Goal: Task Accomplishment & Management: Manage account settings

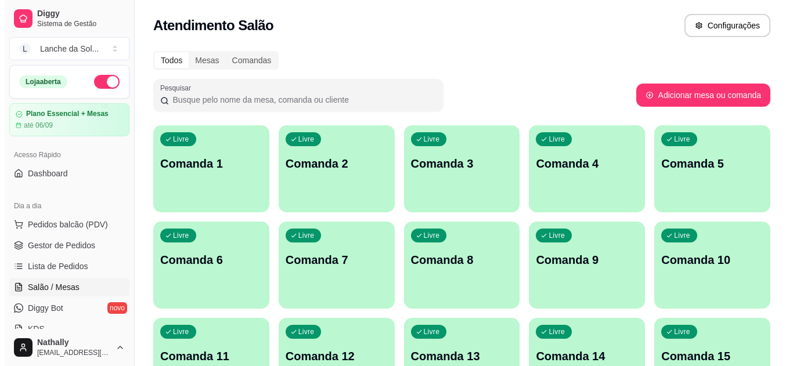
scroll to position [109, 0]
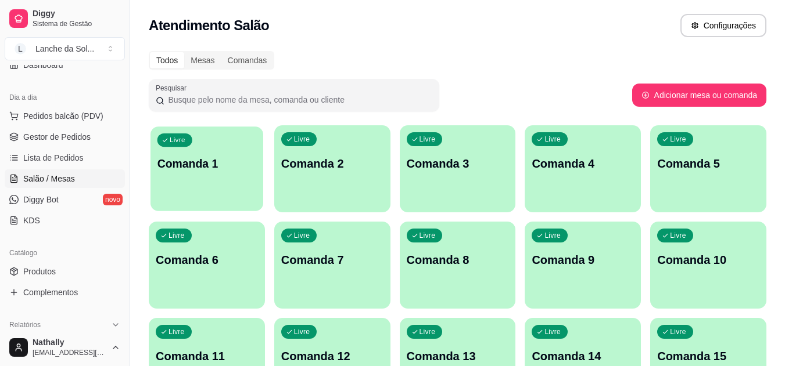
click at [227, 171] on p "Comanda 1" at bounding box center [206, 164] width 99 height 16
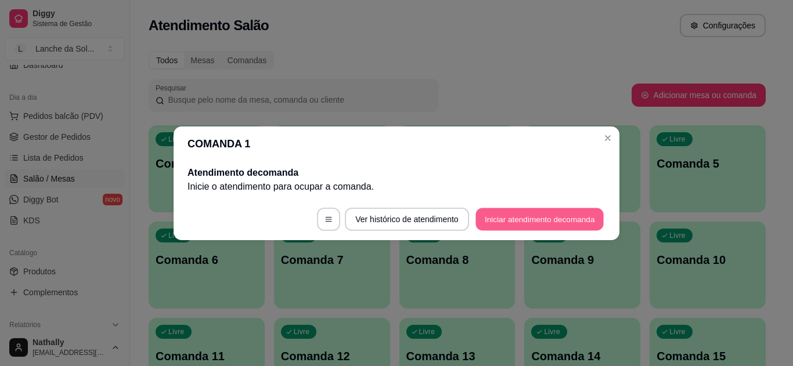
click at [496, 210] on button "Iniciar atendimento de comanda" at bounding box center [540, 219] width 128 height 23
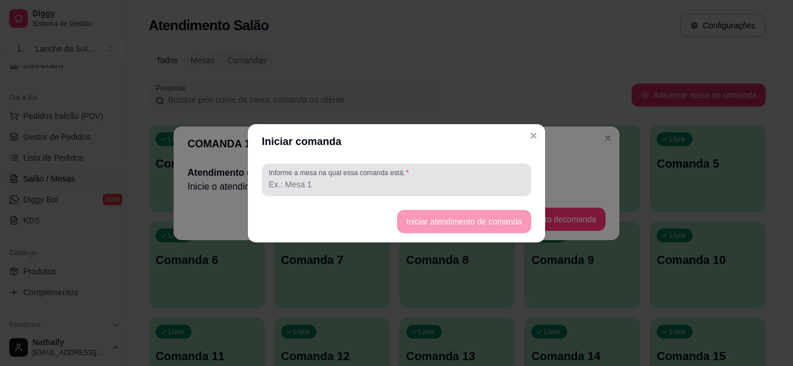
click at [397, 178] on div at bounding box center [397, 179] width 256 height 23
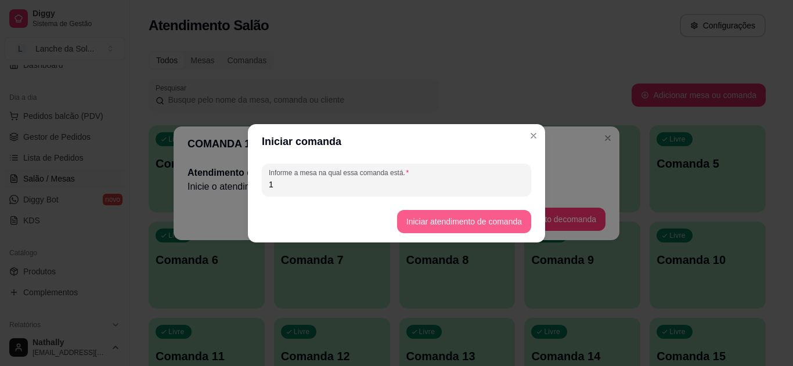
type input "1"
click at [458, 227] on button "Iniciar atendimento de comanda" at bounding box center [464, 221] width 130 height 23
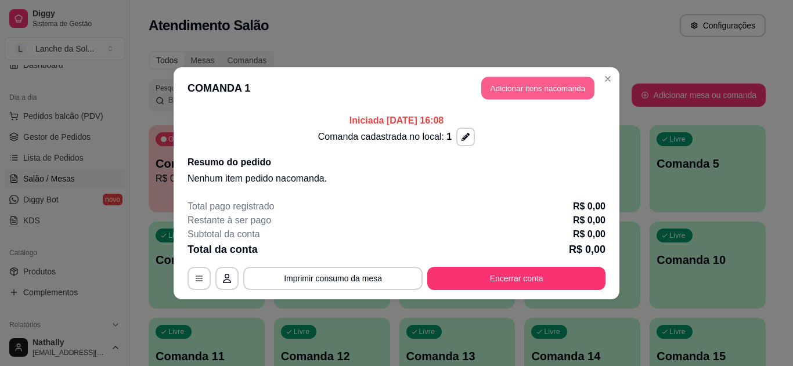
click at [549, 87] on button "Adicionar itens na comanda" at bounding box center [537, 88] width 113 height 23
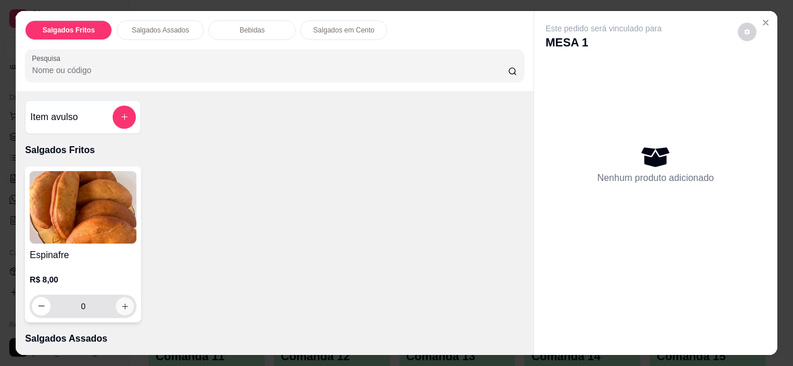
click at [121, 303] on icon "increase-product-quantity" at bounding box center [125, 307] width 9 height 9
type input "1"
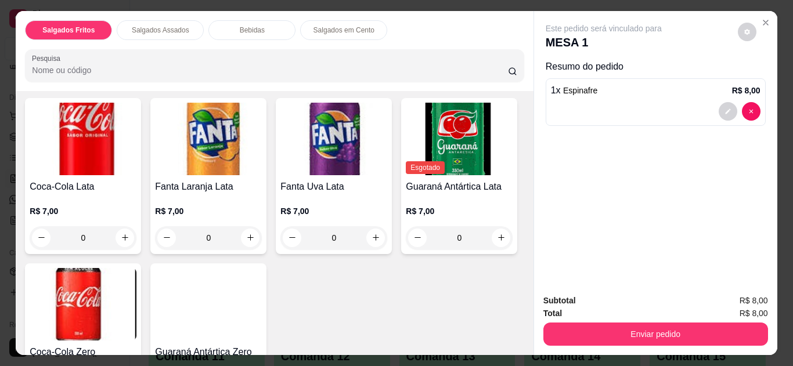
scroll to position [470, 0]
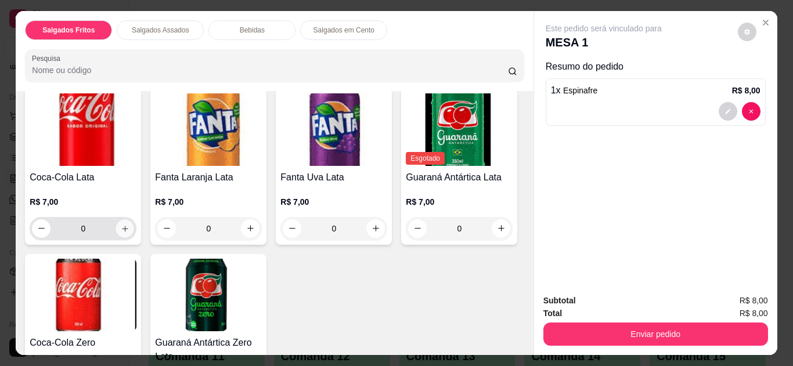
click at [121, 225] on icon "increase-product-quantity" at bounding box center [125, 229] width 9 height 9
type input "1"
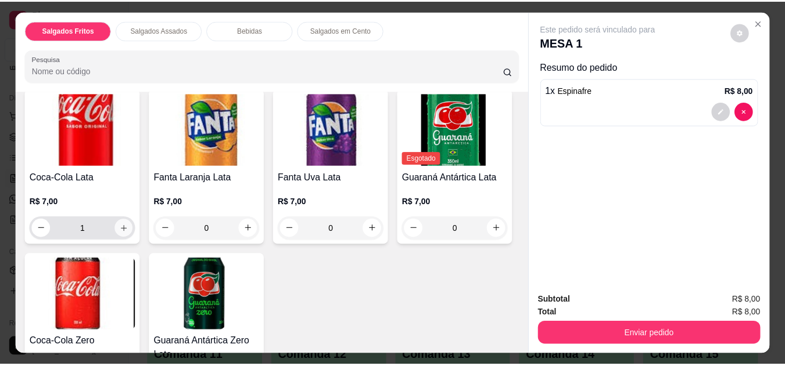
scroll to position [471, 0]
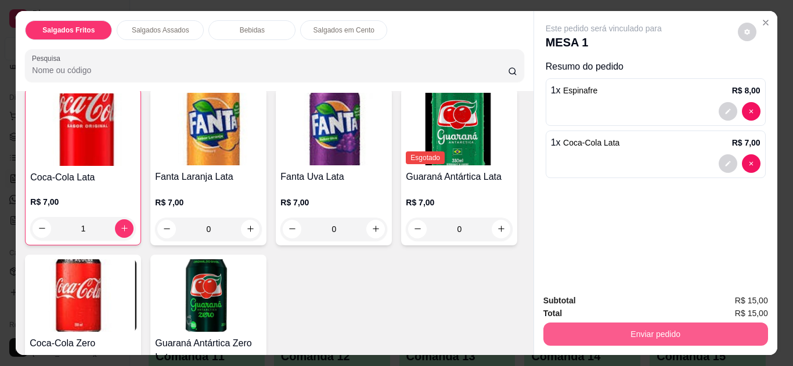
click at [595, 328] on button "Enviar pedido" at bounding box center [656, 334] width 225 height 23
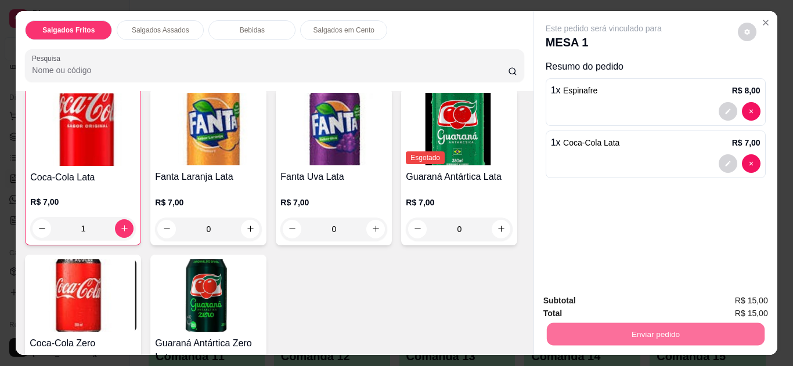
click at [574, 297] on button "Não registrar e enviar pedido" at bounding box center [617, 301] width 117 height 21
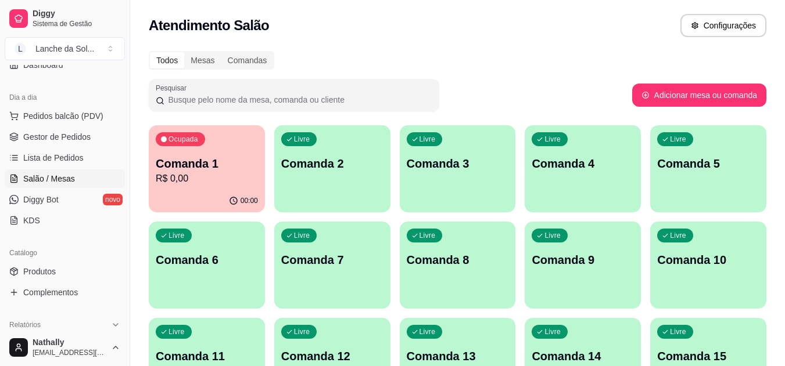
click at [41, 280] on link "Produtos" at bounding box center [65, 272] width 120 height 19
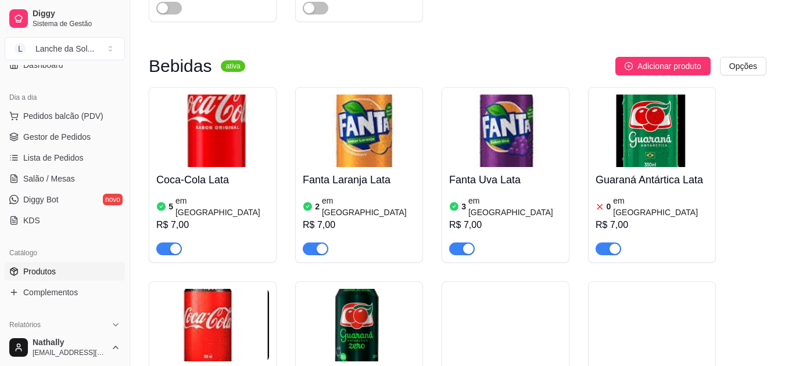
scroll to position [3383, 0]
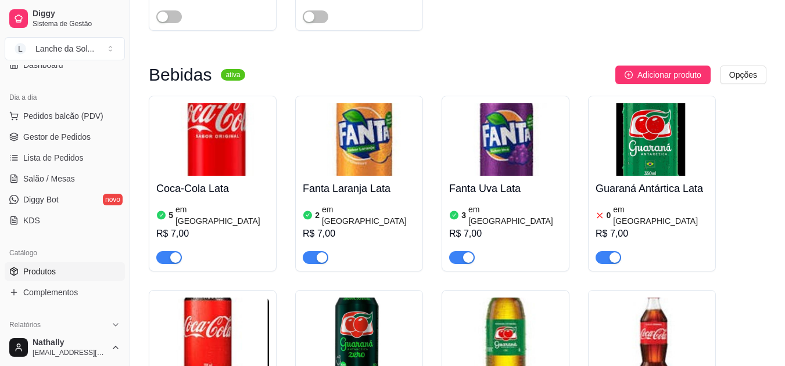
click at [605, 251] on span "button" at bounding box center [608, 257] width 26 height 13
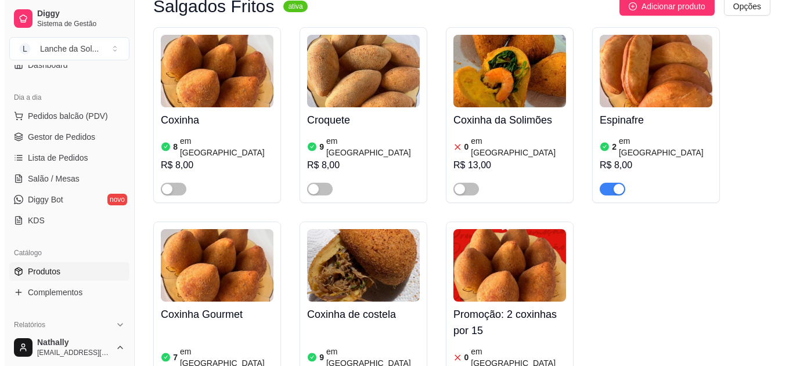
scroll to position [0, 0]
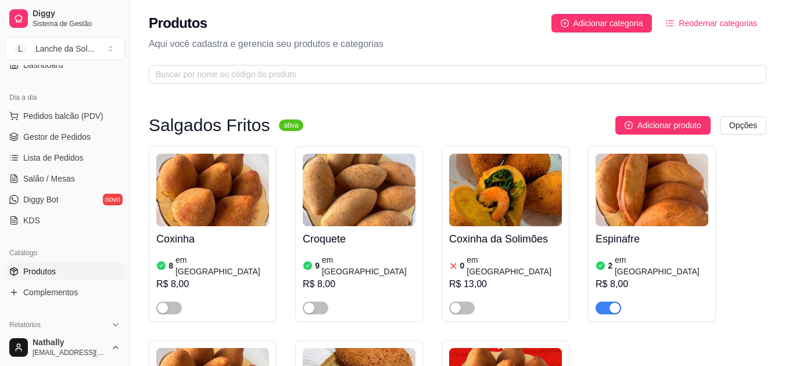
click at [253, 120] on h3 "Salgados Fritos" at bounding box center [209, 125] width 121 height 14
click at [83, 112] on span "Pedidos balcão (PDV)" at bounding box center [63, 116] width 80 height 12
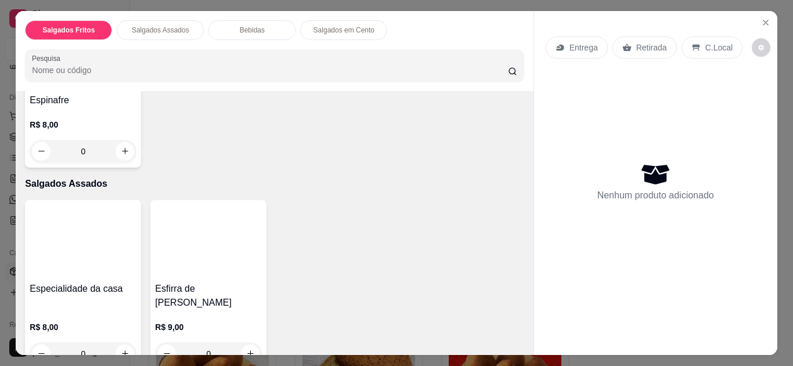
scroll to position [248, 0]
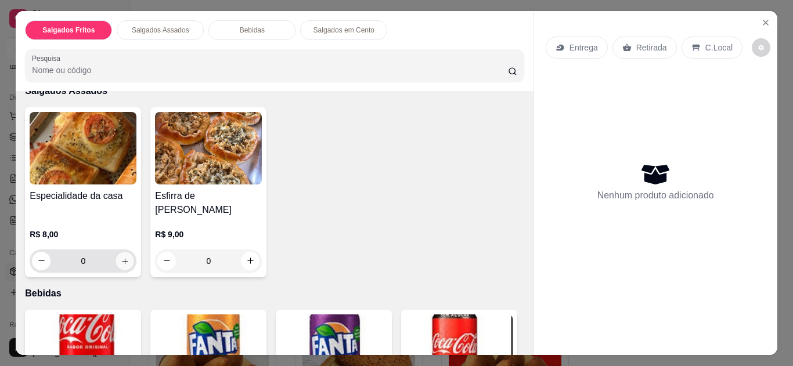
click at [122, 258] on icon "increase-product-quantity" at bounding box center [125, 261] width 6 height 6
type input "1"
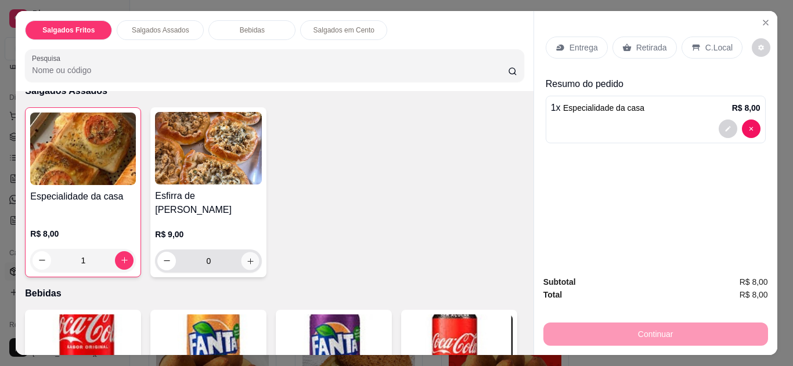
click at [246, 257] on icon "increase-product-quantity" at bounding box center [250, 261] width 9 height 9
type input "1"
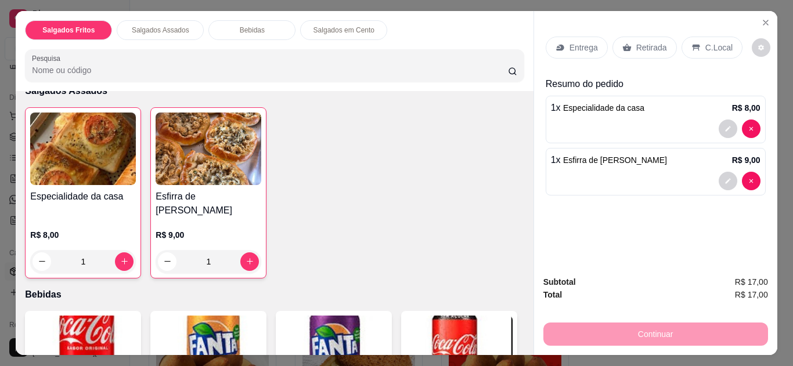
click at [708, 45] on p "C.Local" at bounding box center [719, 48] width 27 height 12
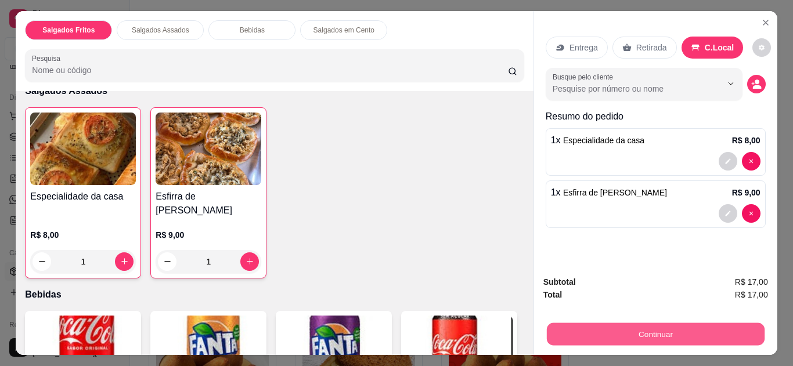
click at [641, 324] on button "Continuar" at bounding box center [656, 335] width 218 height 23
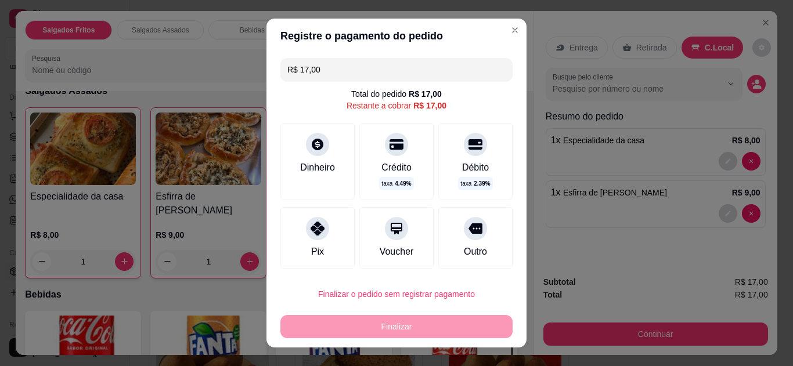
click at [333, 239] on div "Pix" at bounding box center [318, 238] width 74 height 62
type input "R$ 0,00"
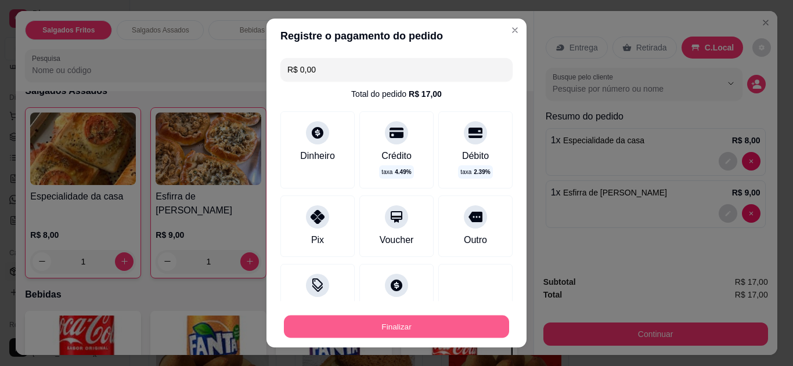
click at [386, 328] on button "Finalizar" at bounding box center [396, 327] width 225 height 23
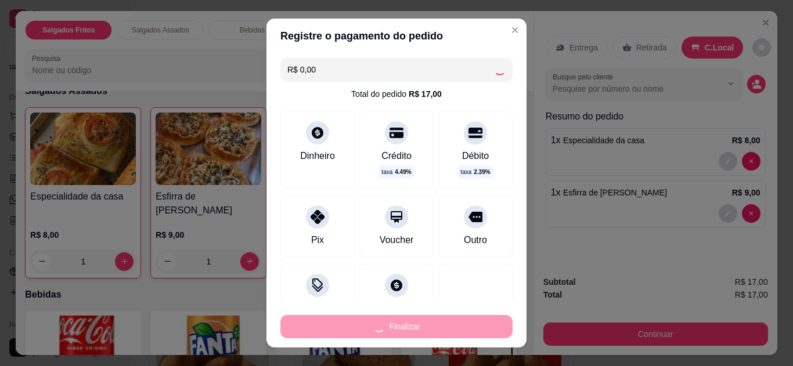
type input "0"
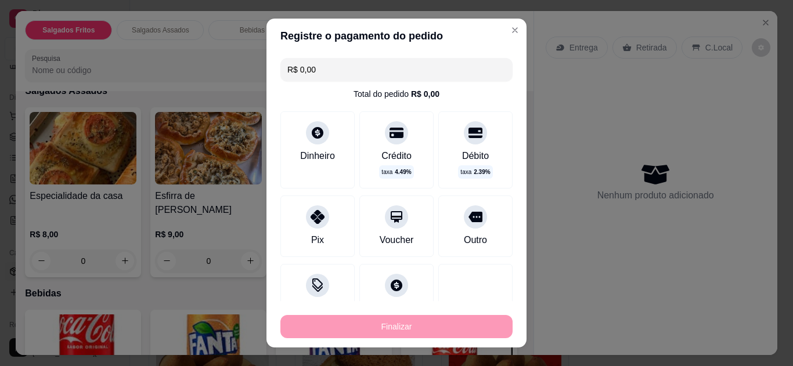
type input "-R$ 17,00"
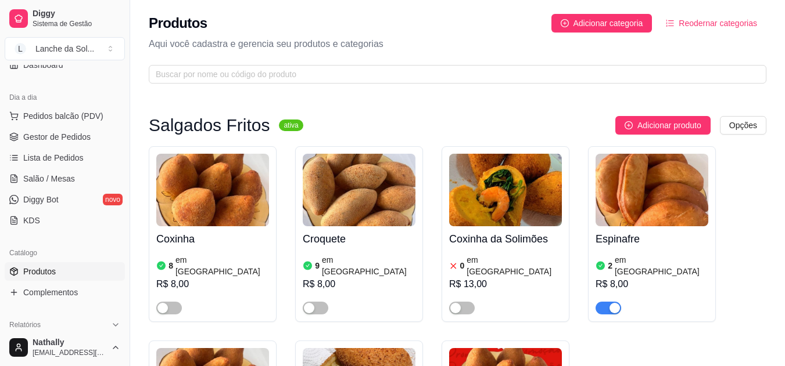
click at [88, 114] on span "Pedidos balcão (PDV)" at bounding box center [63, 116] width 80 height 12
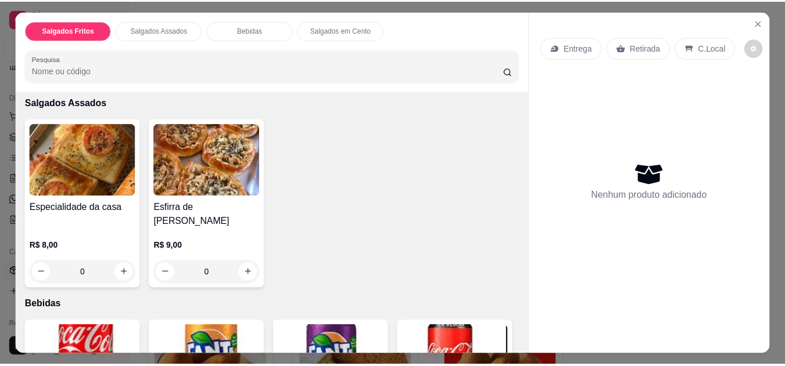
scroll to position [238, 0]
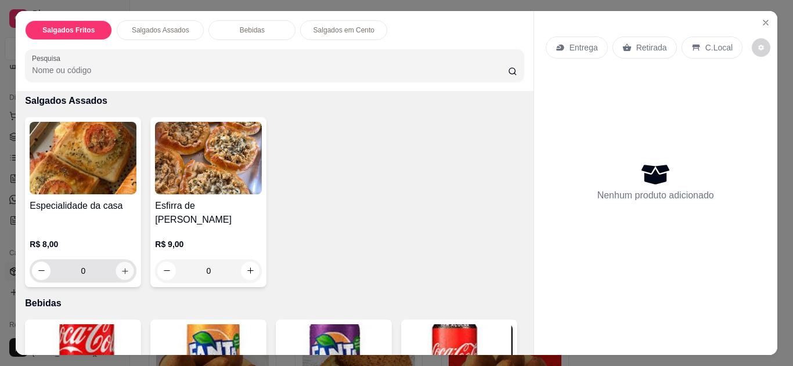
click at [121, 267] on icon "increase-product-quantity" at bounding box center [125, 271] width 9 height 9
type input "2"
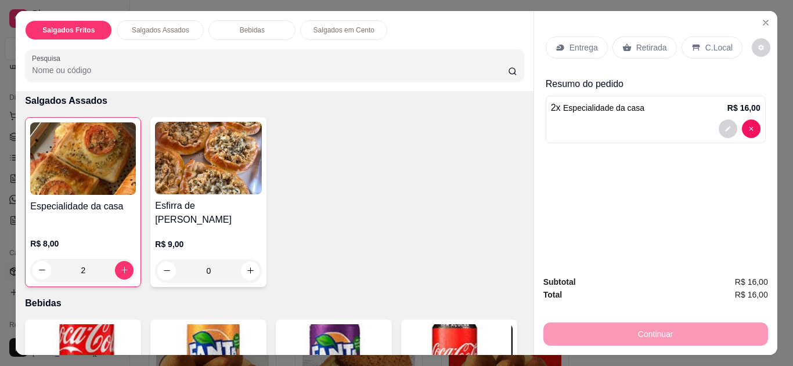
click at [706, 45] on p "C.Local" at bounding box center [719, 48] width 27 height 12
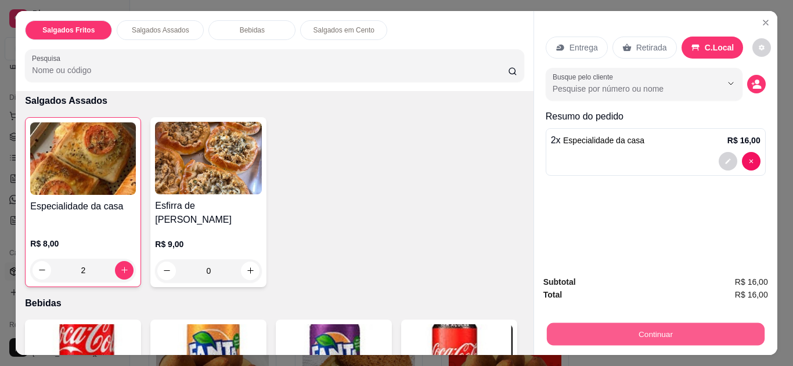
click at [660, 336] on button "Continuar" at bounding box center [656, 335] width 218 height 23
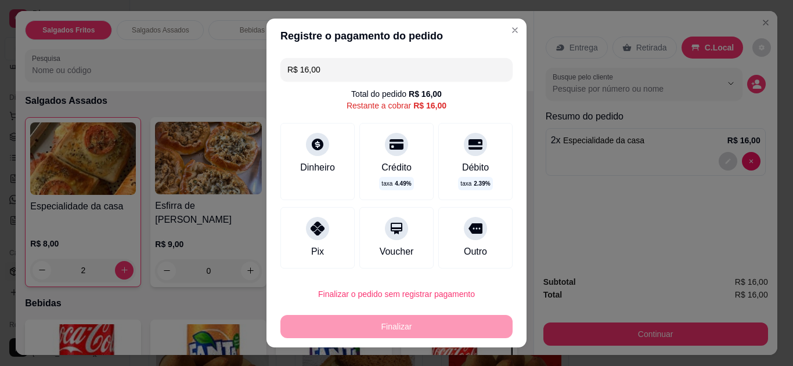
click at [292, 225] on div "Pix" at bounding box center [318, 238] width 74 height 62
type input "R$ 0,00"
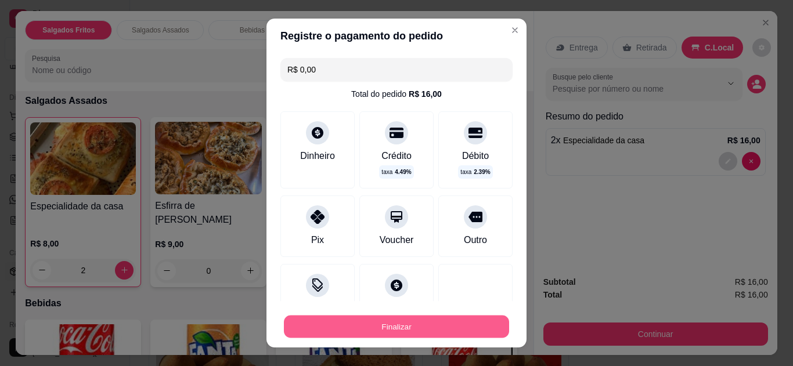
click at [370, 324] on button "Finalizar" at bounding box center [396, 327] width 225 height 23
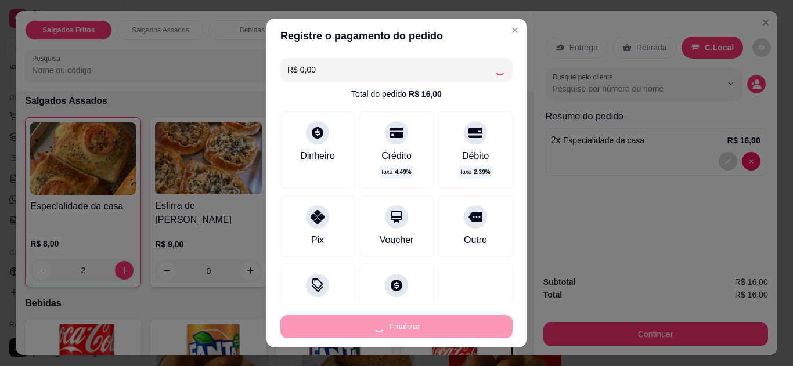
type input "0"
type input "-R$ 16,00"
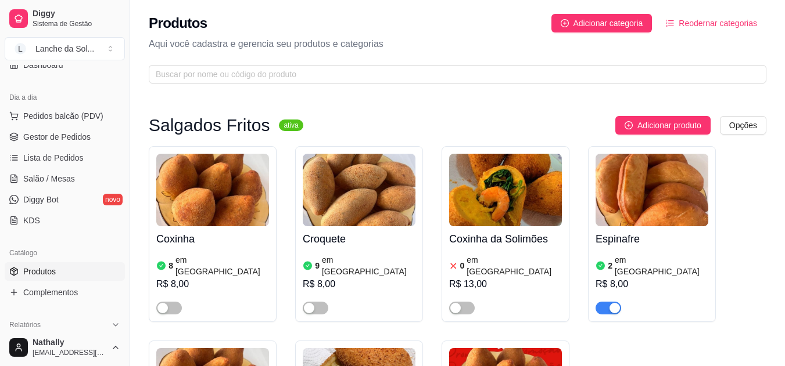
click at [163, 303] on div "button" at bounding box center [162, 308] width 10 height 10
click at [320, 302] on span "button" at bounding box center [316, 308] width 26 height 13
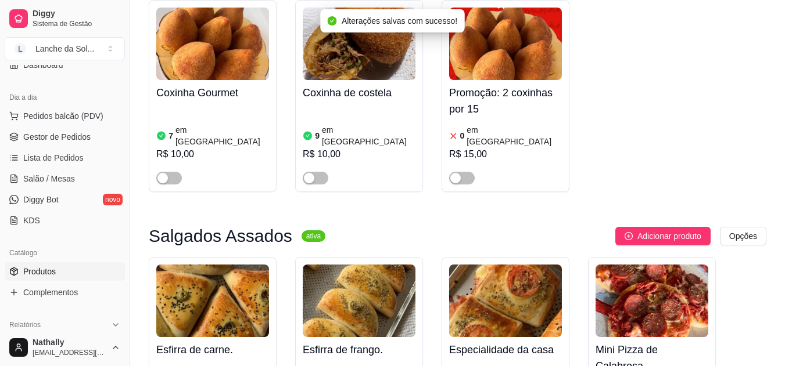
scroll to position [375, 0]
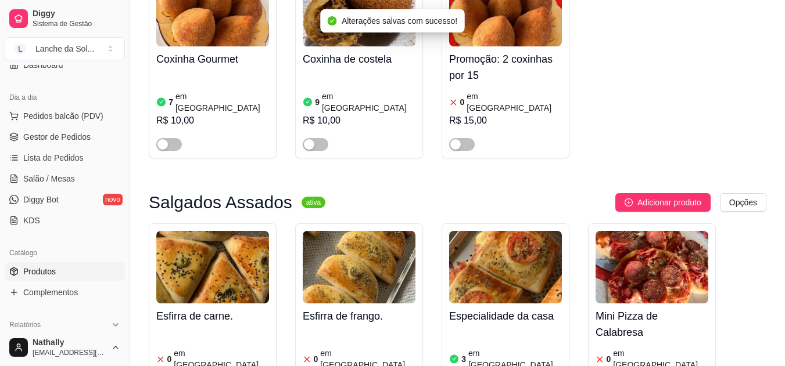
click at [307, 139] on div "button" at bounding box center [309, 144] width 10 height 10
click at [171, 138] on span "button" at bounding box center [169, 144] width 26 height 13
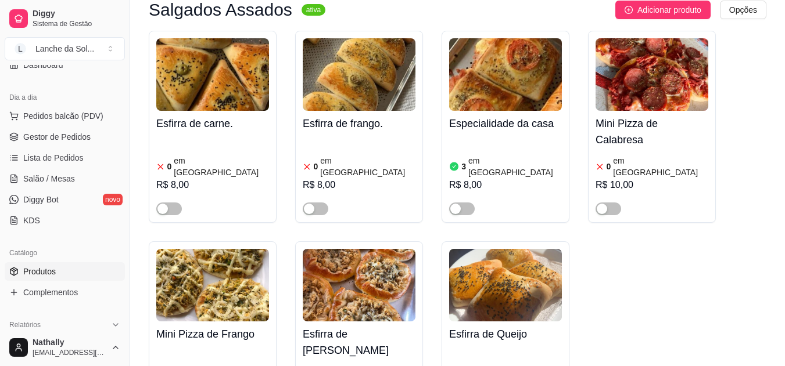
scroll to position [593, 0]
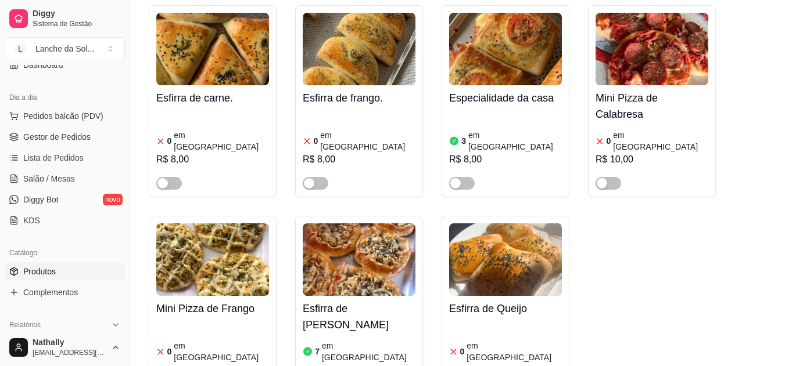
click at [84, 138] on span "Gestor de Pedidos" at bounding box center [56, 137] width 67 height 12
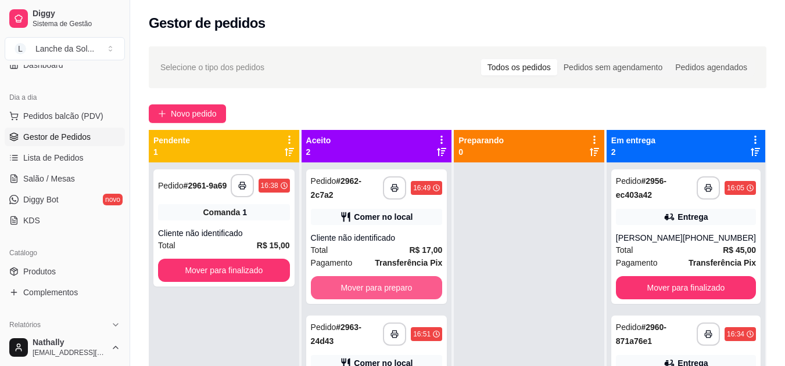
click at [408, 282] on button "Mover para preparo" at bounding box center [377, 287] width 132 height 23
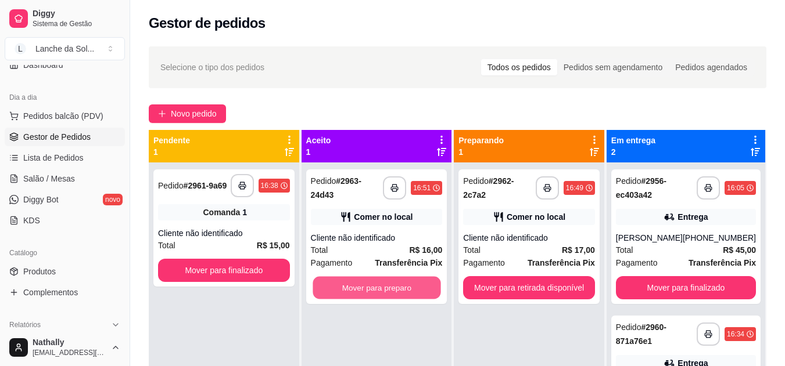
click at [408, 282] on button "Mover para preparo" at bounding box center [376, 288] width 128 height 23
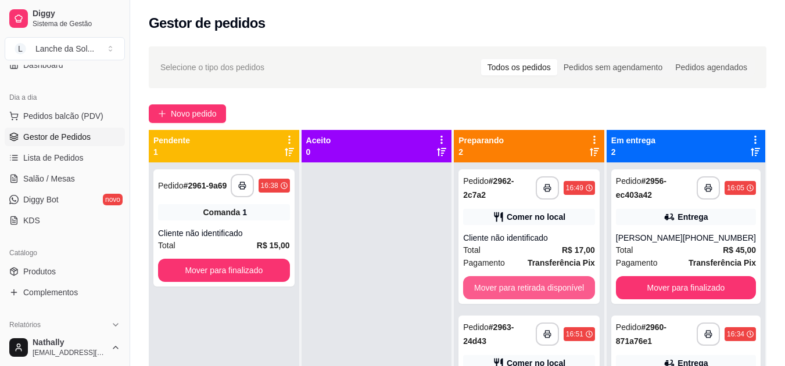
click at [502, 277] on button "Mover para retirada disponível" at bounding box center [529, 287] width 132 height 23
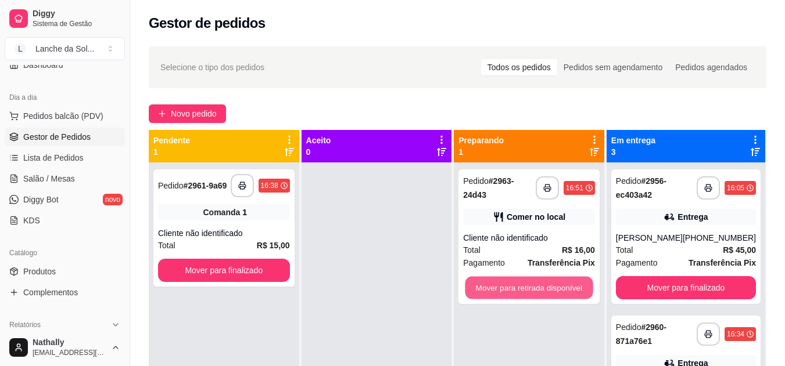
click at [502, 277] on button "Mover para retirada disponível" at bounding box center [529, 288] width 128 height 23
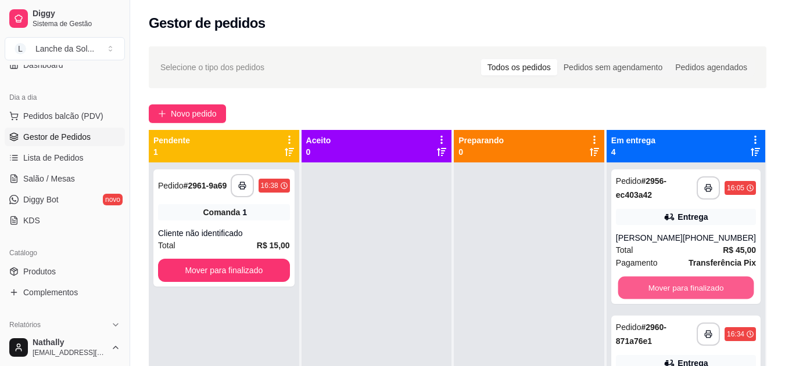
click at [646, 289] on button "Mover para finalizado" at bounding box center [685, 288] width 136 height 23
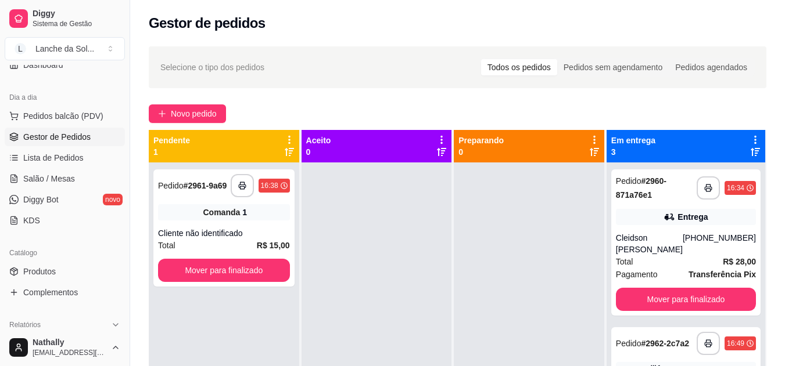
click at [646, 281] on span "Pagamento" at bounding box center [637, 274] width 42 height 13
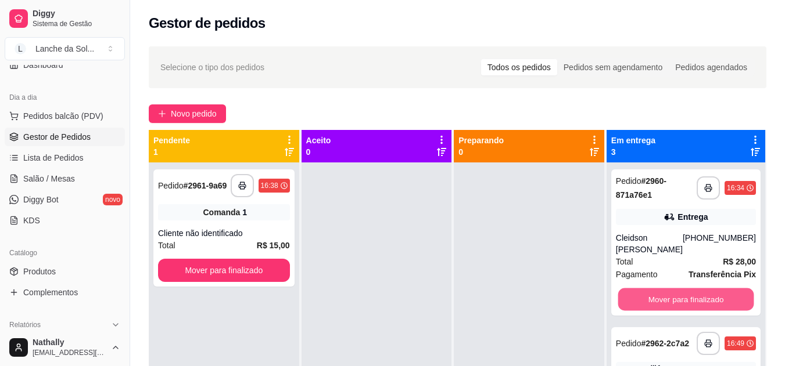
click at [675, 311] on button "Mover para finalizado" at bounding box center [685, 300] width 136 height 23
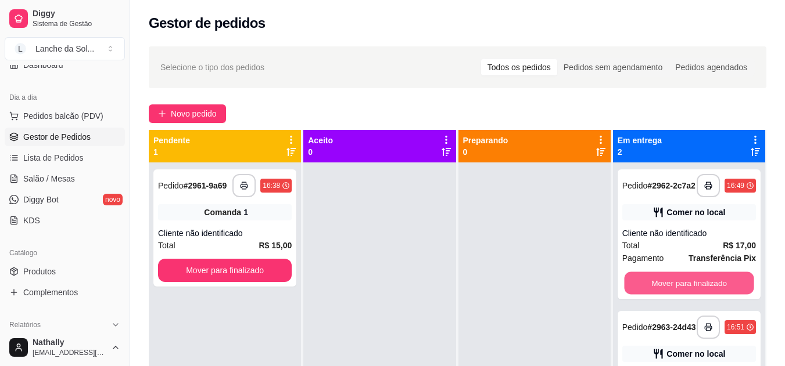
click at [684, 291] on button "Mover para finalizado" at bounding box center [689, 283] width 130 height 23
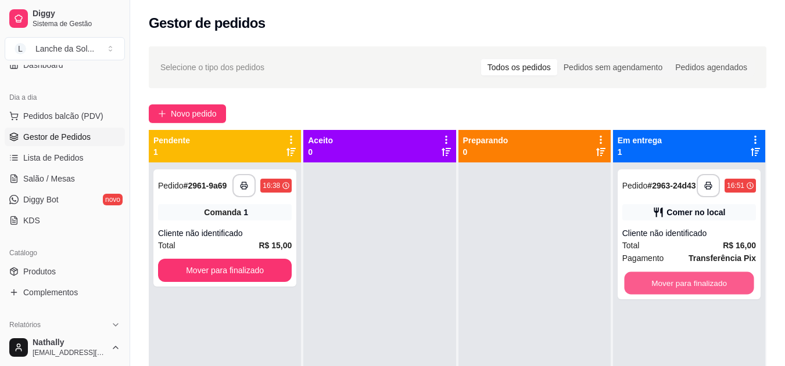
click at [684, 291] on button "Mover para finalizado" at bounding box center [689, 283] width 130 height 23
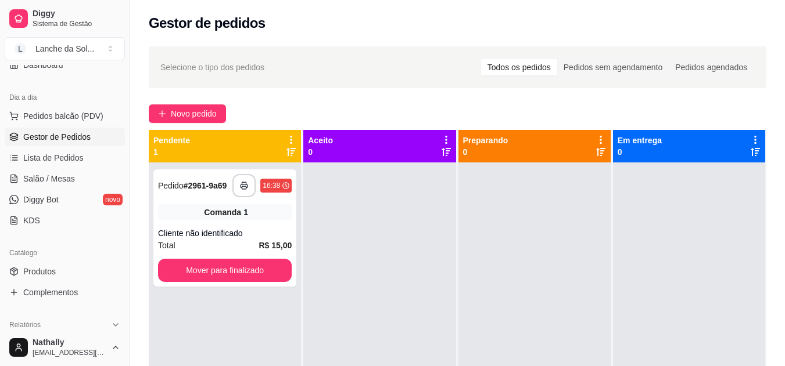
click at [60, 267] on link "Produtos" at bounding box center [65, 272] width 120 height 19
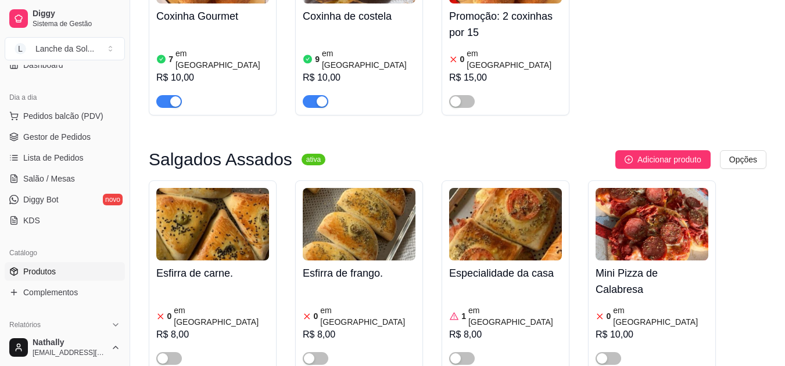
scroll to position [401, 0]
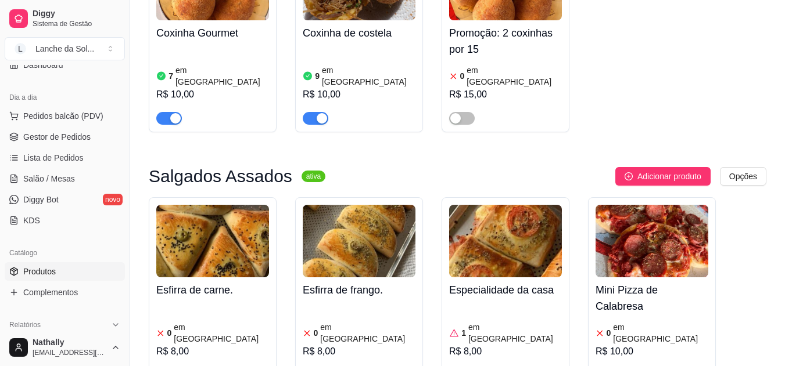
click at [489, 322] on article "em [GEOGRAPHIC_DATA]" at bounding box center [515, 333] width 94 height 23
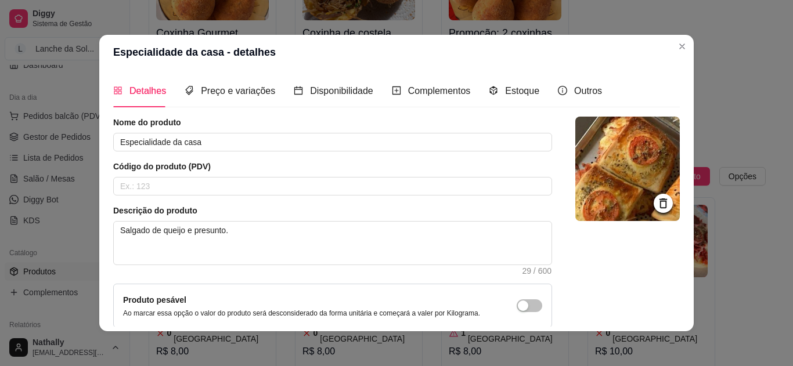
click at [515, 99] on div "Estoque" at bounding box center [514, 90] width 51 height 33
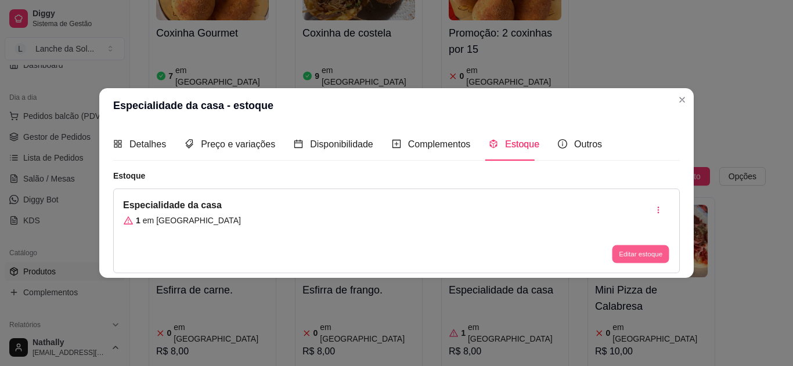
click at [628, 258] on button "Editar estoque" at bounding box center [640, 255] width 57 height 18
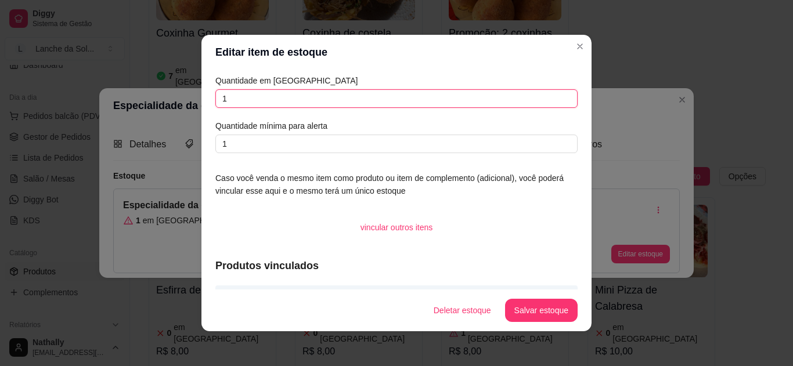
click at [466, 96] on input "1" at bounding box center [396, 98] width 362 height 19
type input "0"
click at [543, 314] on button "Salvar estoque" at bounding box center [541, 310] width 73 height 23
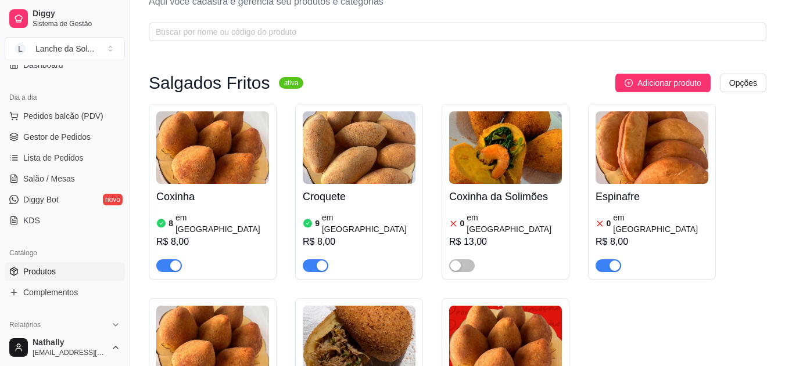
scroll to position [34, 0]
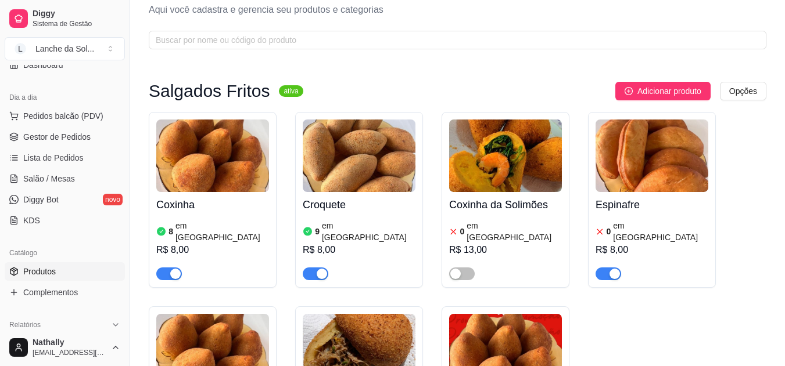
click at [91, 134] on link "Gestor de Pedidos" at bounding box center [65, 137] width 120 height 19
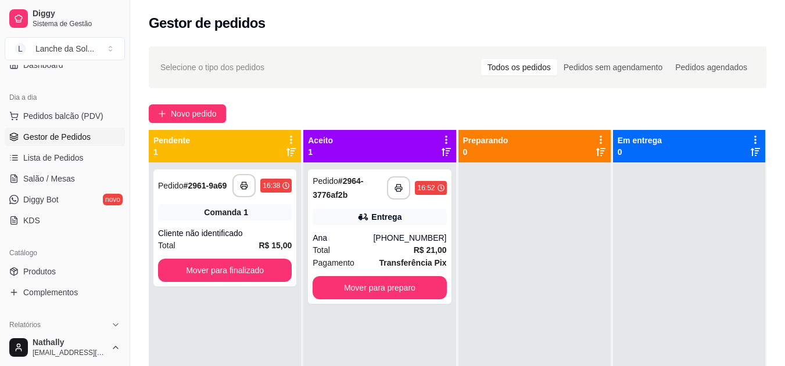
click at [95, 125] on button "Pedidos balcão (PDV)" at bounding box center [65, 116] width 120 height 19
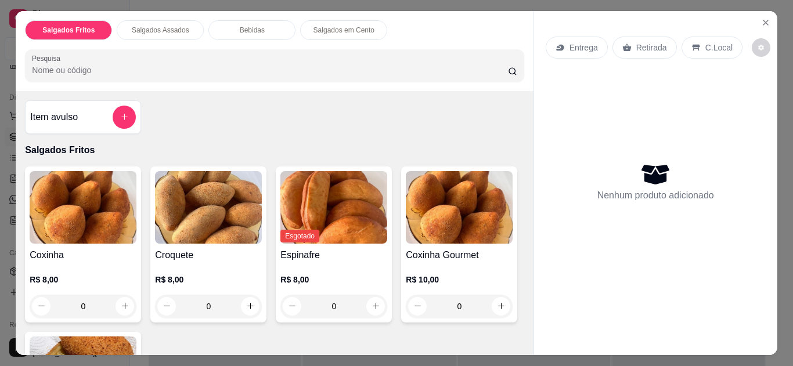
click at [763, 18] on icon "Close" at bounding box center [765, 22] width 9 height 9
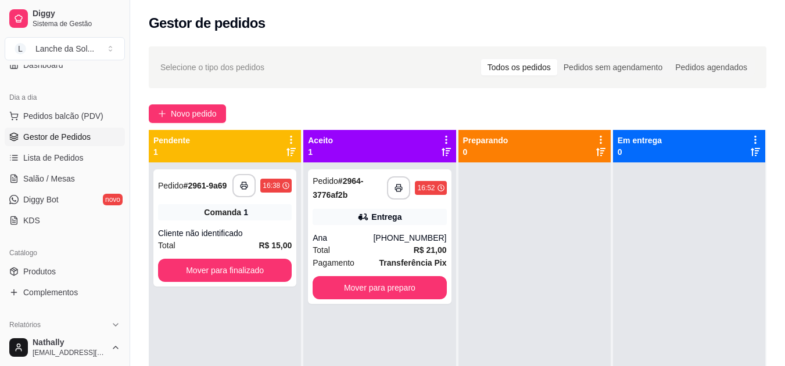
click at [73, 186] on link "Salão / Mesas" at bounding box center [65, 179] width 120 height 19
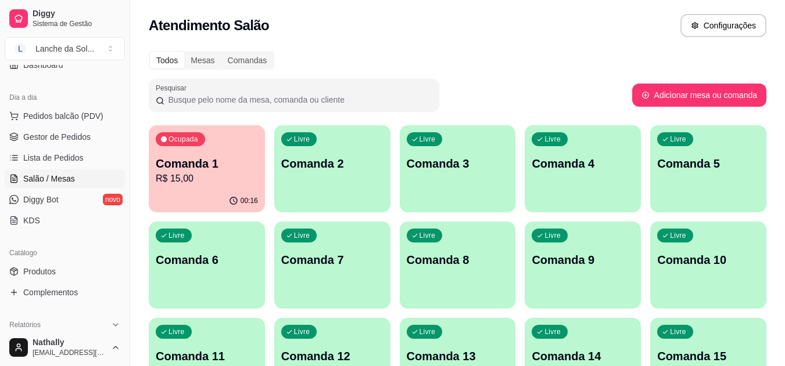
click at [44, 275] on span "Produtos" at bounding box center [39, 272] width 33 height 12
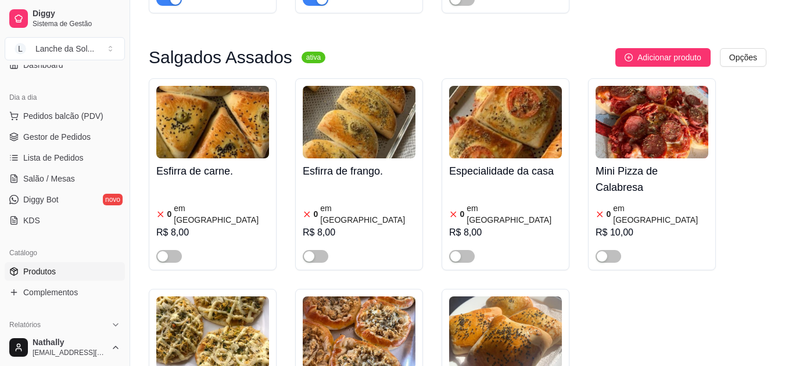
scroll to position [571, 0]
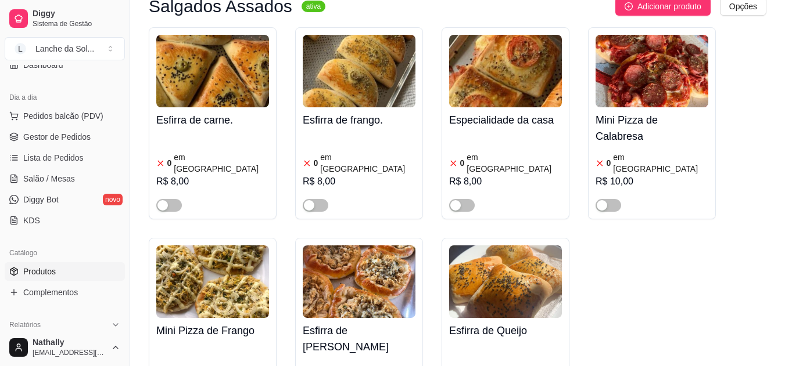
click at [506, 189] on div at bounding box center [505, 200] width 113 height 23
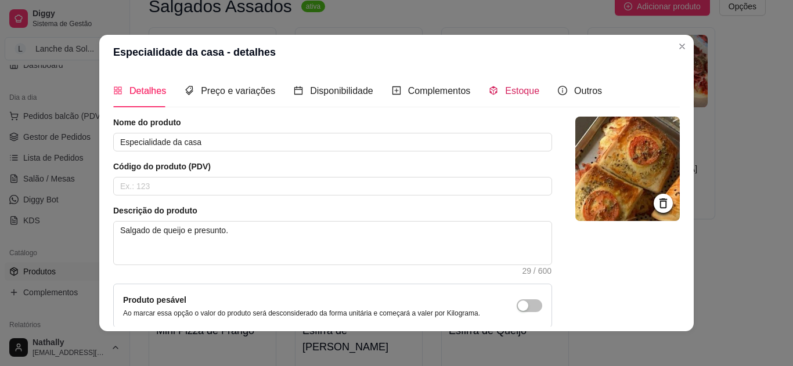
click at [519, 92] on span "Estoque" at bounding box center [522, 91] width 34 height 10
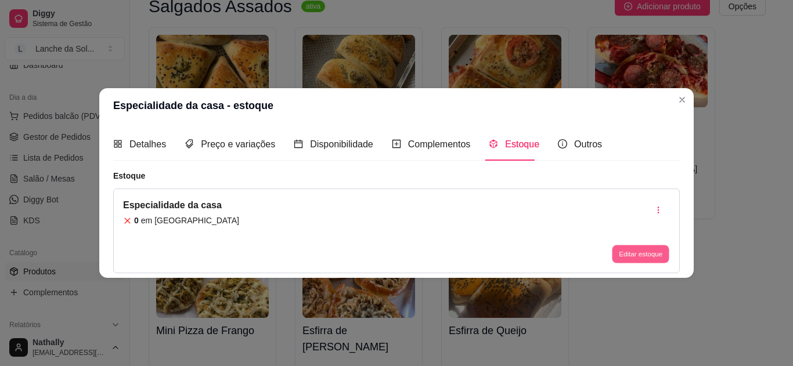
click at [628, 256] on button "Editar estoque" at bounding box center [640, 255] width 57 height 18
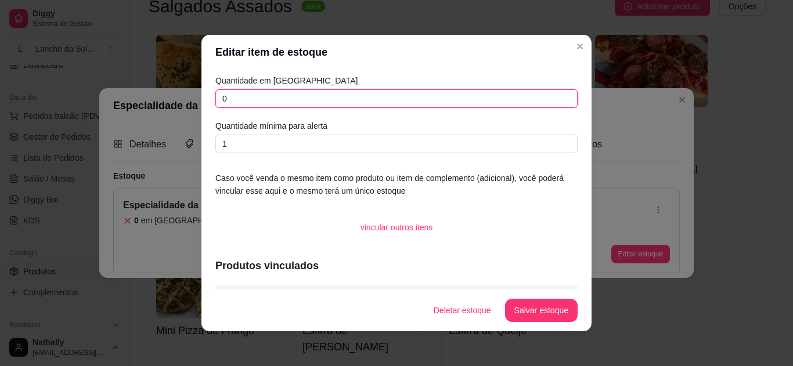
click at [424, 102] on input "0" at bounding box center [396, 98] width 362 height 19
click at [424, 102] on input "1" at bounding box center [396, 98] width 362 height 19
type input "1"
click at [536, 315] on button "Salvar estoque" at bounding box center [541, 311] width 71 height 23
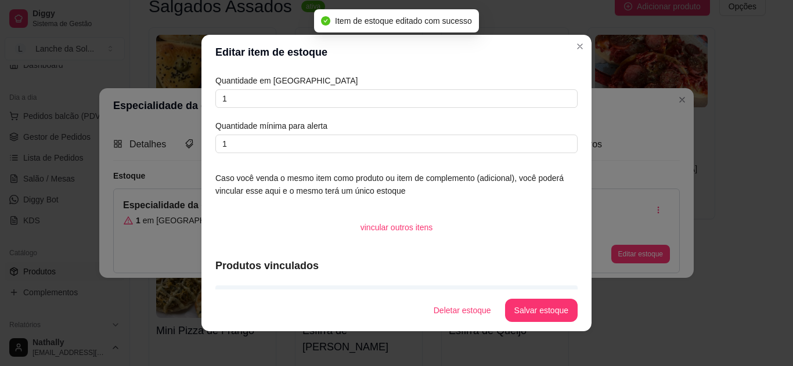
click at [729, 103] on div "Editar item de estoque Quantidade em estoque 1 Quantidade mínima para alerta 1 …" at bounding box center [396, 183] width 793 height 366
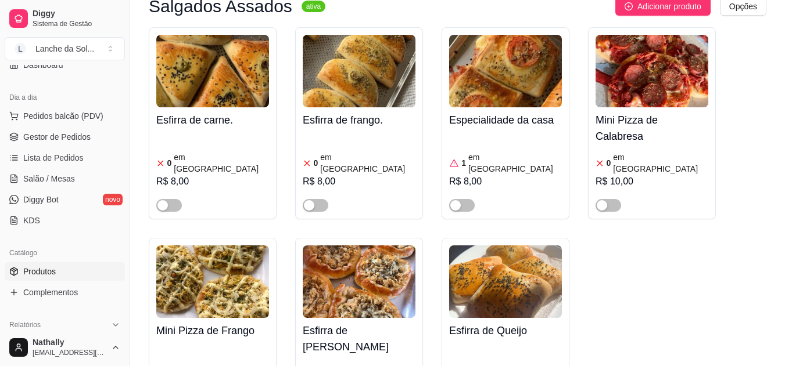
click at [463, 199] on span "button" at bounding box center [462, 205] width 26 height 13
click at [71, 174] on span "Salão / Mesas" at bounding box center [49, 179] width 52 height 12
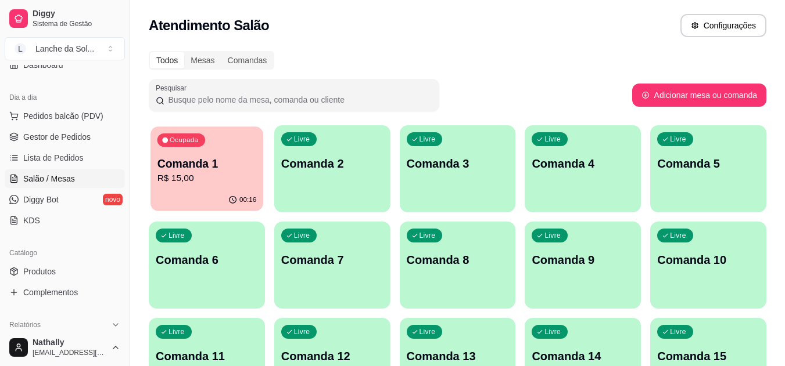
click at [182, 168] on p "Comanda 1" at bounding box center [206, 164] width 99 height 16
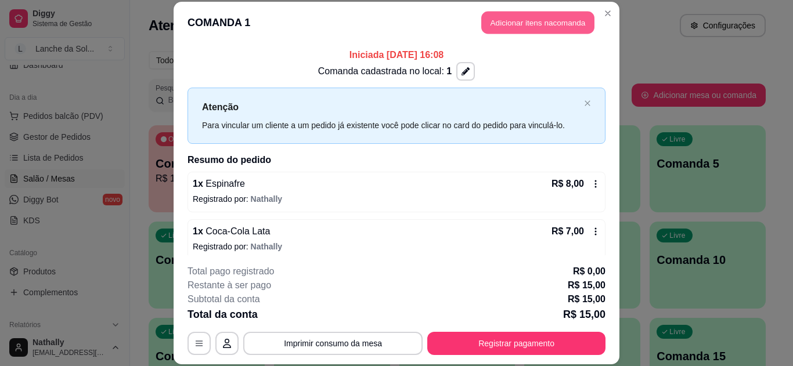
click at [551, 15] on button "Adicionar itens na comanda" at bounding box center [537, 23] width 113 height 23
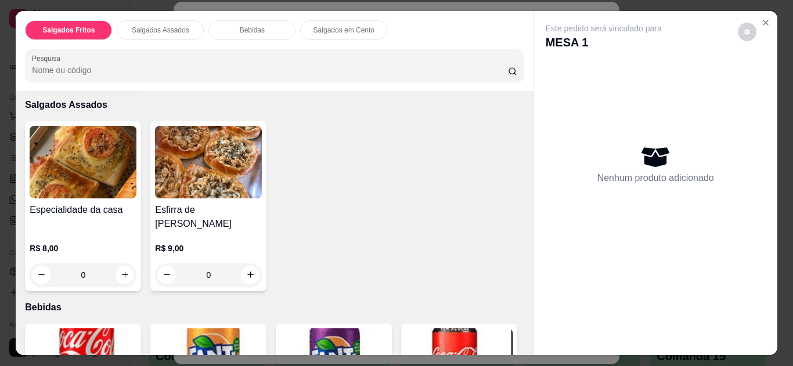
scroll to position [402, 0]
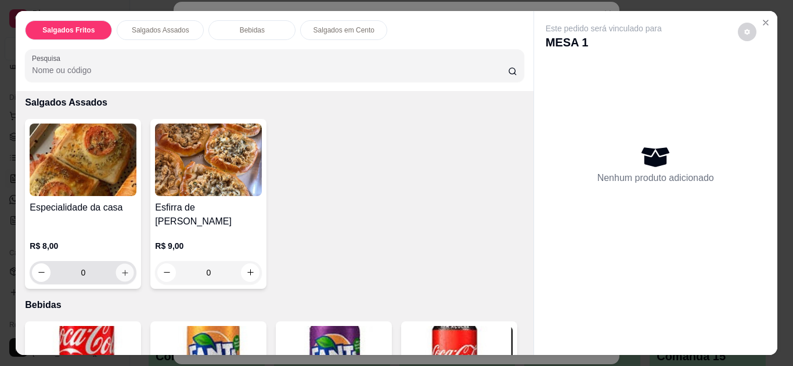
click at [121, 269] on icon "increase-product-quantity" at bounding box center [125, 273] width 9 height 9
type input "1"
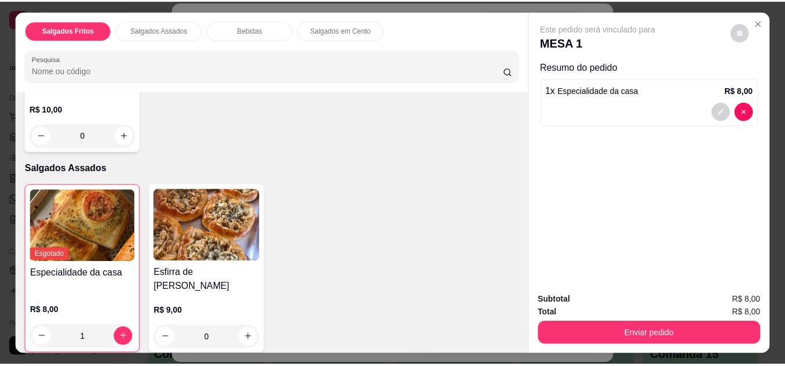
scroll to position [355, 0]
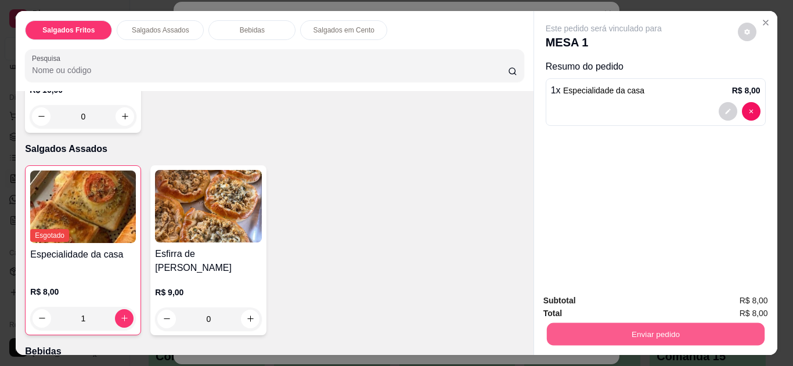
click at [656, 335] on button "Enviar pedido" at bounding box center [656, 335] width 218 height 23
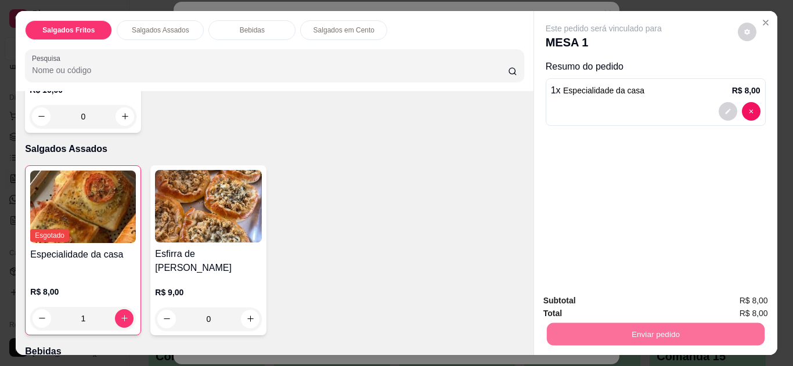
click at [590, 309] on button "Não registrar e enviar pedido" at bounding box center [617, 301] width 117 height 21
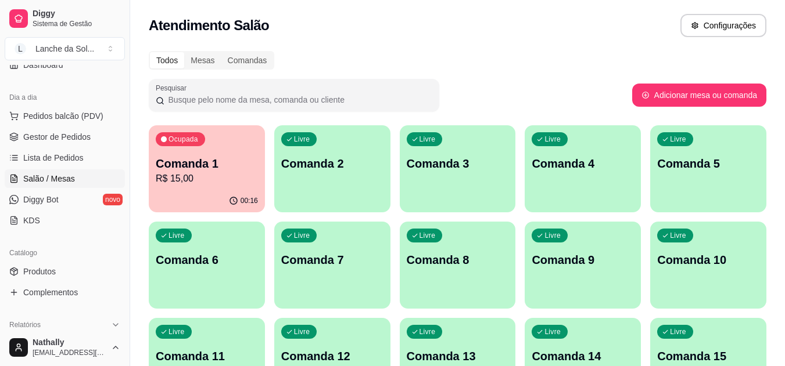
click at [62, 271] on link "Produtos" at bounding box center [65, 272] width 120 height 19
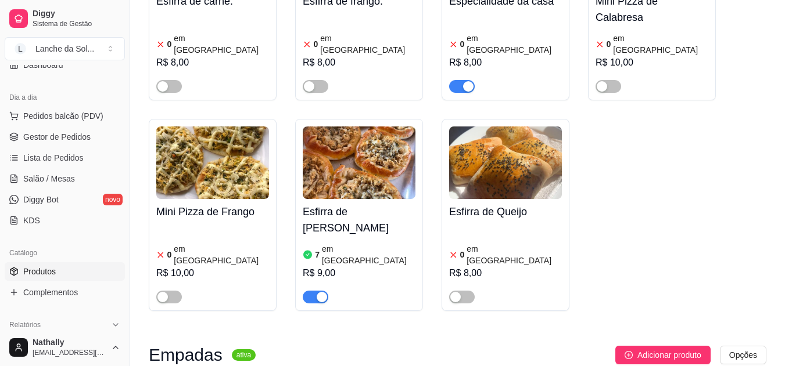
scroll to position [580, 0]
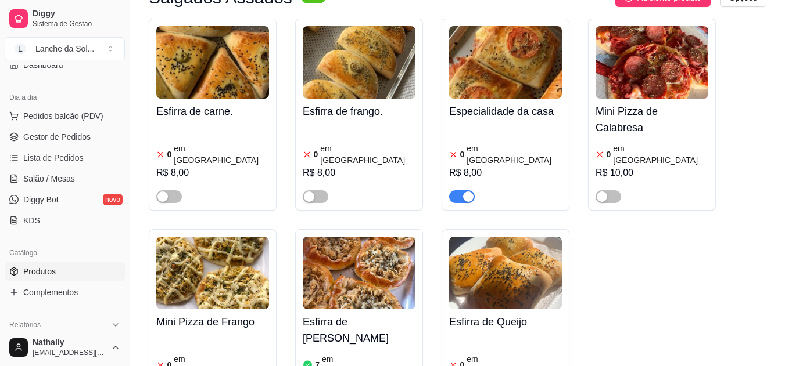
click at [469, 192] on div "button" at bounding box center [468, 197] width 10 height 10
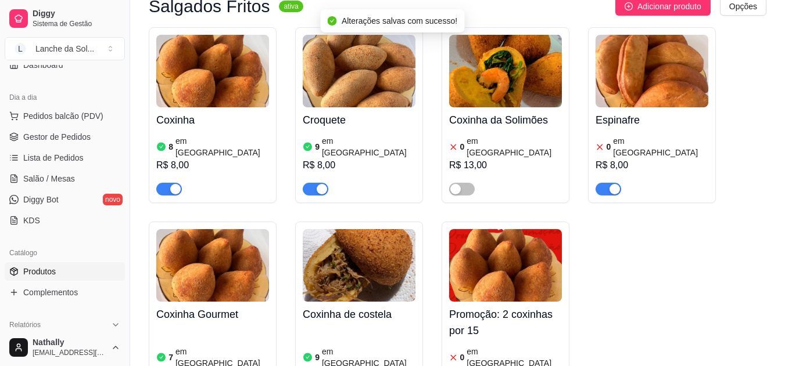
scroll to position [102, 0]
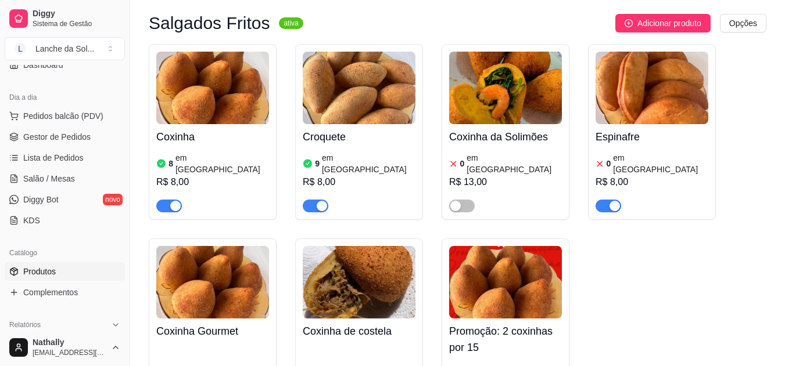
click at [634, 152] on article "em [GEOGRAPHIC_DATA]" at bounding box center [660, 163] width 95 height 23
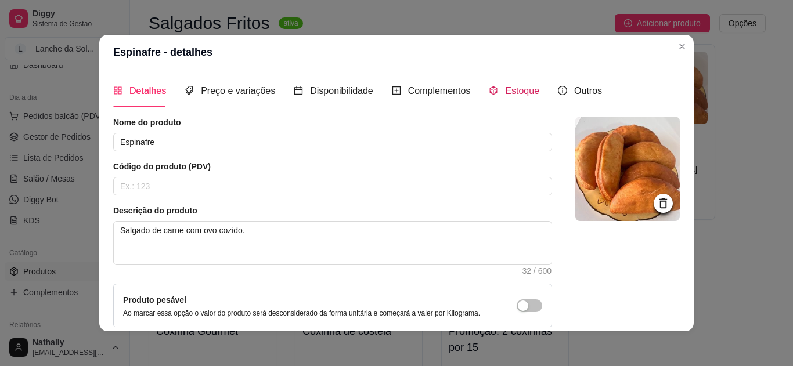
click at [509, 86] on span "Estoque" at bounding box center [522, 91] width 34 height 10
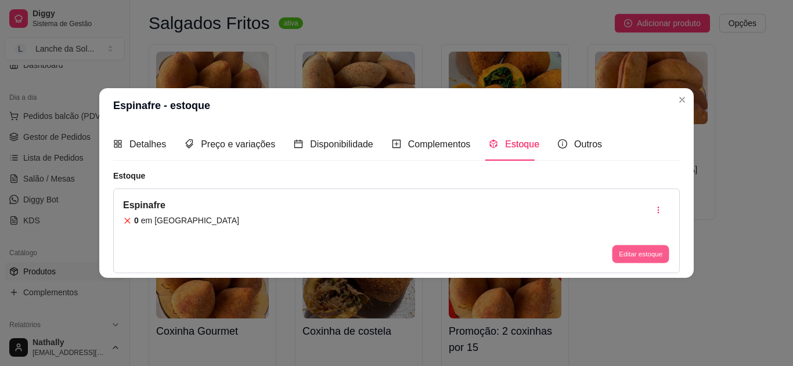
click at [625, 247] on button "Editar estoque" at bounding box center [640, 255] width 57 height 18
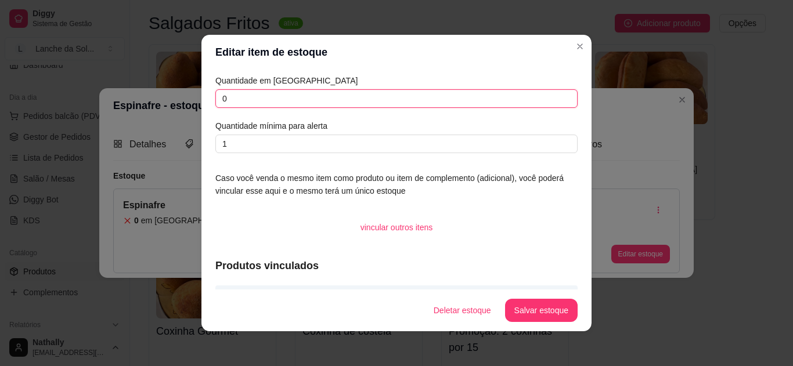
click at [442, 99] on input "0" at bounding box center [396, 98] width 362 height 19
click at [442, 99] on input "2" at bounding box center [396, 98] width 362 height 19
type input "2"
click at [527, 301] on button "Salvar estoque" at bounding box center [541, 311] width 71 height 23
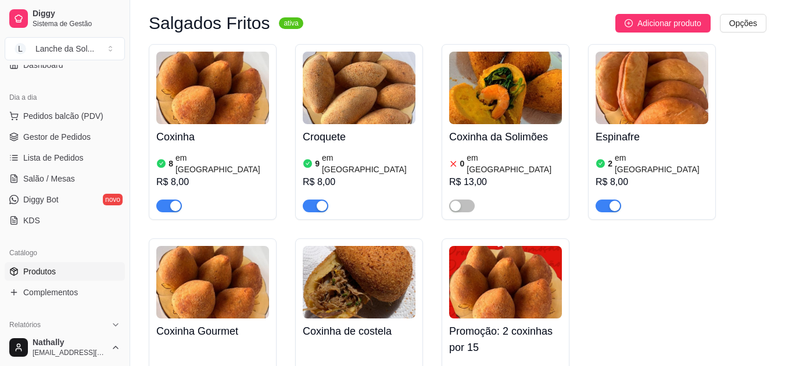
click at [67, 141] on span "Gestor de Pedidos" at bounding box center [56, 137] width 67 height 12
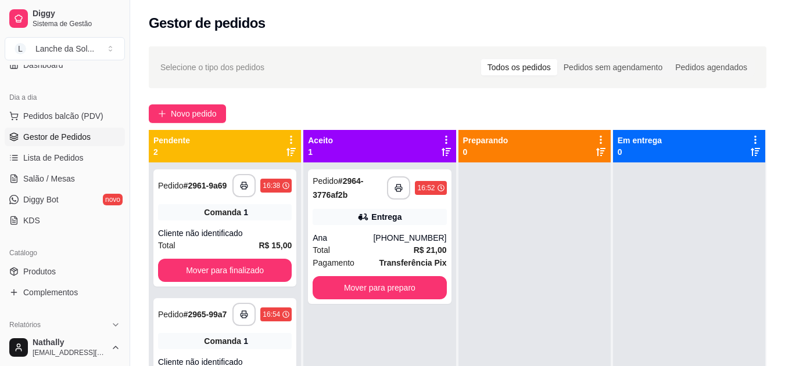
click at [342, 256] on div "Total R$ 21,00" at bounding box center [379, 250] width 134 height 13
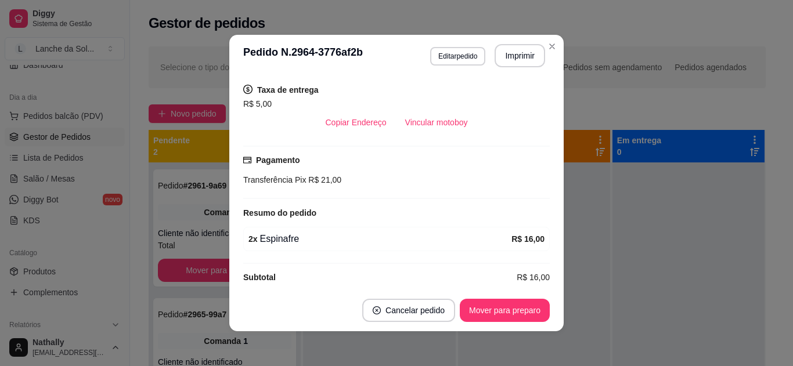
scroll to position [247, 0]
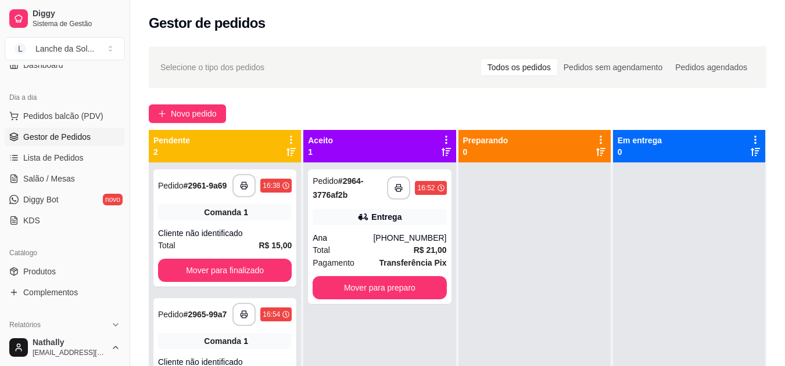
click at [61, 268] on link "Produtos" at bounding box center [65, 272] width 120 height 19
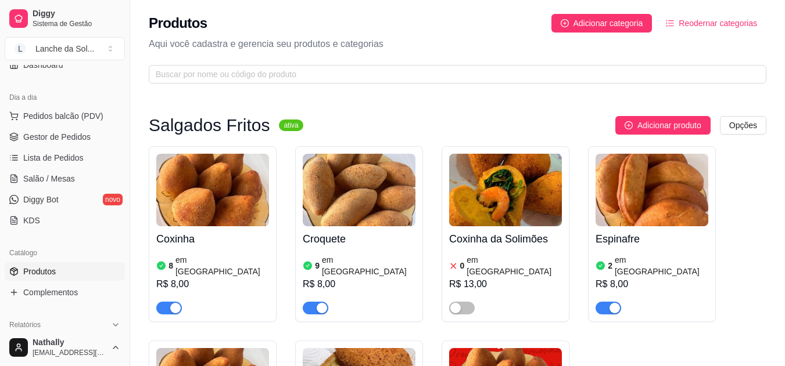
click at [615, 251] on div "Espinafre 2 em estoque R$ 8,00" at bounding box center [651, 271] width 113 height 88
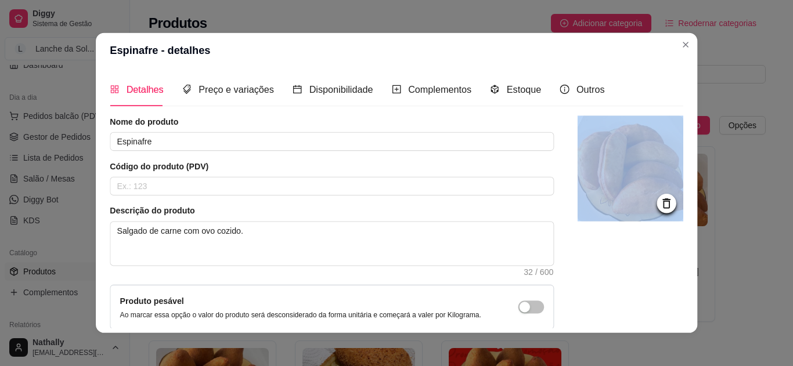
click at [615, 251] on div at bounding box center [631, 250] width 106 height 268
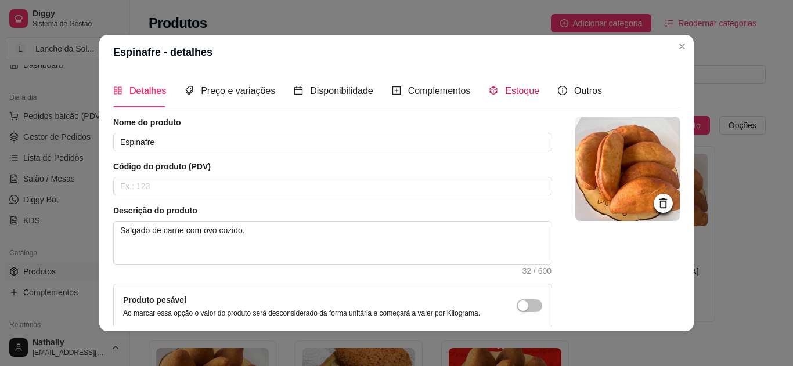
click at [506, 89] on span "Estoque" at bounding box center [522, 91] width 34 height 10
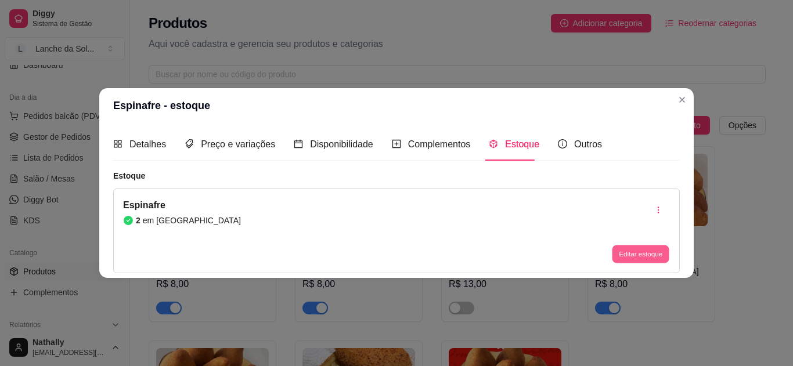
click at [664, 261] on button "Editar estoque" at bounding box center [640, 255] width 57 height 18
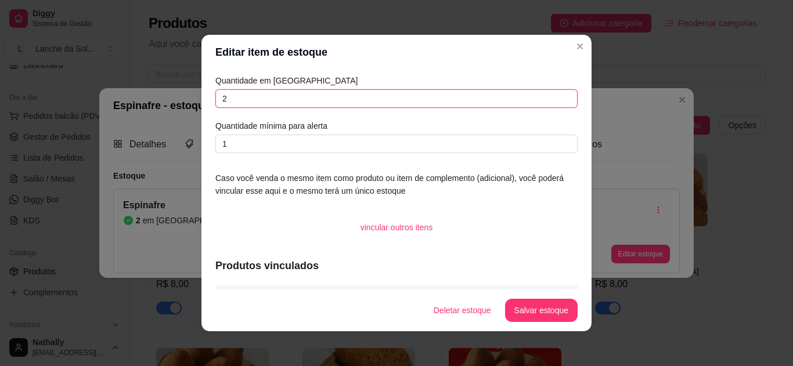
click at [442, 107] on input "2" at bounding box center [396, 98] width 362 height 19
type input "0"
click at [559, 308] on button "Salvar estoque" at bounding box center [541, 311] width 71 height 23
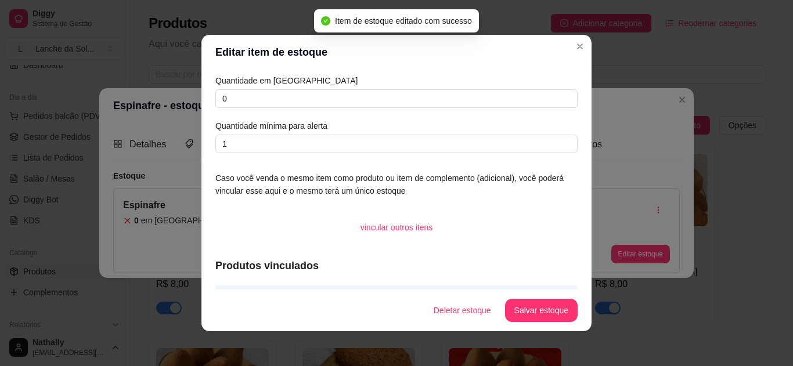
click at [674, 95] on div "Editar item de estoque Quantidade em estoque 0 Quantidade mínima para alerta 1 …" at bounding box center [396, 183] width 793 height 366
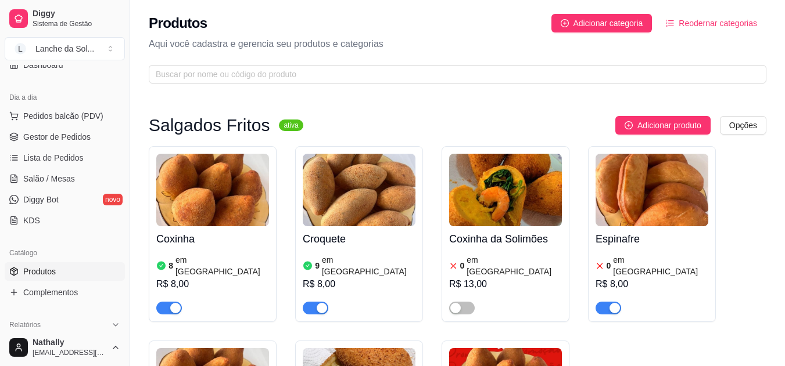
click at [612, 303] on div "button" at bounding box center [614, 308] width 10 height 10
click at [86, 132] on span "Gestor de Pedidos" at bounding box center [56, 137] width 67 height 12
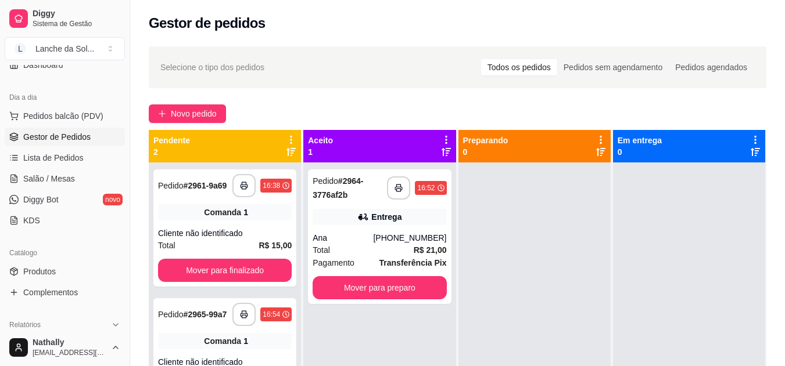
click at [351, 305] on div "**********" at bounding box center [379, 346] width 152 height 366
click at [344, 287] on button "Mover para preparo" at bounding box center [380, 288] width 130 height 23
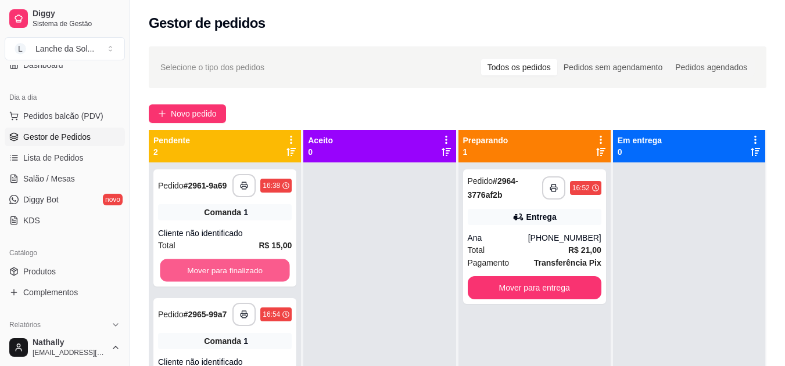
click at [282, 275] on button "Mover para finalizado" at bounding box center [225, 271] width 130 height 23
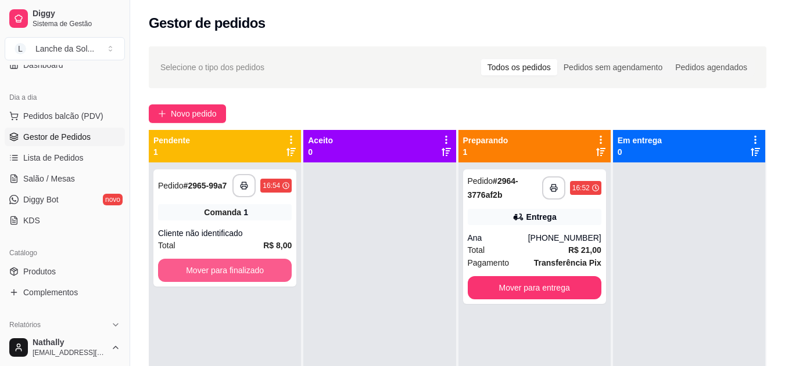
click at [282, 275] on button "Mover para finalizado" at bounding box center [225, 270] width 134 height 23
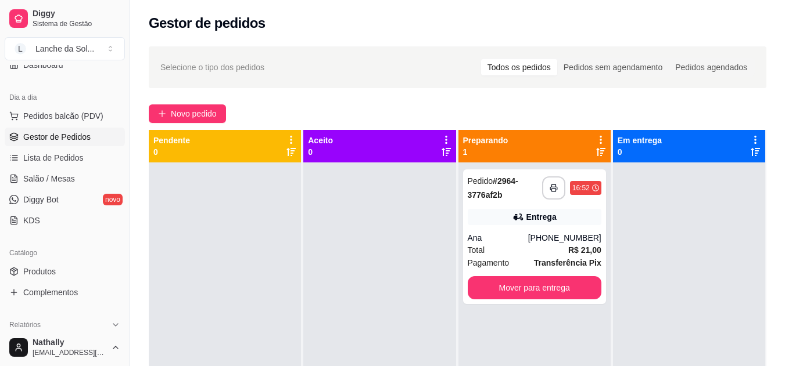
click at [538, 253] on div "Total R$ 21,00" at bounding box center [535, 250] width 134 height 13
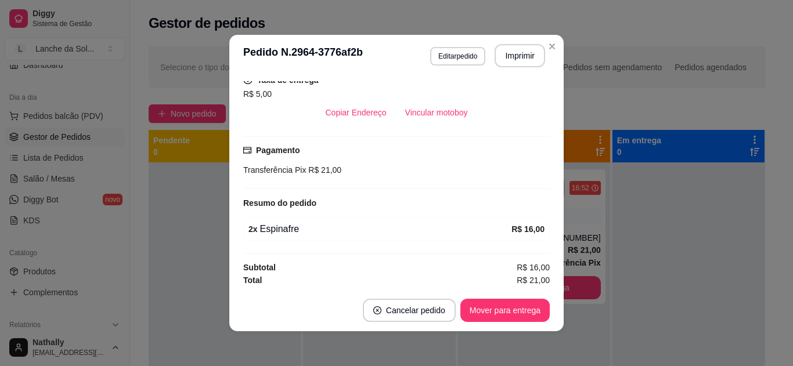
scroll to position [243, 0]
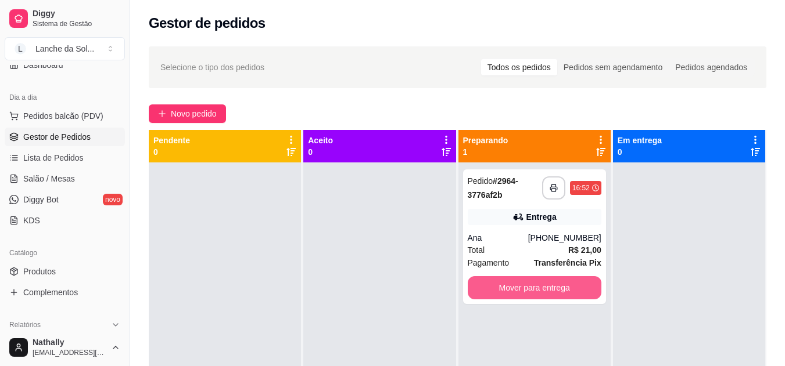
click at [540, 289] on button "Mover para entrega" at bounding box center [535, 287] width 134 height 23
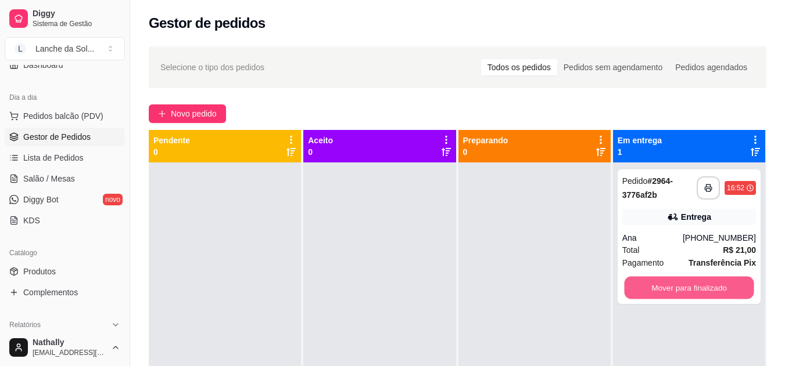
click at [683, 286] on button "Mover para finalizado" at bounding box center [689, 288] width 130 height 23
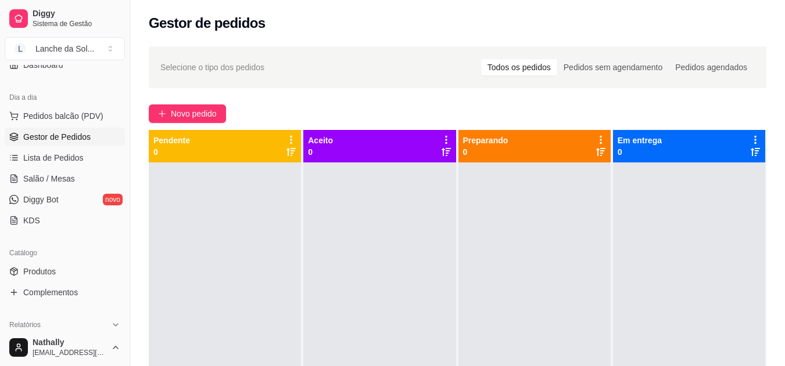
click at [73, 111] on span "Pedidos balcão (PDV)" at bounding box center [63, 116] width 80 height 12
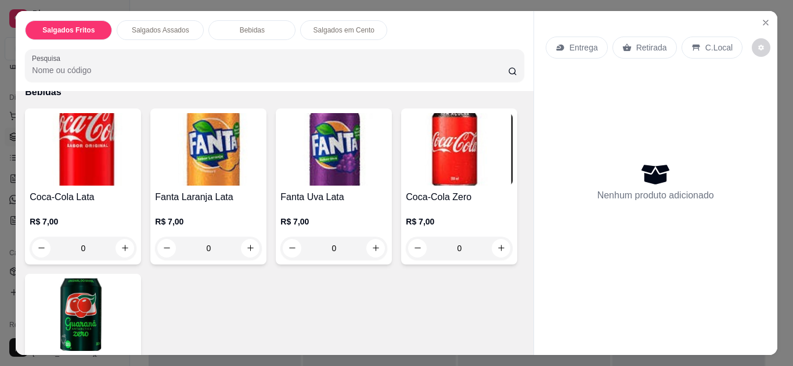
scroll to position [458, 0]
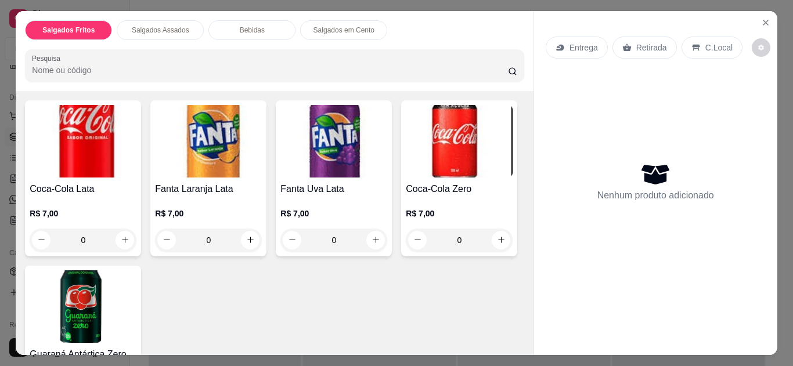
click at [122, 61] on button "increase-product-quantity" at bounding box center [125, 51] width 19 height 19
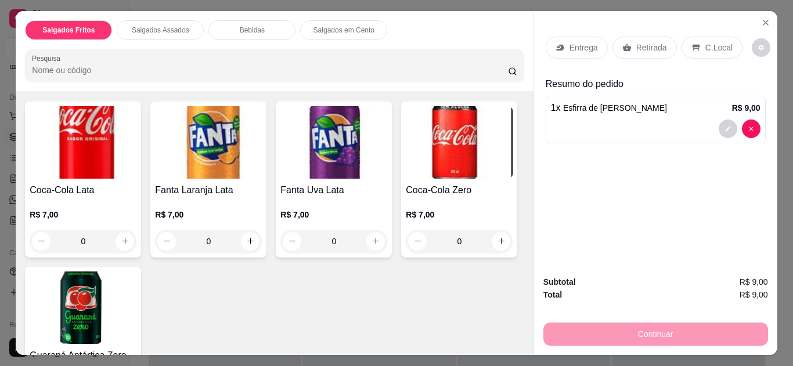
scroll to position [458, 0]
click at [122, 60] on button "increase-product-quantity" at bounding box center [125, 51] width 18 height 18
type input "2"
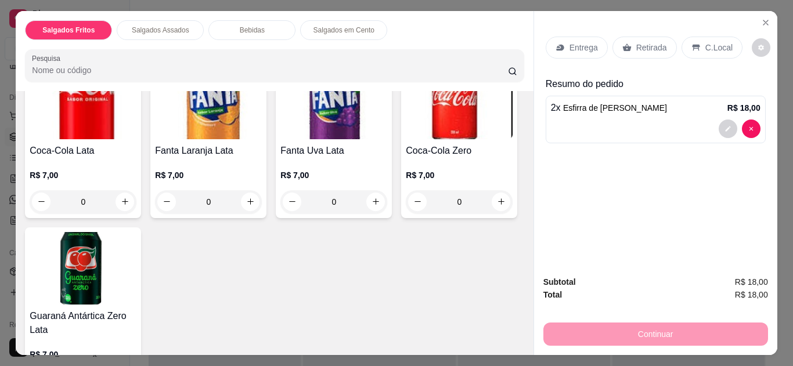
scroll to position [528, 0]
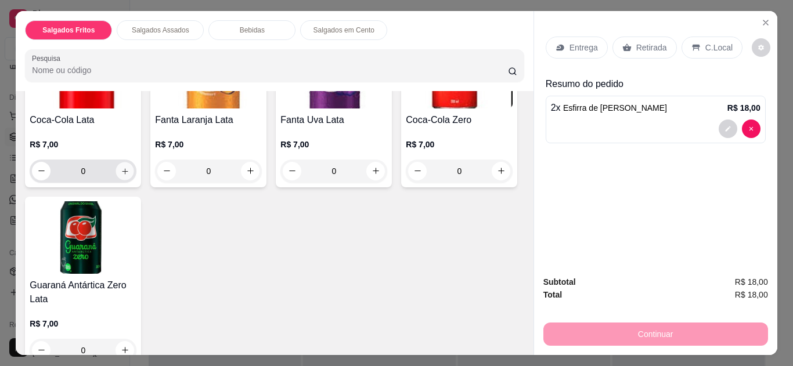
click at [119, 180] on button "increase-product-quantity" at bounding box center [125, 171] width 18 height 18
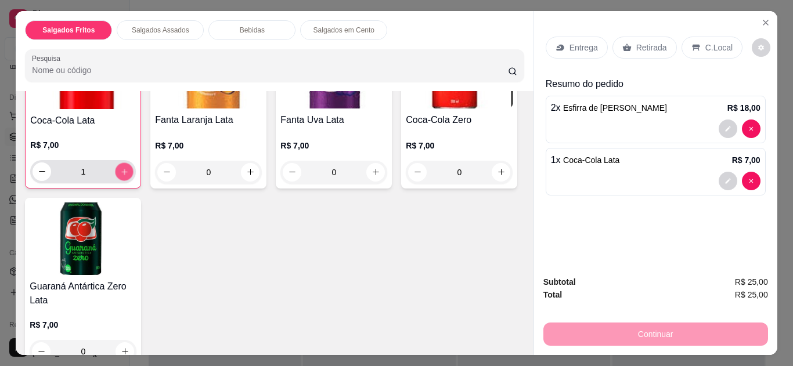
click at [119, 181] on button "increase-product-quantity" at bounding box center [125, 172] width 18 height 18
type input "2"
click at [707, 37] on div "C.Local" at bounding box center [712, 48] width 61 height 22
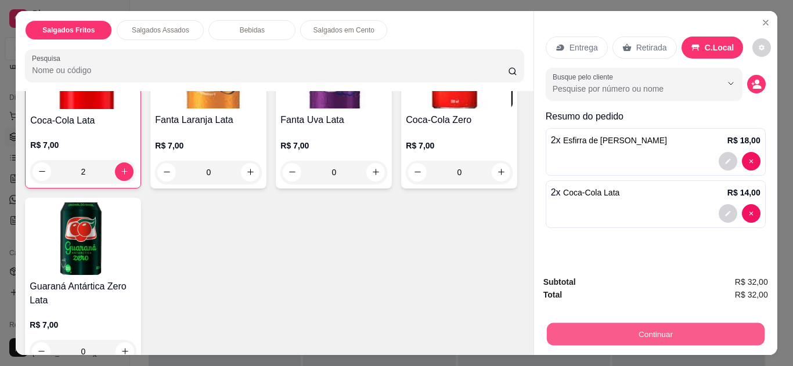
click at [653, 337] on button "Continuar" at bounding box center [656, 335] width 218 height 23
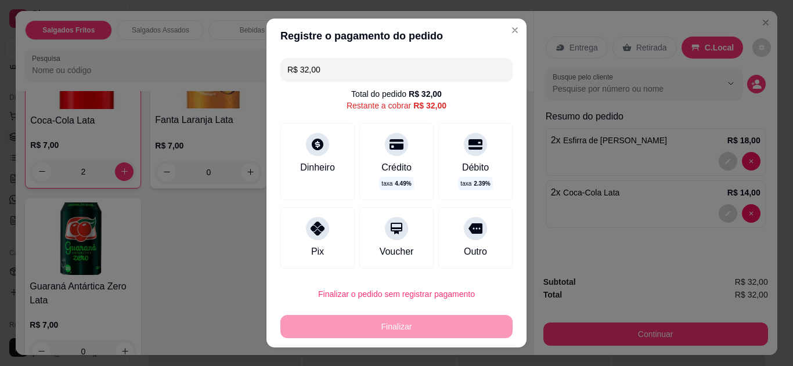
click at [311, 240] on div "Pix" at bounding box center [318, 238] width 74 height 62
type input "R$ 0,00"
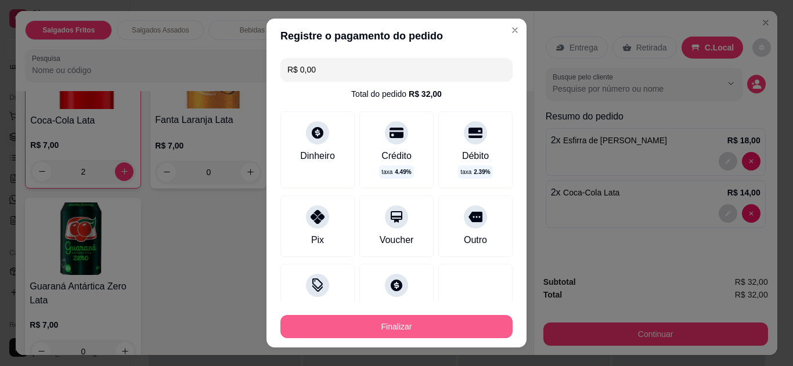
click at [378, 328] on button "Finalizar" at bounding box center [397, 326] width 232 height 23
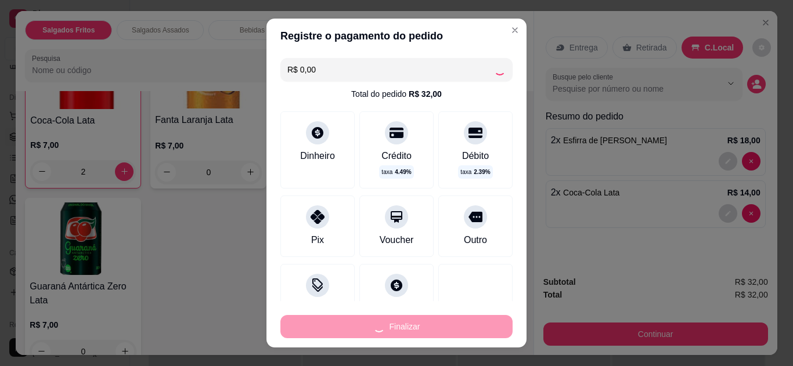
type input "0"
type input "-R$ 32,00"
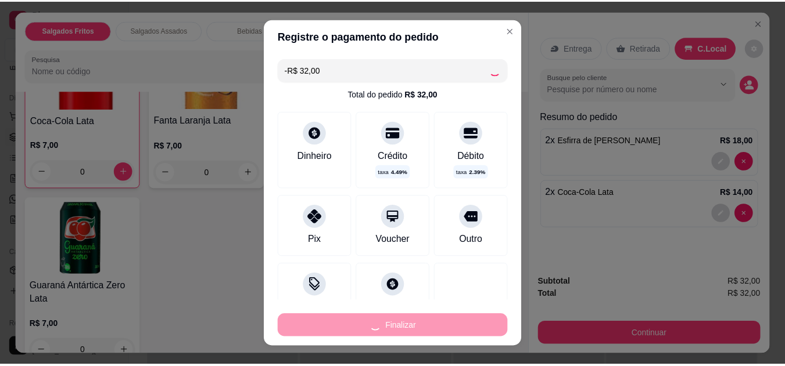
scroll to position [527, 0]
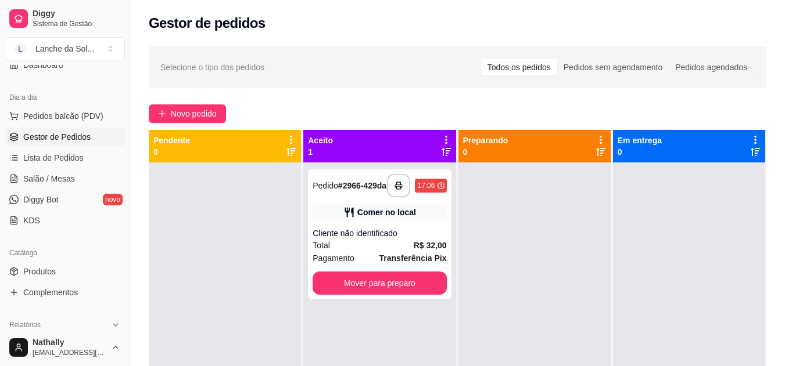
click at [502, 27] on div "Gestor de pedidos" at bounding box center [457, 23] width 617 height 19
click at [105, 154] on link "Lista de Pedidos" at bounding box center [65, 158] width 120 height 19
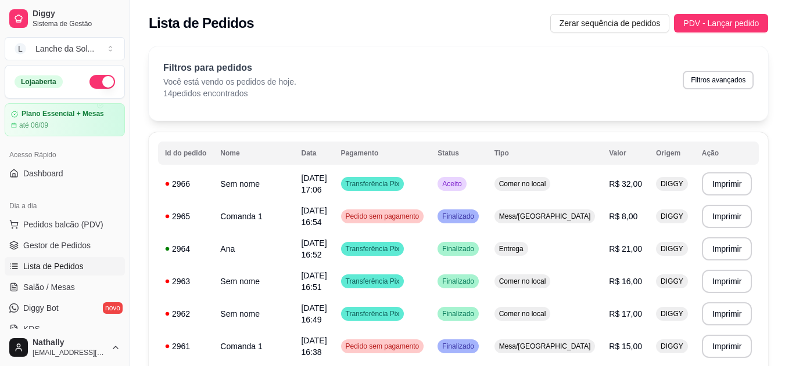
click at [76, 289] on link "Salão / Mesas" at bounding box center [65, 287] width 120 height 19
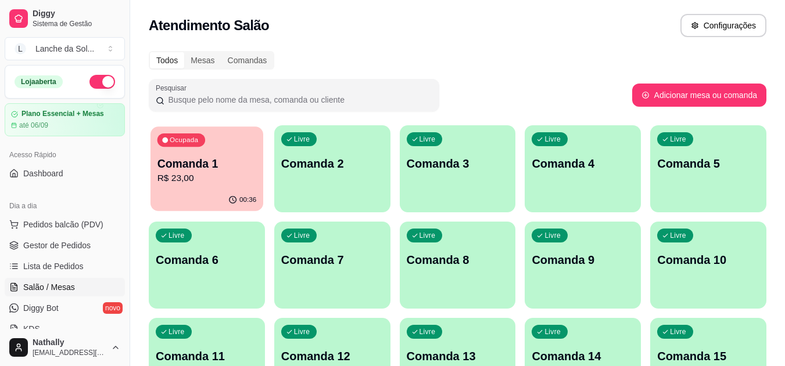
click at [260, 189] on div "Ocupada Comanda 1 R$ 23,00" at bounding box center [206, 158] width 113 height 63
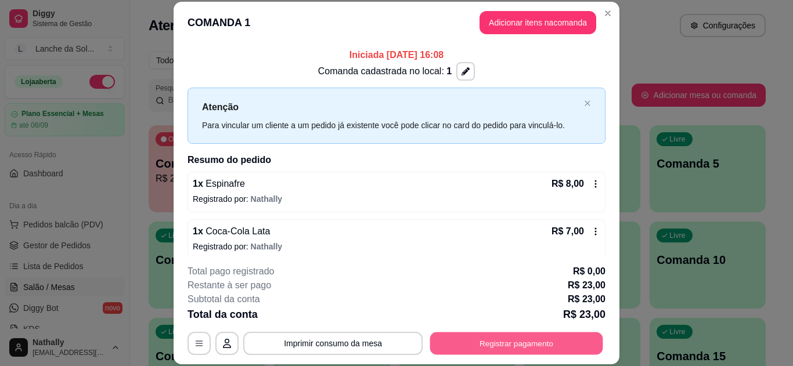
click at [495, 346] on button "Registrar pagamento" at bounding box center [516, 343] width 173 height 23
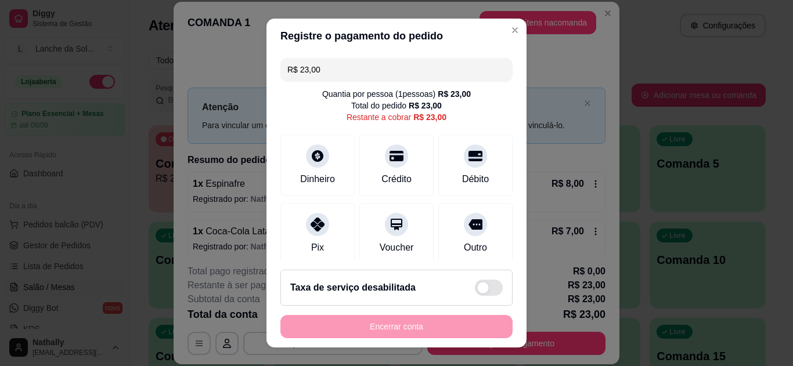
click at [328, 231] on div "Pix" at bounding box center [318, 234] width 74 height 62
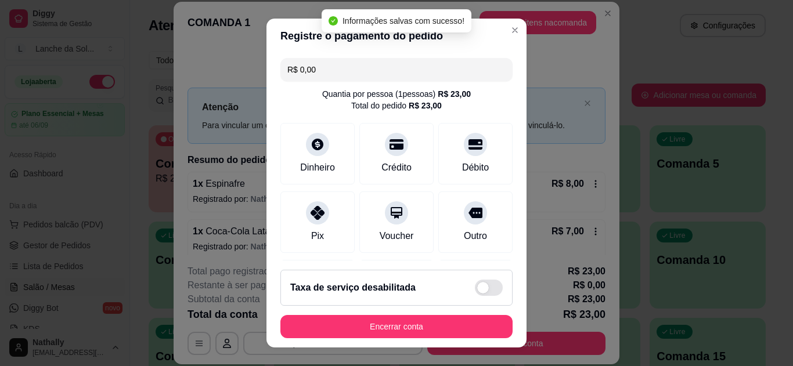
type input "R$ 0,00"
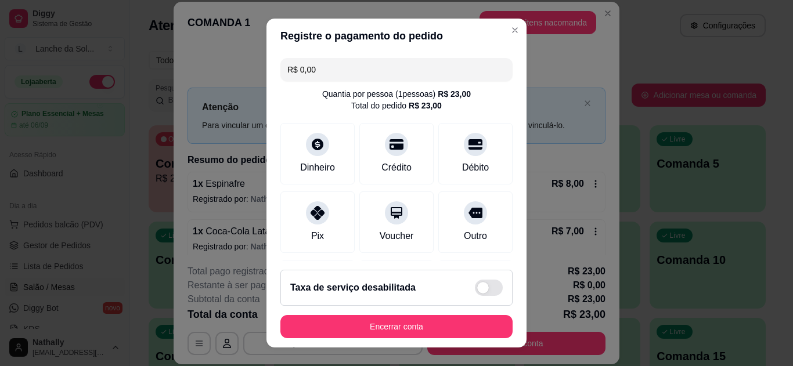
click at [322, 228] on div "Pix" at bounding box center [318, 223] width 74 height 62
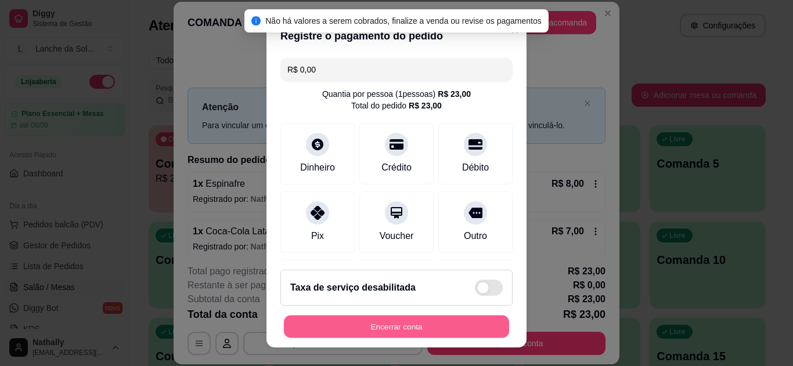
click at [375, 325] on button "Encerrar conta" at bounding box center [396, 327] width 225 height 23
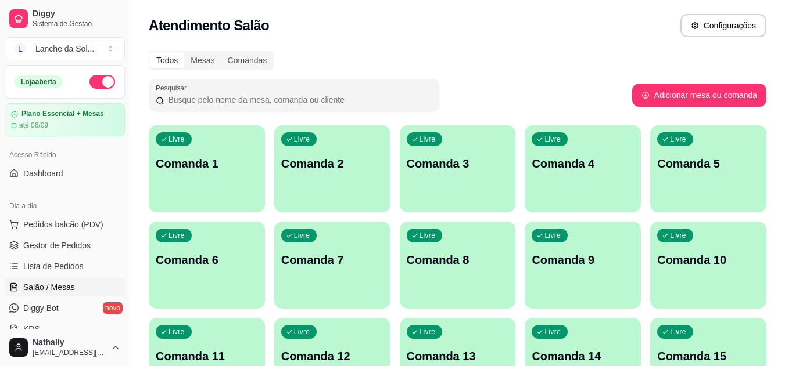
click at [196, 151] on div "Livre Comanda 1" at bounding box center [207, 161] width 116 height 73
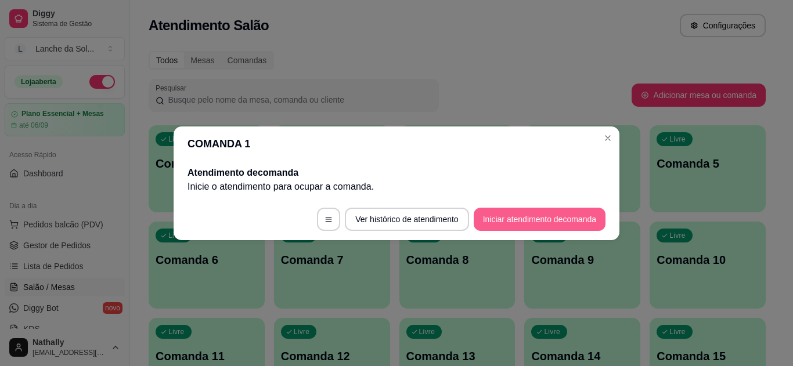
click at [512, 217] on button "Iniciar atendimento de comanda" at bounding box center [540, 219] width 132 height 23
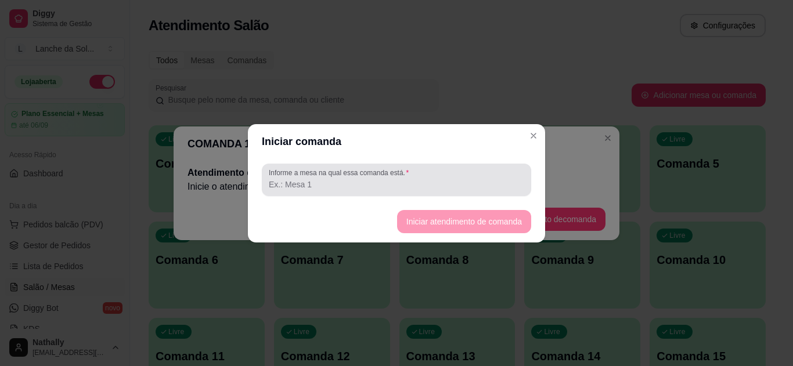
click at [487, 166] on div "Informe a mesa na qual essa comanda está." at bounding box center [397, 180] width 270 height 33
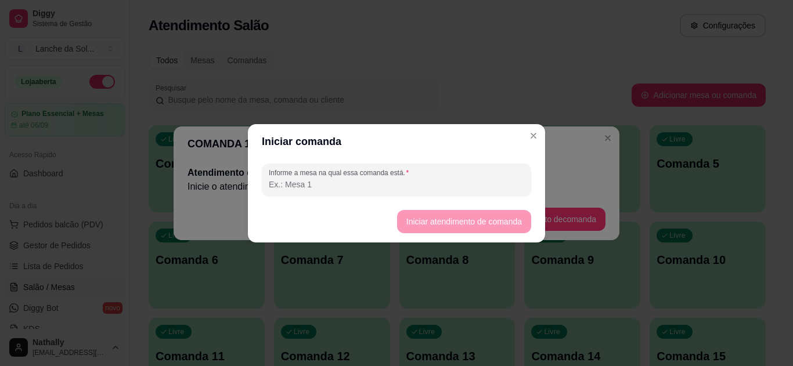
type input "2"
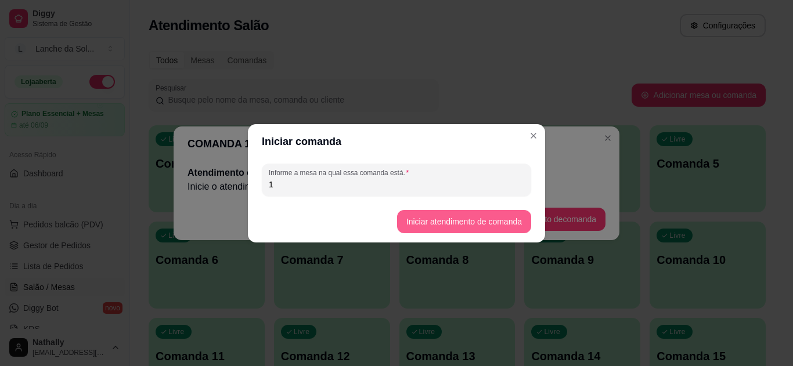
type input "1"
click at [465, 226] on button "Iniciar atendimento de comanda" at bounding box center [464, 221] width 130 height 23
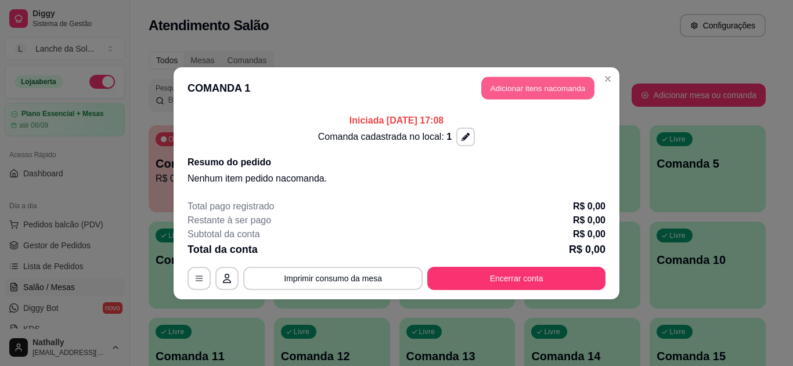
click at [551, 93] on button "Adicionar itens na comanda" at bounding box center [537, 88] width 113 height 23
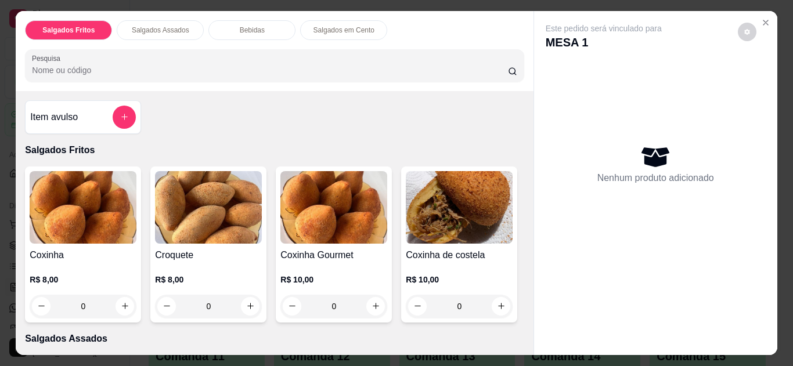
click at [520, 115] on div "Item avulso Salgados Fritos Coxinha R$ 8,00 0 Croquete R$ 8,00 0 Coxinha Gourme…" at bounding box center [275, 223] width 518 height 264
click at [116, 303] on button "increase-product-quantity" at bounding box center [125, 306] width 18 height 18
type input "1"
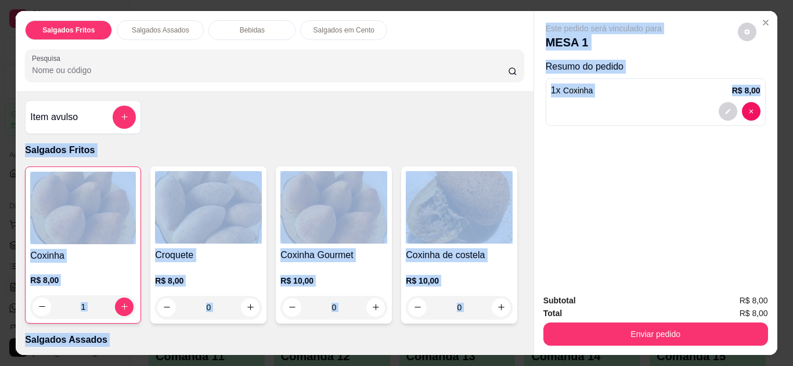
click at [526, 126] on div "Salgados Fritos Salgados Assados Bebidas Salgados em Cento Pesquisa Item avulso…" at bounding box center [396, 183] width 761 height 344
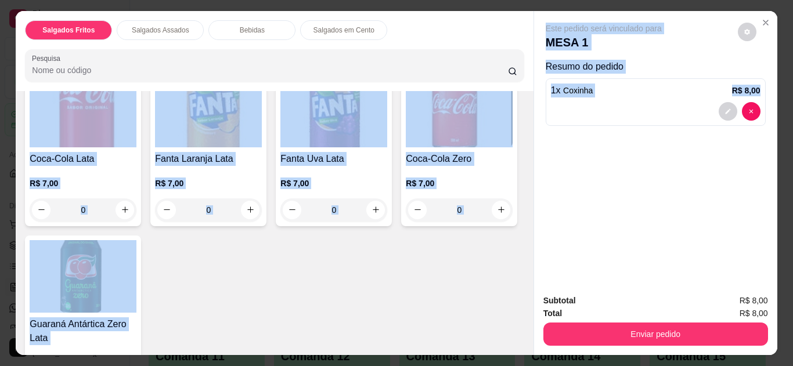
scroll to position [498, 0]
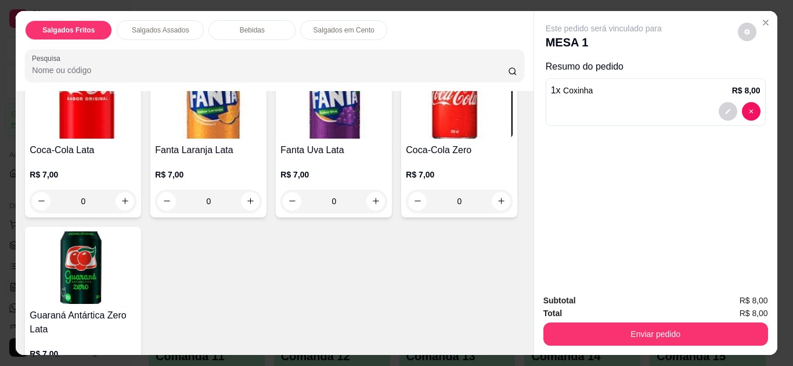
click at [123, 17] on icon "increase-product-quantity" at bounding box center [125, 12] width 9 height 9
type input "1"
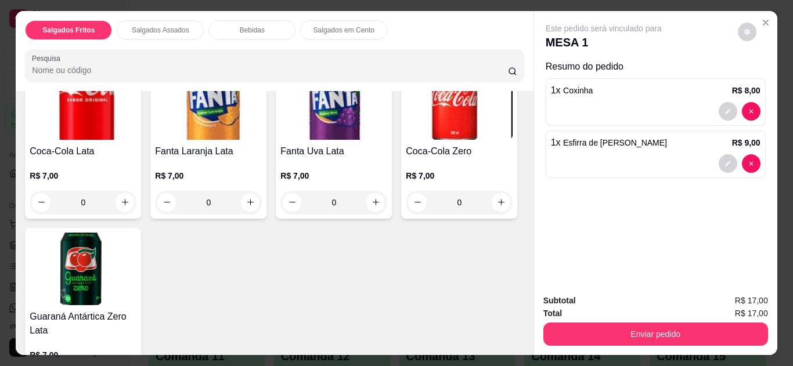
scroll to position [498, 0]
click at [246, 207] on icon "increase-product-quantity" at bounding box center [250, 202] width 9 height 9
type input "1"
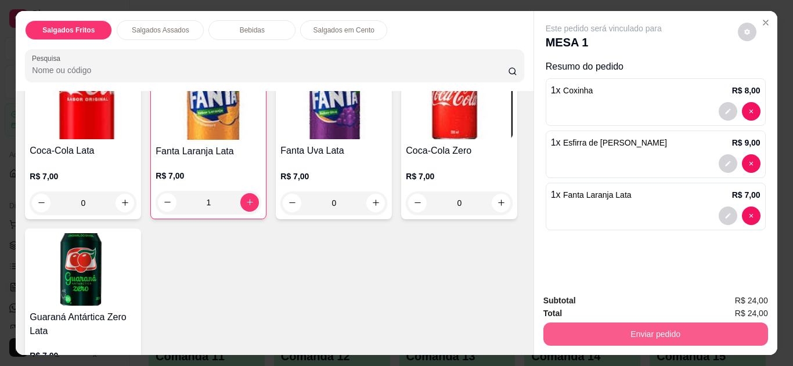
click at [630, 323] on button "Enviar pedido" at bounding box center [656, 334] width 225 height 23
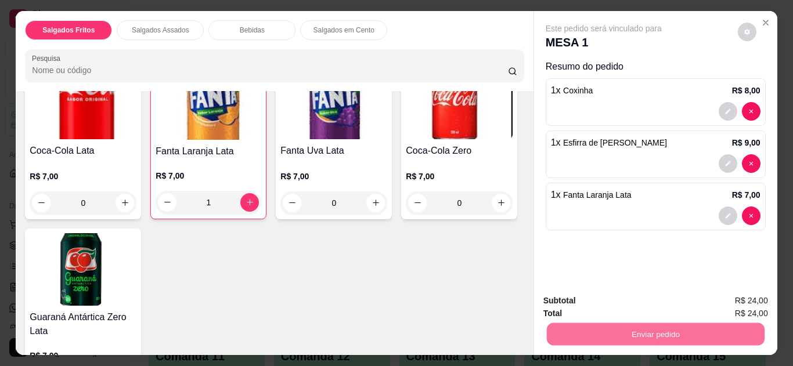
click at [590, 301] on button "Não registrar e enviar pedido" at bounding box center [617, 301] width 117 height 21
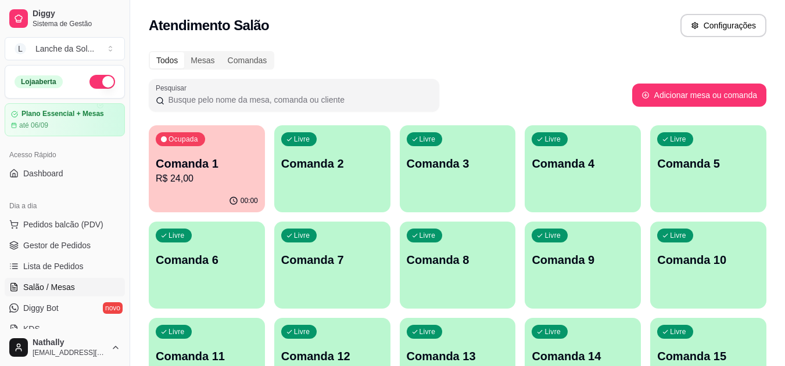
click at [77, 250] on span "Gestor de Pedidos" at bounding box center [56, 246] width 67 height 12
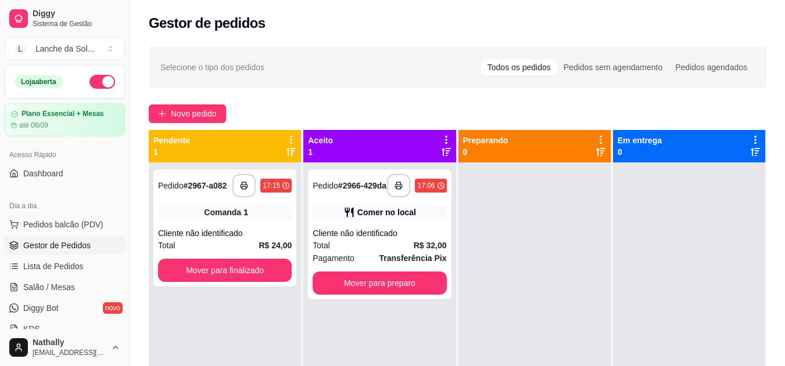
click at [390, 252] on div "Total R$ 32,00" at bounding box center [379, 245] width 134 height 13
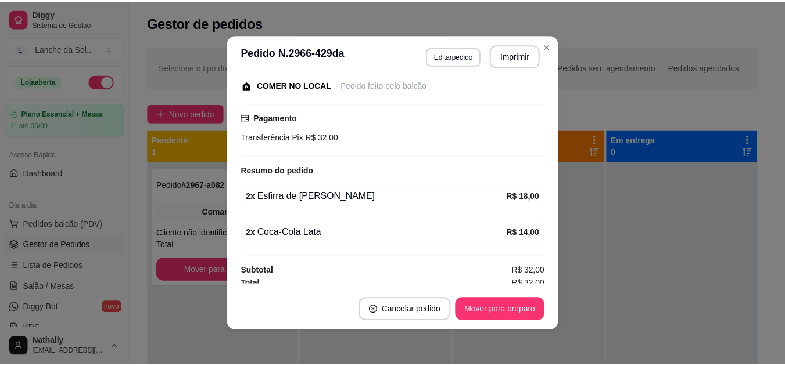
scroll to position [132, 0]
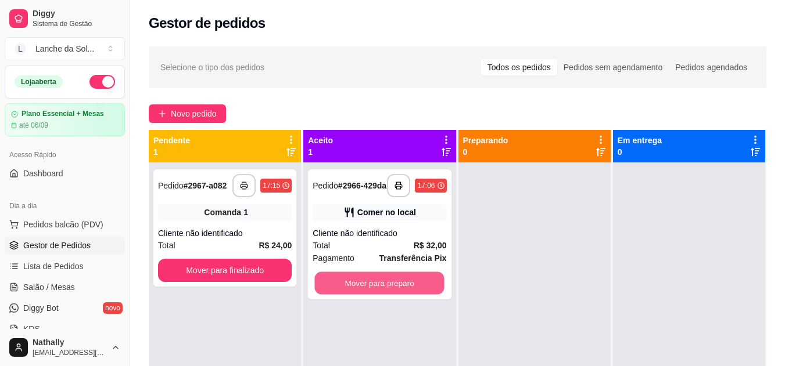
click at [401, 286] on button "Mover para preparo" at bounding box center [380, 283] width 130 height 23
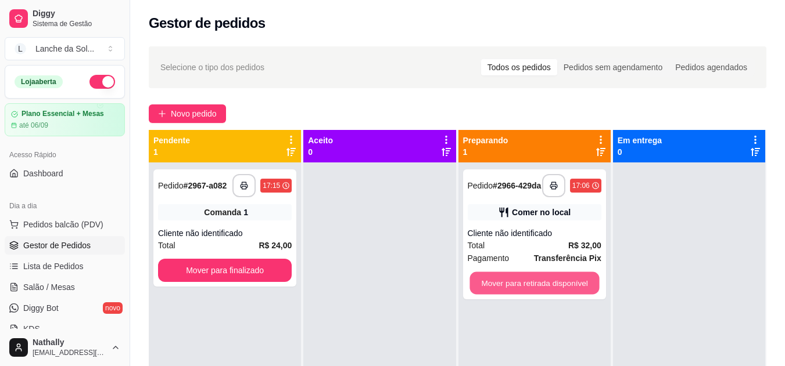
click at [506, 286] on button "Mover para retirada disponível" at bounding box center [534, 283] width 130 height 23
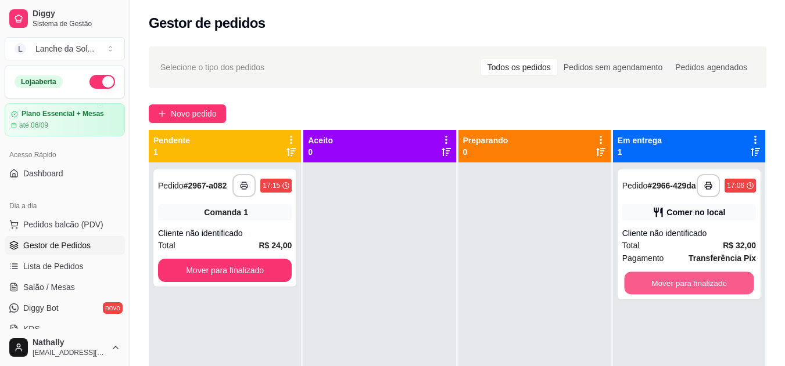
click at [673, 293] on button "Mover para finalizado" at bounding box center [689, 283] width 130 height 23
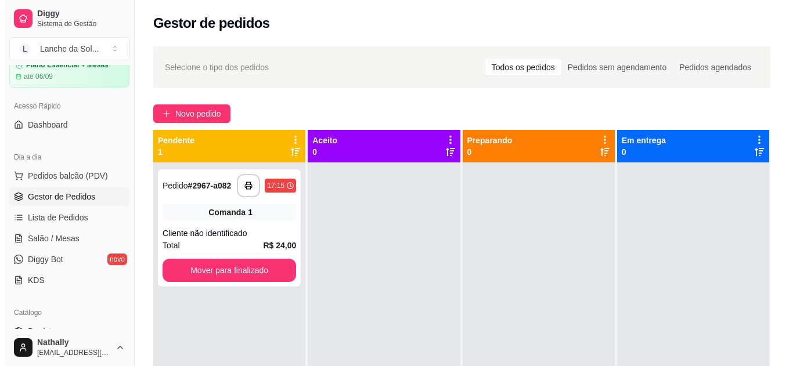
scroll to position [69, 0]
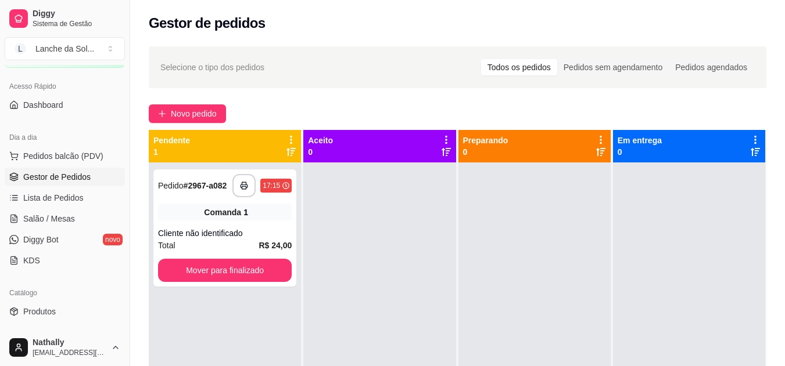
click at [97, 156] on span "Pedidos balcão (PDV)" at bounding box center [63, 156] width 80 height 12
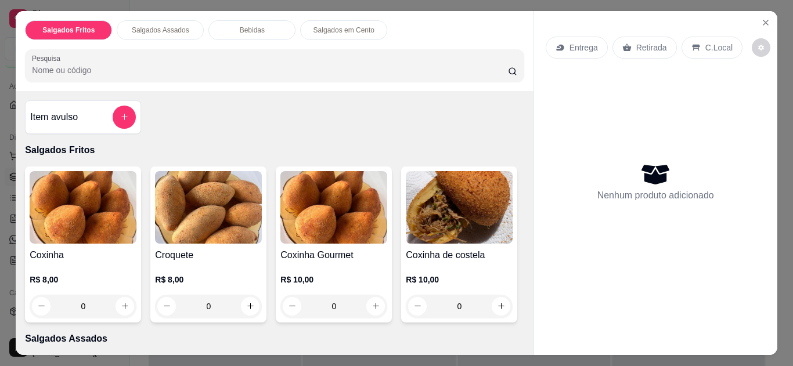
click at [761, 18] on icon "Close" at bounding box center [765, 22] width 9 height 9
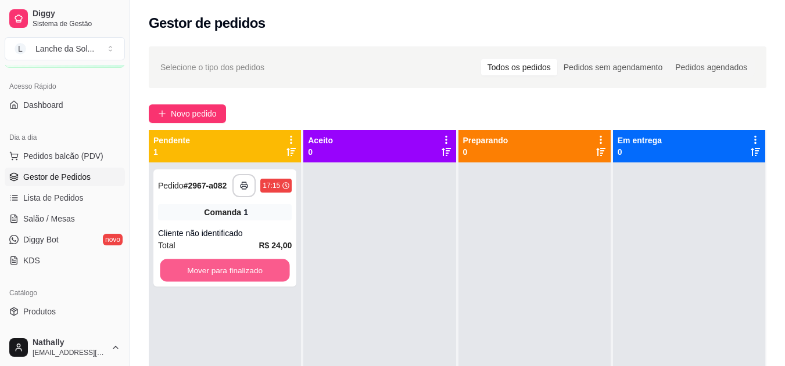
click at [195, 268] on button "Mover para finalizado" at bounding box center [225, 271] width 130 height 23
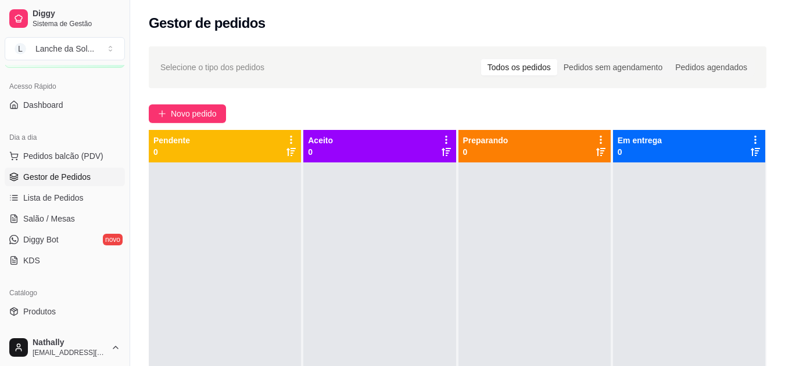
click at [93, 152] on span "Pedidos balcão (PDV)" at bounding box center [63, 156] width 80 height 12
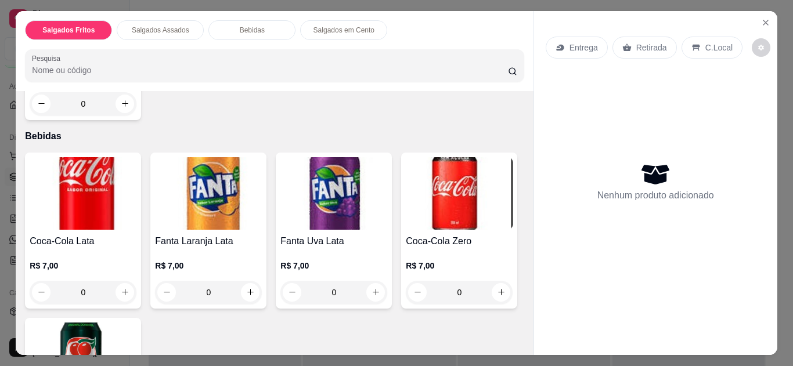
scroll to position [422, 0]
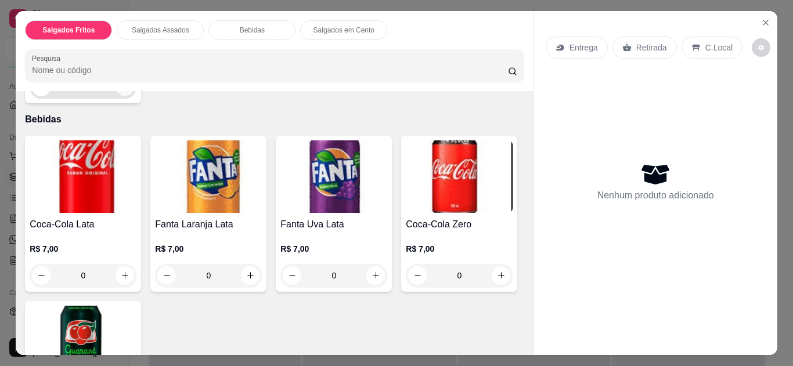
click at [122, 90] on icon "increase-product-quantity" at bounding box center [125, 87] width 6 height 6
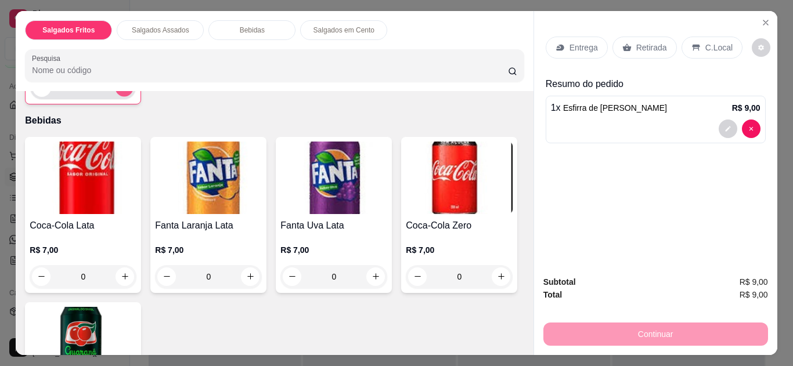
click at [121, 92] on icon "increase-product-quantity" at bounding box center [124, 88] width 9 height 9
type input "2"
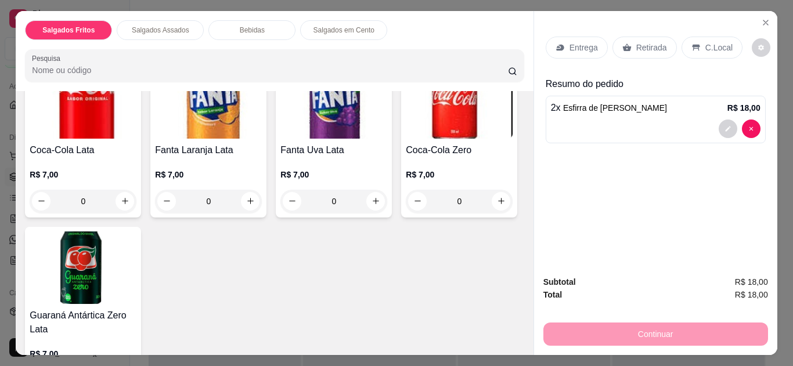
scroll to position [536, 0]
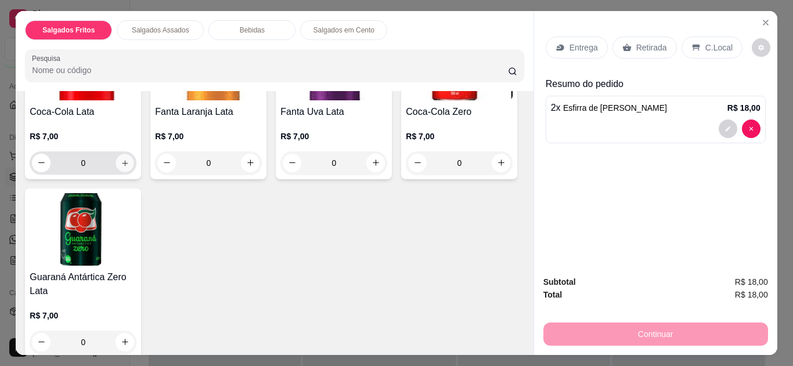
click at [121, 168] on icon "increase-product-quantity" at bounding box center [125, 163] width 9 height 9
type input "1"
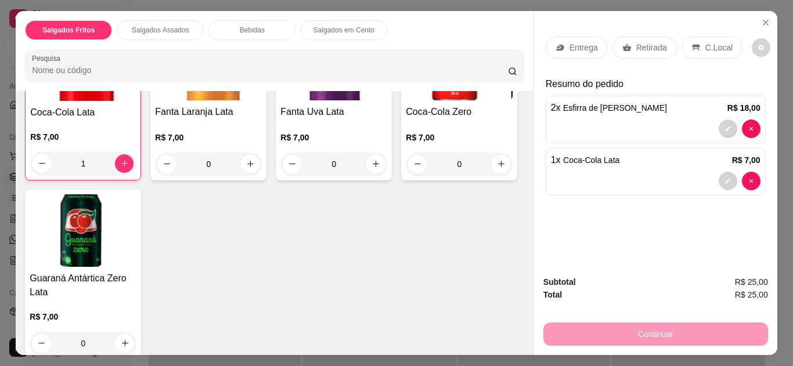
click at [712, 42] on p "C.Local" at bounding box center [719, 48] width 27 height 12
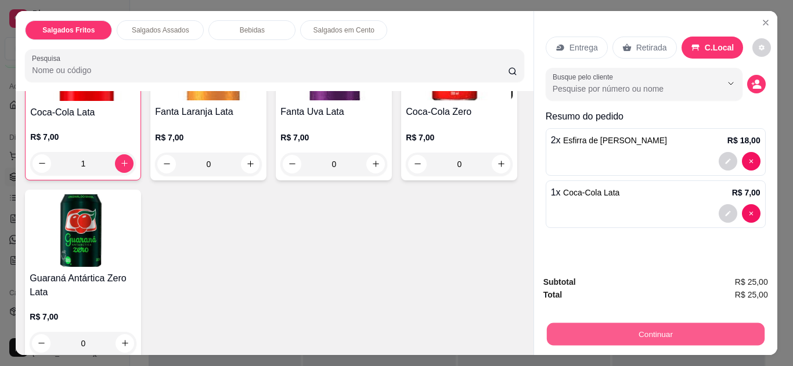
click at [632, 330] on button "Continuar" at bounding box center [656, 335] width 218 height 23
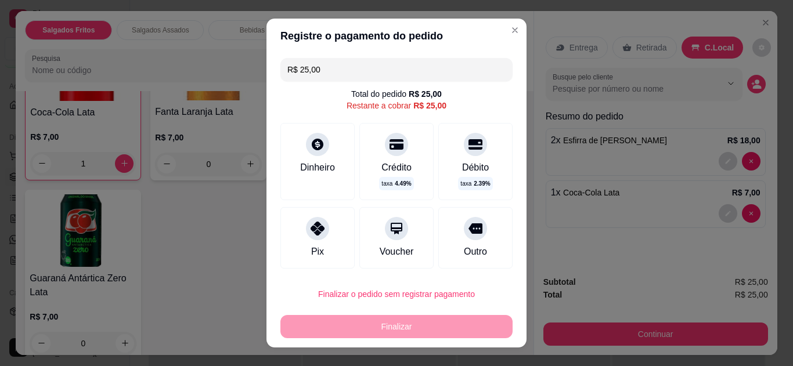
click at [311, 225] on icon at bounding box center [318, 229] width 14 height 14
type input "R$ 0,00"
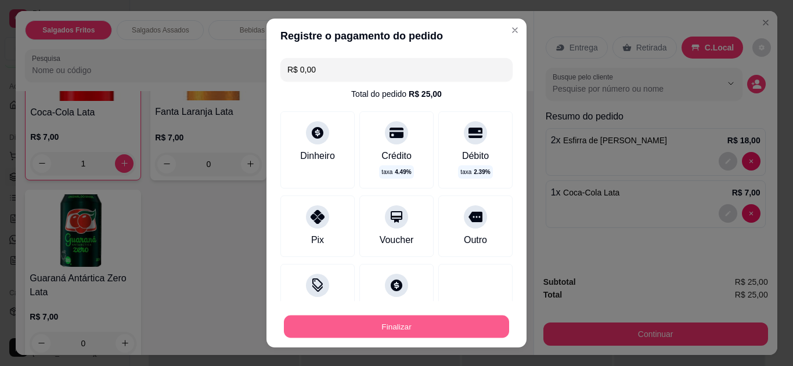
click at [372, 322] on button "Finalizar" at bounding box center [396, 327] width 225 height 23
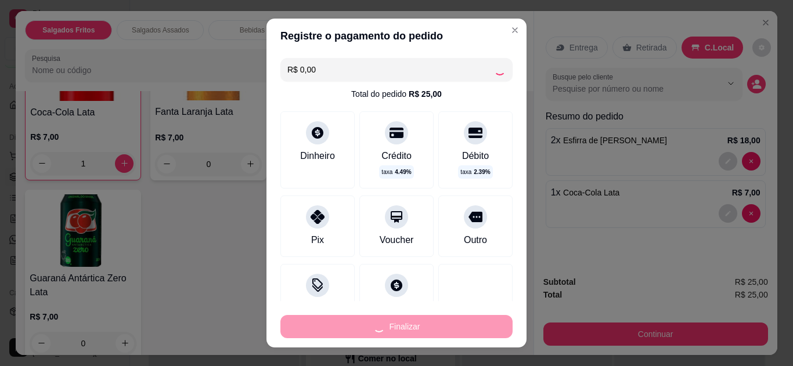
type input "0"
type input "-R$ 25,00"
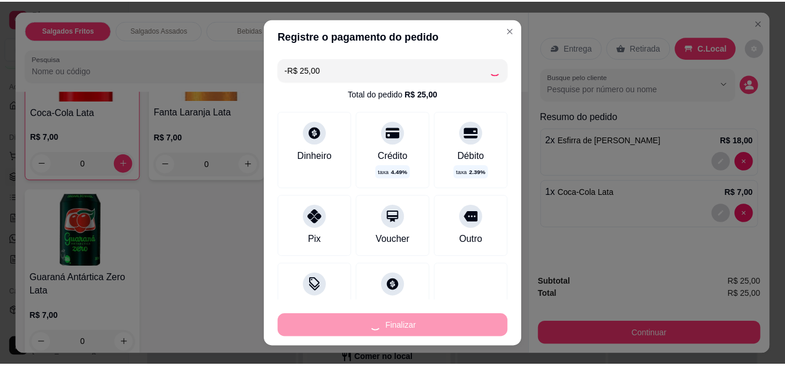
scroll to position [536, 0]
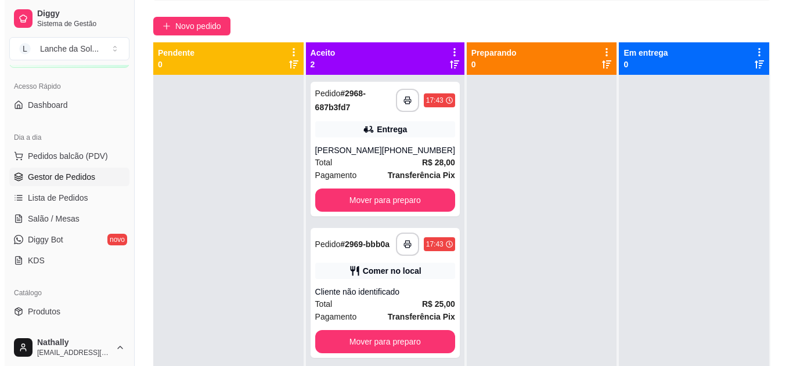
scroll to position [110, 0]
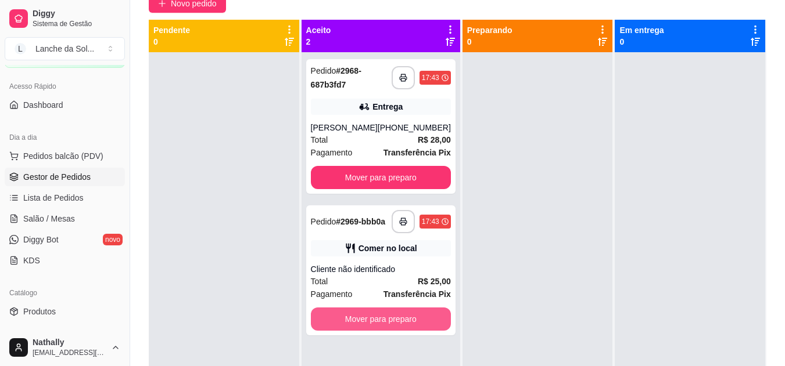
click at [382, 318] on button "Mover para preparo" at bounding box center [381, 319] width 140 height 23
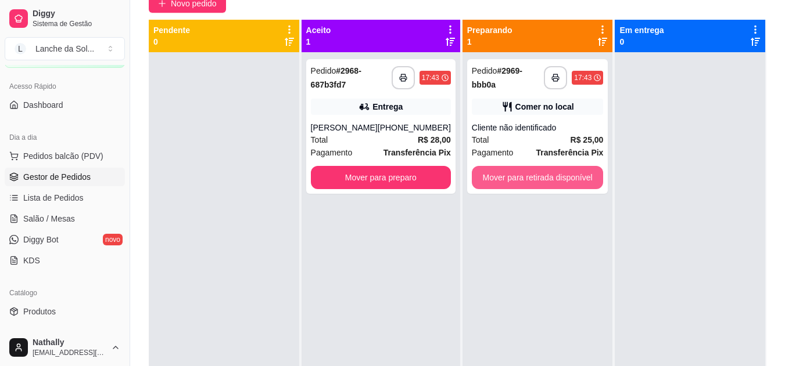
click at [495, 172] on button "Mover para retirada disponível" at bounding box center [538, 177] width 132 height 23
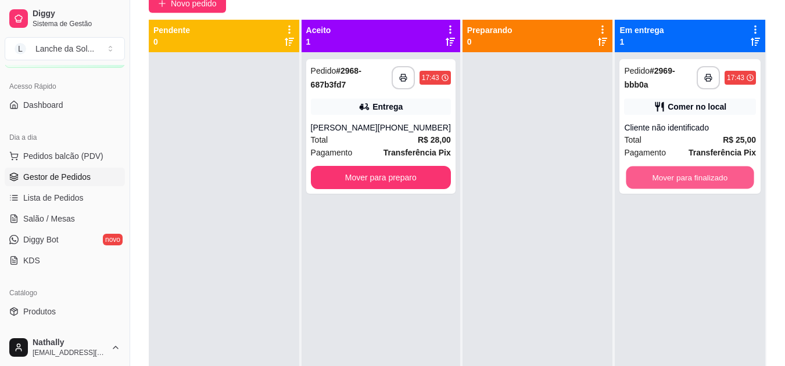
click at [638, 184] on button "Mover para finalizado" at bounding box center [690, 178] width 128 height 23
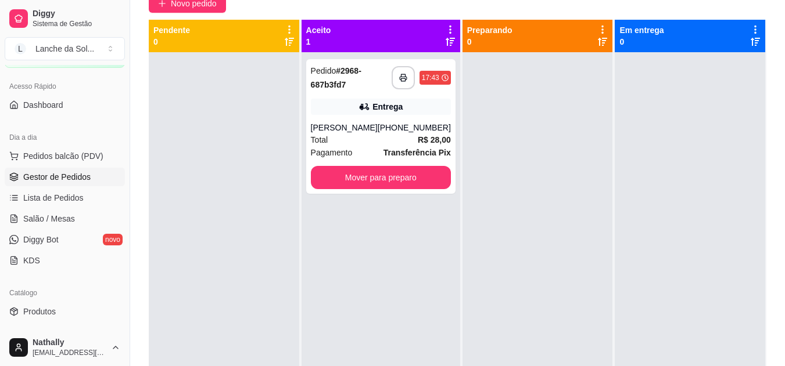
click at [401, 127] on div "[PHONE_NUMBER]" at bounding box center [414, 128] width 73 height 12
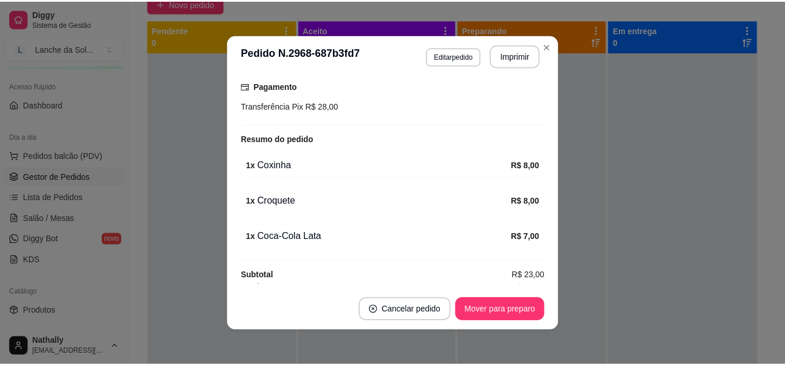
scroll to position [318, 0]
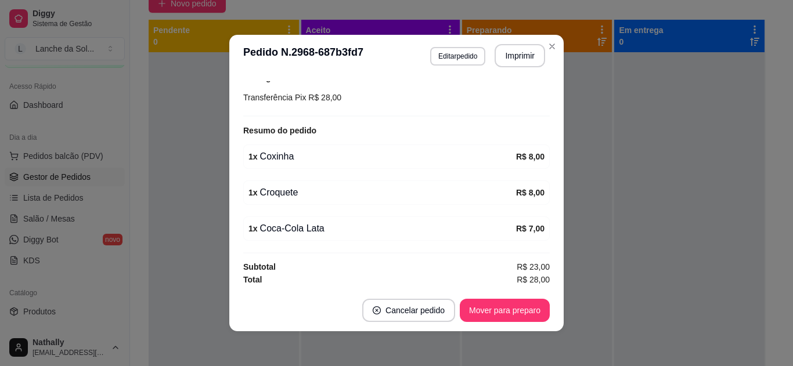
click at [504, 324] on footer "Cancelar pedido Mover para preparo" at bounding box center [396, 311] width 335 height 42
click at [513, 313] on button "Mover para preparo" at bounding box center [504, 311] width 87 height 23
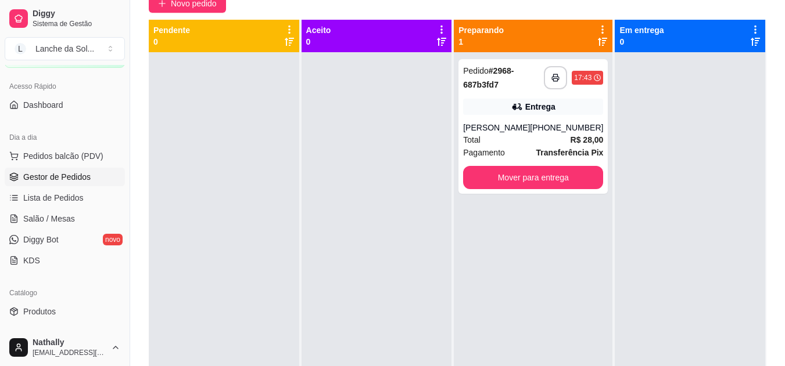
click at [60, 309] on link "Produtos" at bounding box center [65, 312] width 120 height 19
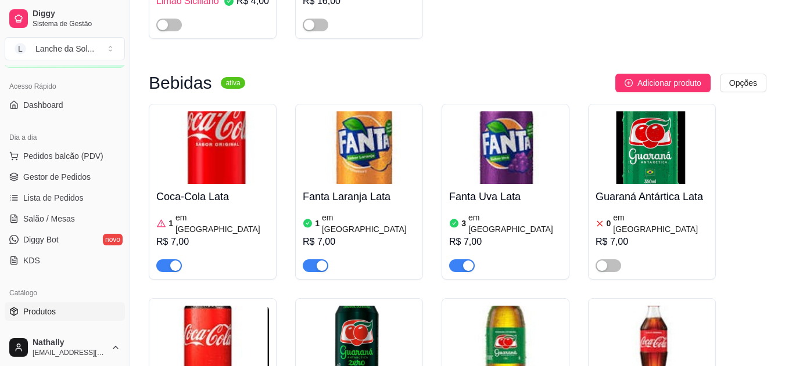
scroll to position [3357, 0]
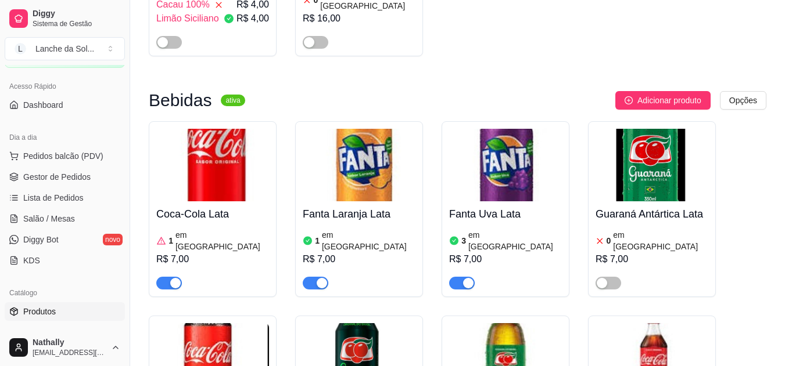
click at [203, 206] on h4 "Coca-Cola Lata" at bounding box center [212, 214] width 113 height 16
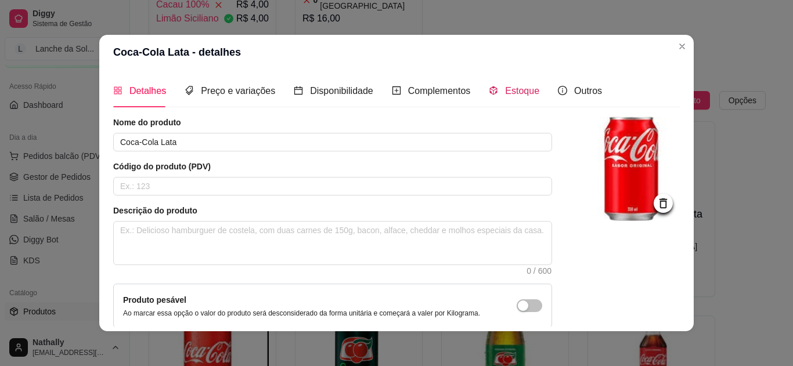
click at [520, 94] on span "Estoque" at bounding box center [522, 91] width 34 height 10
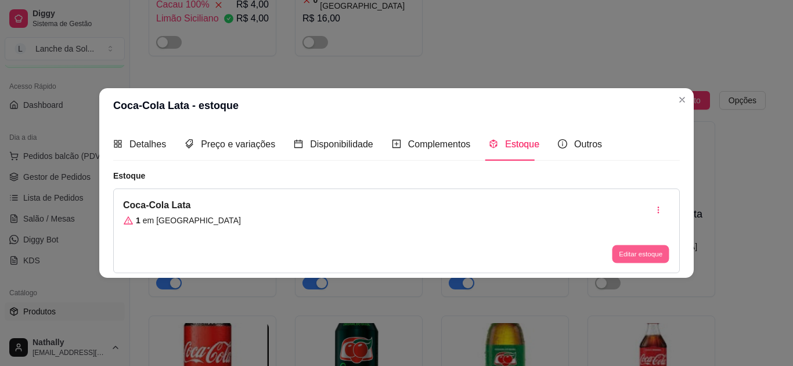
click at [619, 262] on button "Editar estoque" at bounding box center [640, 255] width 57 height 18
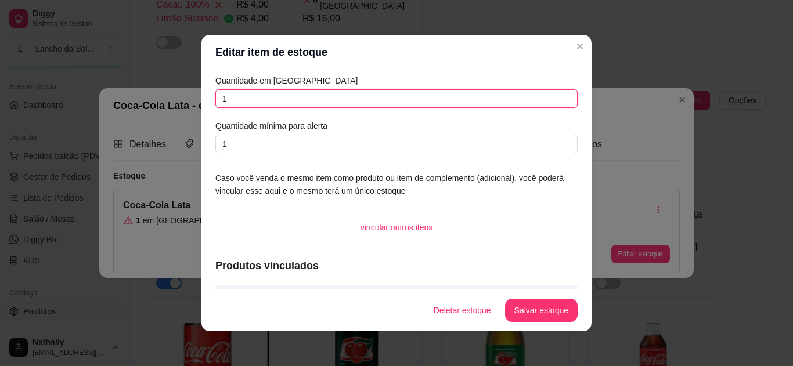
click at [432, 99] on input "1" at bounding box center [396, 98] width 362 height 19
type input "0"
click at [540, 307] on button "Salvar estoque" at bounding box center [541, 310] width 73 height 23
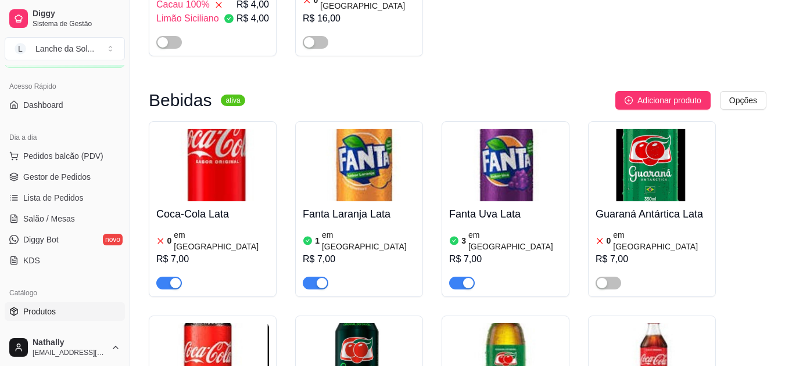
click at [169, 132] on div "Coca-Cola Lata 0 em estoque R$ 7,00" at bounding box center [213, 209] width 128 height 176
click at [177, 278] on div "button" at bounding box center [175, 283] width 10 height 10
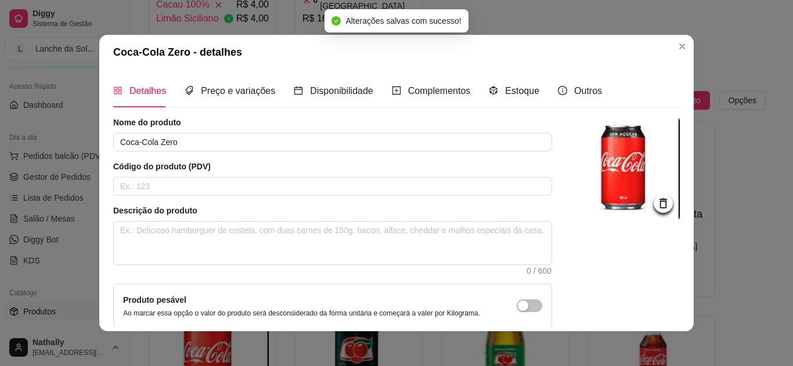
click at [522, 81] on div "Estoque" at bounding box center [514, 90] width 51 height 33
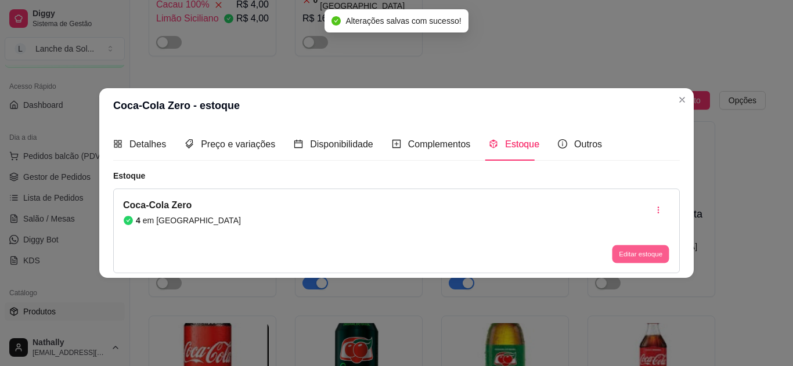
click at [618, 249] on button "Editar estoque" at bounding box center [640, 255] width 57 height 18
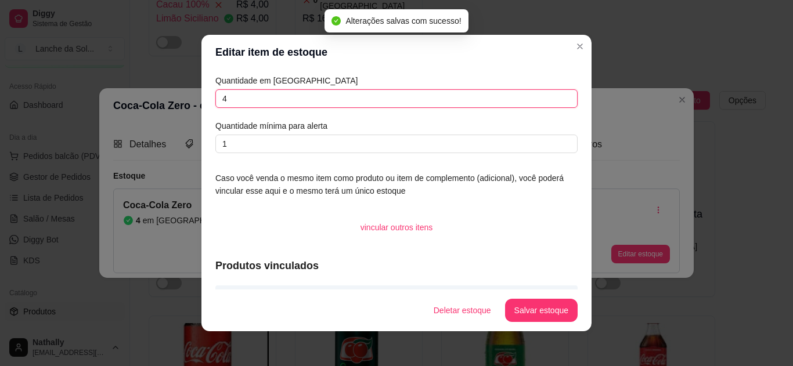
click at [473, 102] on input "4" at bounding box center [396, 98] width 362 height 19
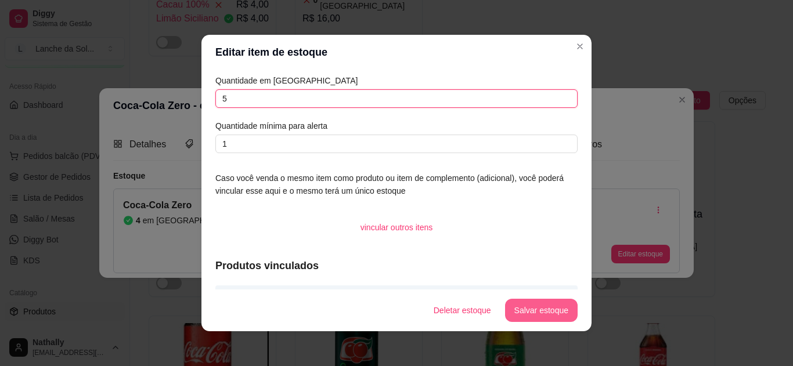
type input "5"
click at [534, 308] on button "Salvar estoque" at bounding box center [541, 311] width 71 height 23
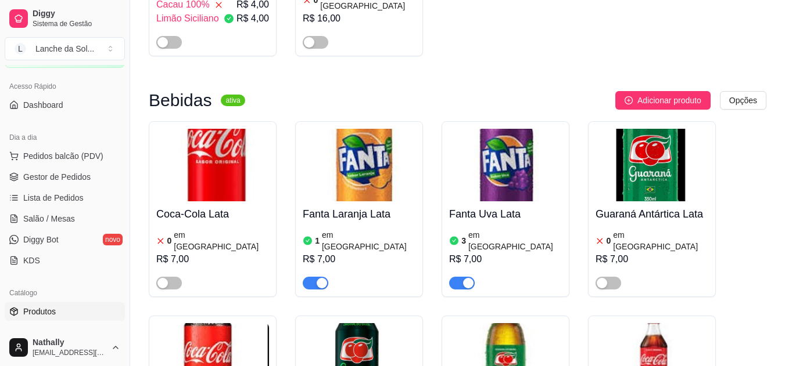
click at [70, 202] on span "Lista de Pedidos" at bounding box center [53, 198] width 60 height 12
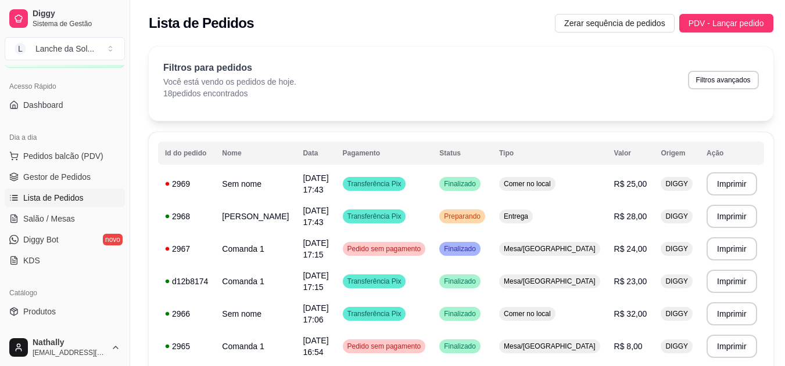
click at [67, 213] on link "Salão / Mesas" at bounding box center [65, 219] width 120 height 19
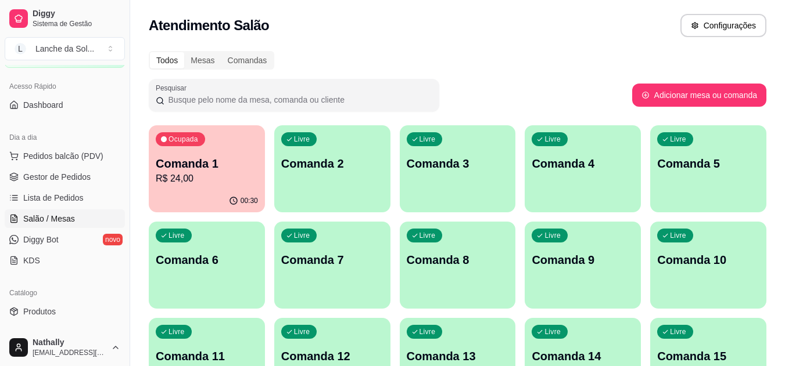
click at [236, 175] on p "R$ 24,00" at bounding box center [207, 179] width 102 height 14
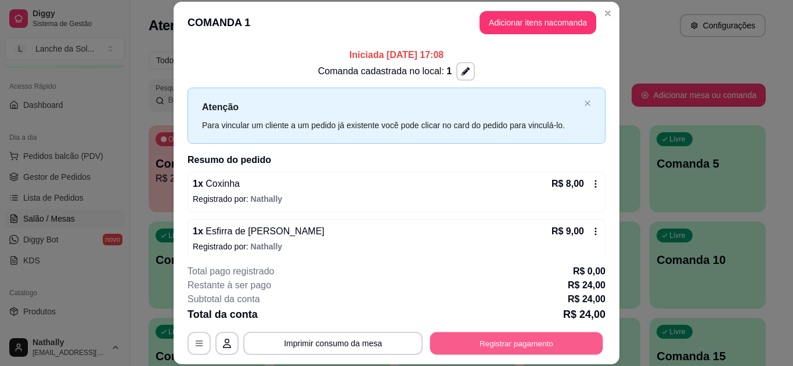
click at [508, 338] on button "Registrar pagamento" at bounding box center [516, 343] width 173 height 23
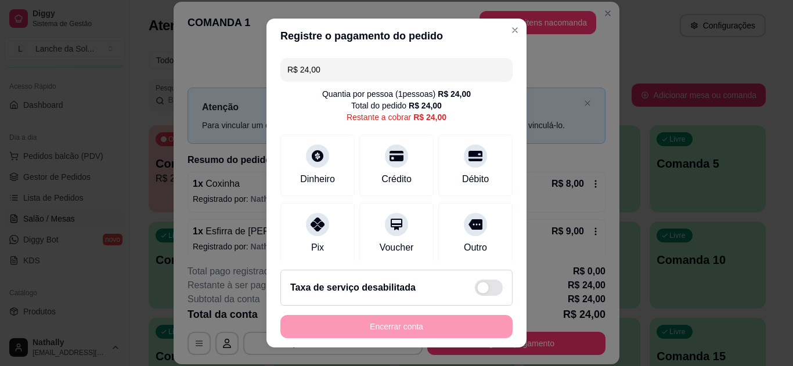
click at [313, 229] on div at bounding box center [317, 224] width 23 height 23
type input "R$ 0,00"
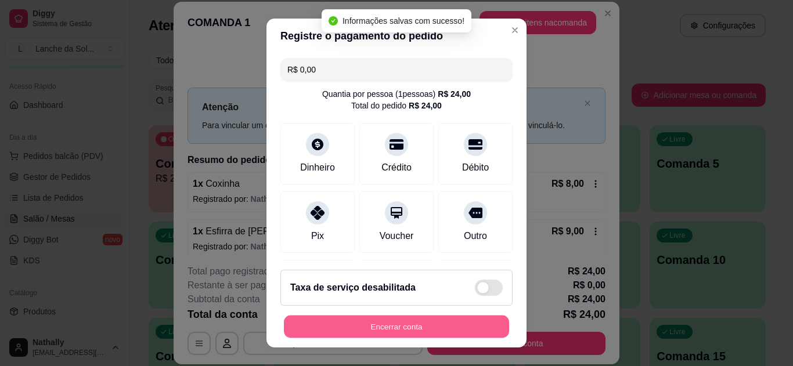
click at [409, 333] on button "Encerrar conta" at bounding box center [396, 327] width 225 height 23
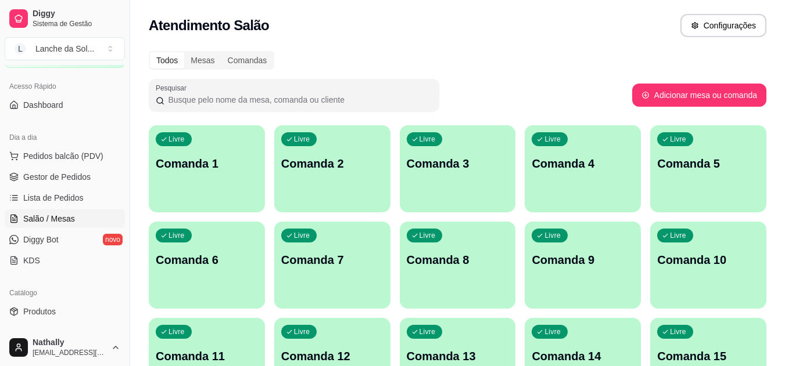
click at [71, 199] on span "Lista de Pedidos" at bounding box center [53, 198] width 60 height 12
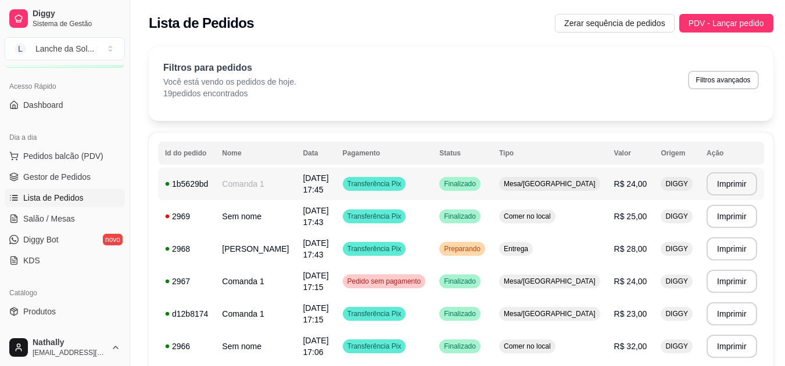
click at [616, 188] on span "R$ 24,00" at bounding box center [630, 183] width 33 height 9
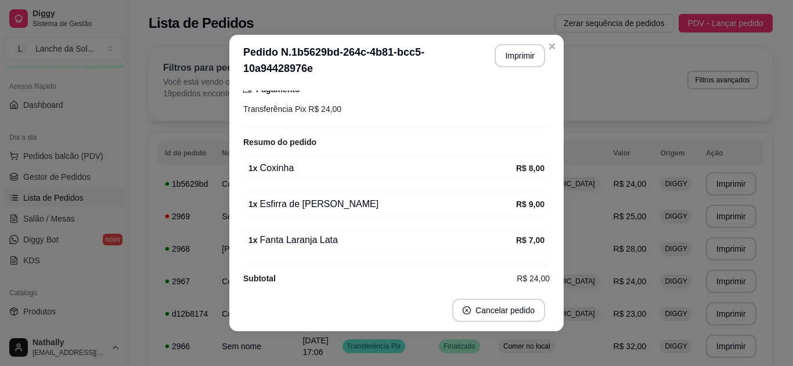
scroll to position [142, 0]
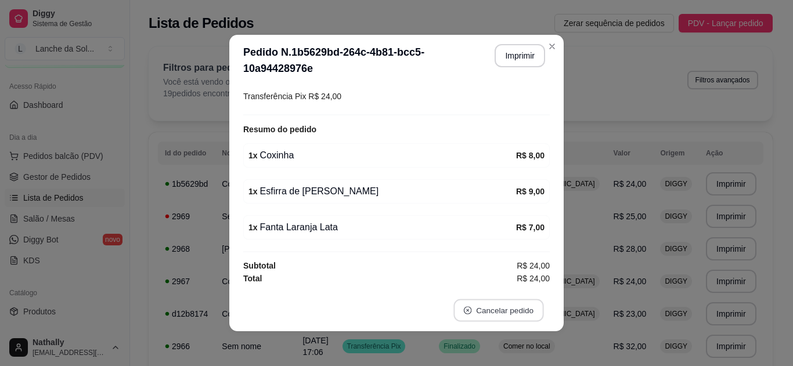
click at [499, 319] on button "Cancelar pedido" at bounding box center [499, 311] width 90 height 23
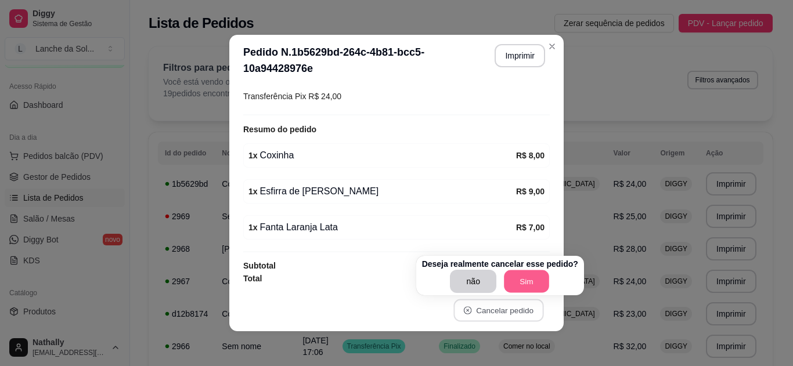
click at [521, 281] on button "Sim" at bounding box center [526, 282] width 45 height 23
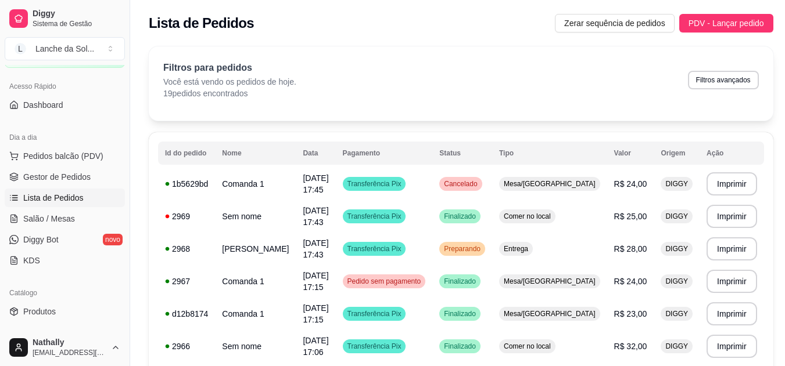
click at [60, 159] on span "Pedidos balcão (PDV)" at bounding box center [63, 156] width 80 height 12
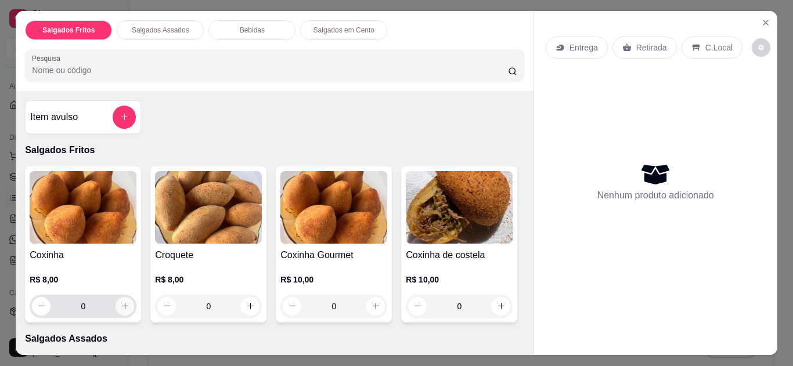
click at [126, 305] on button "increase-product-quantity" at bounding box center [125, 306] width 19 height 19
type input "1"
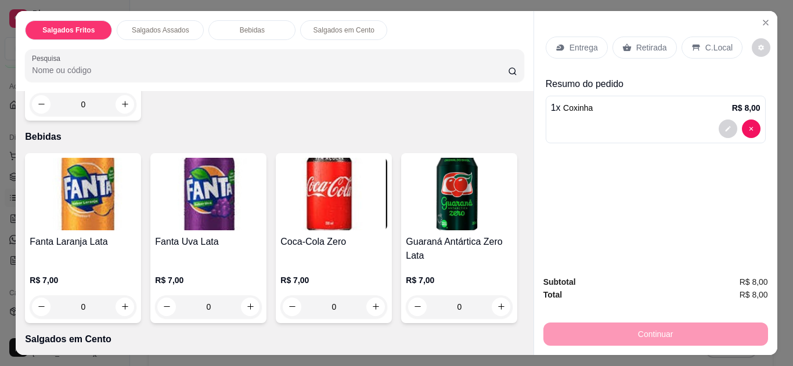
scroll to position [414, 0]
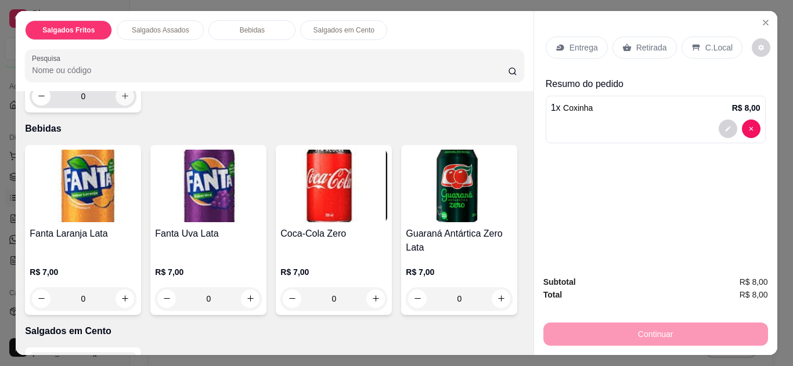
click at [121, 100] on icon "increase-product-quantity" at bounding box center [125, 96] width 9 height 9
type input "1"
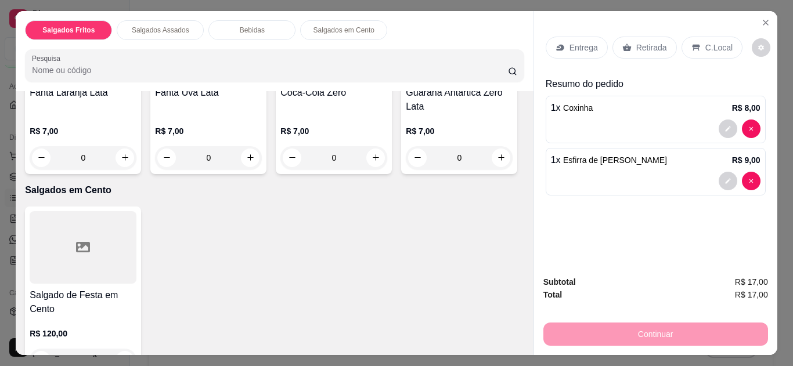
scroll to position [576, 0]
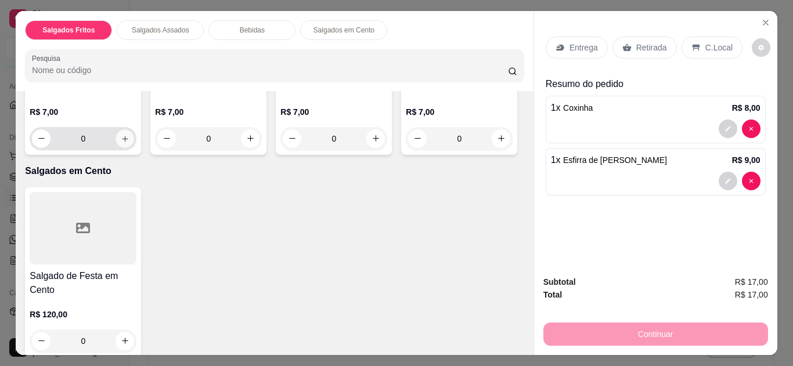
click at [127, 148] on button "increase-product-quantity" at bounding box center [125, 139] width 18 height 18
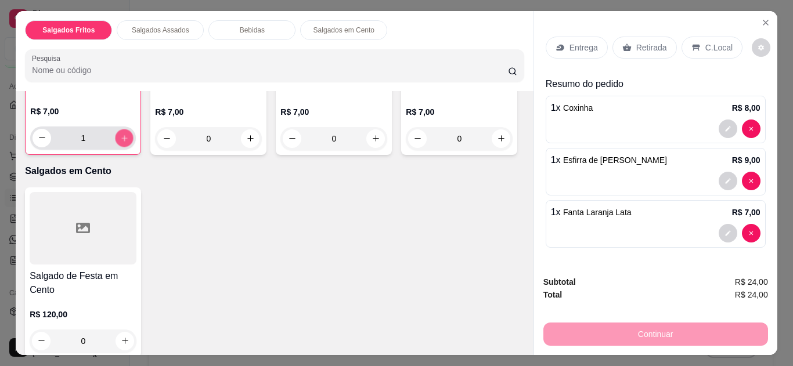
click at [127, 147] on button "increase-product-quantity" at bounding box center [125, 138] width 18 height 18
click at [35, 147] on button "decrease-product-quantity" at bounding box center [42, 138] width 18 height 18
type input "1"
click at [706, 45] on p "C.Local" at bounding box center [719, 48] width 27 height 12
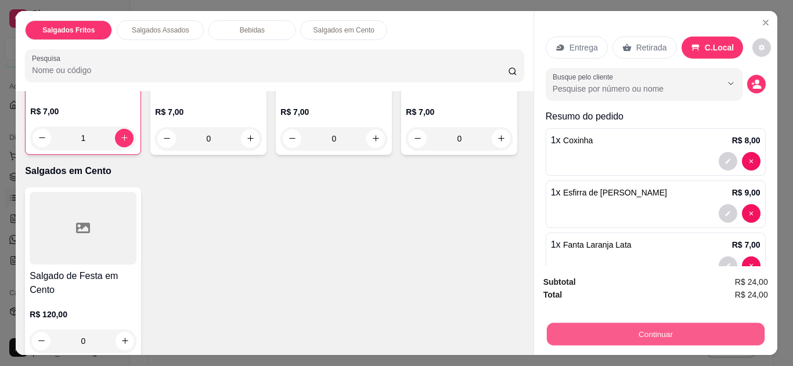
click at [609, 324] on button "Continuar" at bounding box center [656, 335] width 218 height 23
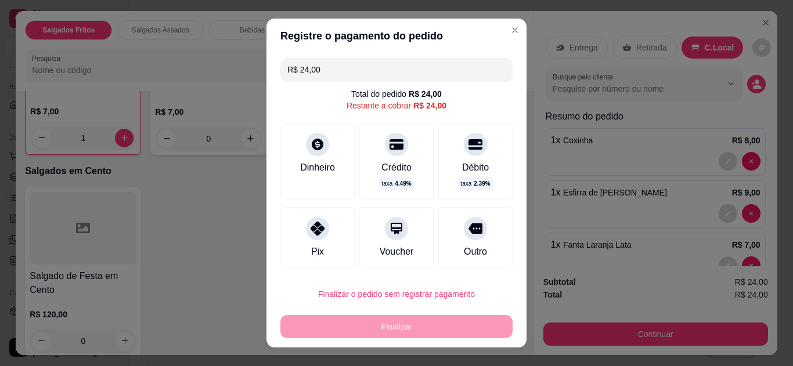
click at [462, 173] on div "Débito" at bounding box center [475, 168] width 27 height 14
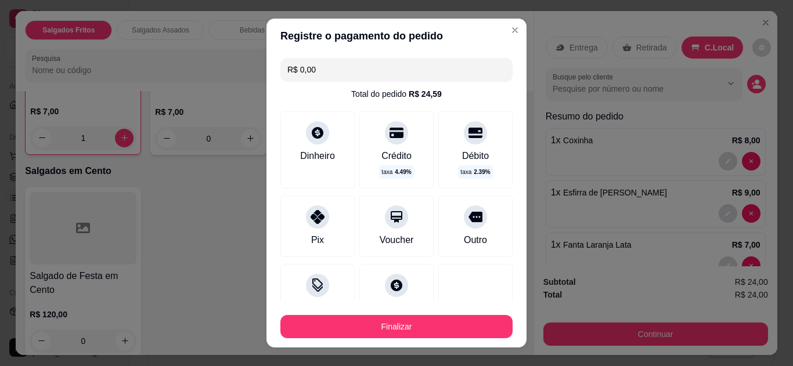
type input "R$ 0,00"
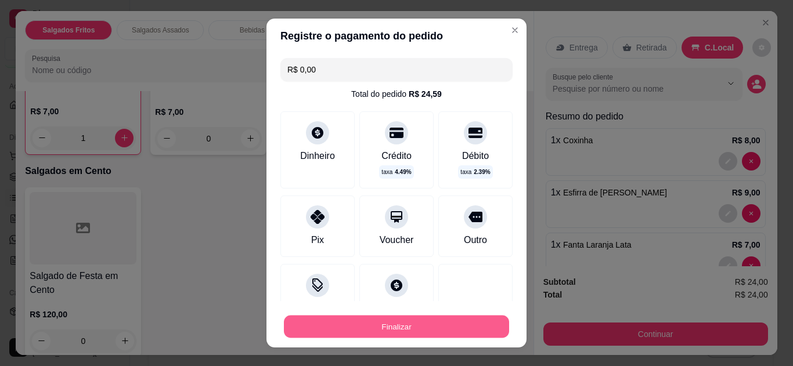
click at [420, 326] on button "Finalizar" at bounding box center [396, 327] width 225 height 23
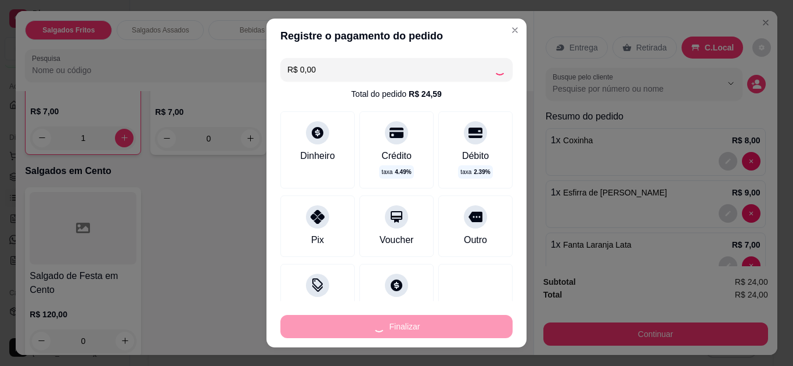
type input "0"
type input "-R$ 24,00"
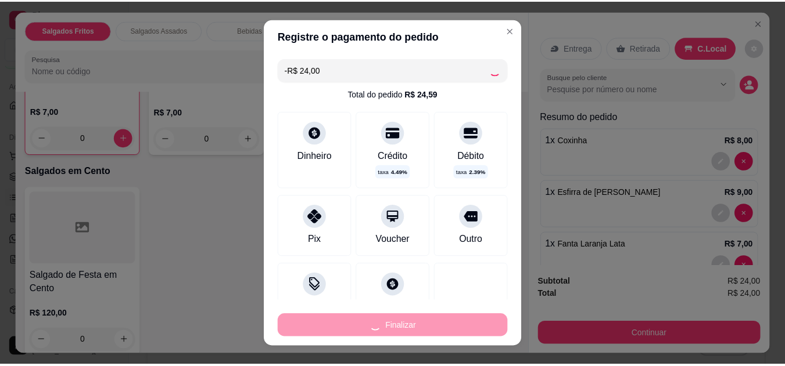
scroll to position [574, 0]
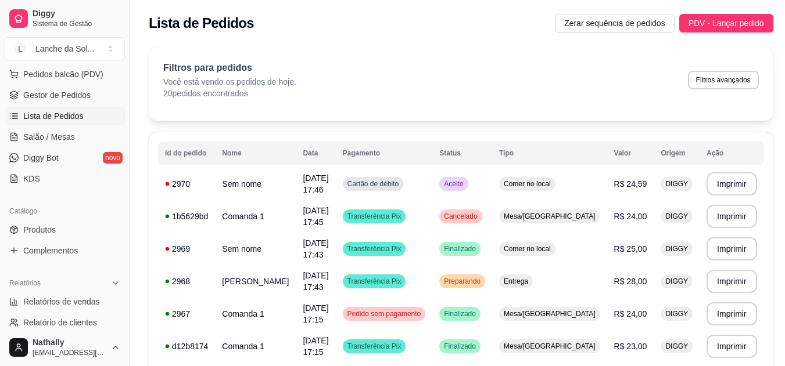
scroll to position [189, 0]
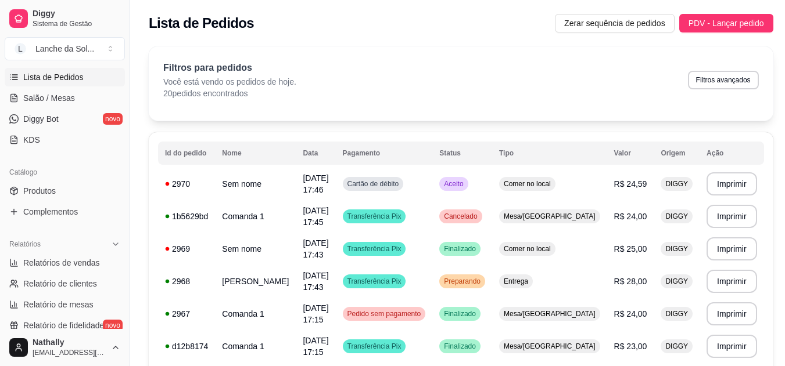
click at [73, 194] on link "Produtos" at bounding box center [65, 191] width 120 height 19
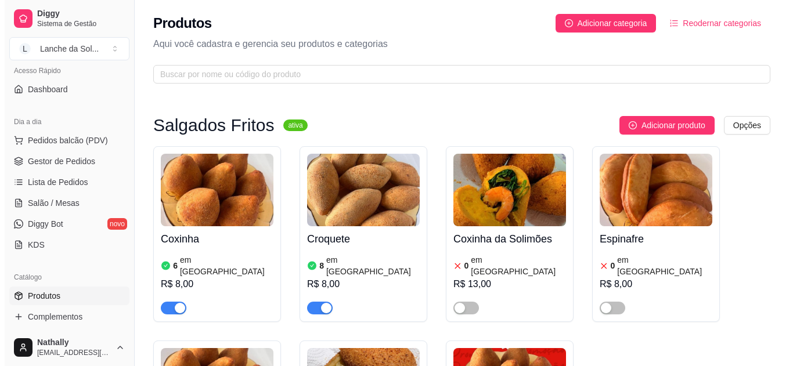
scroll to position [72, 0]
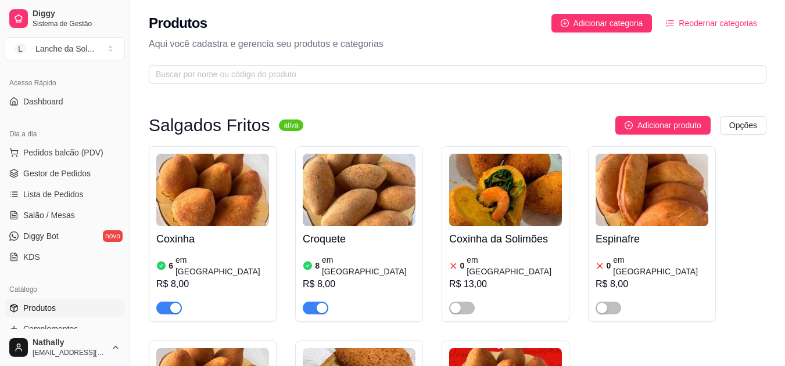
click at [60, 206] on link "Salão / Mesas" at bounding box center [65, 215] width 120 height 19
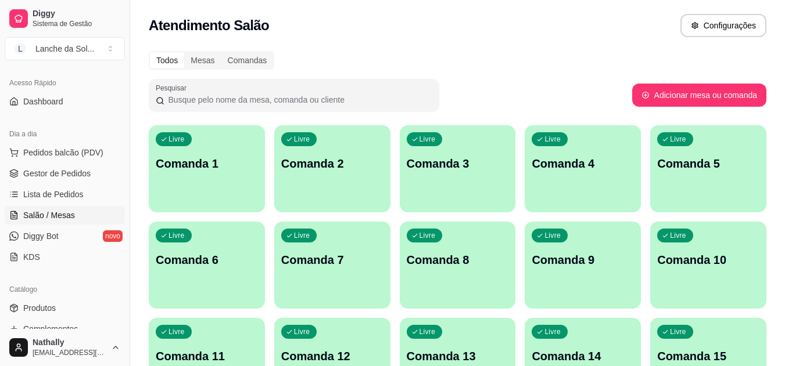
click at [96, 149] on span "Pedidos balcão (PDV)" at bounding box center [63, 153] width 80 height 12
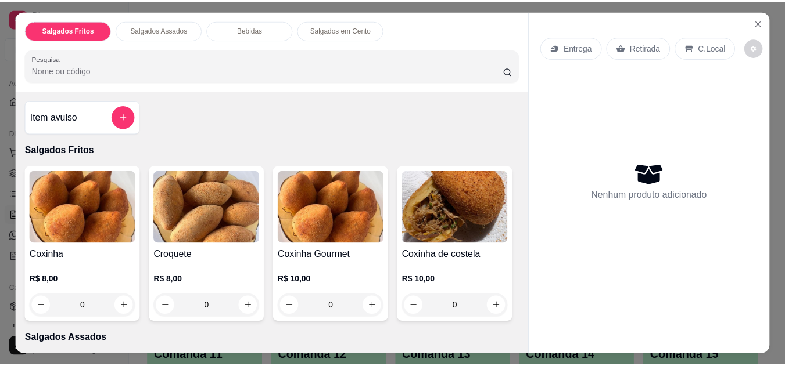
scroll to position [11, 0]
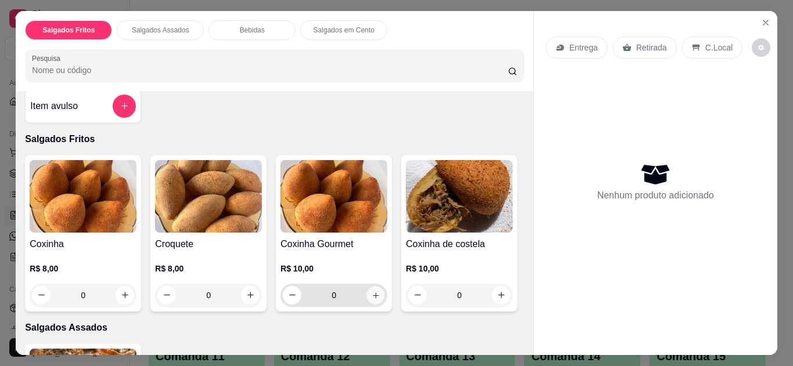
click at [372, 293] on icon "increase-product-quantity" at bounding box center [376, 296] width 9 height 9
type input "2"
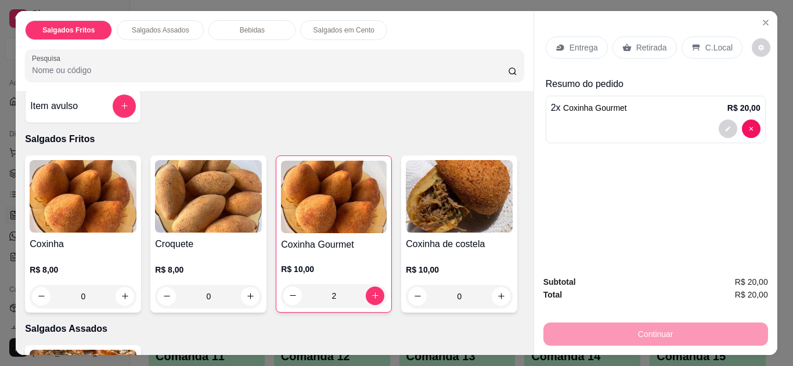
click at [646, 46] on p "Retirada" at bounding box center [652, 48] width 31 height 12
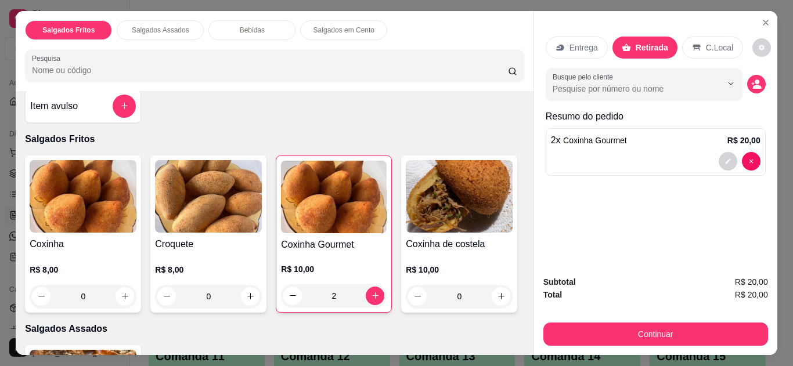
click at [716, 49] on div "C.Local" at bounding box center [712, 48] width 61 height 22
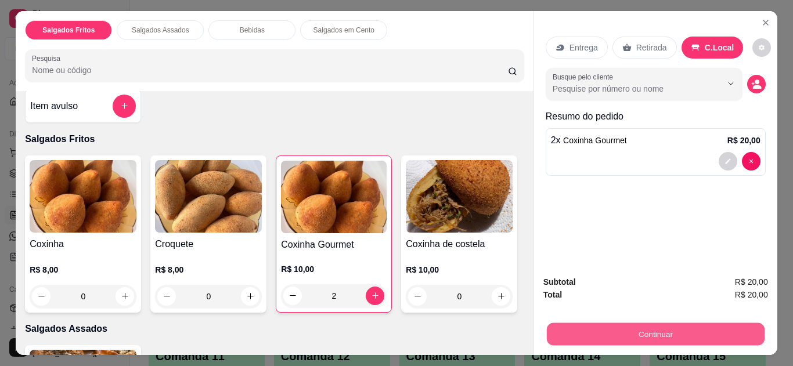
click at [650, 336] on button "Continuar" at bounding box center [656, 335] width 218 height 23
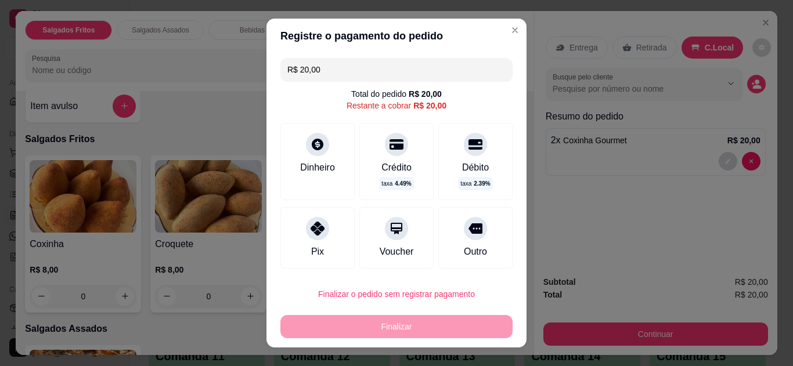
click at [333, 244] on div "Pix" at bounding box center [318, 238] width 74 height 62
type input "R$ 0,00"
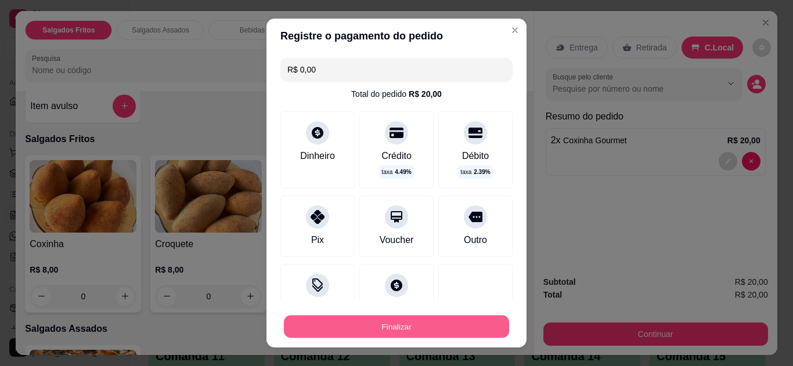
click at [373, 319] on button "Finalizar" at bounding box center [396, 327] width 225 height 23
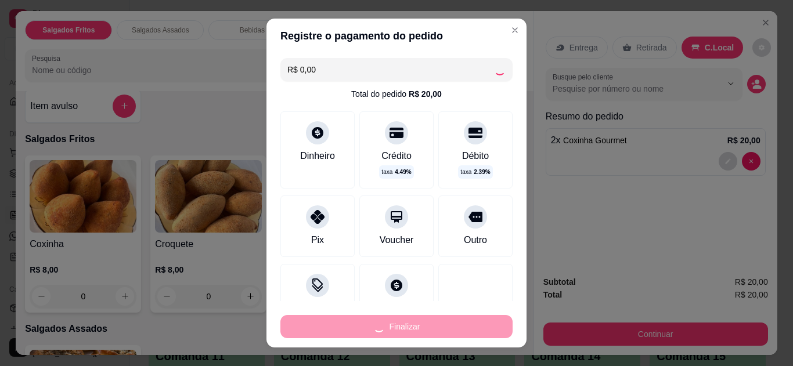
type input "0"
type input "-R$ 20,00"
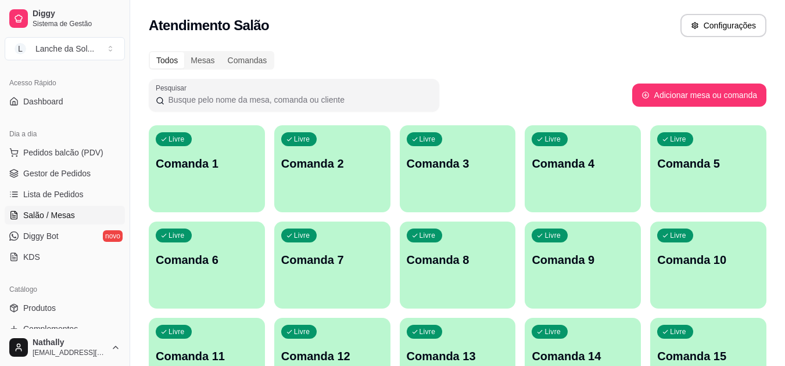
click at [42, 167] on link "Gestor de Pedidos" at bounding box center [65, 173] width 120 height 19
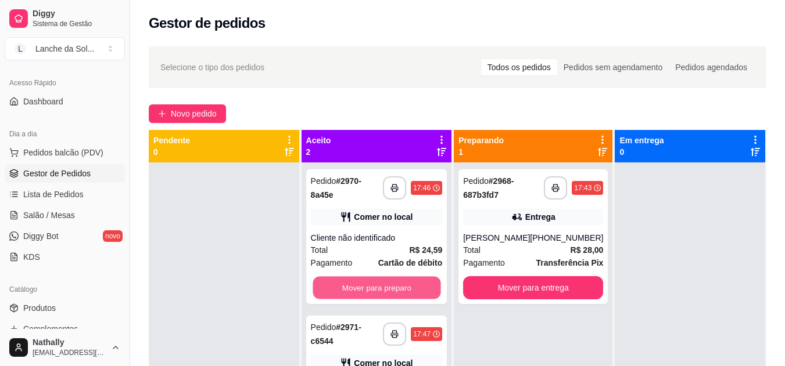
click at [422, 281] on button "Mover para preparo" at bounding box center [376, 288] width 128 height 23
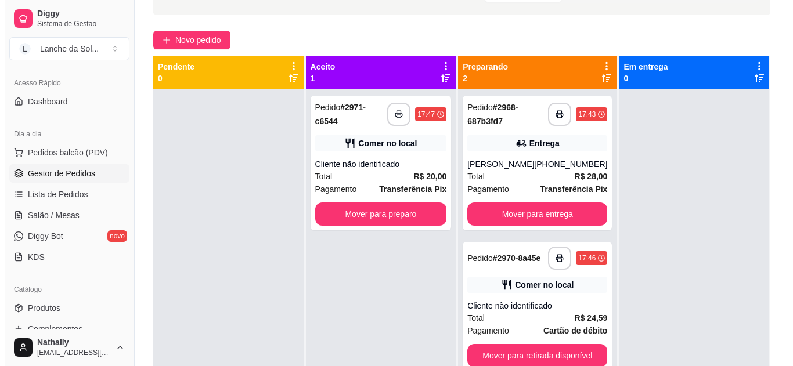
scroll to position [78, 0]
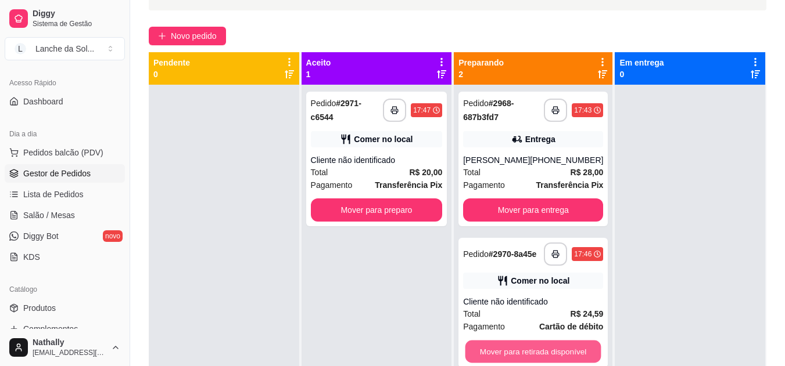
click at [519, 361] on button "Mover para retirada disponível" at bounding box center [533, 352] width 136 height 23
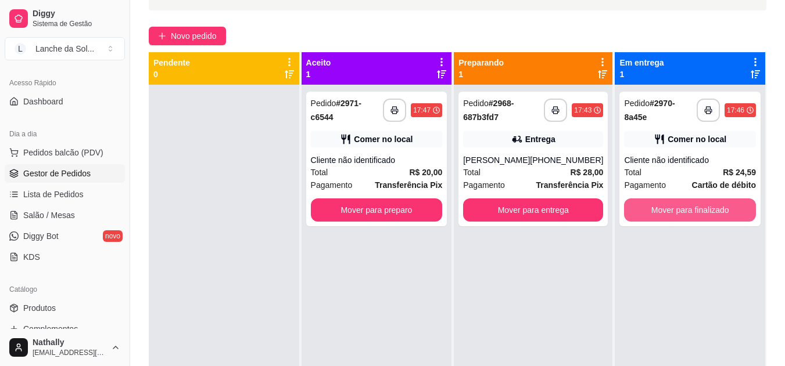
click at [653, 202] on button "Mover para finalizado" at bounding box center [690, 210] width 132 height 23
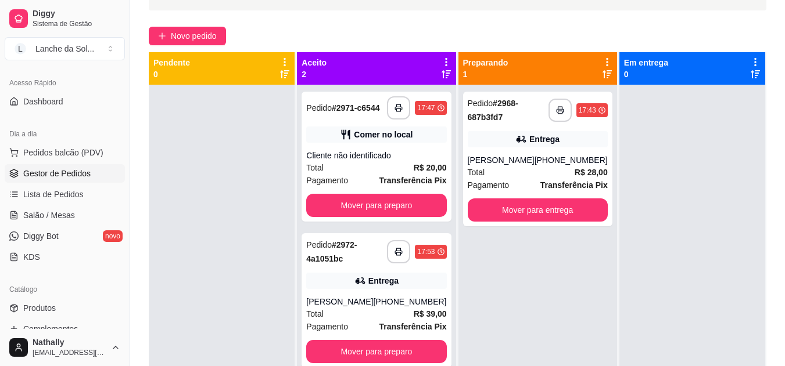
click at [356, 318] on div "Total R$ 39,00" at bounding box center [376, 314] width 140 height 13
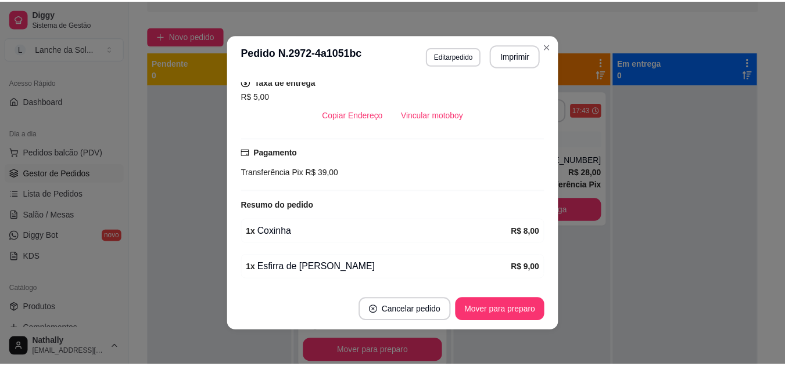
scroll to position [355, 0]
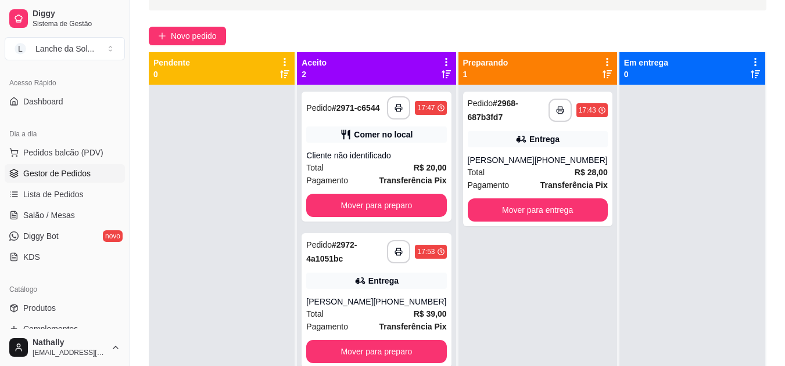
click at [65, 301] on link "Produtos" at bounding box center [65, 308] width 120 height 19
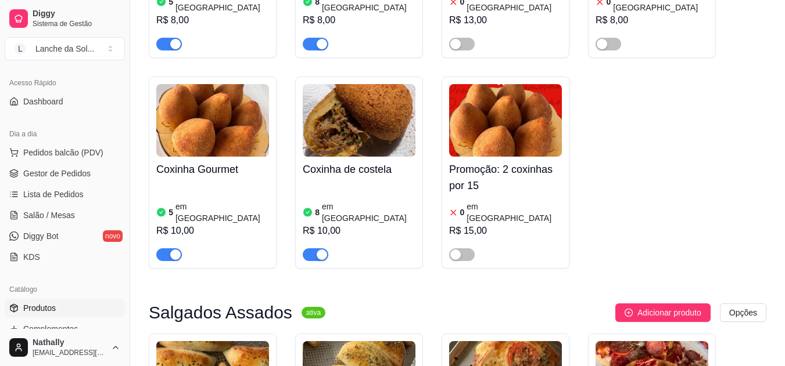
scroll to position [290, 0]
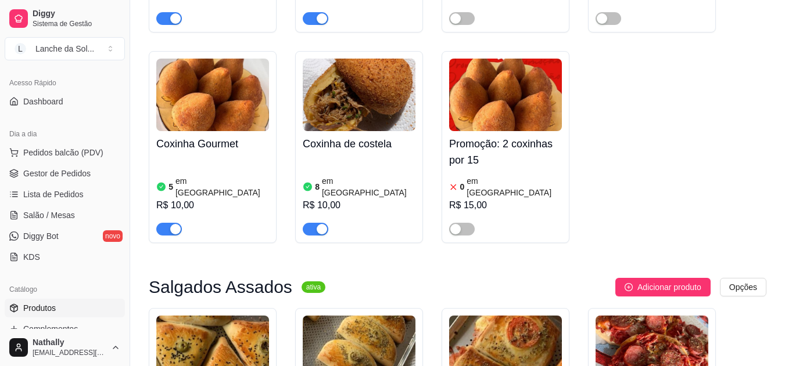
click at [52, 177] on span "Gestor de Pedidos" at bounding box center [56, 174] width 67 height 12
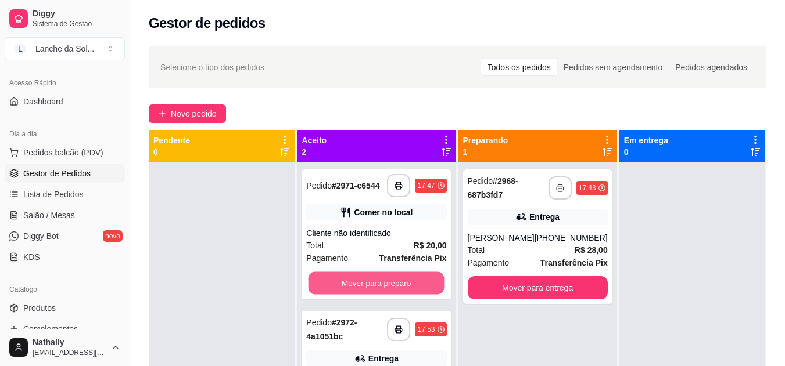
click at [401, 280] on button "Mover para preparo" at bounding box center [376, 283] width 136 height 23
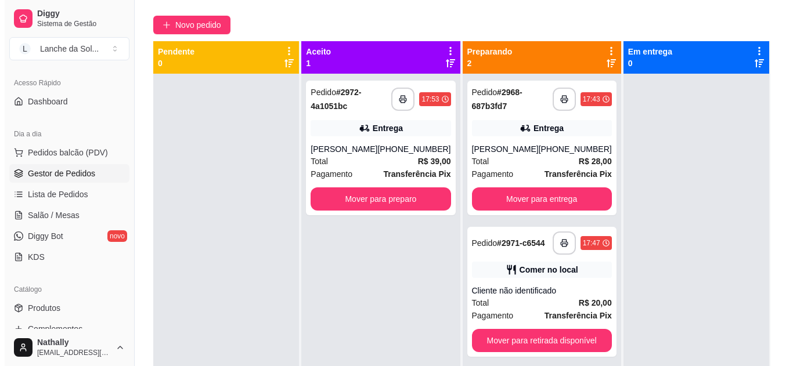
scroll to position [98, 0]
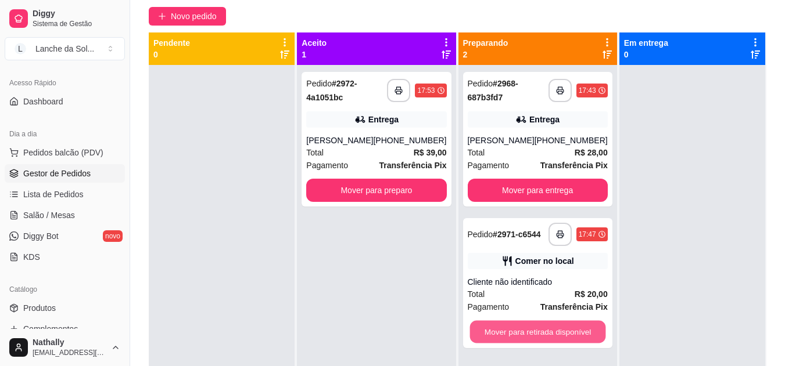
click at [558, 344] on button "Mover para retirada disponível" at bounding box center [537, 332] width 136 height 23
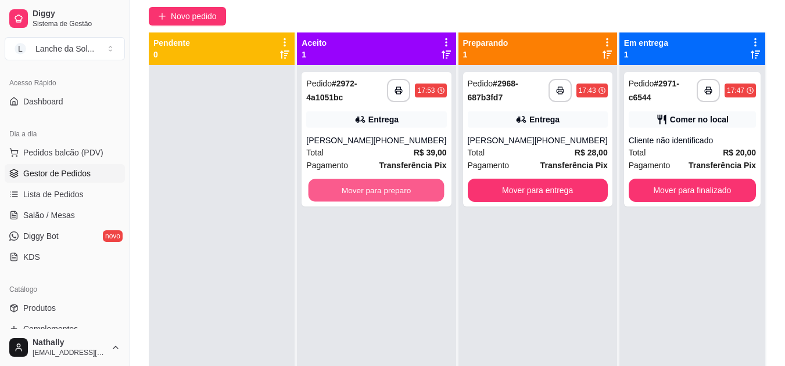
click at [386, 199] on button "Mover para preparo" at bounding box center [376, 190] width 136 height 23
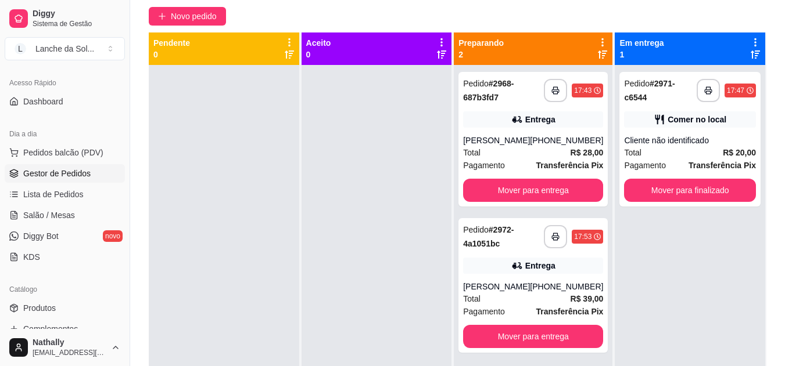
click at [532, 170] on div "Pagamento Transferência Pix" at bounding box center [533, 165] width 140 height 13
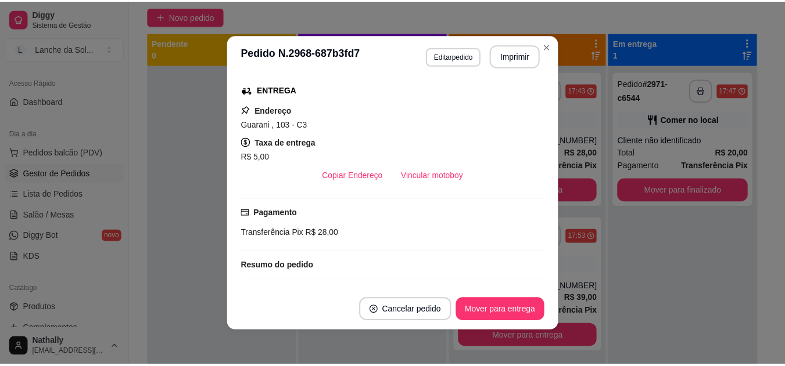
scroll to position [179, 0]
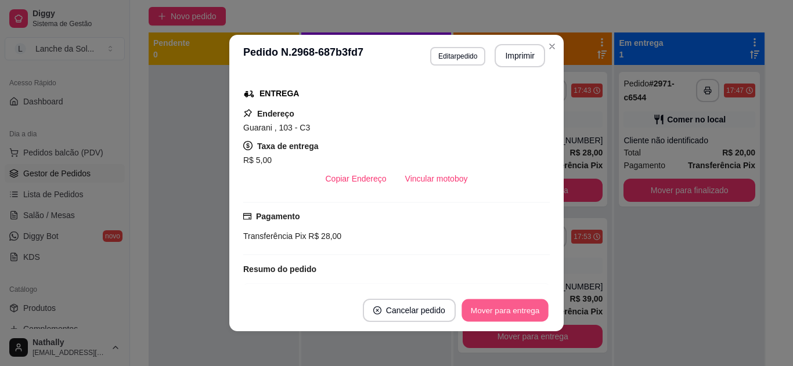
click at [511, 304] on button "Mover para entrega" at bounding box center [505, 311] width 87 height 23
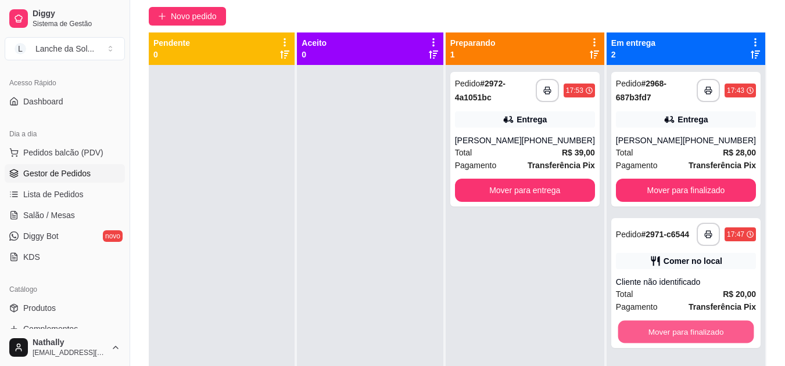
click at [641, 333] on button "Mover para finalizado" at bounding box center [685, 332] width 136 height 23
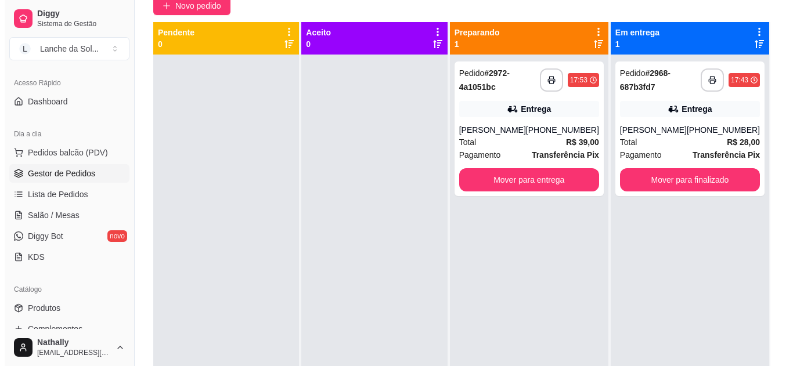
scroll to position [112, 0]
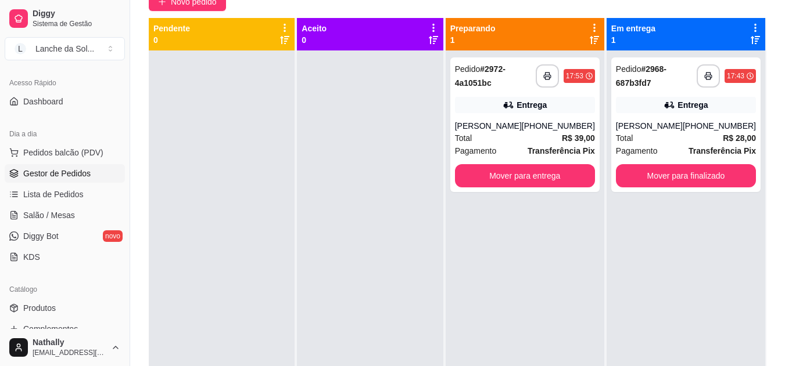
click at [84, 149] on span "Pedidos balcão (PDV)" at bounding box center [63, 153] width 80 height 12
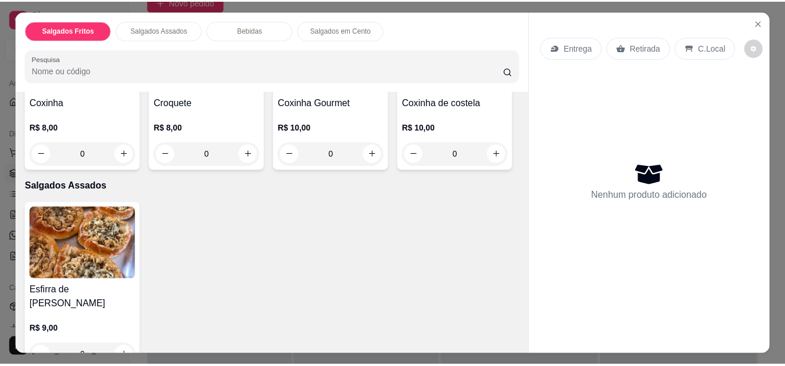
scroll to position [180, 0]
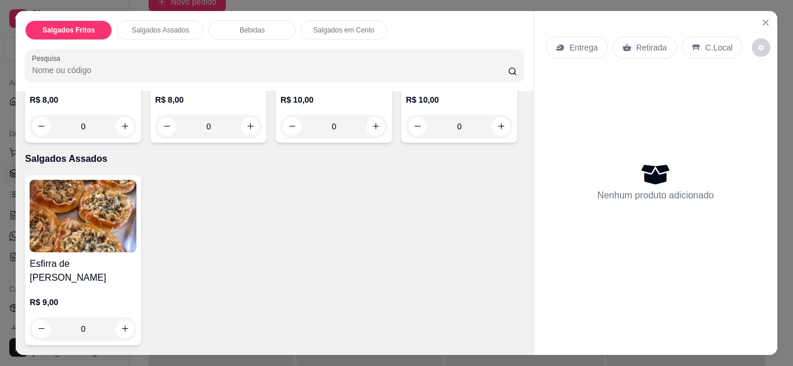
click at [761, 19] on icon "Close" at bounding box center [765, 22] width 9 height 9
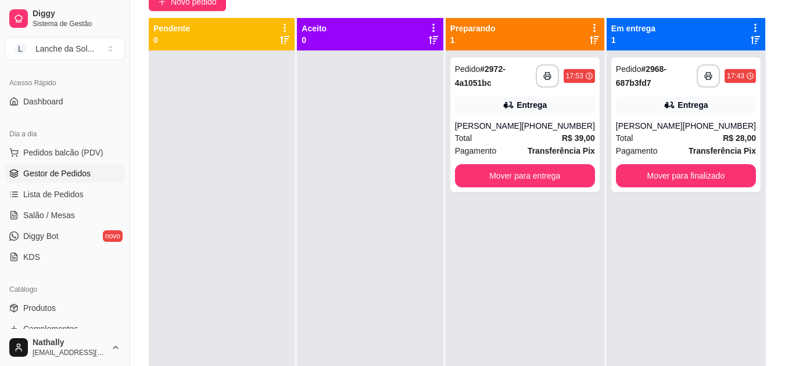
click at [98, 214] on link "Salão / Mesas" at bounding box center [65, 215] width 120 height 19
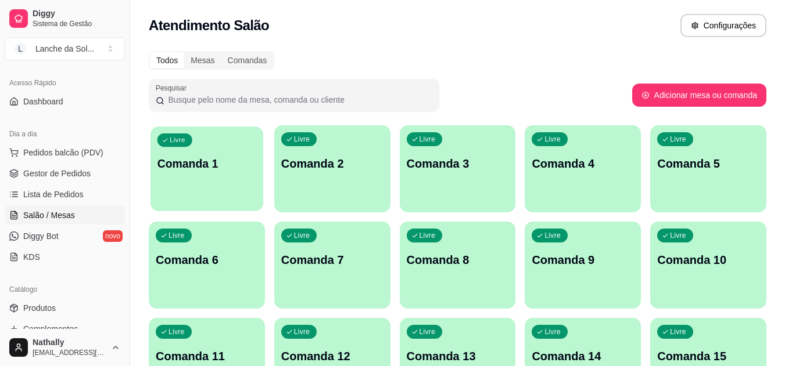
click at [220, 190] on div "Livre Comanda 1" at bounding box center [206, 162] width 113 height 71
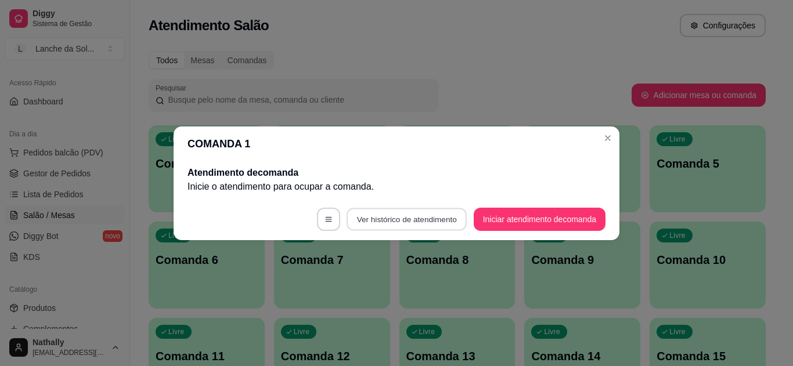
click at [447, 223] on button "Ver histórico de atendimento" at bounding box center [407, 219] width 120 height 23
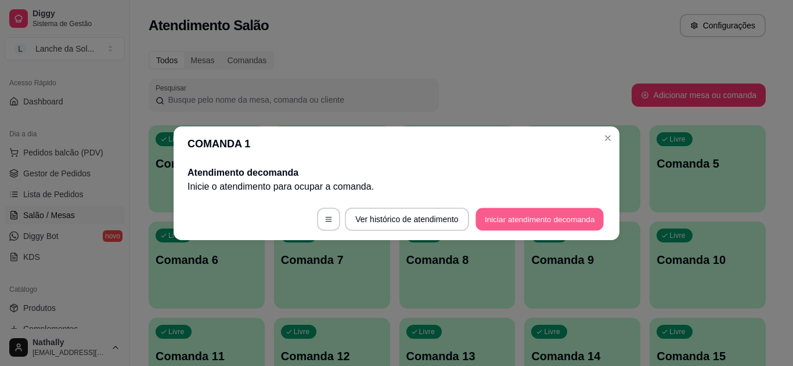
click at [548, 209] on button "Iniciar atendimento de comanda" at bounding box center [540, 219] width 128 height 23
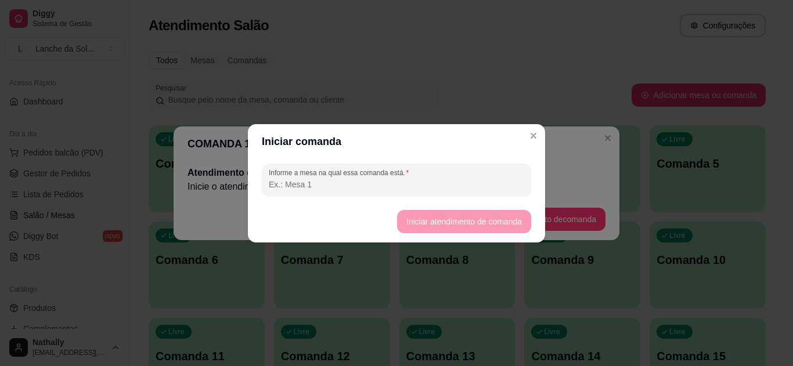
click at [442, 189] on input "Informe a mesa na qual essa comanda está." at bounding box center [397, 185] width 256 height 12
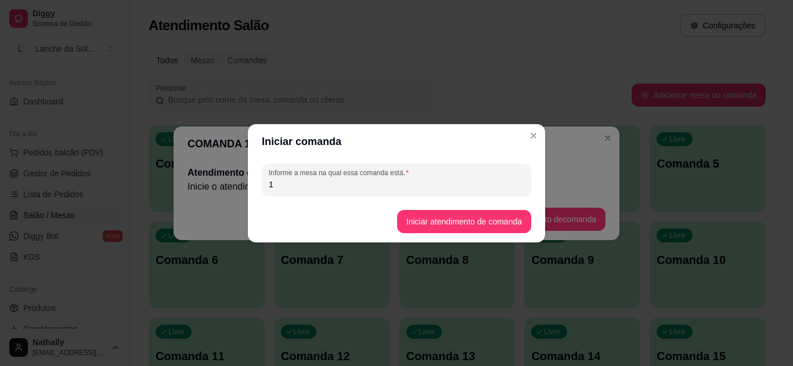
type input "1"
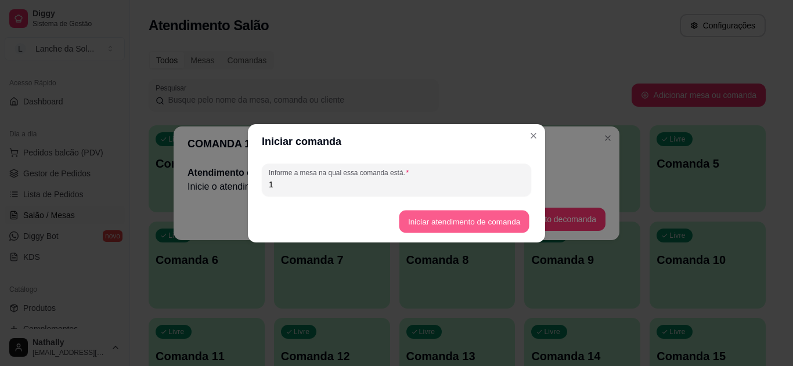
click at [438, 214] on button "Iniciar atendimento de comanda" at bounding box center [464, 221] width 130 height 23
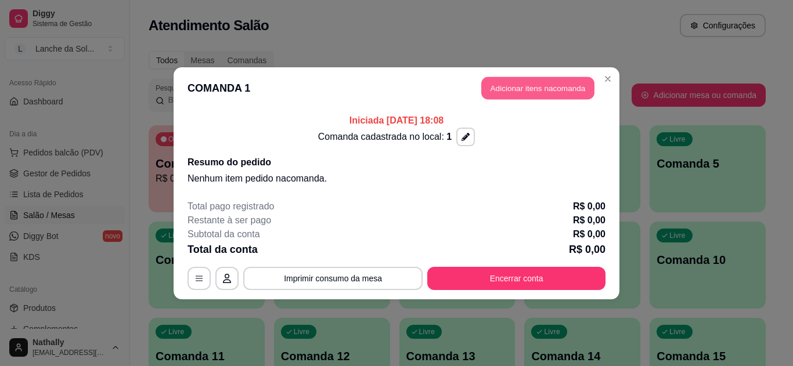
click at [569, 90] on button "Adicionar itens na comanda" at bounding box center [537, 88] width 113 height 23
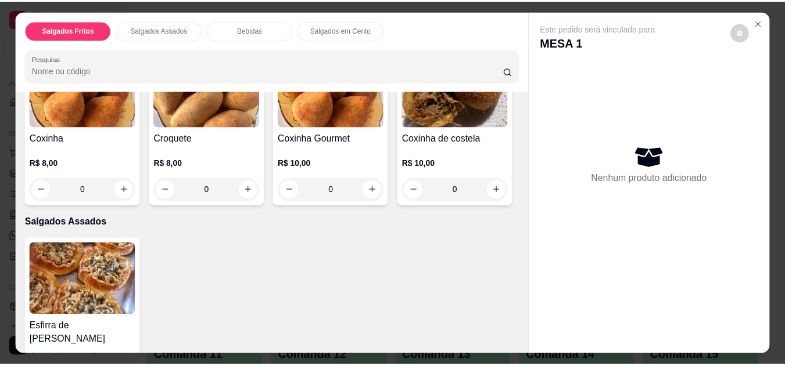
scroll to position [166, 0]
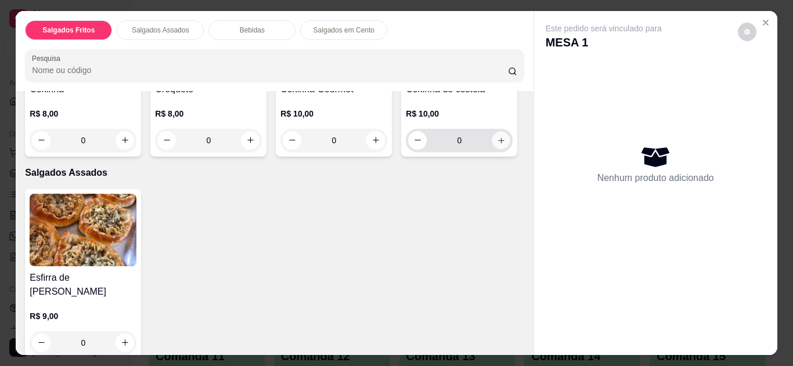
click at [497, 145] on icon "increase-product-quantity" at bounding box center [501, 140] width 9 height 9
type input "2"
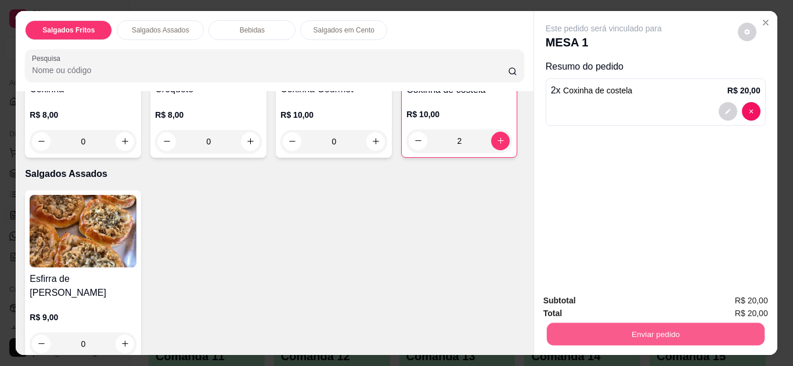
click at [605, 324] on button "Enviar pedido" at bounding box center [656, 335] width 218 height 23
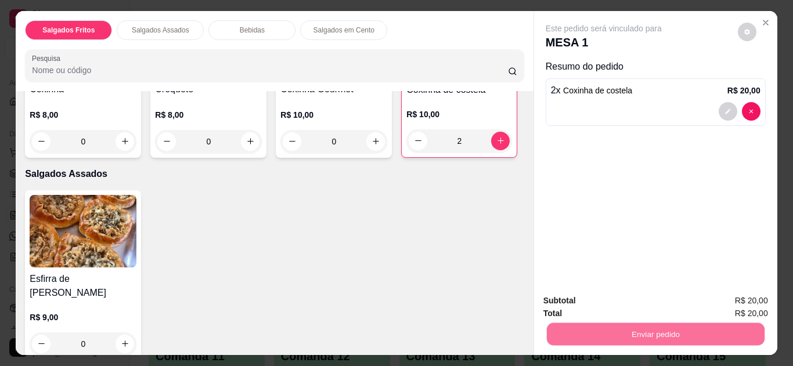
click at [605, 296] on button "Não registrar e enviar pedido" at bounding box center [617, 301] width 117 height 21
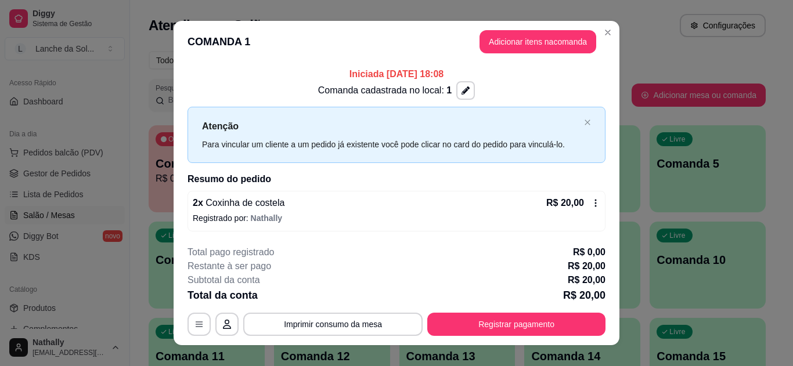
click at [601, 32] on div "**********" at bounding box center [396, 183] width 793 height 366
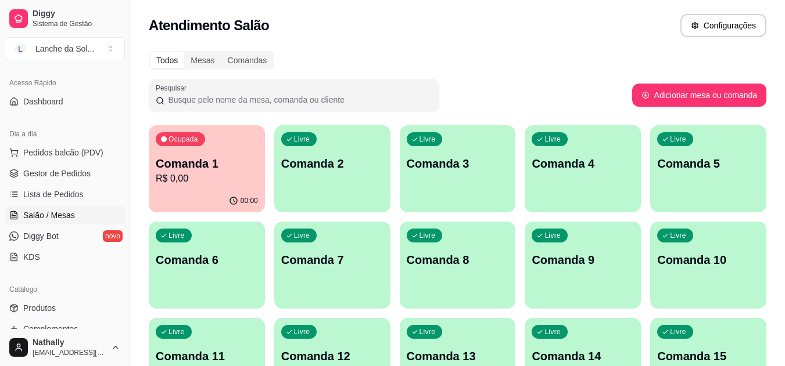
click at [41, 300] on link "Produtos" at bounding box center [65, 308] width 120 height 19
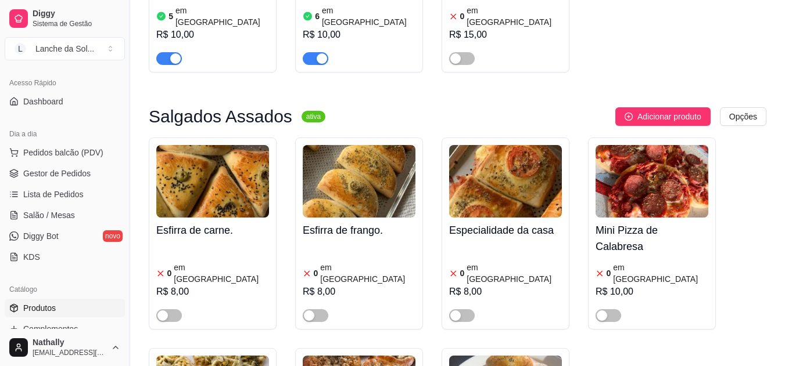
scroll to position [299, 0]
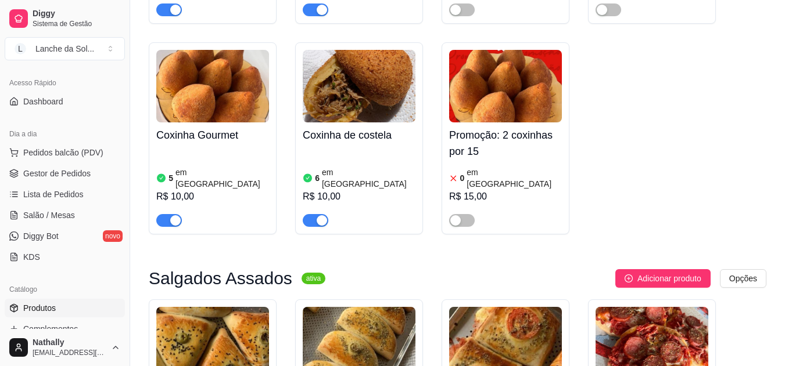
click at [317, 215] on div "button" at bounding box center [322, 220] width 10 height 10
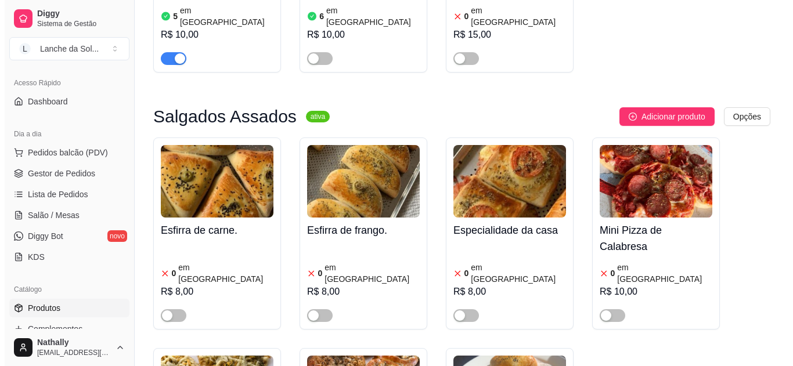
scroll to position [0, 0]
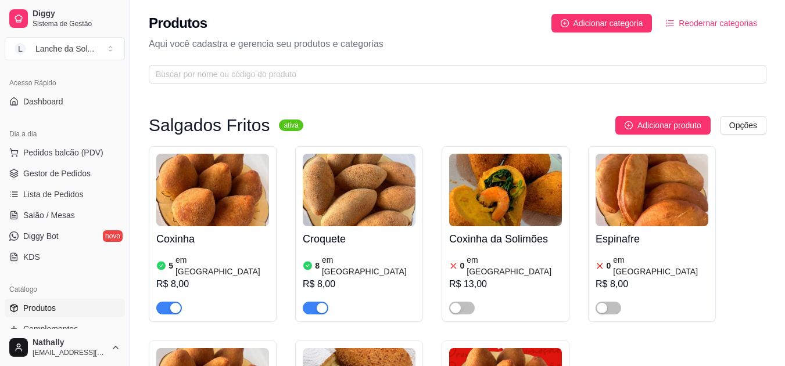
click at [69, 179] on span "Gestor de Pedidos" at bounding box center [56, 174] width 67 height 12
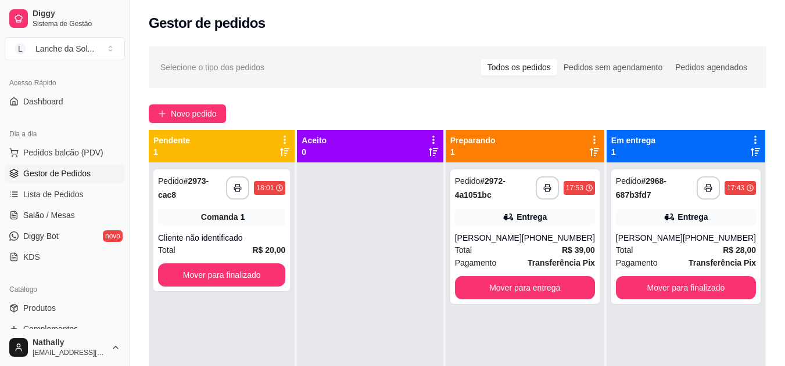
click at [361, 199] on div at bounding box center [370, 346] width 146 height 366
click at [297, 129] on div "**********" at bounding box center [457, 274] width 655 height 471
click at [656, 284] on button "Mover para finalizado" at bounding box center [685, 288] width 136 height 23
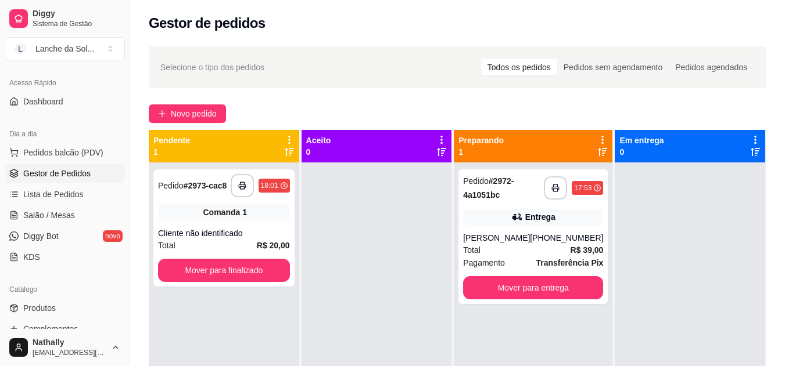
click at [541, 235] on div "[PHONE_NUMBER]" at bounding box center [566, 238] width 73 height 12
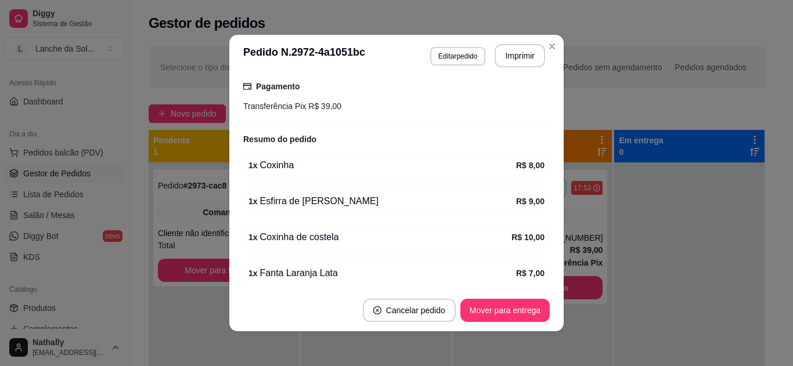
scroll to position [355, 0]
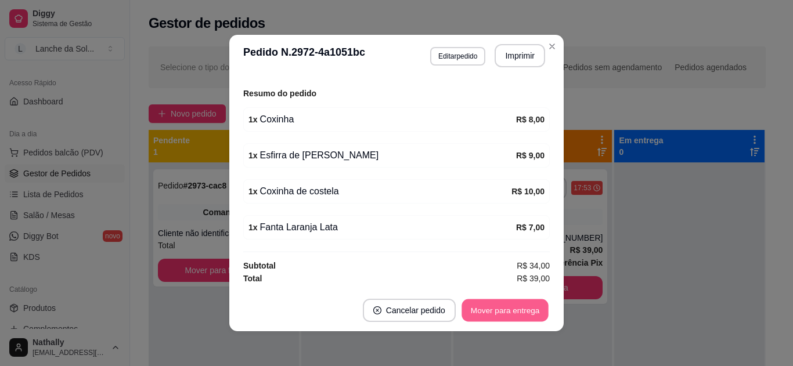
click at [500, 313] on button "Mover para entrega" at bounding box center [505, 311] width 87 height 23
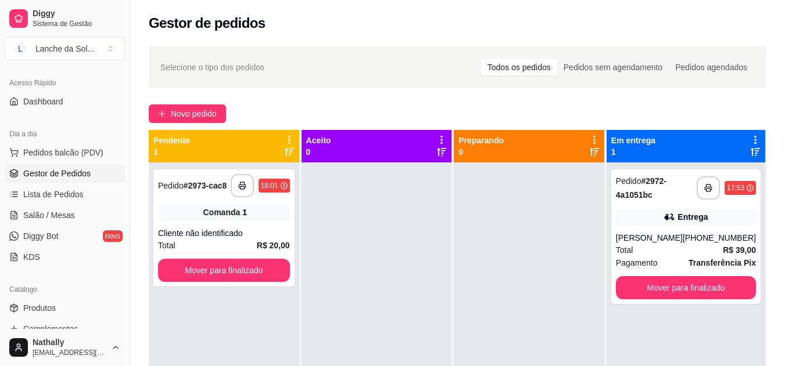
click at [667, 214] on icon at bounding box center [669, 217] width 12 height 12
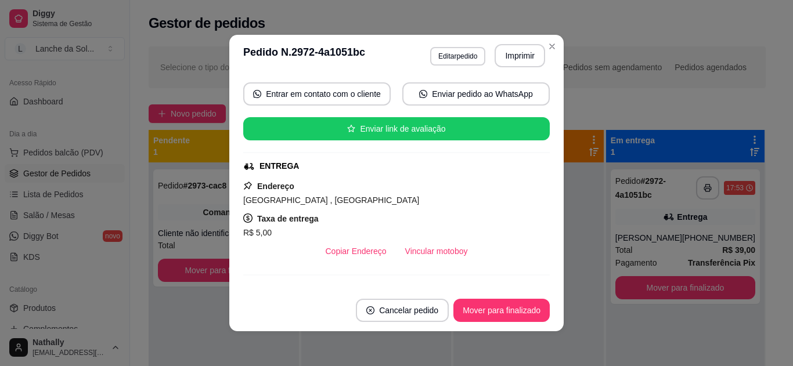
scroll to position [112, 0]
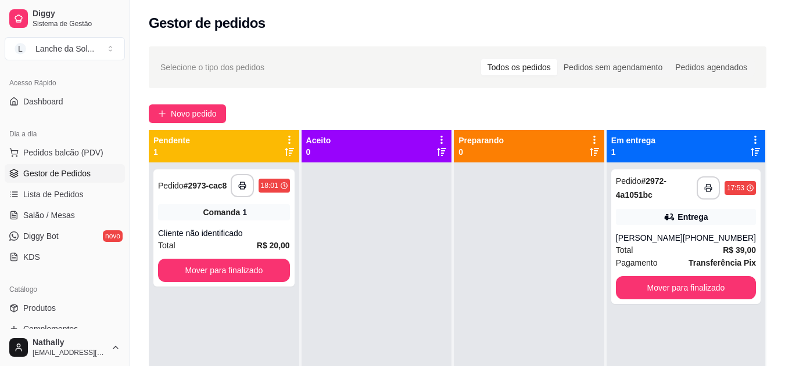
click at [55, 220] on span "Salão / Mesas" at bounding box center [49, 216] width 52 height 12
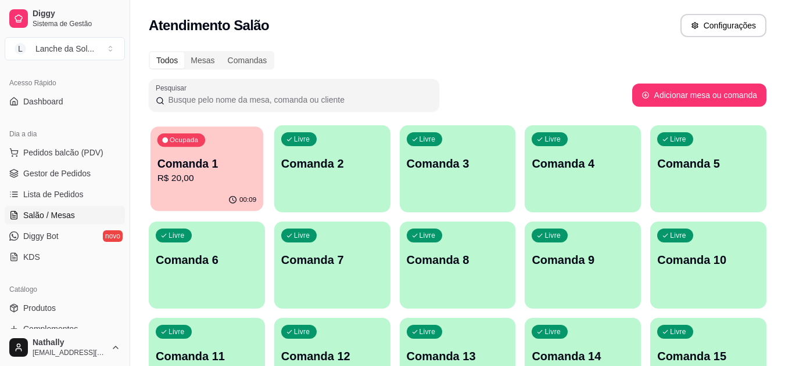
click at [225, 171] on div "Comanda 1 R$ 20,00" at bounding box center [206, 170] width 99 height 29
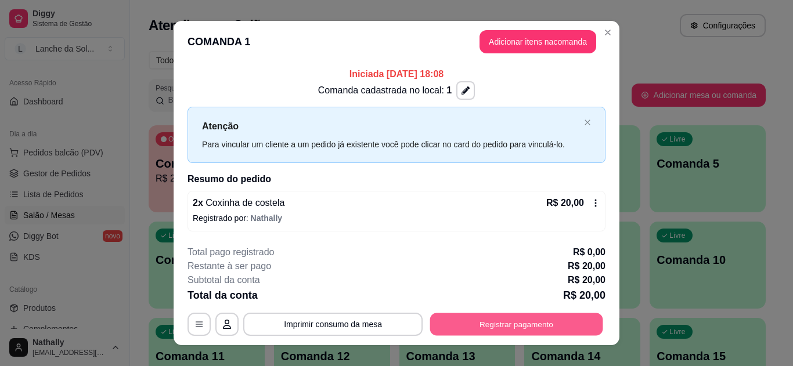
click at [556, 319] on button "Registrar pagamento" at bounding box center [516, 325] width 173 height 23
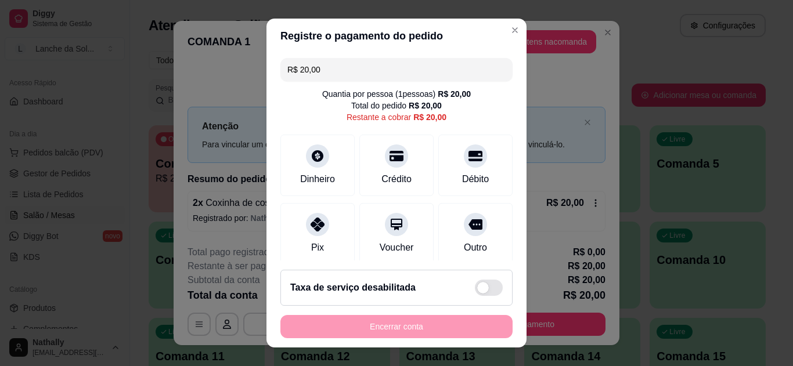
click at [309, 231] on div at bounding box center [317, 224] width 23 height 23
type input "R$ 0,00"
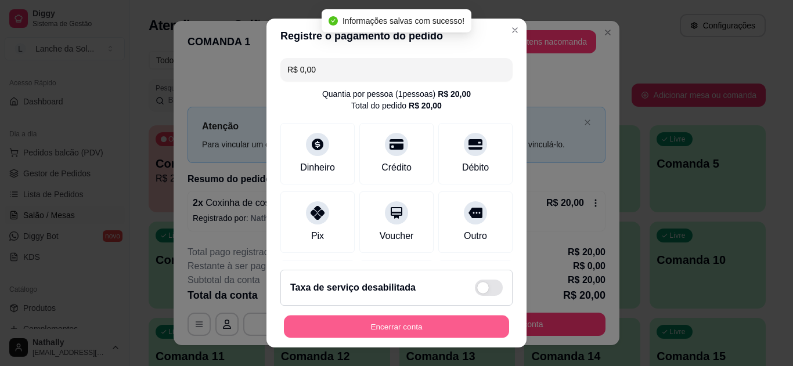
click at [342, 321] on button "Encerrar conta" at bounding box center [396, 327] width 225 height 23
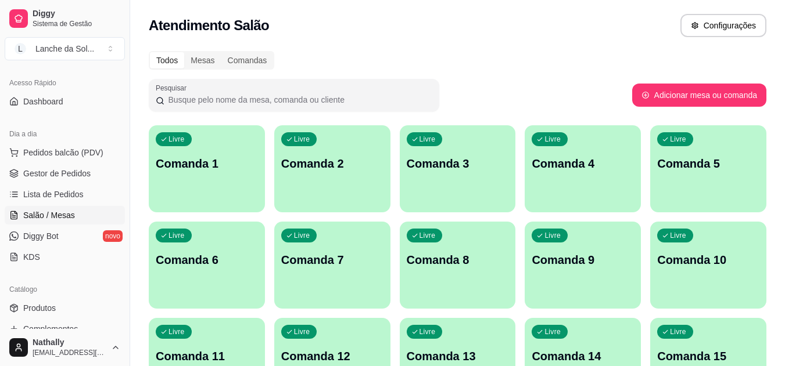
click at [68, 196] on span "Lista de Pedidos" at bounding box center [53, 195] width 60 height 12
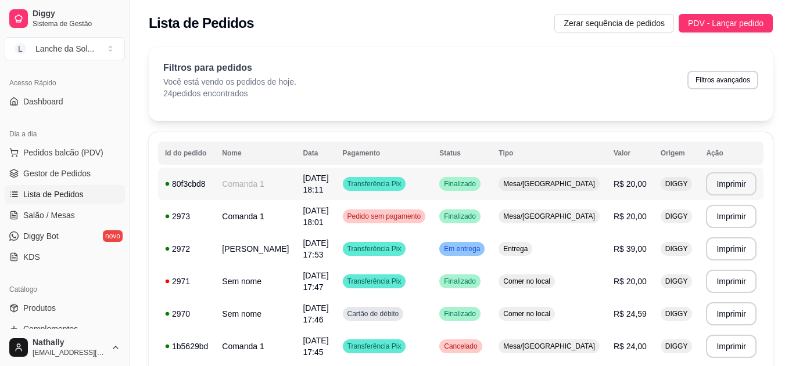
click at [614, 188] on span "R$ 20,00" at bounding box center [629, 183] width 33 height 9
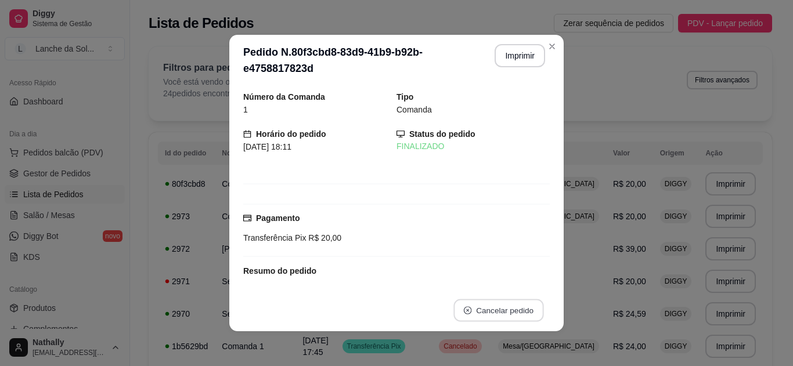
click at [505, 314] on button "Cancelar pedido" at bounding box center [499, 311] width 90 height 23
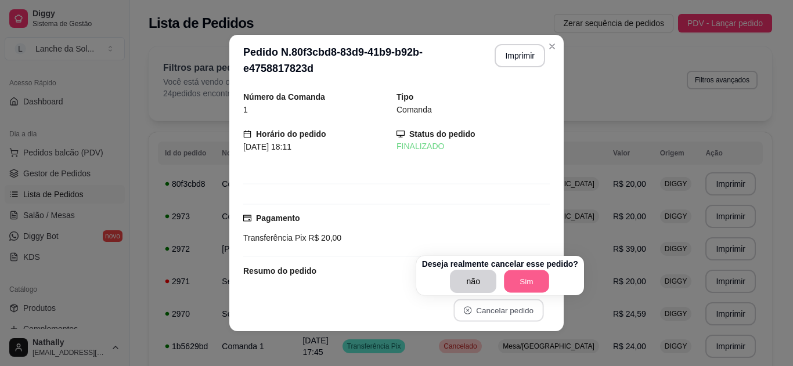
click at [512, 289] on button "Sim" at bounding box center [526, 282] width 45 height 23
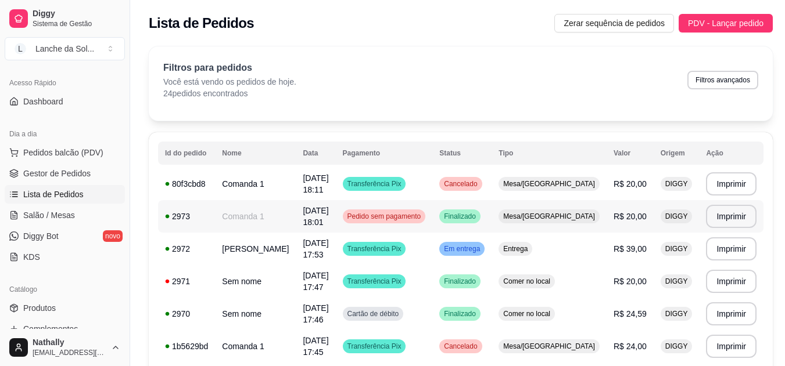
click at [626, 217] on span "R$ 20,00" at bounding box center [629, 216] width 33 height 9
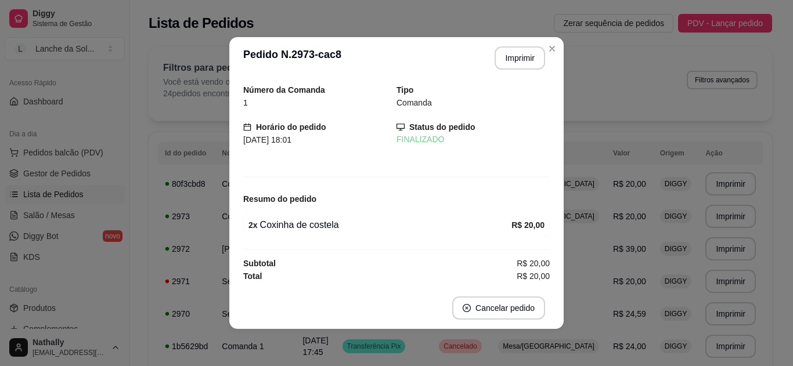
click at [555, 95] on div "**********" at bounding box center [396, 183] width 793 height 366
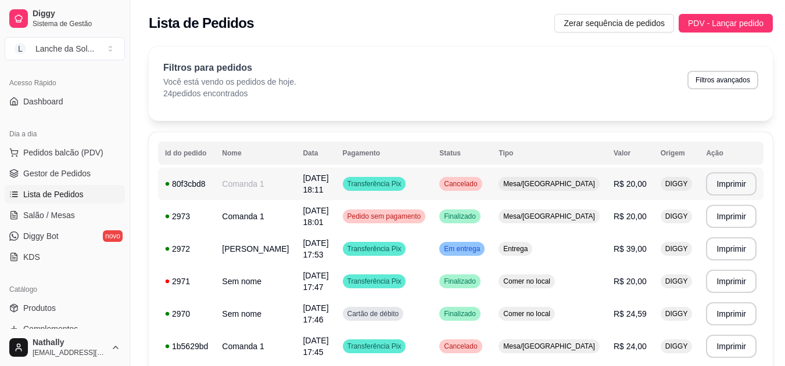
click at [613, 179] on span "R$ 20,00" at bounding box center [629, 183] width 33 height 9
click at [491, 221] on td "Finalizado" at bounding box center [461, 216] width 59 height 33
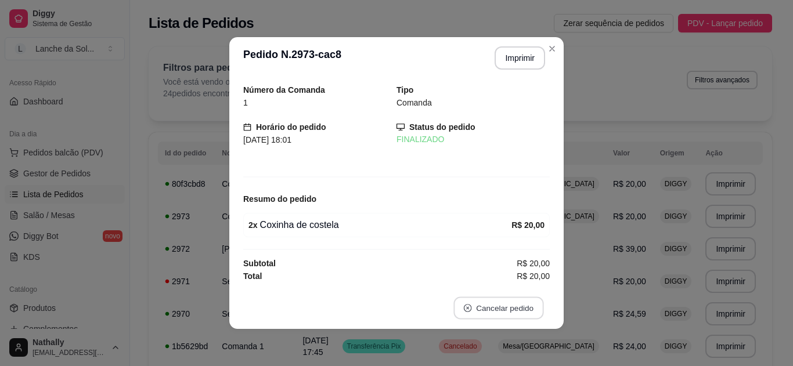
click at [479, 312] on button "Cancelar pedido" at bounding box center [499, 308] width 90 height 23
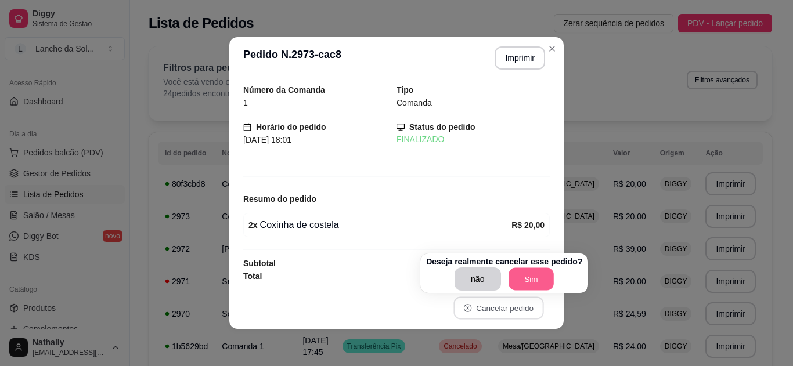
click at [524, 272] on button "Sim" at bounding box center [531, 279] width 45 height 23
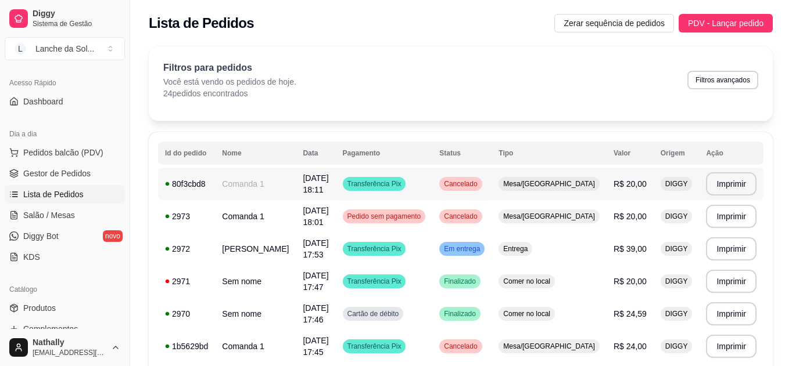
click at [491, 184] on td "Cancelado" at bounding box center [461, 184] width 59 height 33
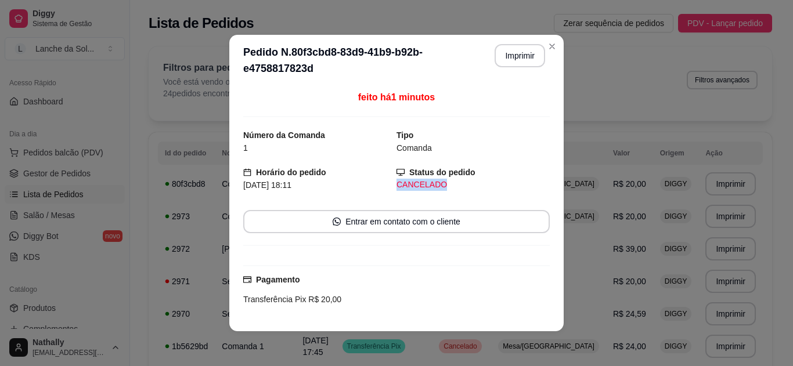
drag, startPoint x: 545, startPoint y: 154, endPoint x: 540, endPoint y: 179, distance: 25.1
click at [540, 179] on div "feito há 1 minutos Número da Comanda 1 Tipo Comanda Horário do pedido [DATE] 18…" at bounding box center [396, 200] width 307 height 218
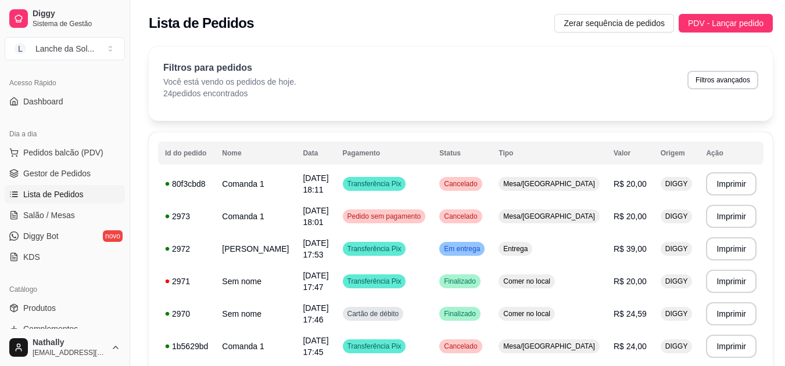
click at [52, 208] on link "Salão / Mesas" at bounding box center [65, 215] width 120 height 19
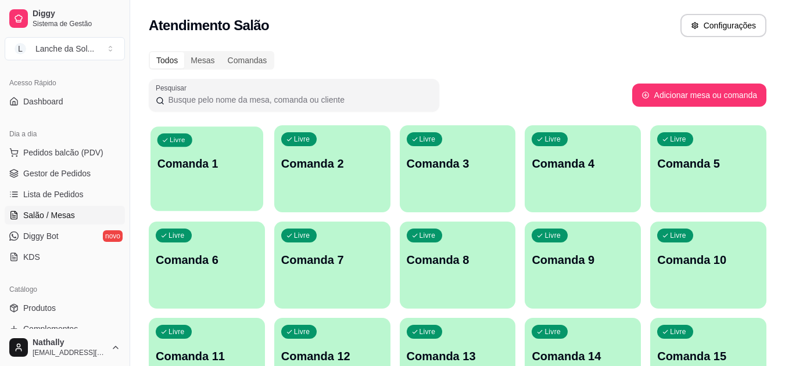
click at [211, 183] on div "Livre Comanda 1" at bounding box center [206, 162] width 113 height 71
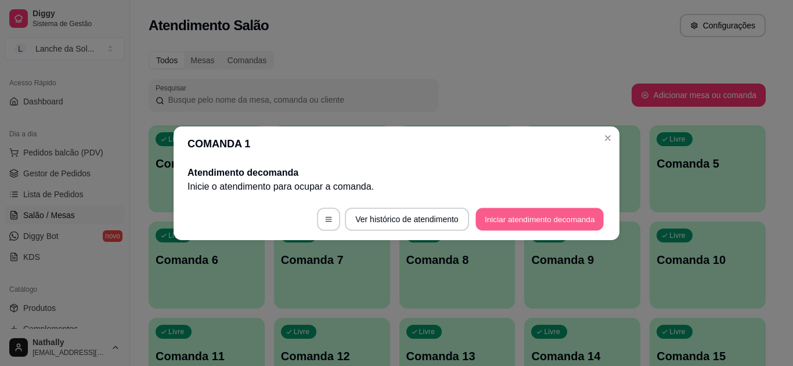
click at [486, 209] on button "Iniciar atendimento de comanda" at bounding box center [540, 219] width 128 height 23
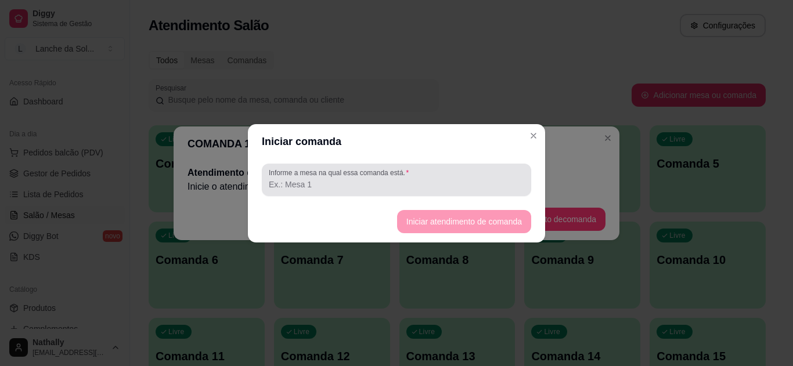
click at [396, 174] on label "Informe a mesa na qual essa comanda está." at bounding box center [341, 173] width 144 height 10
click at [396, 179] on input "Informe a mesa na qual essa comanda está." at bounding box center [397, 185] width 256 height 12
click at [392, 177] on label "Informe a mesa na qual essa comanda está." at bounding box center [341, 173] width 144 height 10
click at [392, 179] on input "Informe a mesa na qual essa comanda está." at bounding box center [397, 185] width 256 height 12
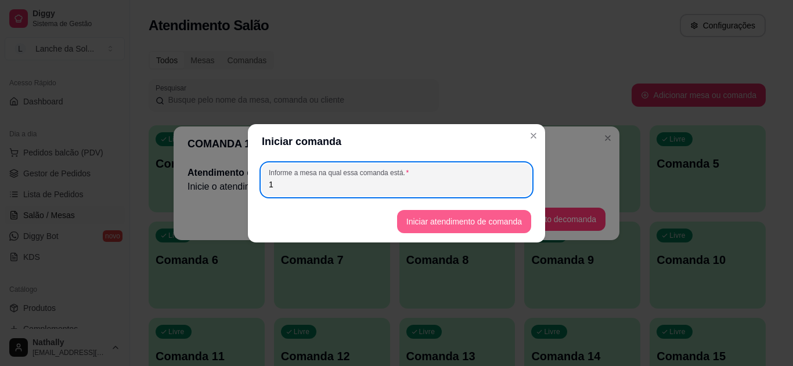
type input "1"
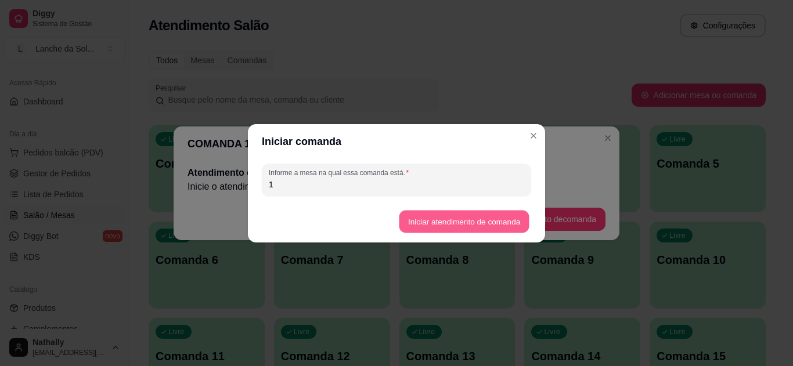
click at [470, 227] on button "Iniciar atendimento de comanda" at bounding box center [464, 221] width 130 height 23
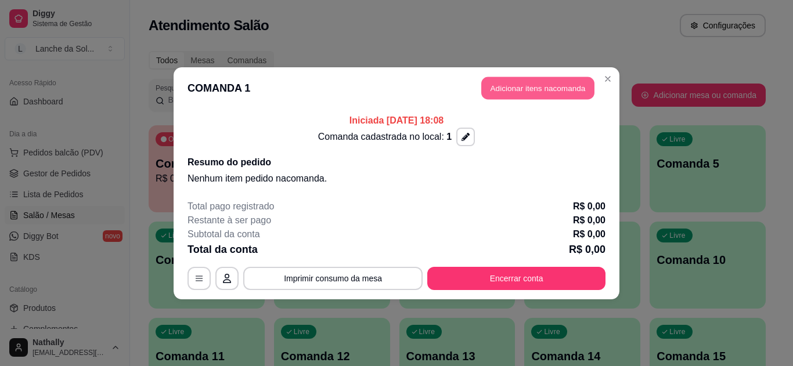
click at [548, 92] on button "Adicionar itens na comanda" at bounding box center [537, 88] width 113 height 23
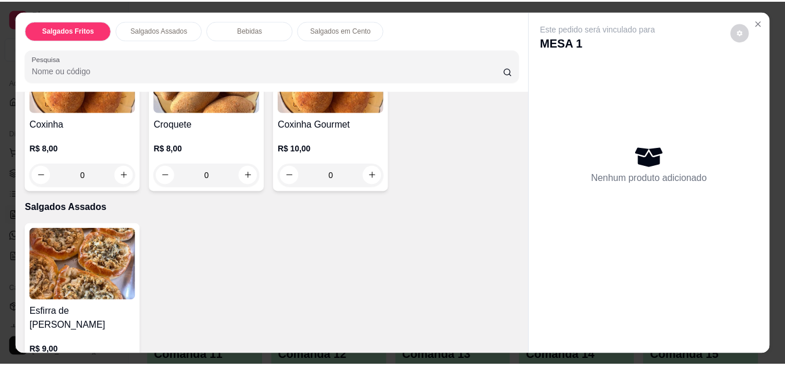
scroll to position [157, 0]
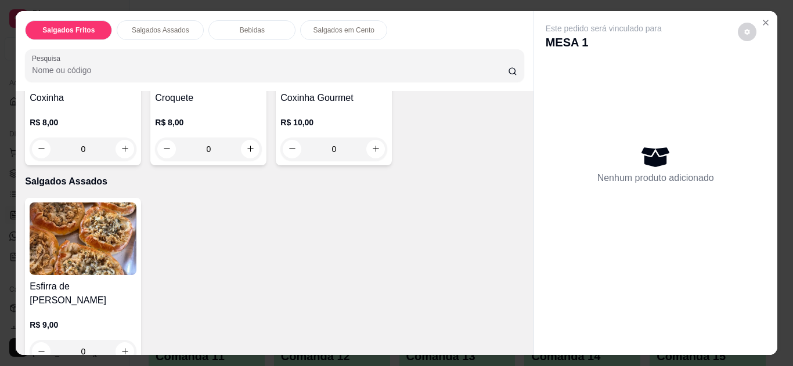
click at [761, 18] on icon "Close" at bounding box center [765, 22] width 9 height 9
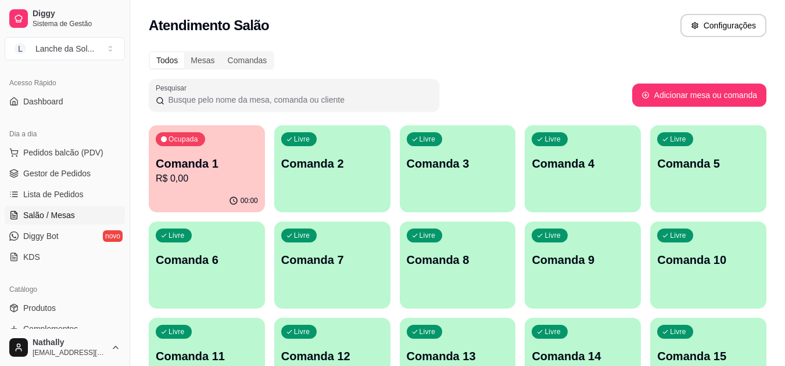
click at [66, 317] on link "Produtos" at bounding box center [65, 308] width 120 height 19
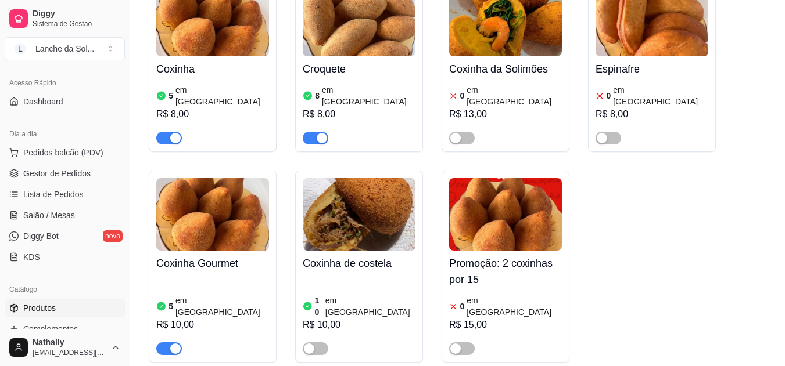
scroll to position [188, 0]
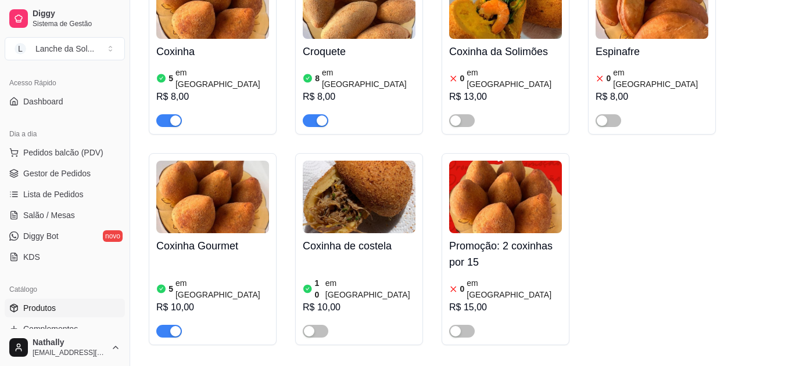
click at [310, 326] on div "button" at bounding box center [309, 331] width 10 height 10
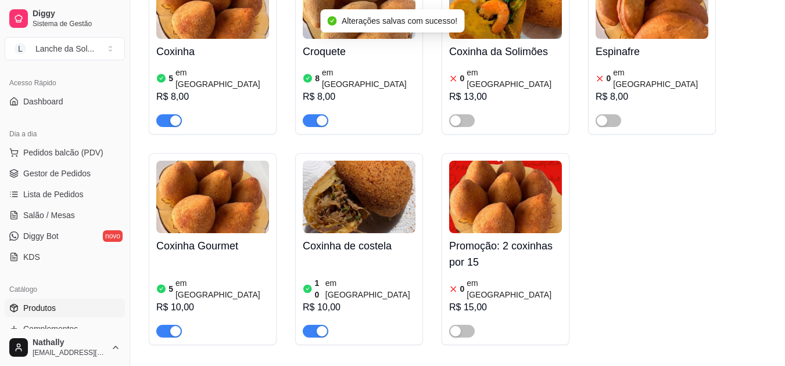
click at [64, 207] on link "Salão / Mesas" at bounding box center [65, 215] width 120 height 19
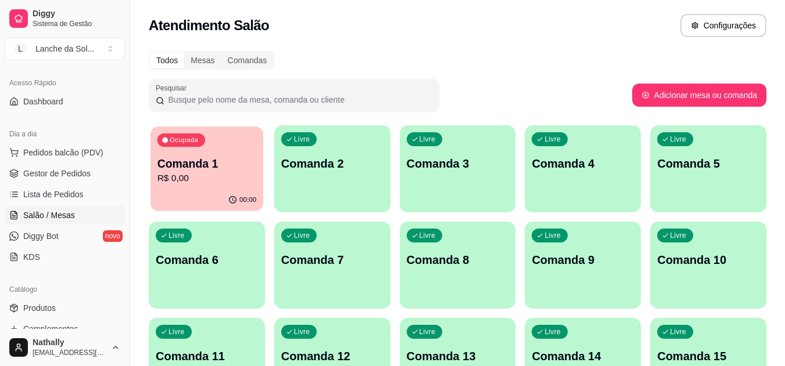
click at [231, 181] on p "R$ 0,00" at bounding box center [206, 178] width 99 height 13
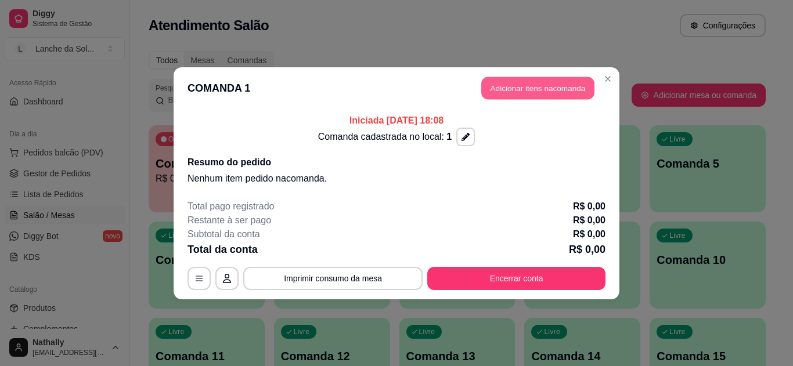
click at [528, 85] on button "Adicionar itens na comanda" at bounding box center [537, 88] width 113 height 23
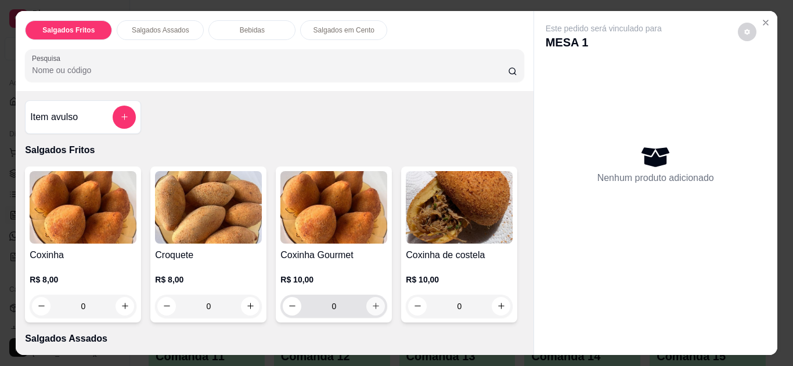
click at [372, 306] on icon "increase-product-quantity" at bounding box center [376, 306] width 9 height 9
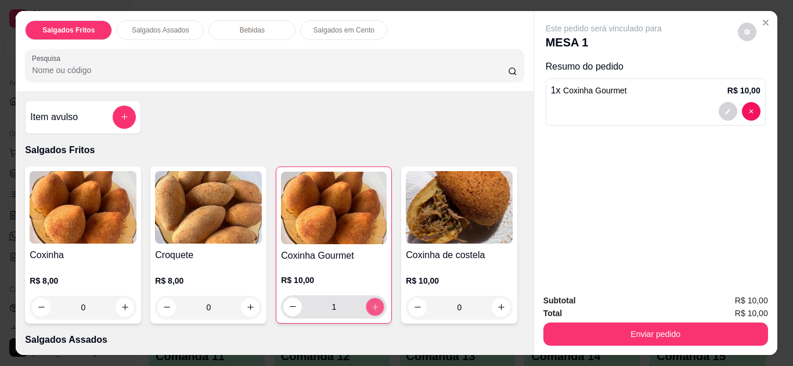
click at [372, 306] on icon "increase-product-quantity" at bounding box center [375, 307] width 9 height 9
type input "2"
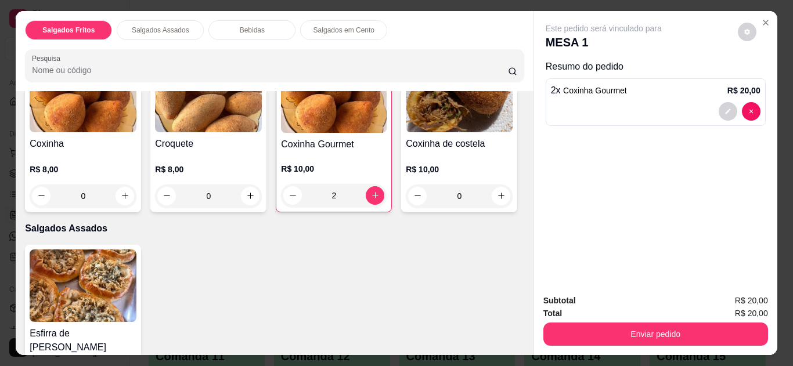
scroll to position [136, 0]
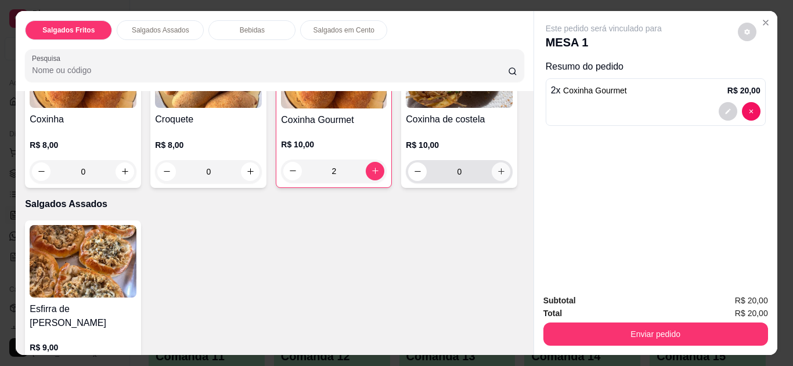
click at [497, 176] on icon "increase-product-quantity" at bounding box center [501, 171] width 9 height 9
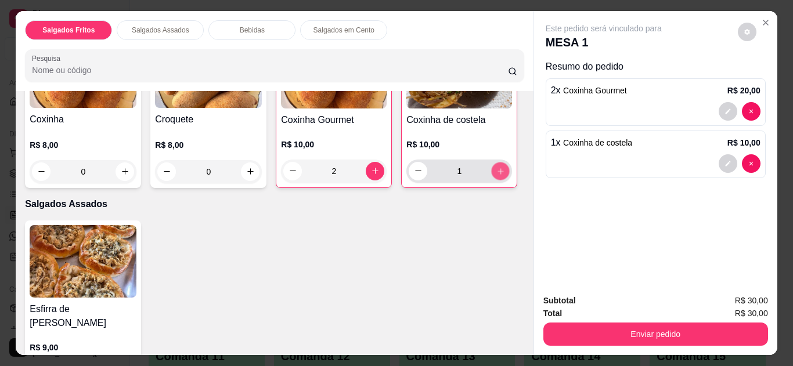
click at [497, 176] on icon "increase-product-quantity" at bounding box center [501, 171] width 9 height 9
type input "2"
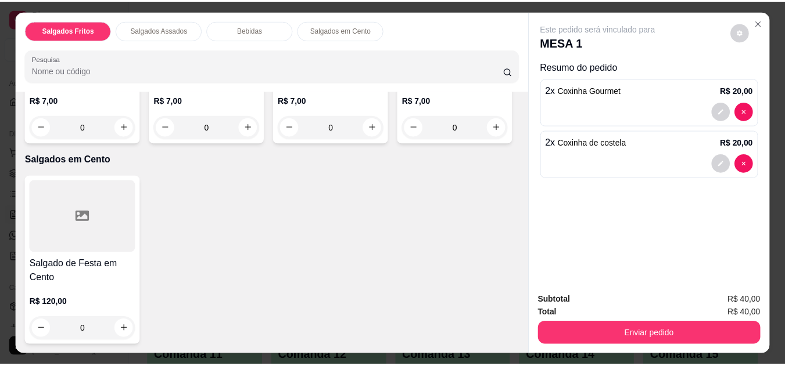
scroll to position [634, 0]
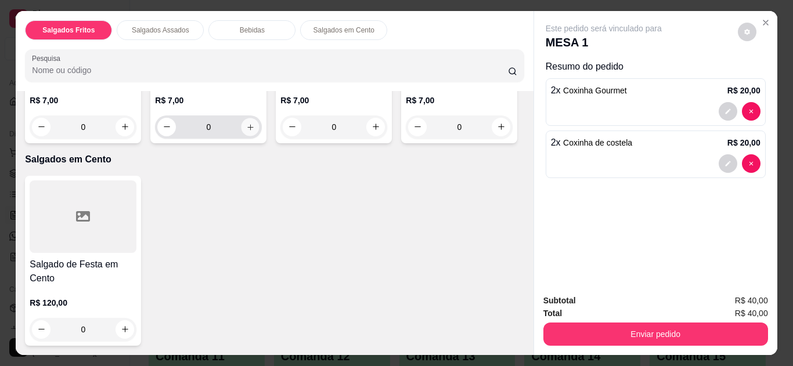
click at [246, 132] on icon "increase-product-quantity" at bounding box center [250, 127] width 9 height 9
type input "1"
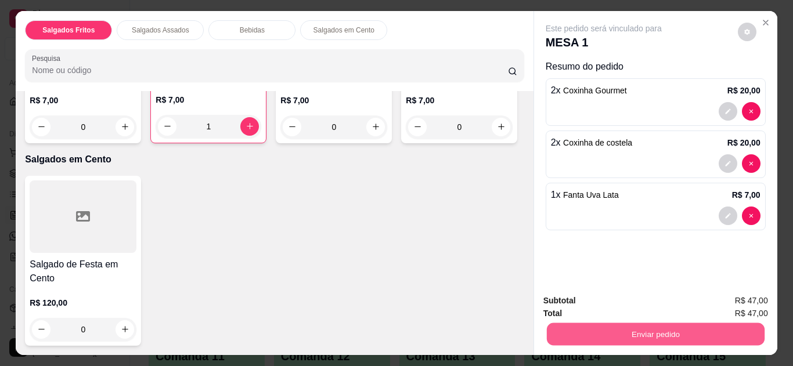
click at [634, 333] on button "Enviar pedido" at bounding box center [656, 335] width 218 height 23
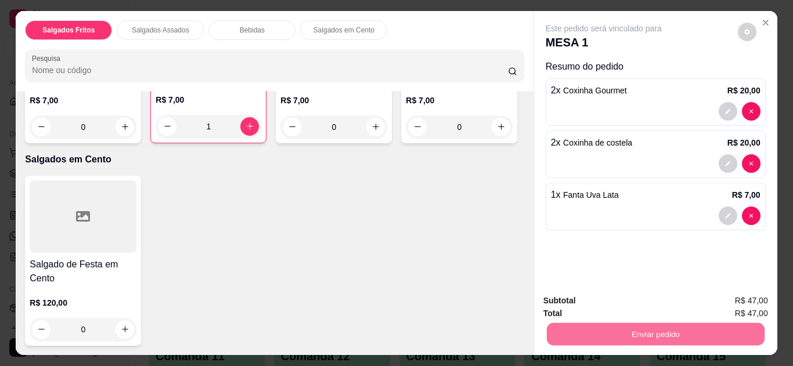
click at [621, 306] on button "Não registrar e enviar pedido" at bounding box center [617, 301] width 117 height 21
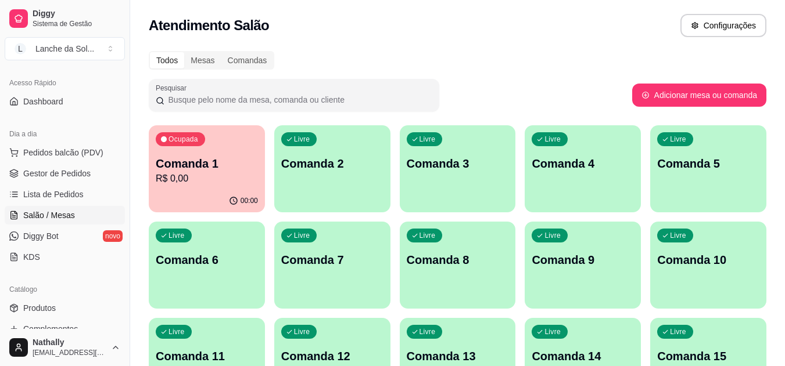
click at [42, 311] on span "Produtos" at bounding box center [39, 309] width 33 height 12
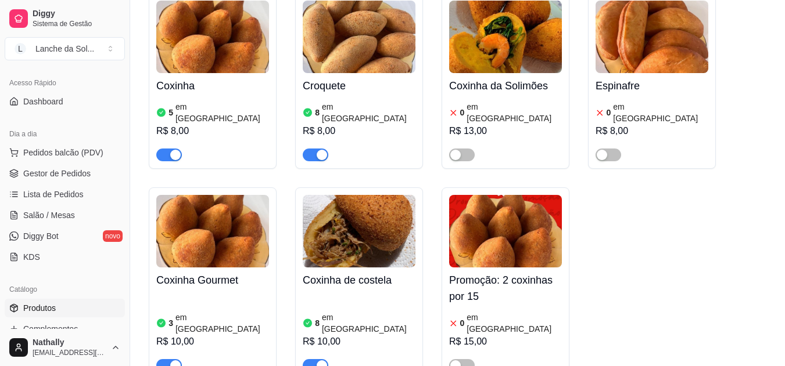
scroll to position [179, 0]
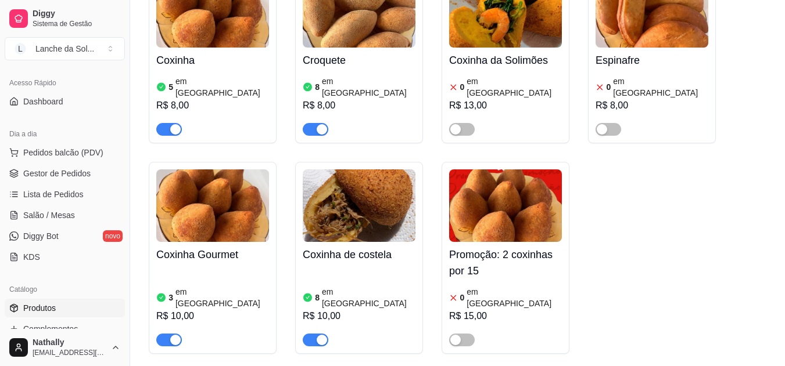
click at [320, 335] on div "button" at bounding box center [322, 340] width 10 height 10
click at [76, 173] on span "Gestor de Pedidos" at bounding box center [56, 174] width 67 height 12
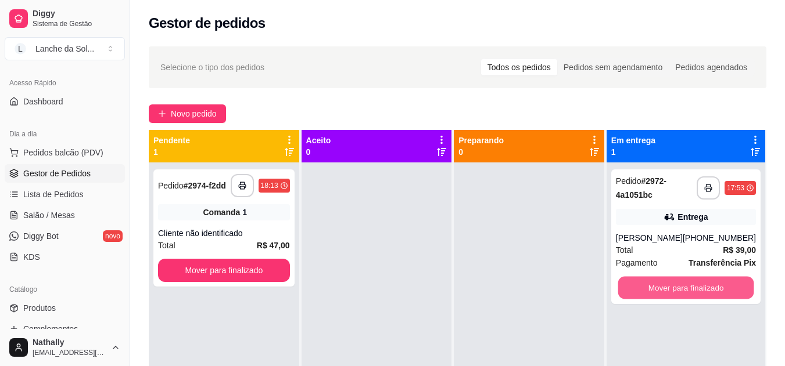
click at [680, 285] on button "Mover para finalizado" at bounding box center [685, 288] width 136 height 23
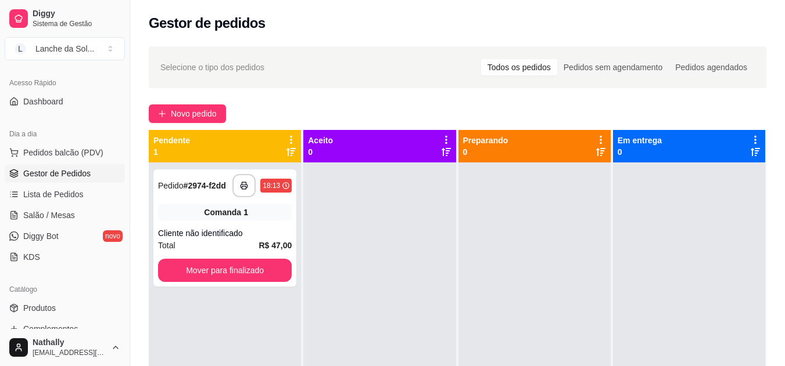
click at [64, 196] on span "Lista de Pedidos" at bounding box center [53, 195] width 60 height 12
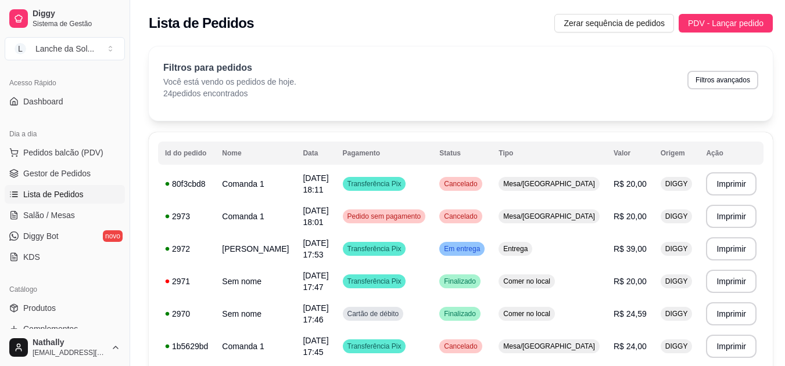
click at [62, 208] on link "Salão / Mesas" at bounding box center [65, 215] width 120 height 19
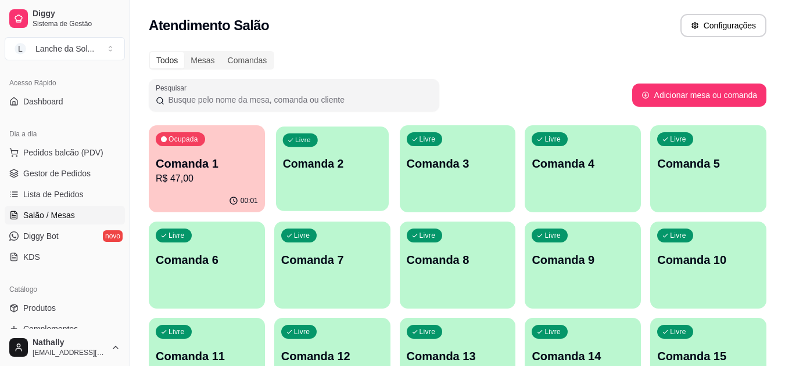
click at [292, 173] on div "Livre Comanda 2" at bounding box center [332, 162] width 113 height 71
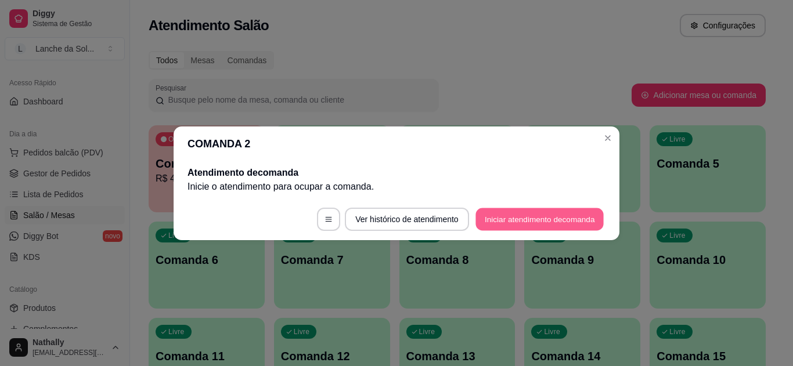
click at [501, 211] on button "Iniciar atendimento de comanda" at bounding box center [540, 219] width 128 height 23
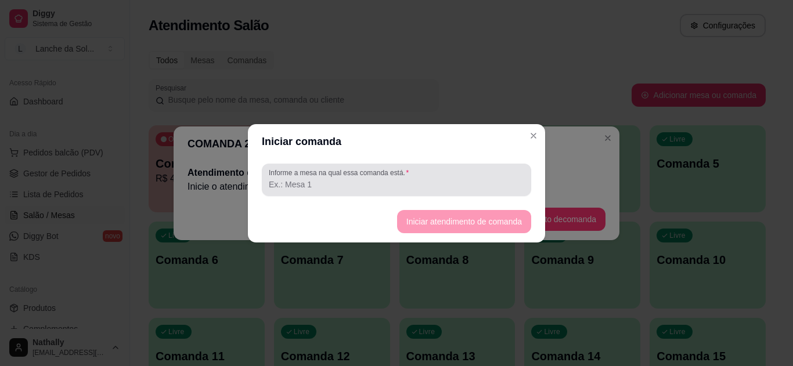
click at [419, 167] on div "Informe a mesa na qual essa comanda está." at bounding box center [397, 180] width 270 height 33
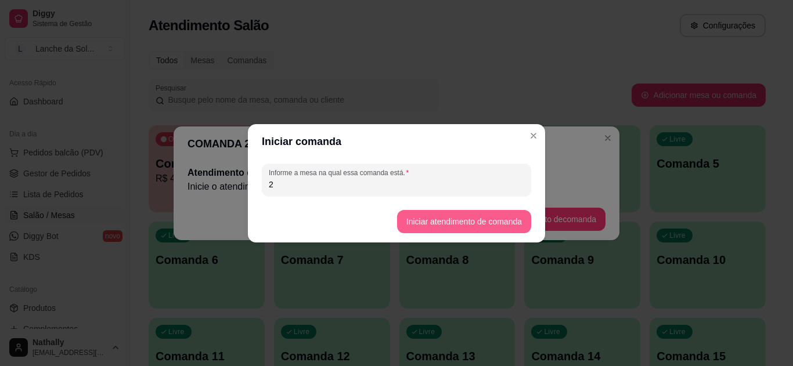
type input "2"
click at [486, 216] on button "Iniciar atendimento de comanda" at bounding box center [464, 221] width 130 height 23
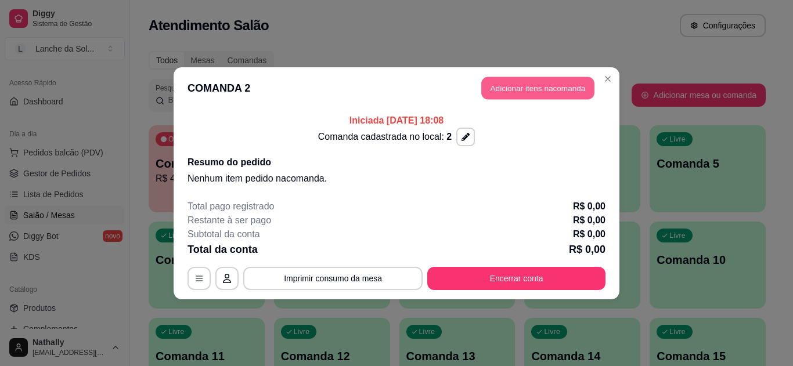
click at [531, 87] on button "Adicionar itens na comanda" at bounding box center [537, 88] width 113 height 23
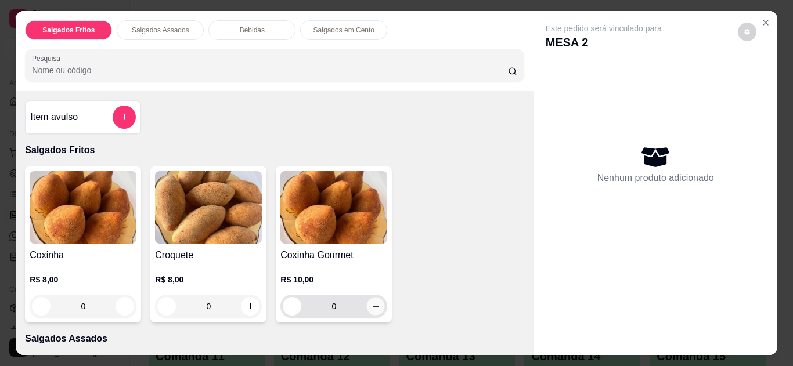
click at [374, 308] on button "increase-product-quantity" at bounding box center [376, 306] width 18 height 18
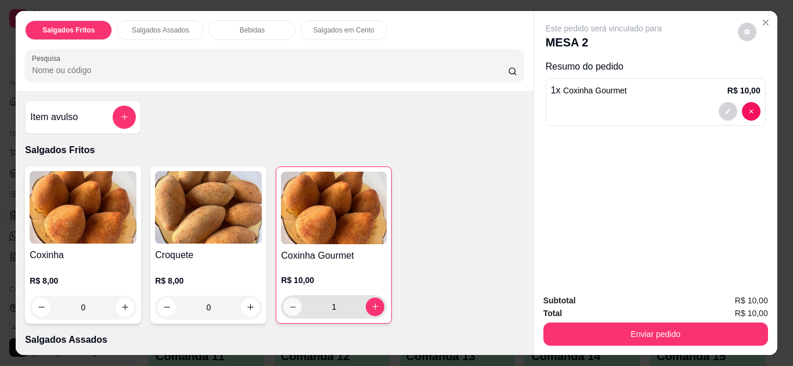
click at [289, 304] on icon "decrease-product-quantity" at bounding box center [293, 307] width 9 height 9
type input "0"
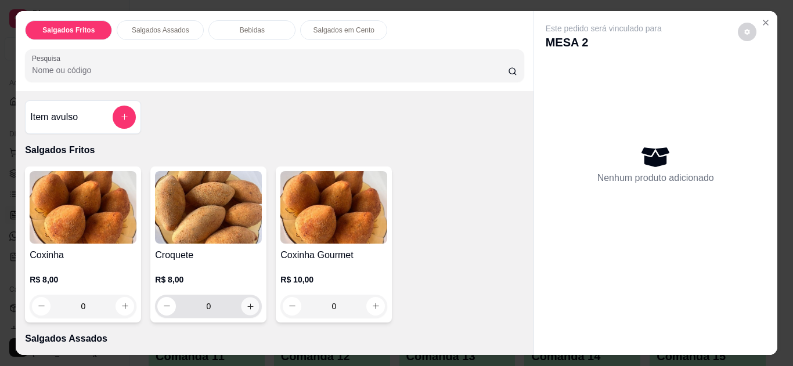
click at [247, 304] on icon "increase-product-quantity" at bounding box center [250, 307] width 6 height 6
type input "1"
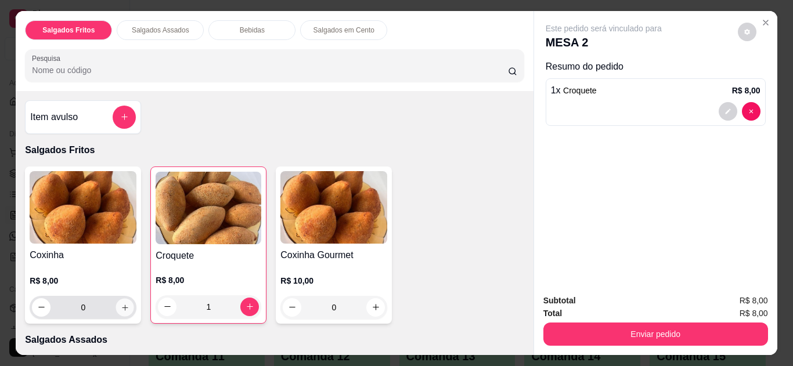
click at [121, 304] on icon "increase-product-quantity" at bounding box center [125, 308] width 9 height 9
type input "1"
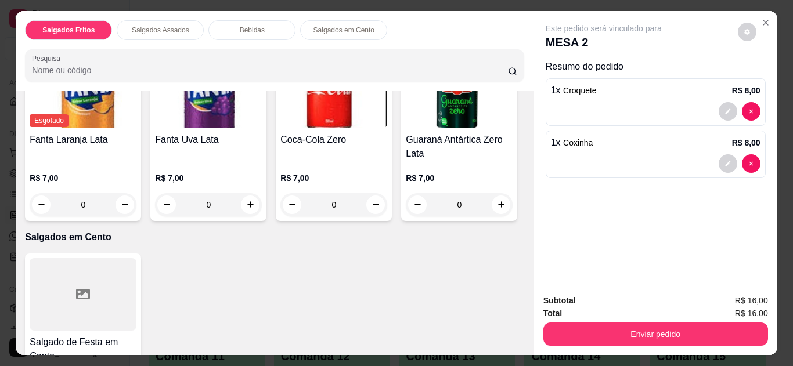
scroll to position [511, 0]
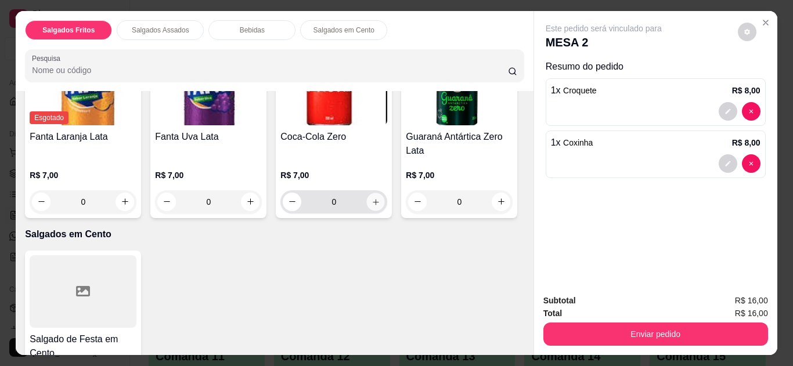
click at [372, 198] on icon "increase-product-quantity" at bounding box center [376, 202] width 9 height 9
type input "2"
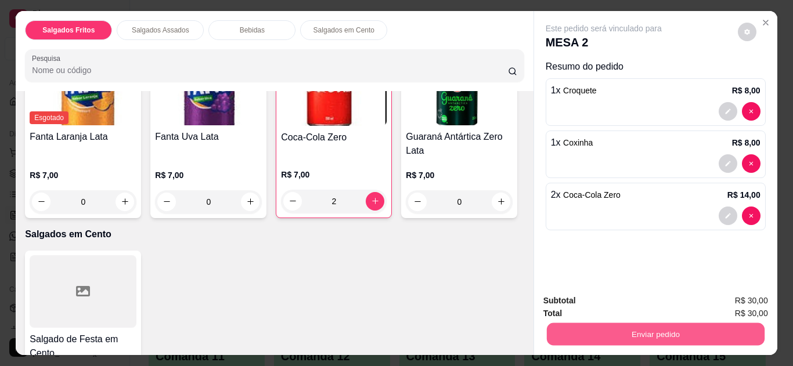
click at [583, 324] on button "Enviar pedido" at bounding box center [656, 335] width 218 height 23
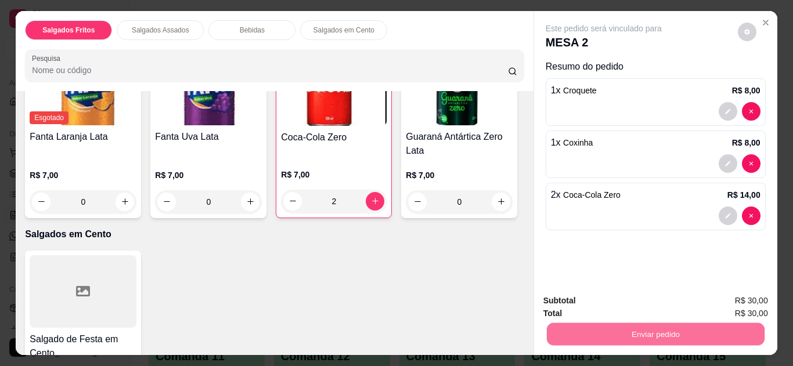
click at [579, 307] on button "Não registrar e enviar pedido" at bounding box center [617, 301] width 117 height 21
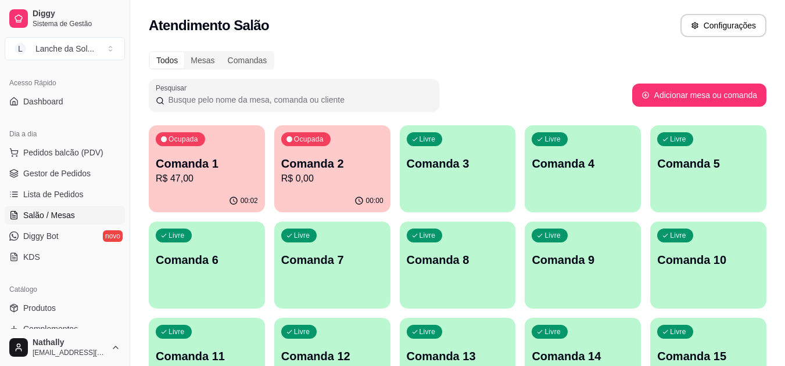
click at [68, 180] on link "Gestor de Pedidos" at bounding box center [65, 173] width 120 height 19
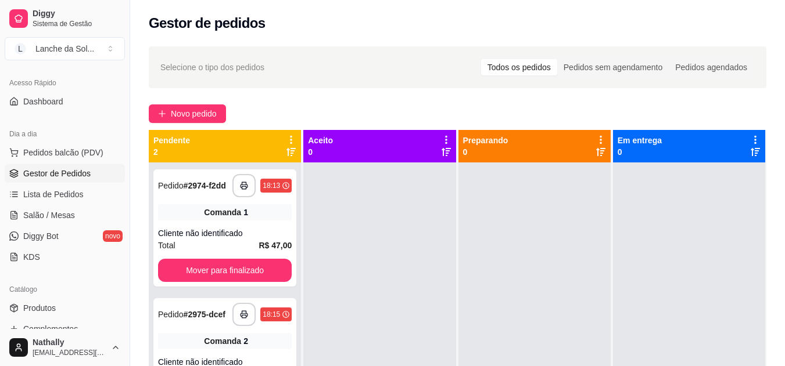
click at [55, 220] on span "Salão / Mesas" at bounding box center [49, 216] width 52 height 12
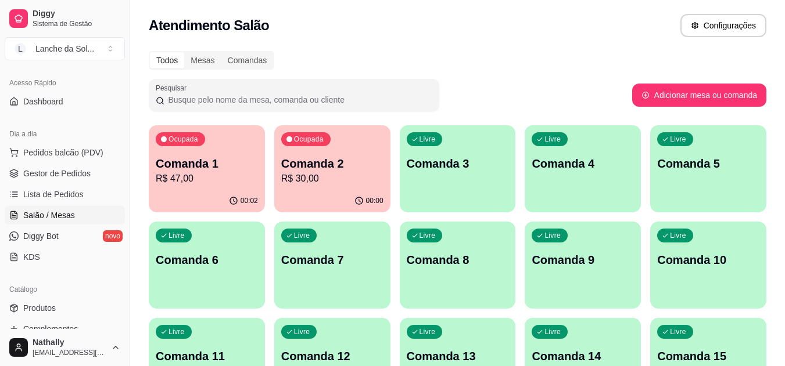
click at [71, 194] on span "Lista de Pedidos" at bounding box center [53, 195] width 60 height 12
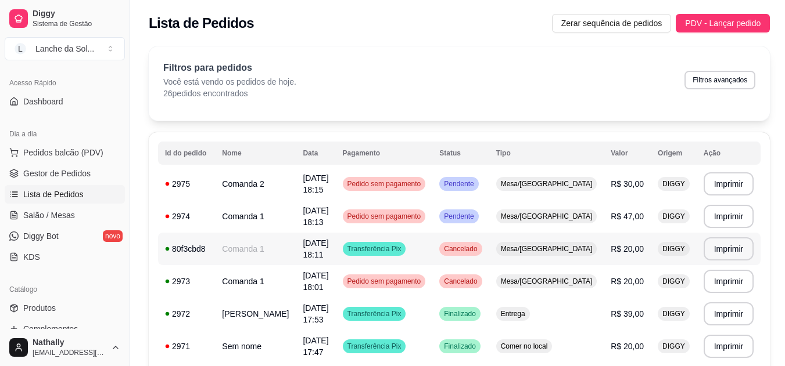
click at [433, 253] on td "Transferência Pix" at bounding box center [384, 249] width 97 height 33
click at [423, 282] on span "Pedido sem pagamento" at bounding box center [384, 281] width 78 height 9
click at [433, 245] on td "Transferência Pix" at bounding box center [384, 249] width 97 height 33
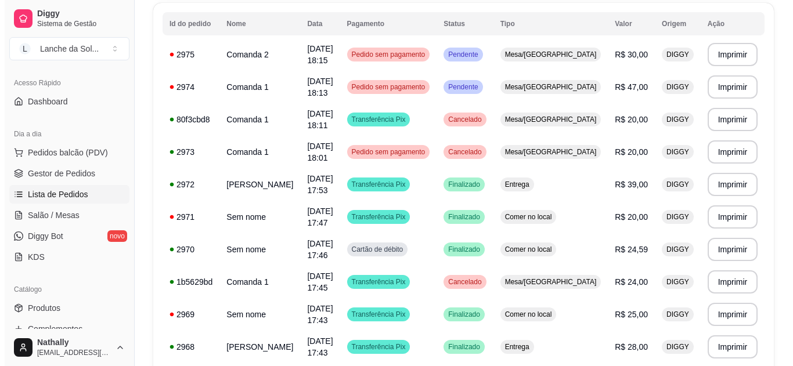
scroll to position [142, 0]
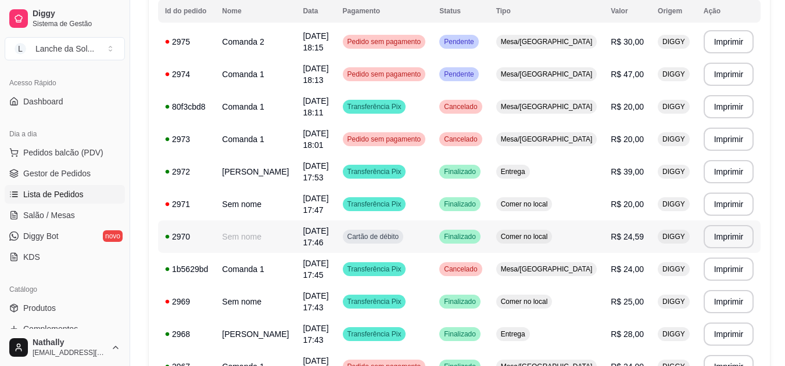
click at [610, 203] on span "R$ 20,00" at bounding box center [626, 204] width 33 height 9
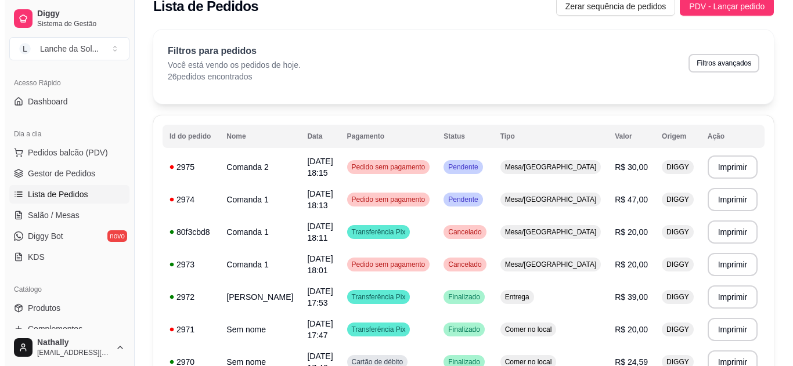
scroll to position [0, 0]
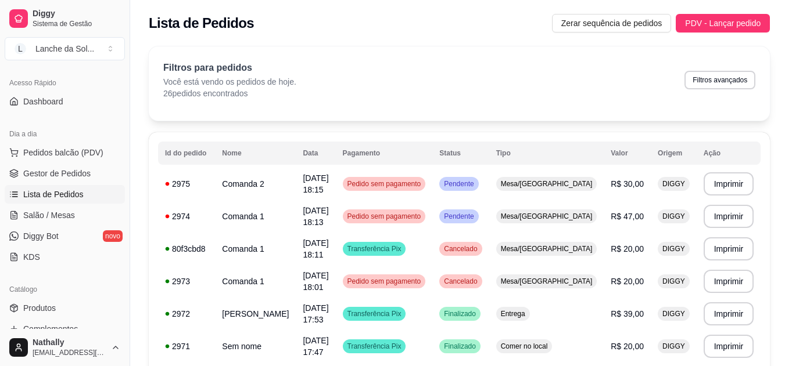
click at [78, 171] on span "Gestor de Pedidos" at bounding box center [56, 174] width 67 height 12
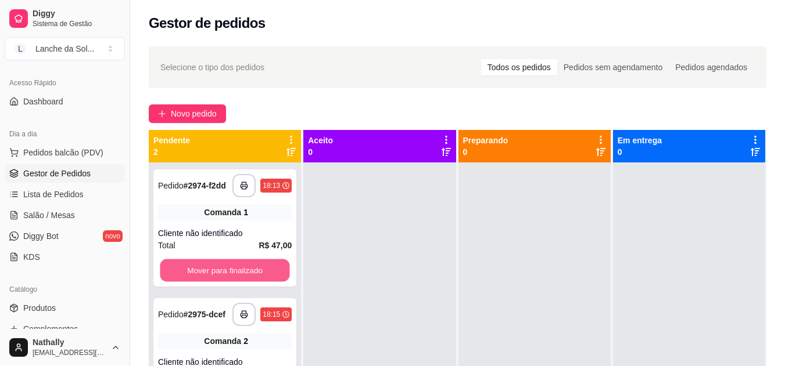
click at [208, 264] on button "Mover para finalizado" at bounding box center [225, 271] width 130 height 23
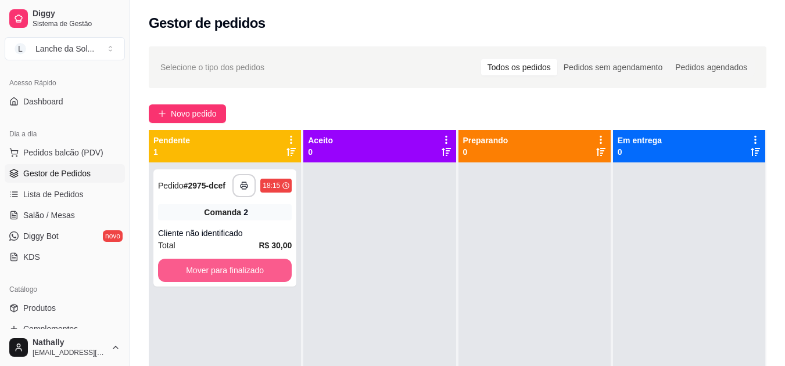
click at [208, 264] on button "Mover para finalizado" at bounding box center [225, 270] width 134 height 23
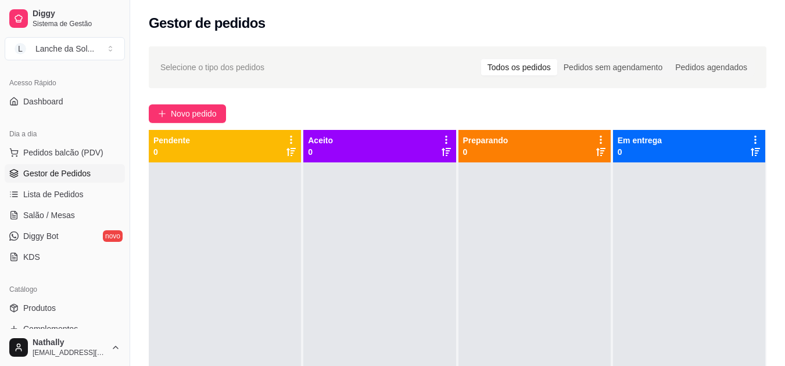
click at [73, 209] on link "Salão / Mesas" at bounding box center [65, 215] width 120 height 19
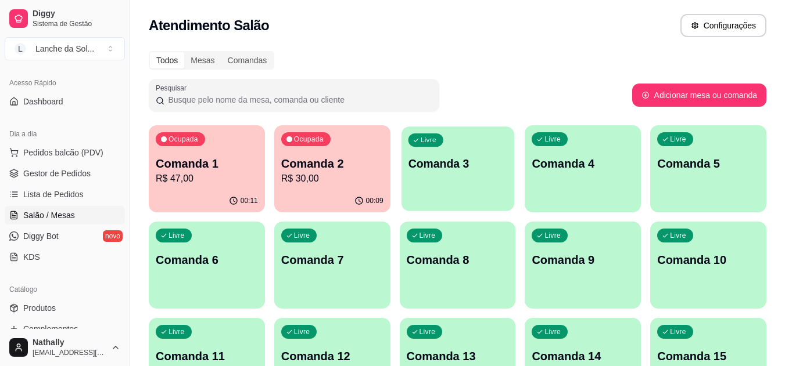
click at [445, 194] on div "Livre Comanda 3" at bounding box center [457, 162] width 113 height 71
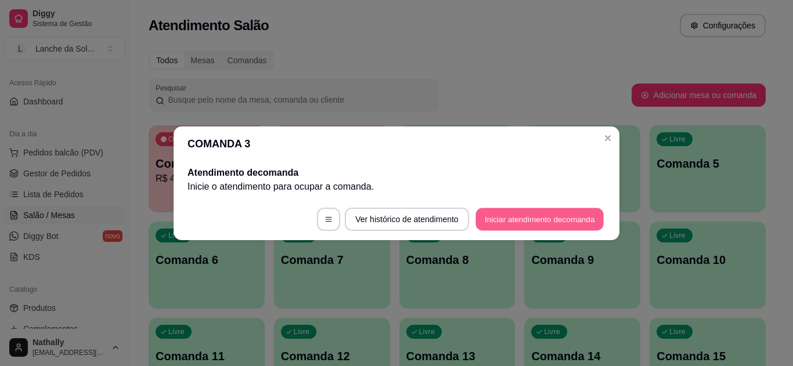
click at [522, 217] on button "Iniciar atendimento de comanda" at bounding box center [540, 219] width 128 height 23
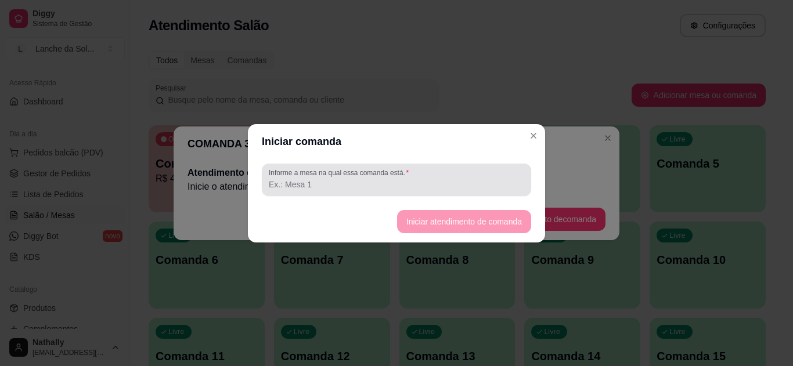
click at [351, 178] on div at bounding box center [397, 179] width 256 height 23
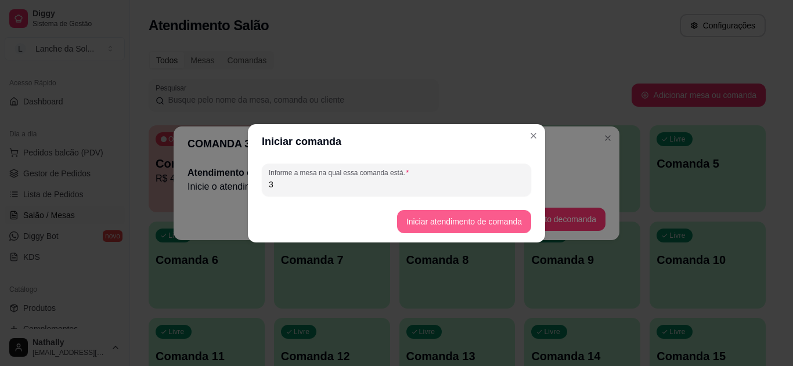
type input "3"
click at [421, 223] on button "Iniciar atendimento de comanda" at bounding box center [464, 221] width 130 height 23
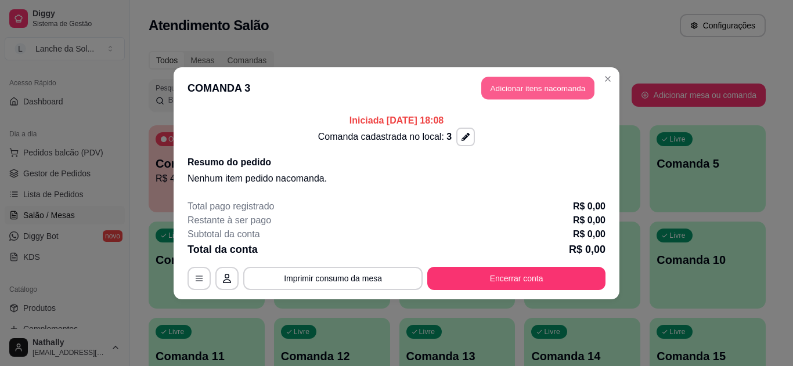
click at [542, 87] on button "Adicionar itens na comanda" at bounding box center [537, 88] width 113 height 23
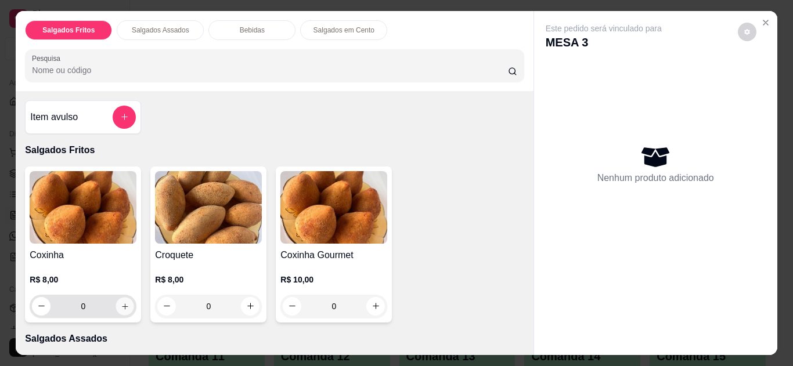
click at [121, 303] on icon "increase-product-quantity" at bounding box center [125, 307] width 9 height 9
type input "1"
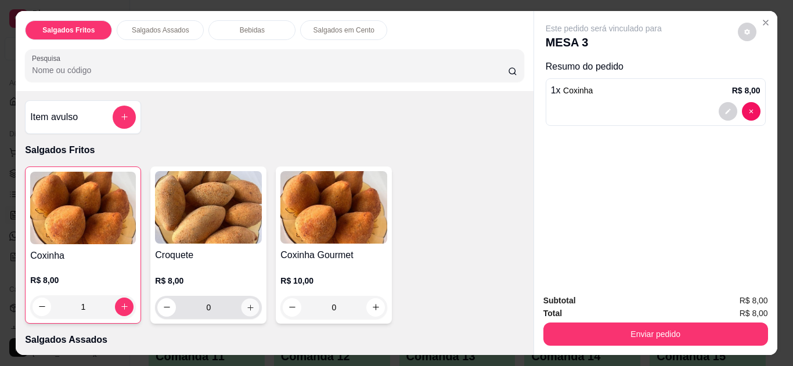
click at [252, 302] on button "increase-product-quantity" at bounding box center [251, 308] width 18 height 18
type input "1"
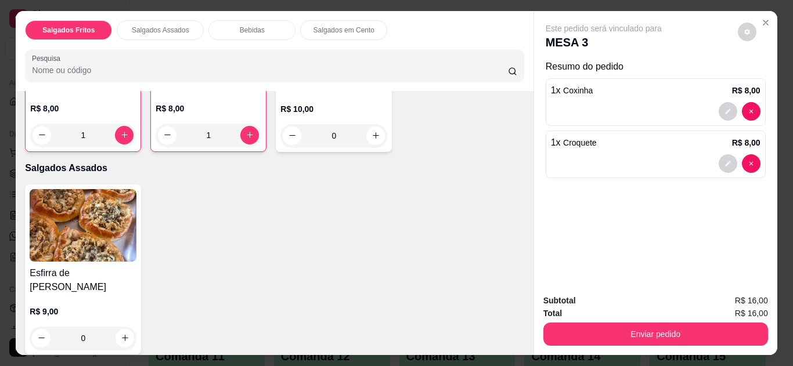
scroll to position [186, 0]
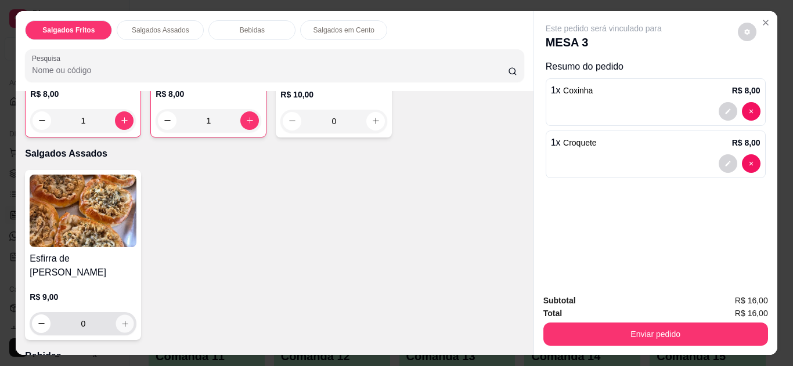
click at [121, 320] on icon "increase-product-quantity" at bounding box center [125, 324] width 9 height 9
type input "1"
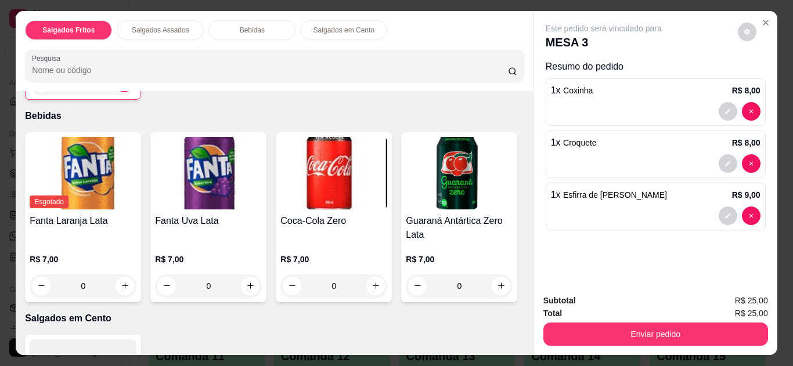
scroll to position [443, 0]
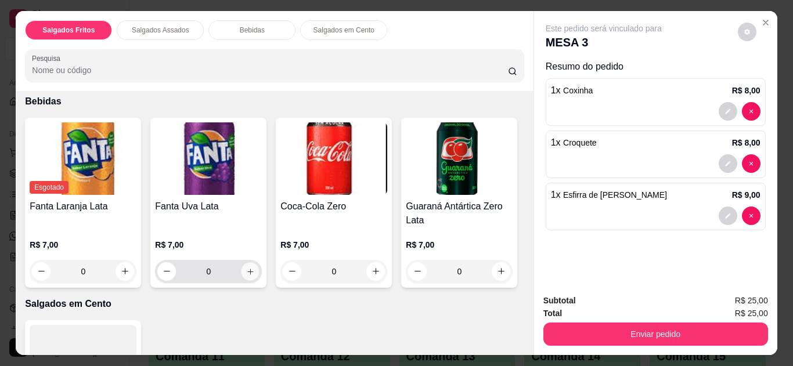
click at [245, 263] on button "increase-product-quantity" at bounding box center [251, 272] width 18 height 18
type input "1"
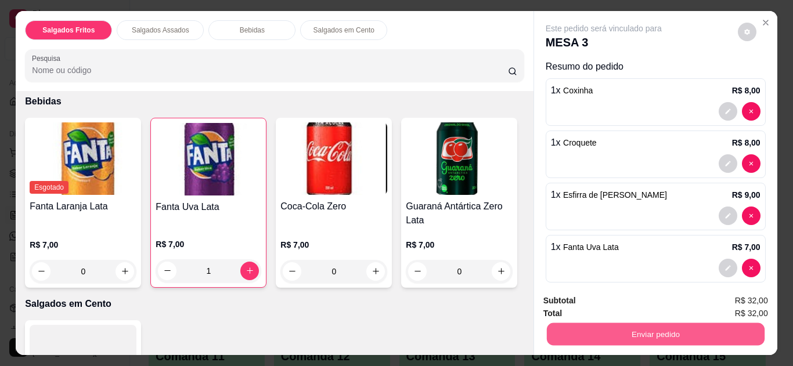
click at [640, 331] on button "Enviar pedido" at bounding box center [656, 335] width 218 height 23
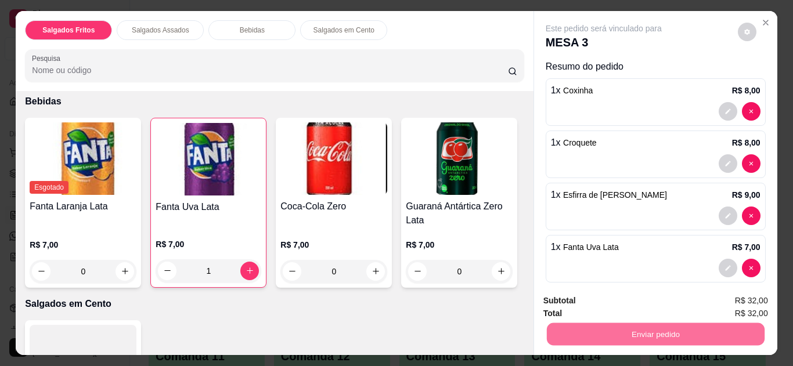
click at [633, 305] on button "Não registrar e enviar pedido" at bounding box center [617, 301] width 117 height 21
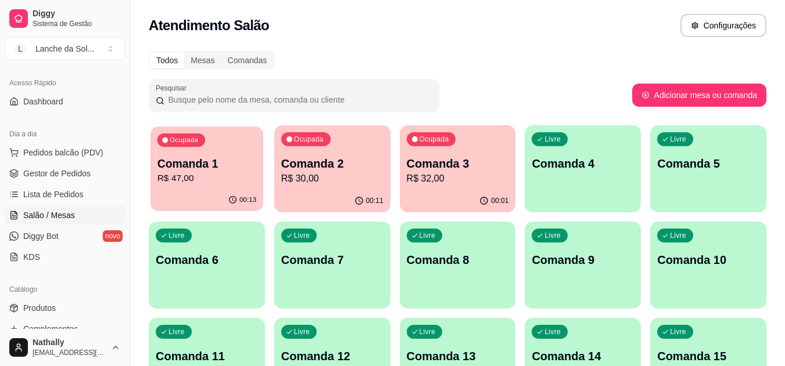
click at [230, 178] on p "R$ 47,00" at bounding box center [206, 178] width 99 height 13
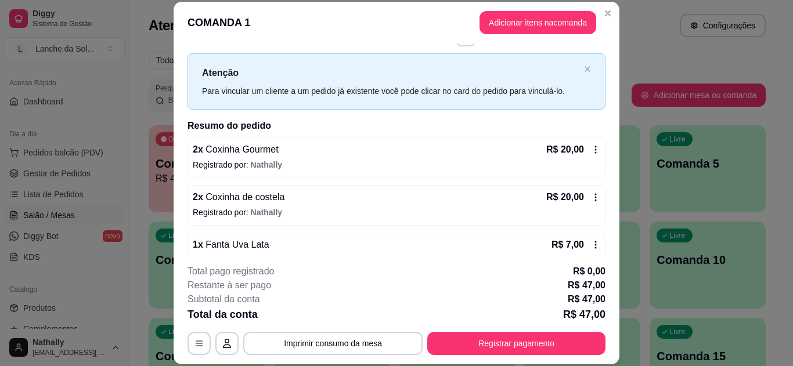
scroll to position [57, 0]
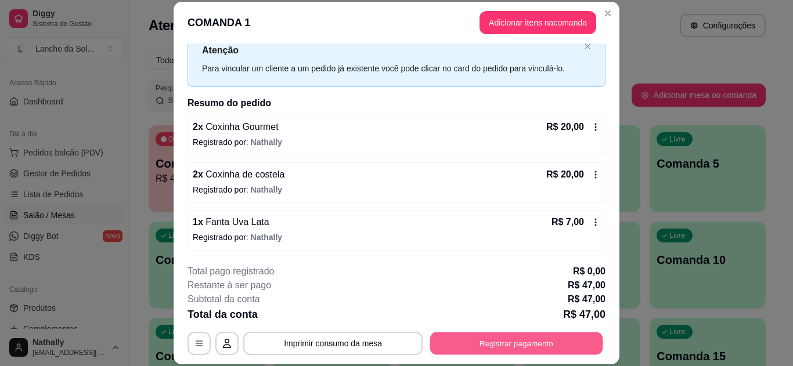
click at [496, 345] on button "Registrar pagamento" at bounding box center [516, 343] width 173 height 23
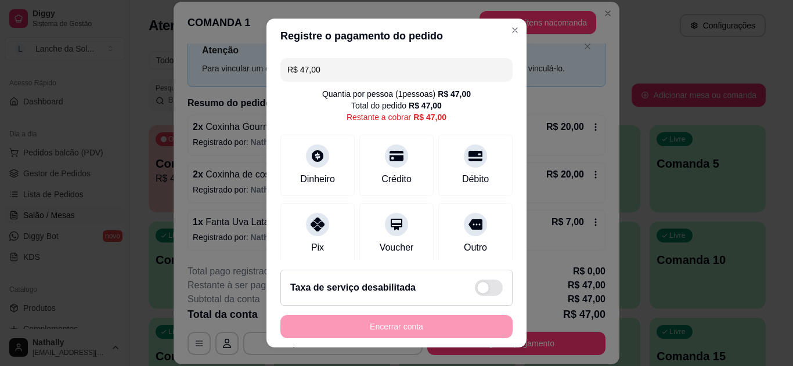
click at [317, 229] on icon at bounding box center [318, 225] width 14 height 14
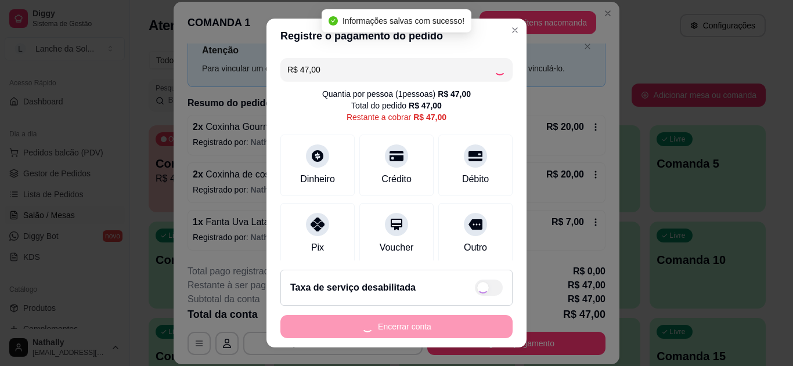
type input "R$ 0,00"
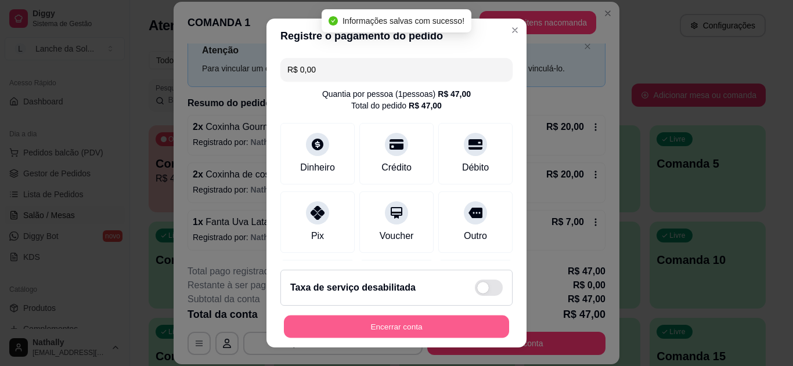
click at [367, 324] on button "Encerrar conta" at bounding box center [396, 327] width 225 height 23
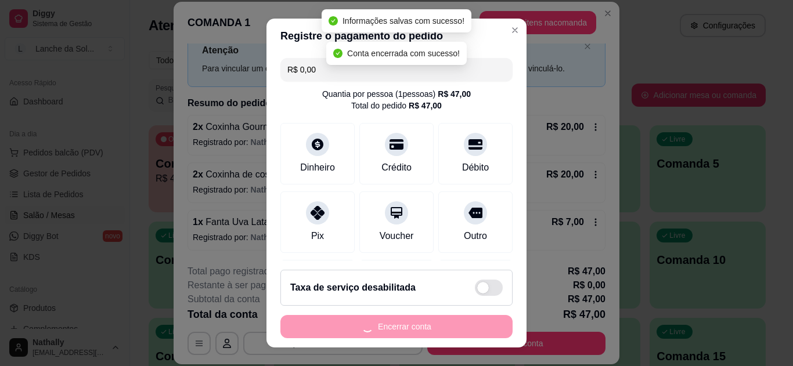
scroll to position [0, 0]
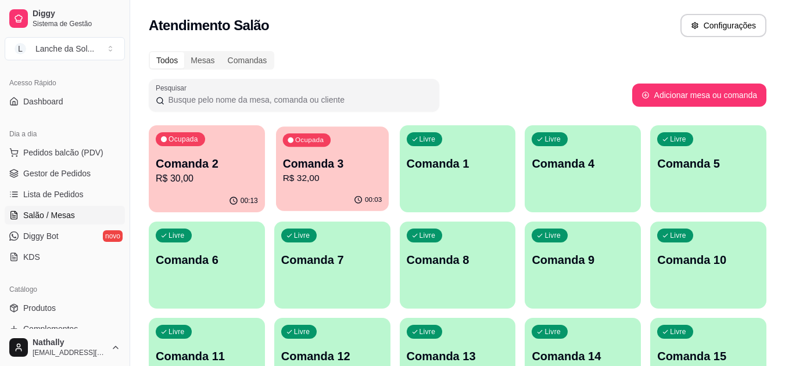
click at [303, 135] on div "Ocupada" at bounding box center [306, 140] width 48 height 13
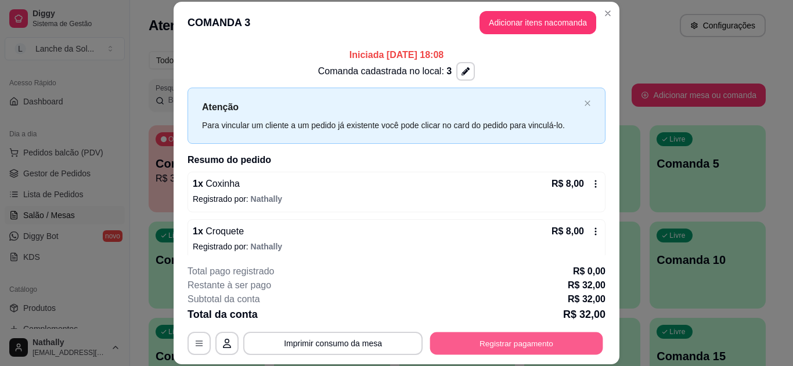
click at [464, 344] on button "Registrar pagamento" at bounding box center [516, 343] width 173 height 23
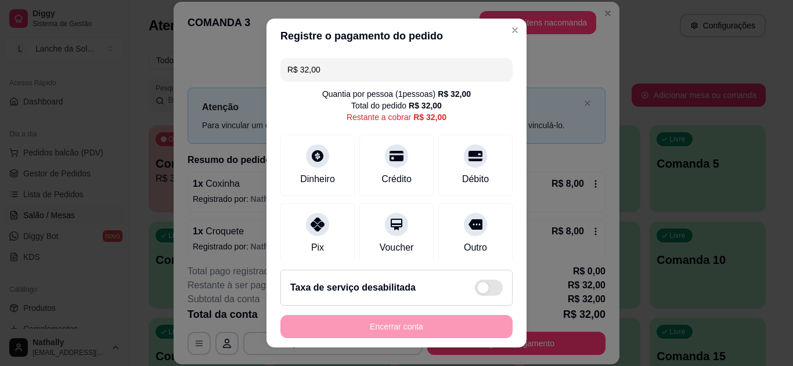
click at [313, 153] on icon at bounding box center [318, 156] width 14 height 14
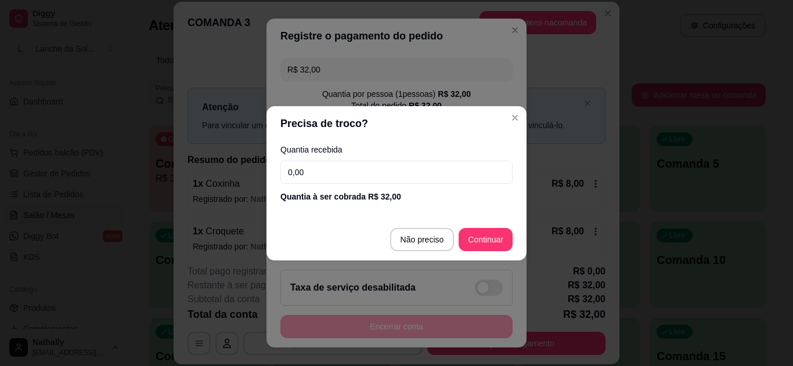
click at [344, 179] on input "0,00" at bounding box center [397, 172] width 232 height 23
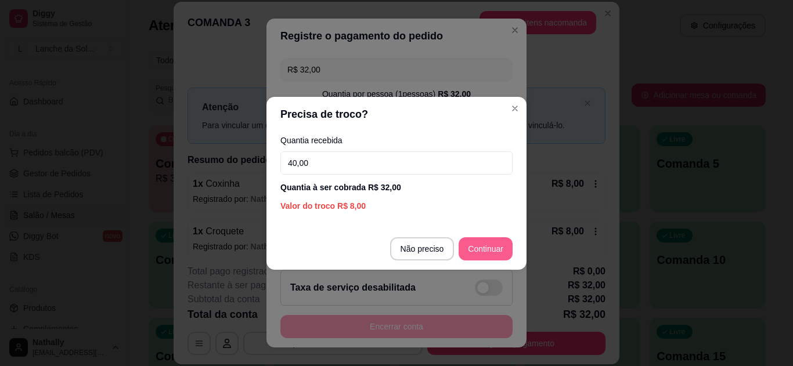
type input "40,00"
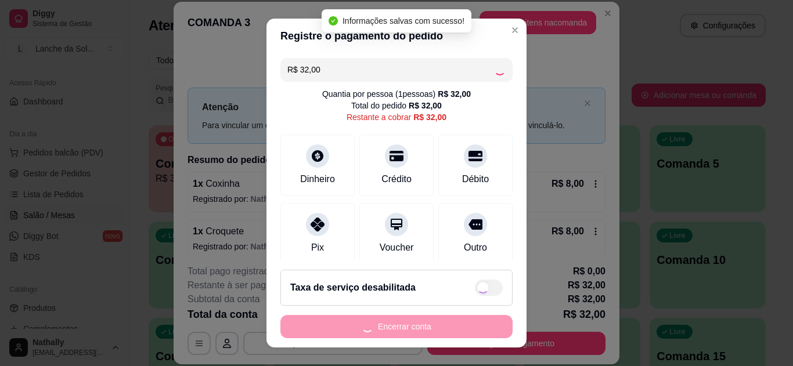
type input "R$ 0,00"
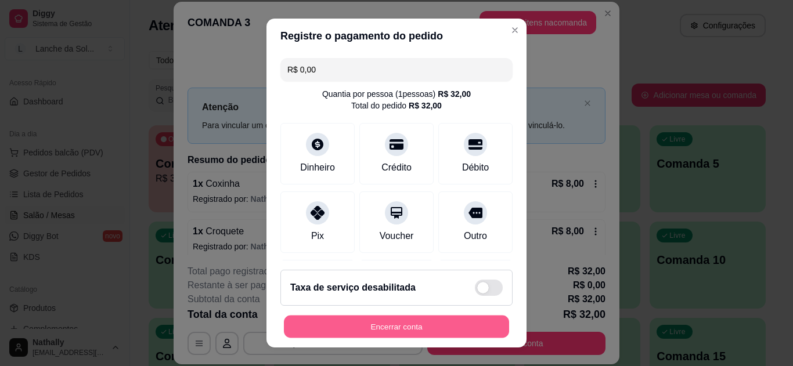
click at [405, 325] on button "Encerrar conta" at bounding box center [396, 327] width 225 height 23
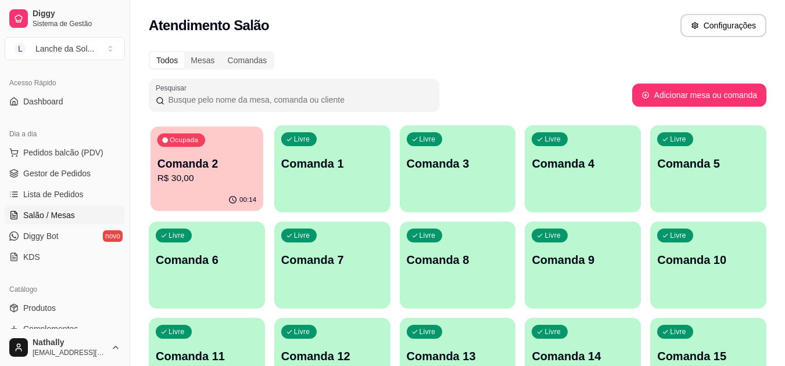
click at [174, 182] on p "R$ 30,00" at bounding box center [206, 178] width 99 height 13
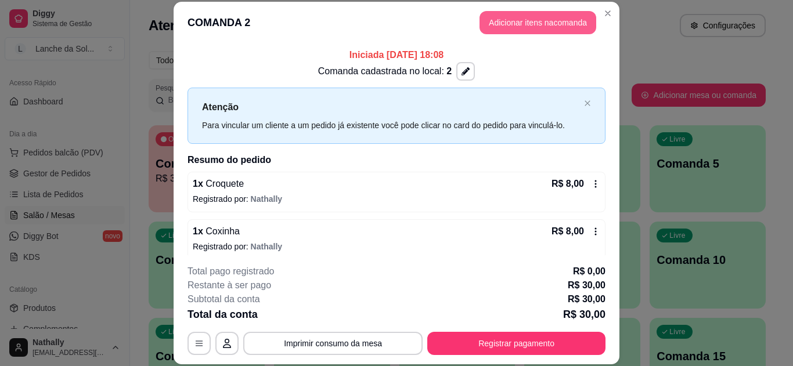
click at [534, 28] on button "Adicionar itens na comanda" at bounding box center [538, 22] width 117 height 23
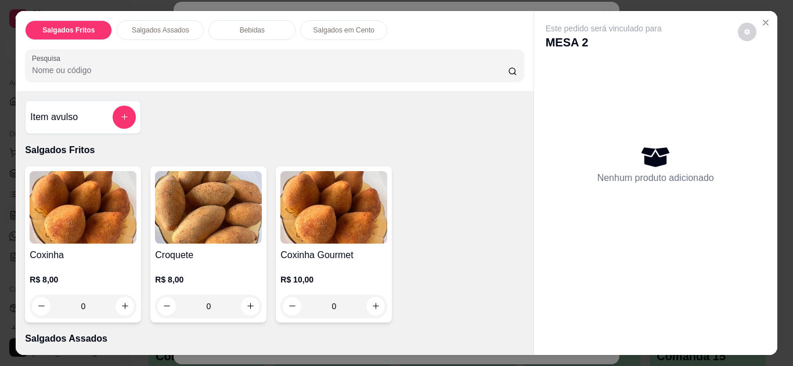
click at [757, 20] on button "Close" at bounding box center [766, 22] width 19 height 19
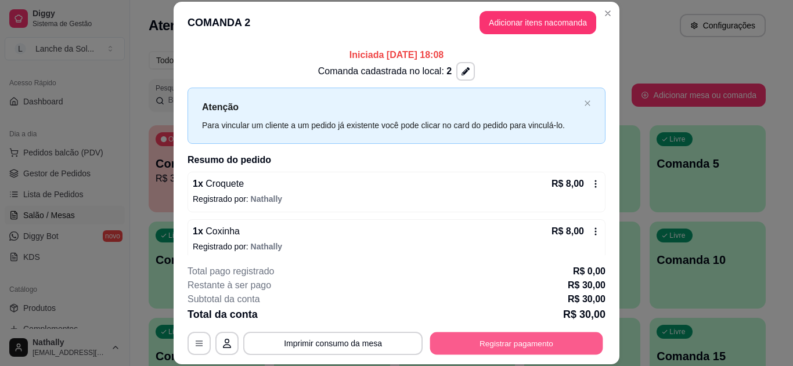
click at [466, 347] on button "Registrar pagamento" at bounding box center [516, 343] width 173 height 23
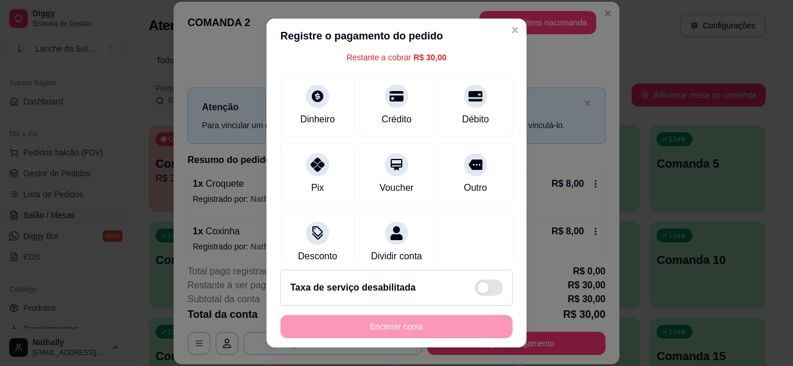
scroll to position [69, 0]
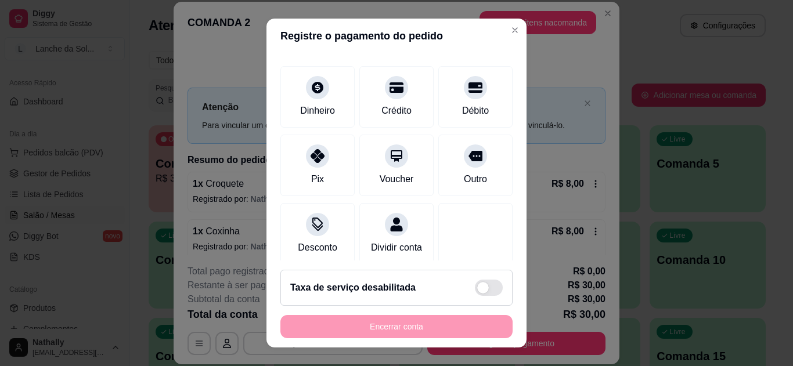
click at [319, 95] on div "Dinheiro" at bounding box center [318, 97] width 74 height 62
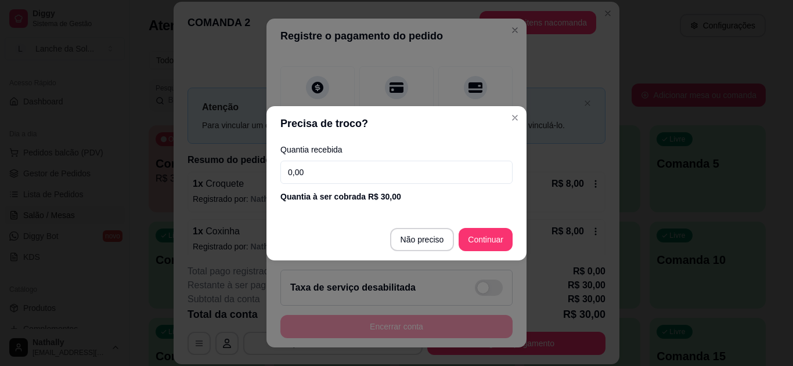
click at [419, 175] on input "0,00" at bounding box center [397, 172] width 232 height 23
type input "30,00"
click at [468, 228] on footer "Não preciso Continuar" at bounding box center [397, 240] width 260 height 42
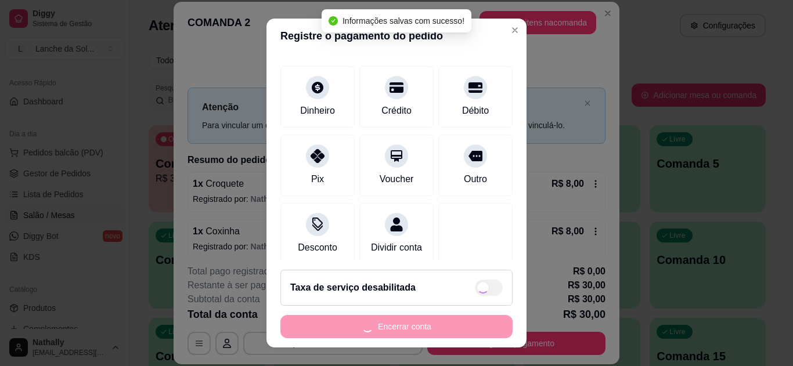
type input "R$ 0,00"
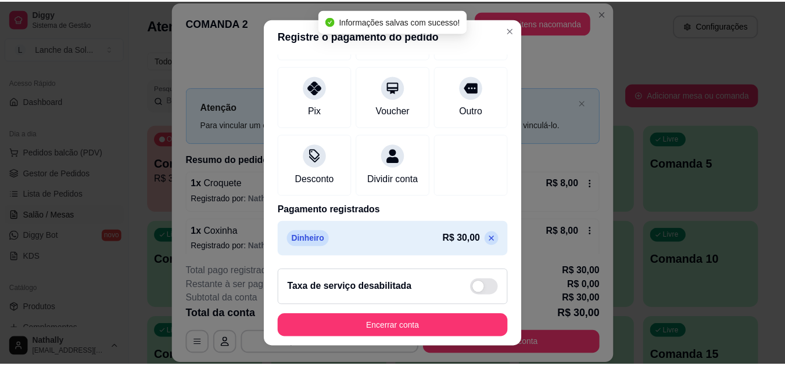
scroll to position [139, 0]
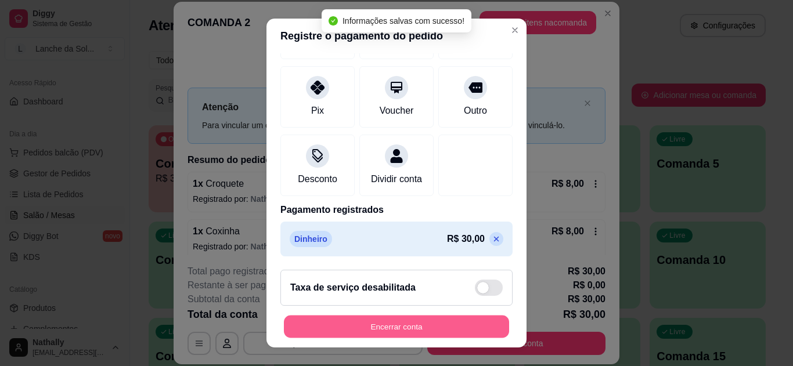
click at [450, 322] on button "Encerrar conta" at bounding box center [396, 327] width 225 height 23
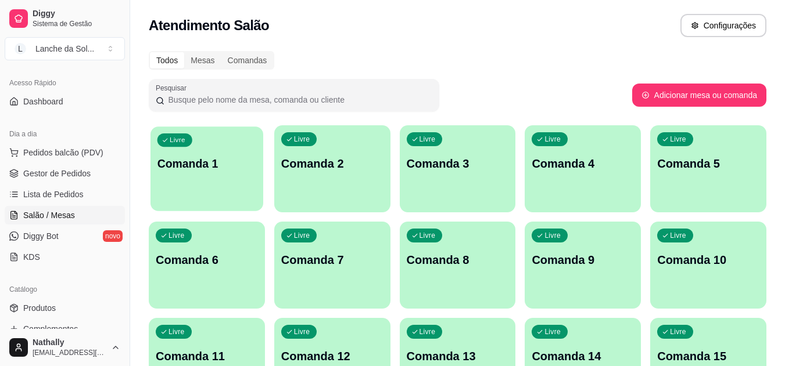
click at [176, 160] on p "Comanda 1" at bounding box center [206, 164] width 99 height 16
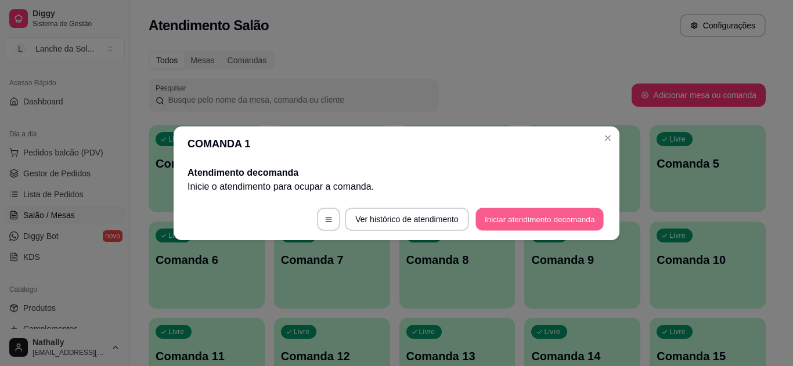
click at [512, 217] on button "Iniciar atendimento de comanda" at bounding box center [540, 219] width 128 height 23
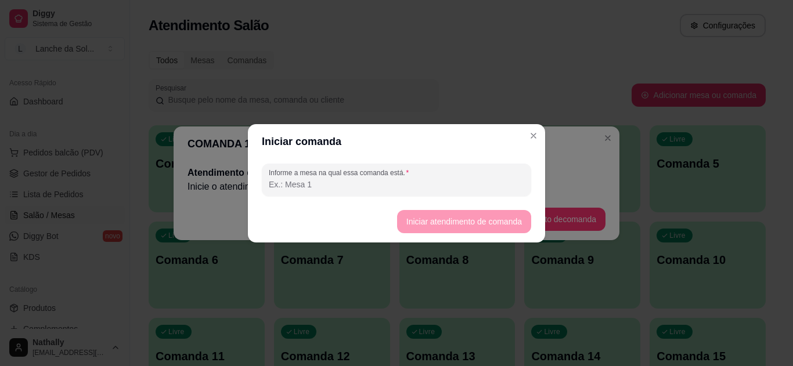
click at [412, 184] on input "Informe a mesa na qual essa comanda está." at bounding box center [397, 185] width 256 height 12
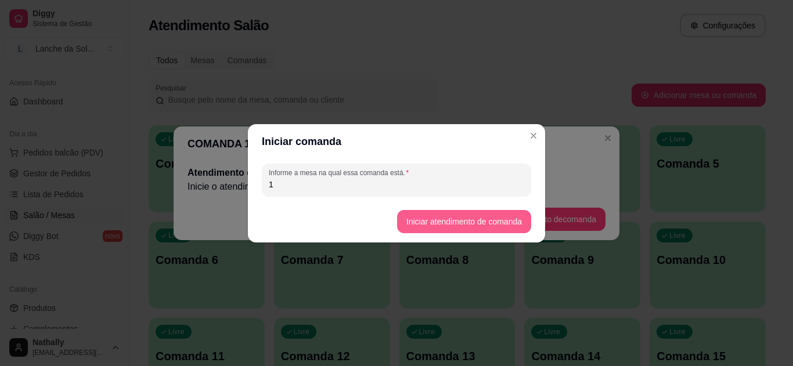
type input "1"
click at [466, 220] on button "Iniciar atendimento de comanda" at bounding box center [464, 221] width 130 height 23
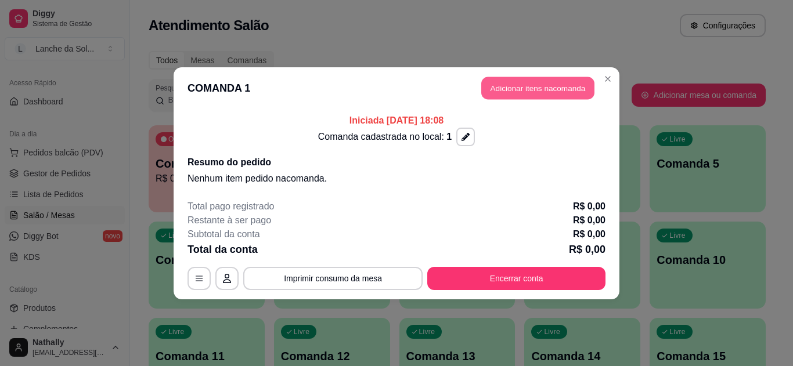
click at [542, 94] on button "Adicionar itens na comanda" at bounding box center [537, 88] width 113 height 23
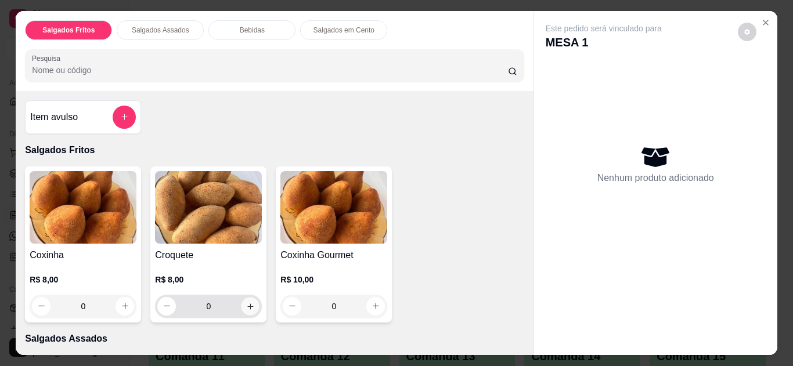
click at [246, 304] on icon "increase-product-quantity" at bounding box center [250, 307] width 9 height 9
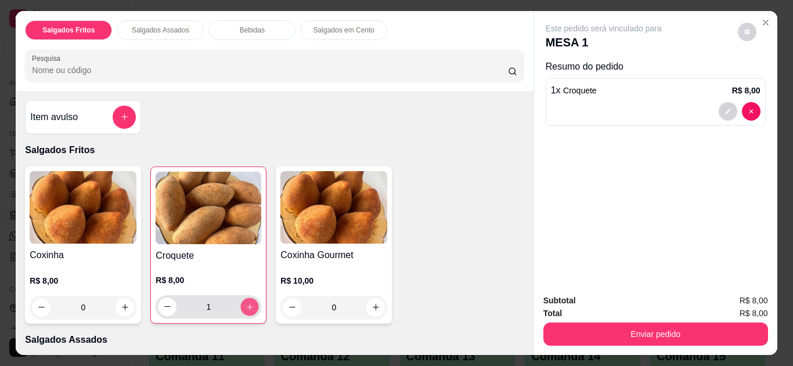
click at [246, 304] on icon "increase-product-quantity" at bounding box center [250, 307] width 9 height 9
type input "2"
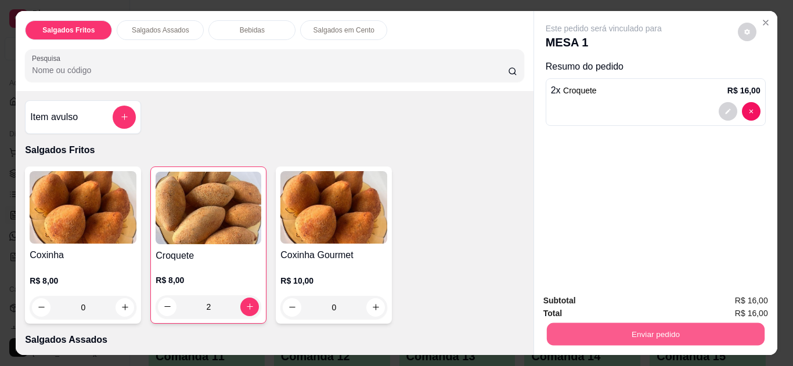
click at [572, 326] on button "Enviar pedido" at bounding box center [656, 335] width 218 height 23
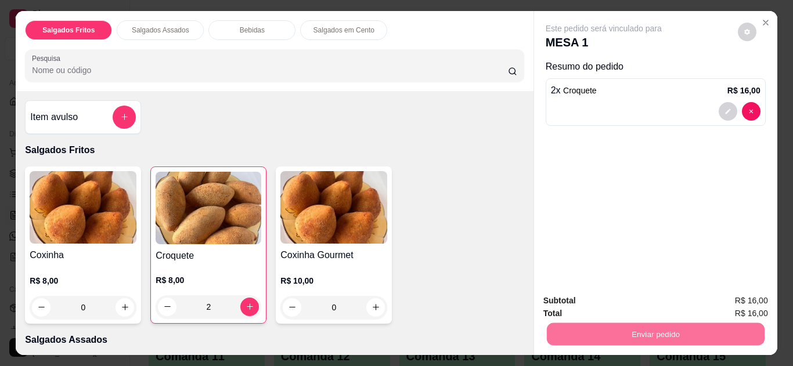
click at [599, 305] on button "Não registrar e enviar pedido" at bounding box center [617, 301] width 117 height 21
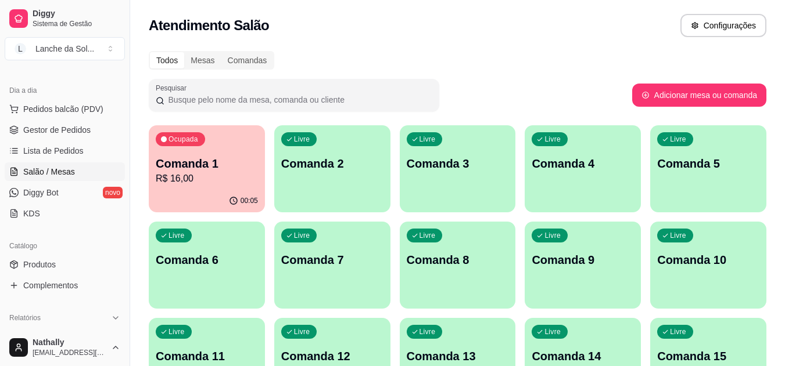
scroll to position [140, 0]
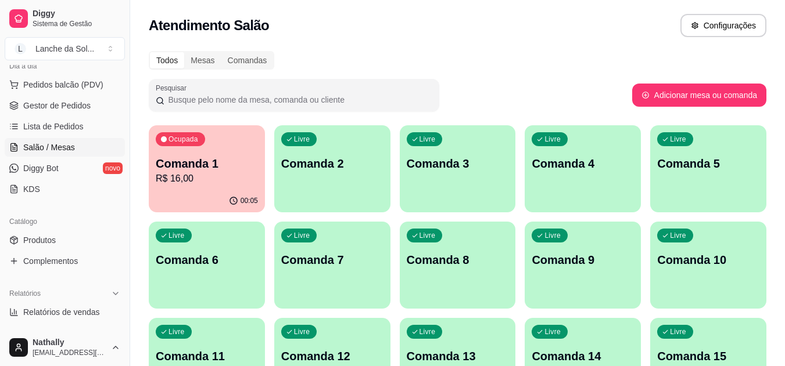
click at [82, 238] on link "Produtos" at bounding box center [65, 240] width 120 height 19
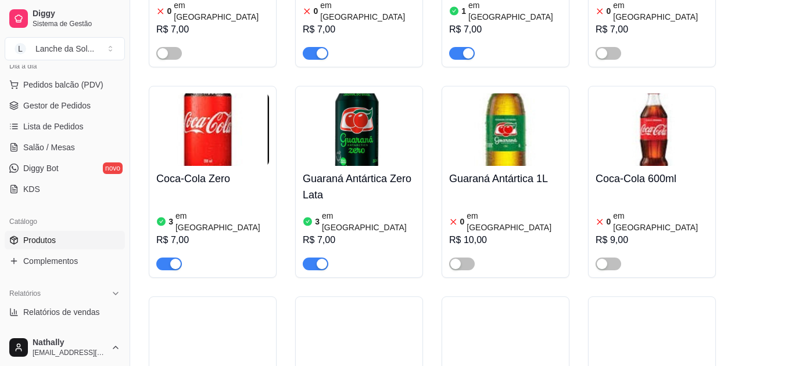
scroll to position [3459, 0]
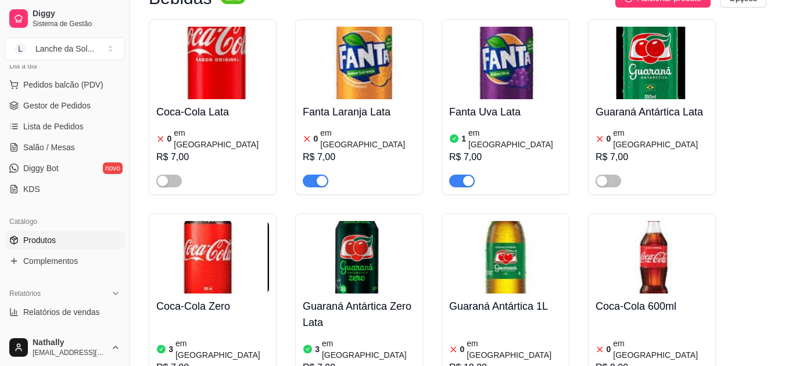
click at [163, 319] on div "3 em estoque R$ 7,00" at bounding box center [212, 358] width 113 height 79
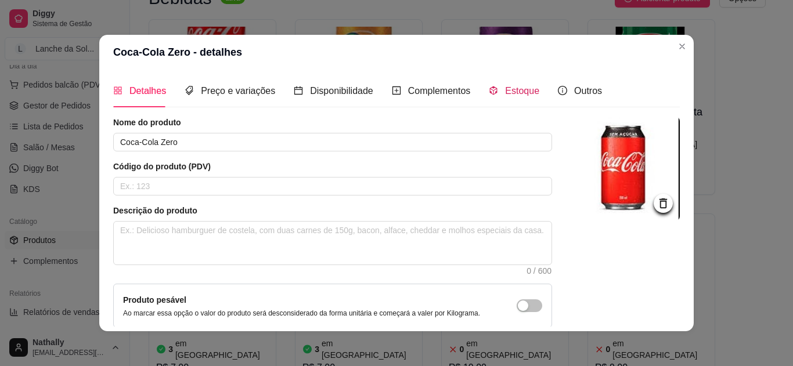
click at [508, 87] on span "Estoque" at bounding box center [522, 91] width 34 height 10
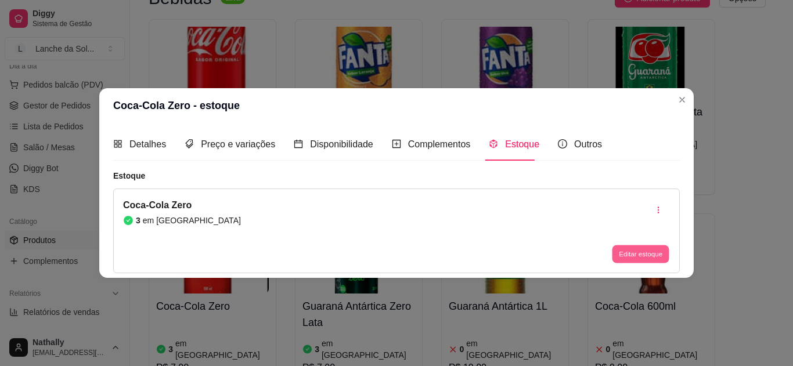
click at [642, 247] on button "Editar estoque" at bounding box center [640, 255] width 57 height 18
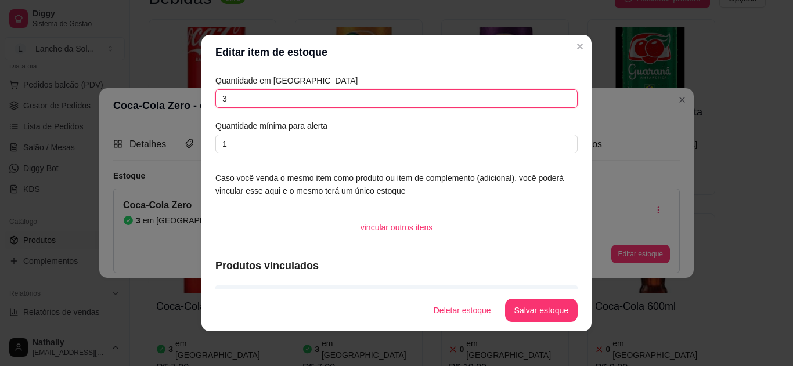
click at [509, 106] on input "3" at bounding box center [396, 98] width 362 height 19
type input "2"
click at [513, 299] on footer "Deletar estoque Salvar estoque" at bounding box center [397, 311] width 390 height 42
click at [520, 307] on button "Salvar estoque" at bounding box center [541, 310] width 73 height 23
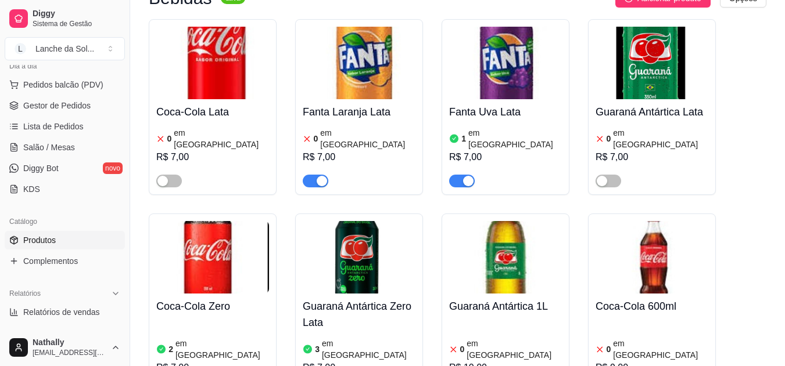
scroll to position [0, 0]
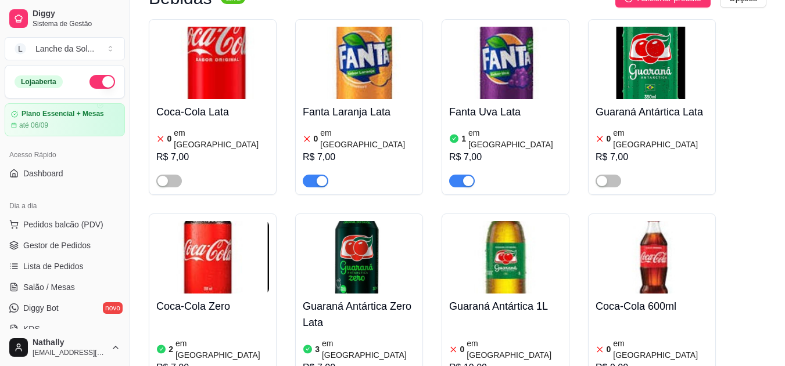
click at [82, 235] on ul "Pedidos balcão (PDV) Gestor de Pedidos Lista de Pedidos Salão / Mesas Diggy Bot…" at bounding box center [65, 276] width 120 height 123
click at [81, 243] on span "Gestor de Pedidos" at bounding box center [56, 246] width 67 height 12
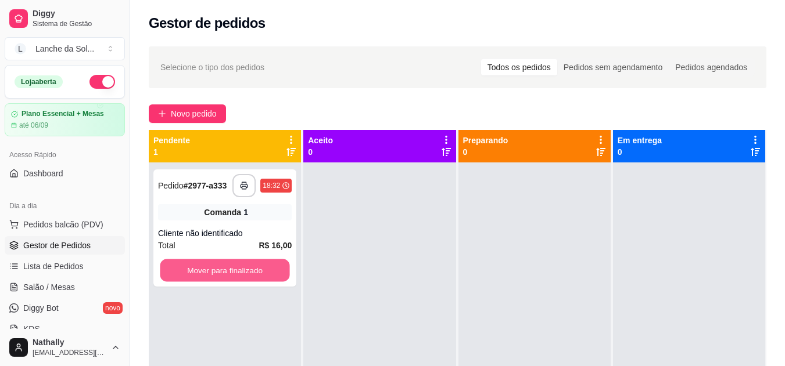
click at [203, 272] on button "Mover para finalizado" at bounding box center [225, 271] width 130 height 23
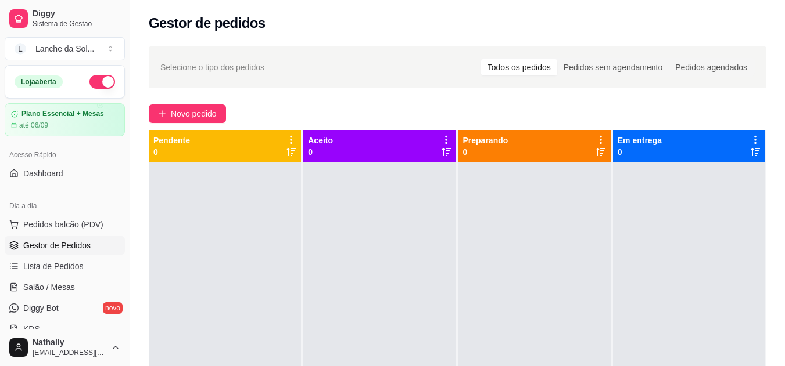
click at [63, 289] on span "Salão / Mesas" at bounding box center [49, 288] width 52 height 12
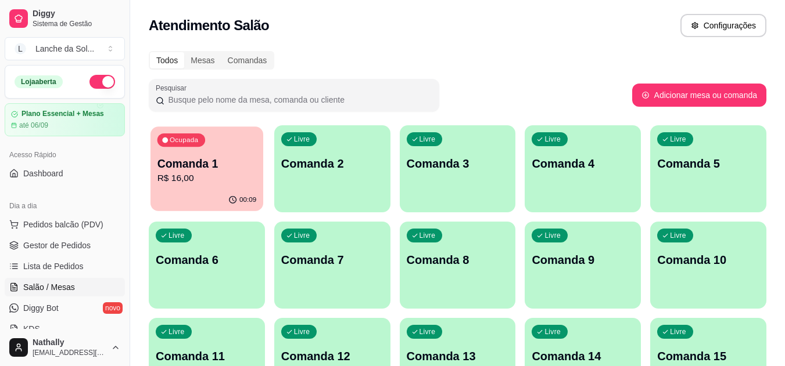
click at [235, 175] on p "R$ 16,00" at bounding box center [206, 178] width 99 height 13
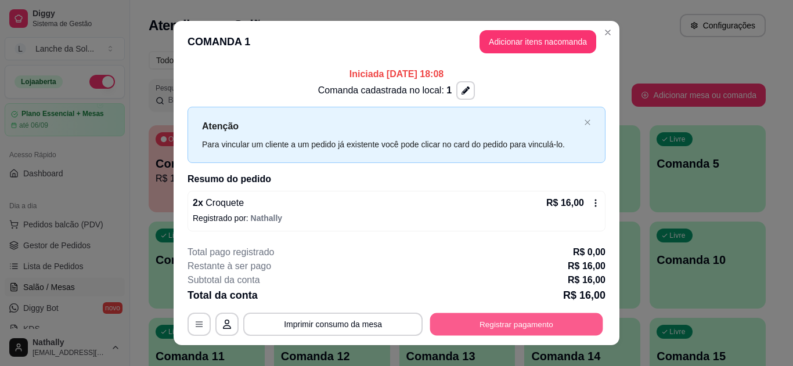
click at [464, 322] on button "Registrar pagamento" at bounding box center [516, 325] width 173 height 23
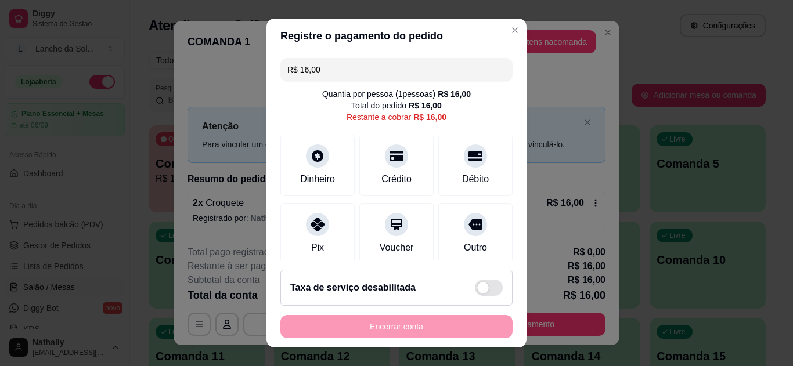
click at [311, 225] on icon at bounding box center [318, 225] width 14 height 14
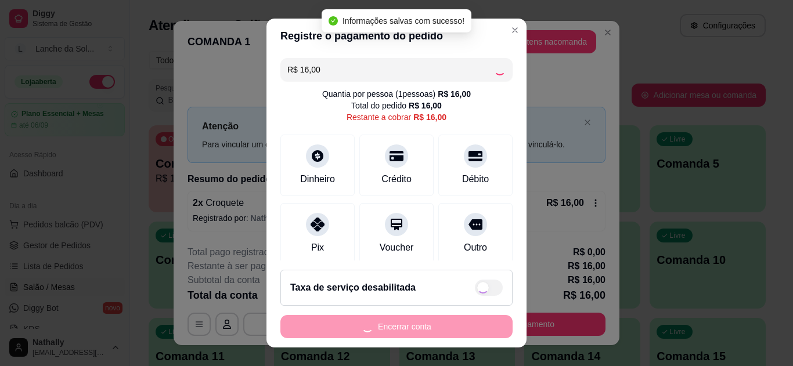
type input "R$ 0,00"
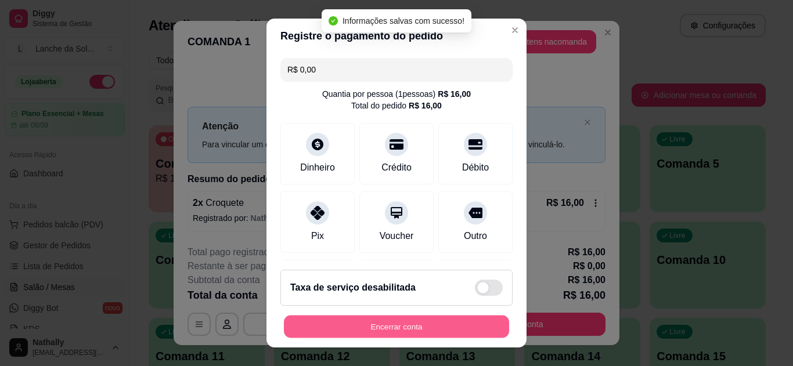
click at [371, 337] on button "Encerrar conta" at bounding box center [396, 327] width 225 height 23
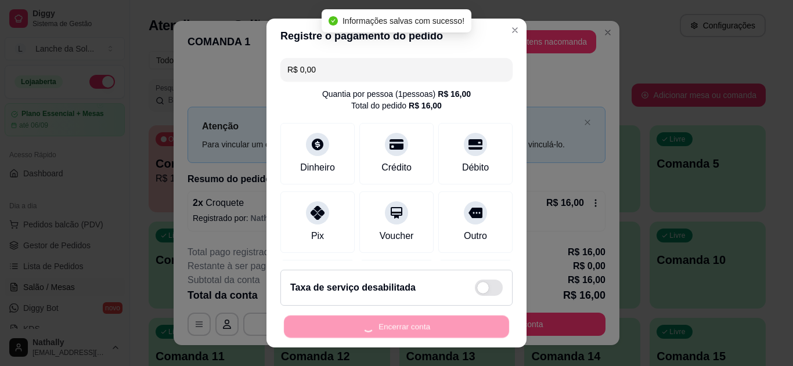
click at [371, 337] on div "Encerrar conta" at bounding box center [397, 326] width 232 height 23
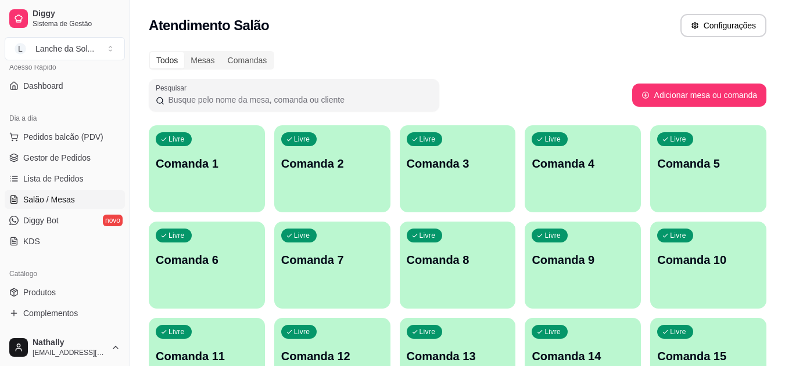
scroll to position [91, 0]
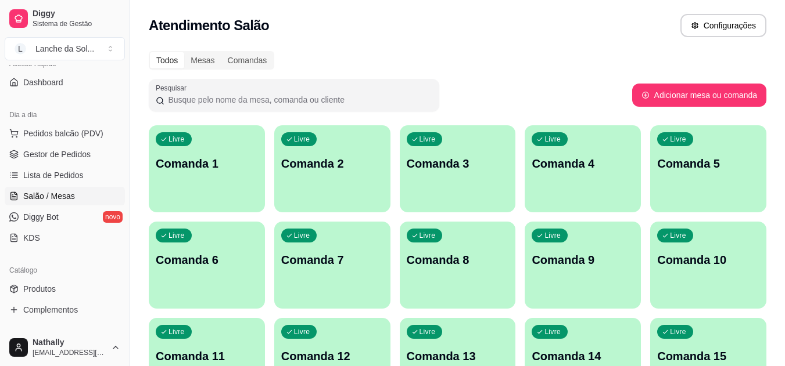
click at [74, 171] on span "Lista de Pedidos" at bounding box center [53, 176] width 60 height 12
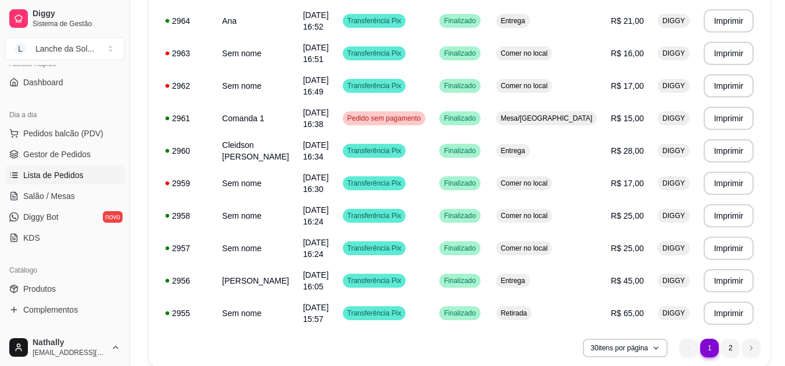
scroll to position [812, 0]
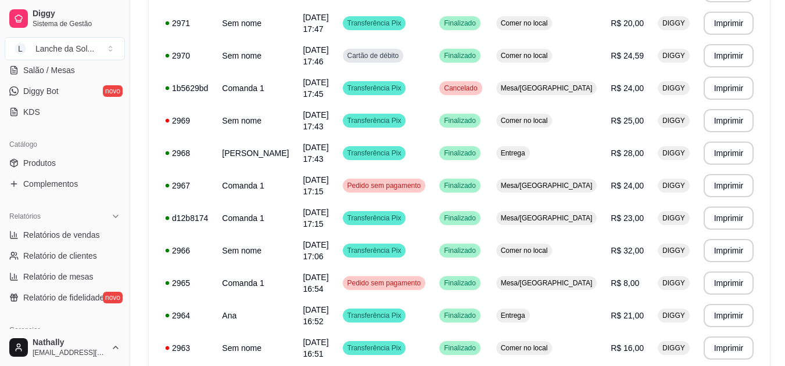
scroll to position [245, 0]
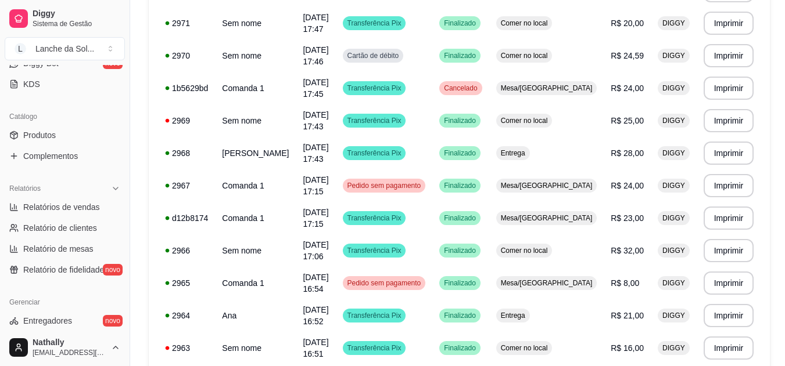
click at [78, 211] on span "Relatórios de vendas" at bounding box center [61, 208] width 77 height 12
select select "ALL"
select select "0"
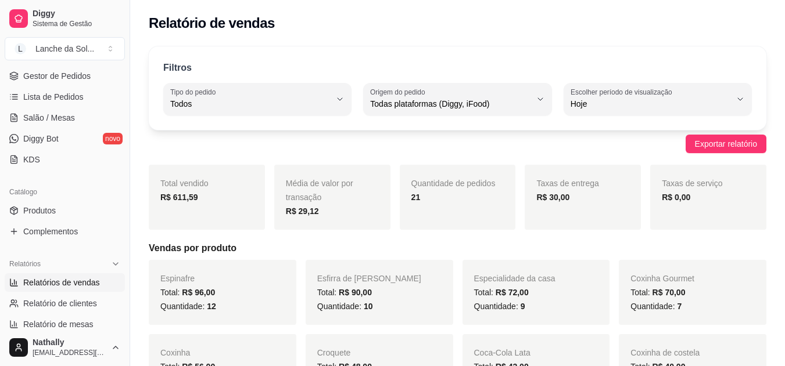
scroll to position [159, 0]
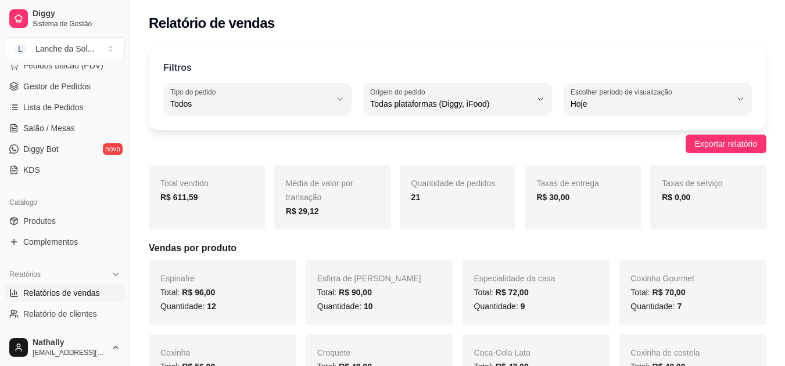
click at [77, 102] on span "Lista de Pedidos" at bounding box center [53, 108] width 60 height 12
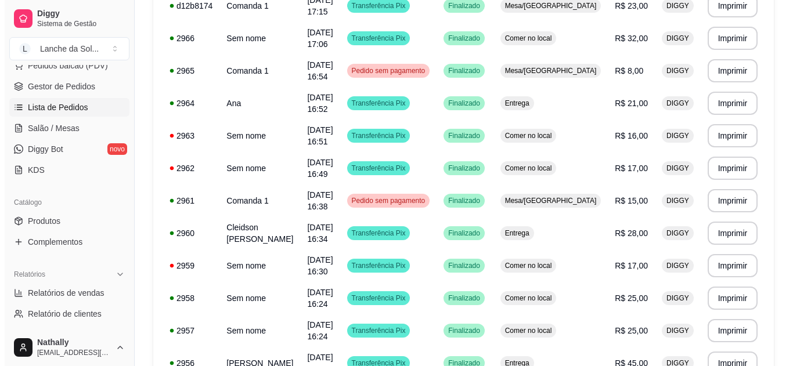
scroll to position [727, 0]
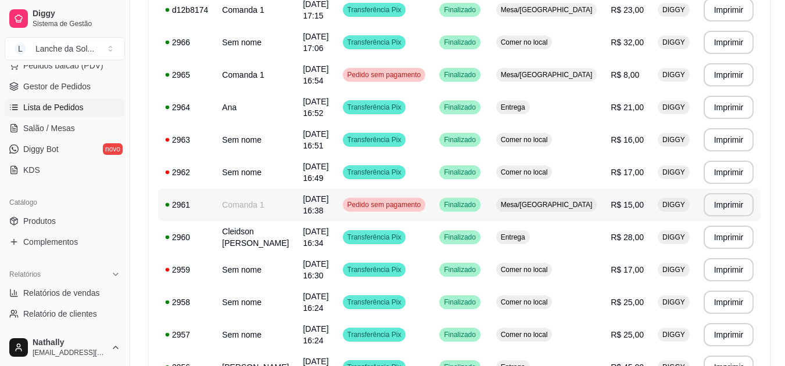
click at [599, 204] on td "Mesa/[GEOGRAPHIC_DATA]" at bounding box center [546, 205] width 115 height 33
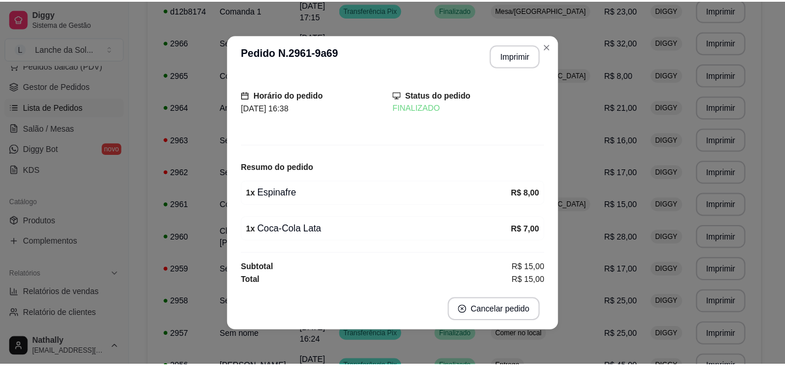
scroll to position [31, 0]
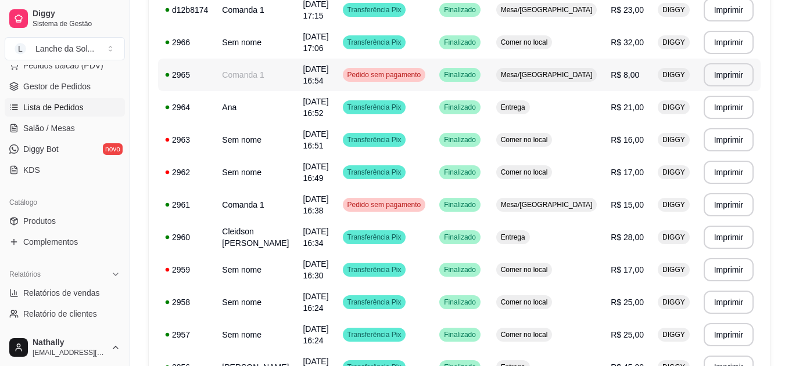
click at [603, 76] on td "R$ 8,00" at bounding box center [626, 75] width 47 height 33
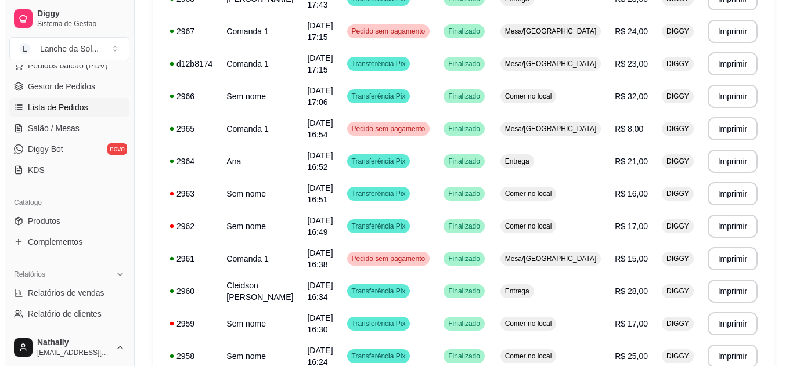
scroll to position [677, 0]
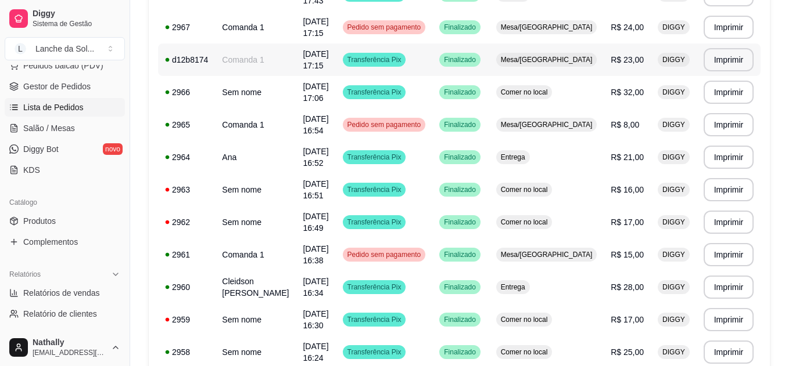
click at [637, 58] on span "R$ 23,00" at bounding box center [626, 59] width 33 height 9
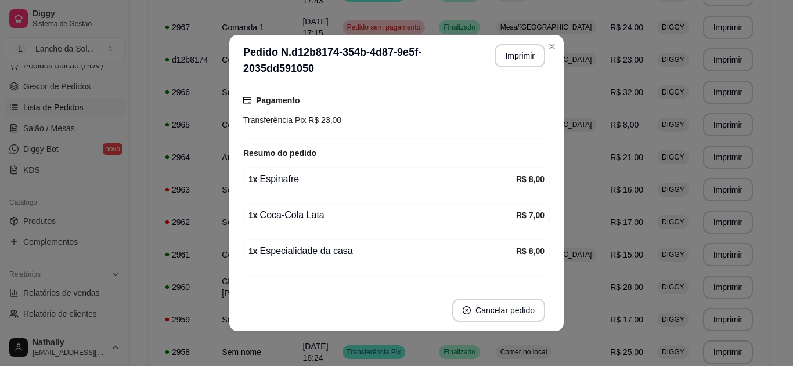
scroll to position [123, 0]
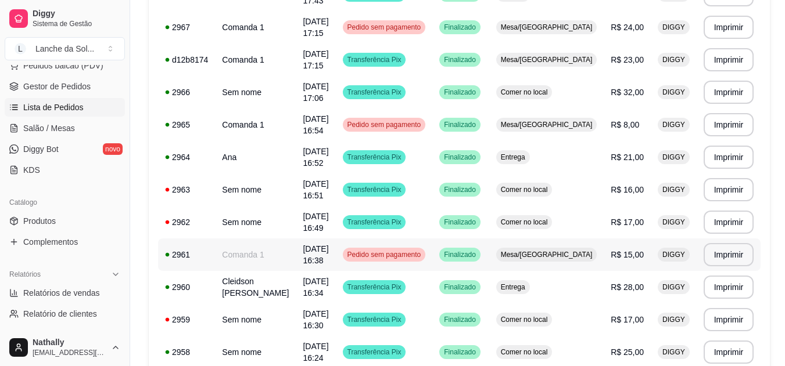
click at [611, 258] on span "R$ 15,00" at bounding box center [626, 254] width 33 height 9
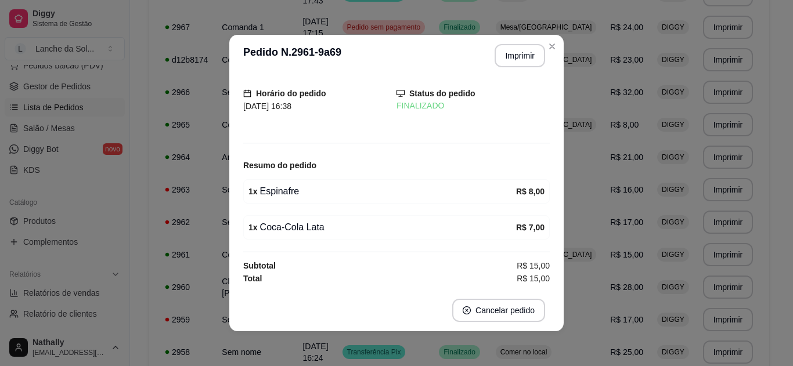
scroll to position [0, 0]
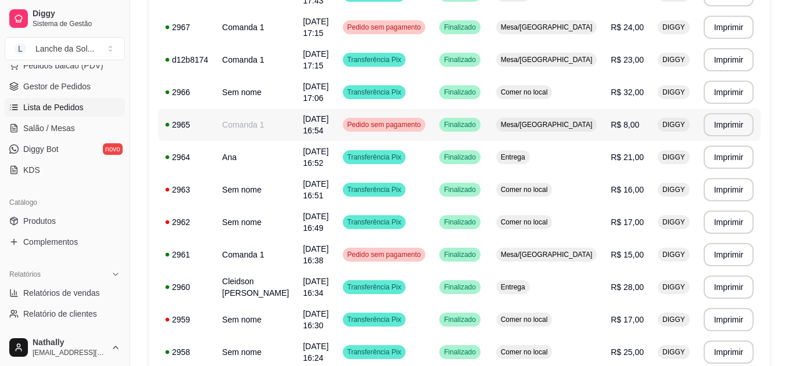
click at [602, 131] on td "Mesa/[GEOGRAPHIC_DATA]" at bounding box center [546, 125] width 115 height 33
click at [639, 30] on span "R$ 24,00" at bounding box center [626, 27] width 33 height 9
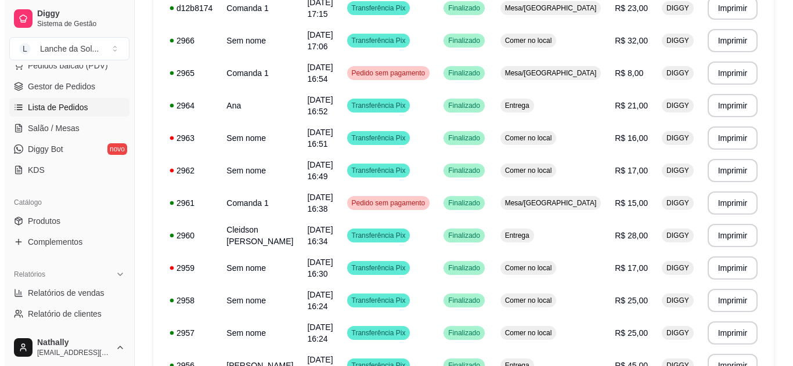
scroll to position [731, 0]
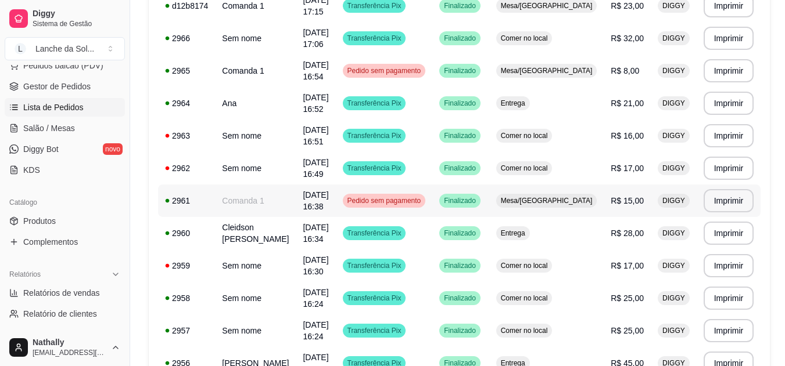
click at [257, 196] on td "Comanda 1" at bounding box center [255, 201] width 81 height 33
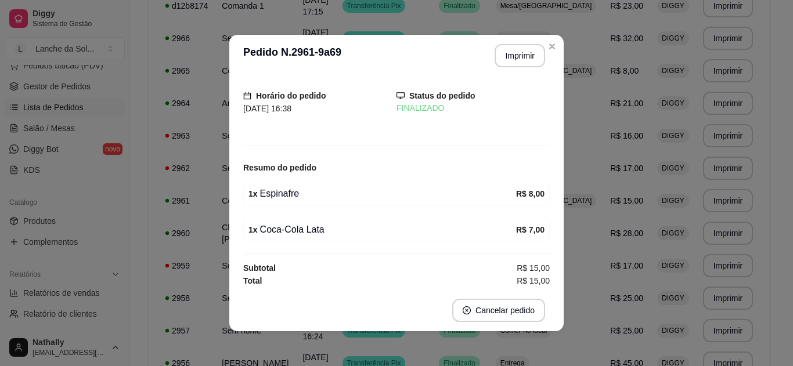
scroll to position [0, 0]
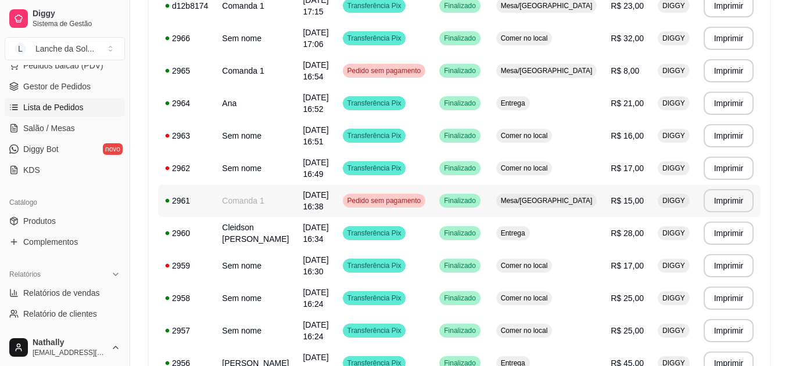
click at [423, 199] on span "Pedido sem pagamento" at bounding box center [384, 200] width 78 height 9
click at [577, 200] on span "Mesa/[GEOGRAPHIC_DATA]" at bounding box center [546, 200] width 96 height 9
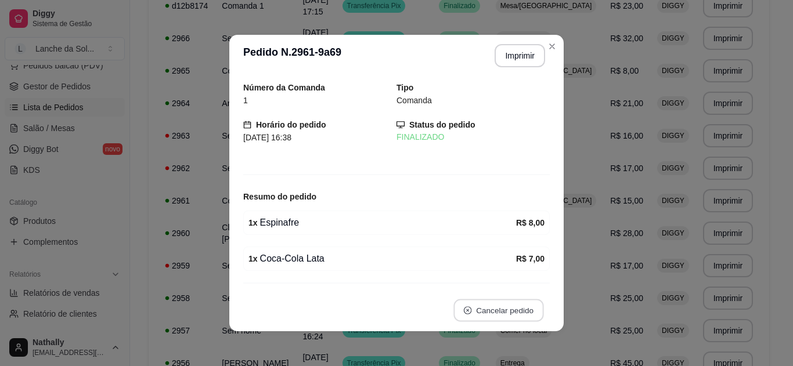
click at [494, 319] on button "Cancelar pedido" at bounding box center [499, 311] width 90 height 23
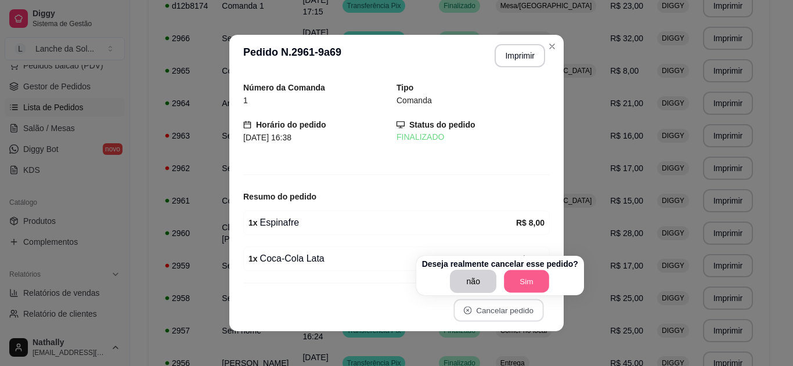
click at [529, 271] on button "Sim" at bounding box center [526, 282] width 45 height 23
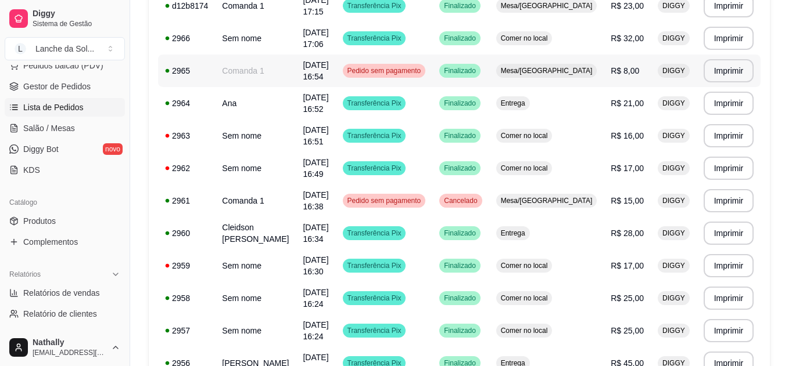
click at [587, 73] on span "Mesa/[GEOGRAPHIC_DATA]" at bounding box center [546, 70] width 96 height 9
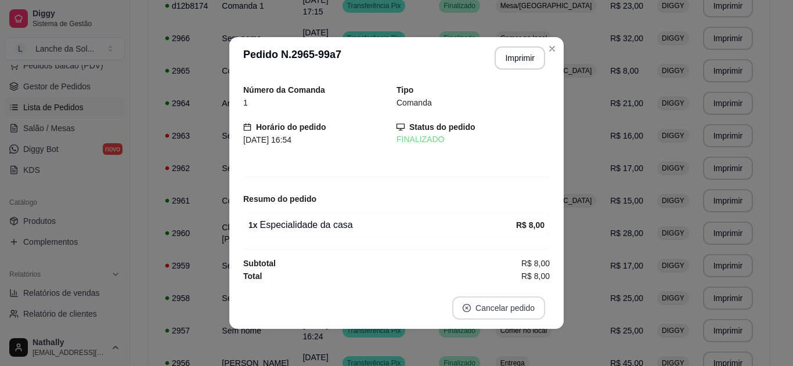
click at [511, 315] on button "Cancelar pedido" at bounding box center [498, 308] width 93 height 23
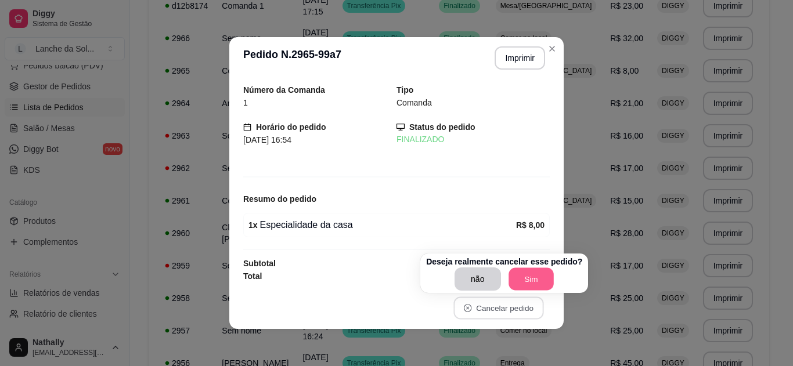
click at [530, 273] on button "Sim" at bounding box center [531, 279] width 45 height 23
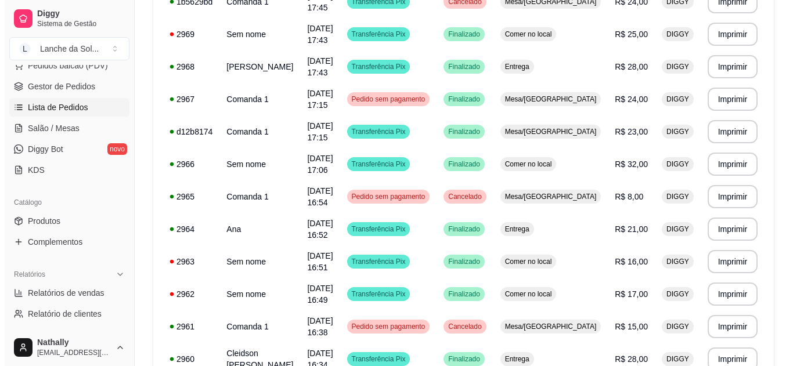
scroll to position [583, 0]
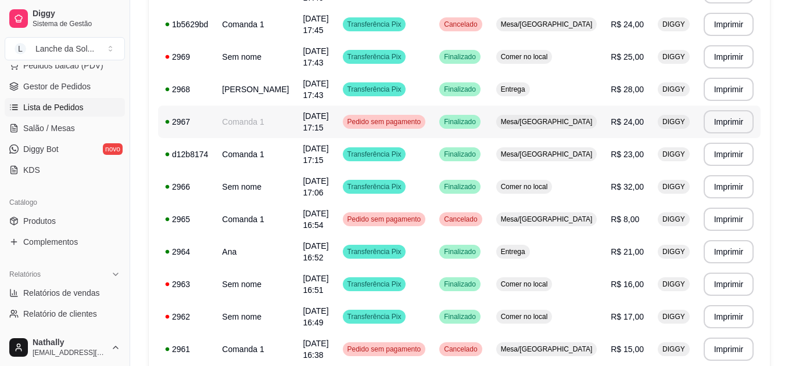
click at [617, 130] on td "R$ 24,00" at bounding box center [626, 122] width 47 height 33
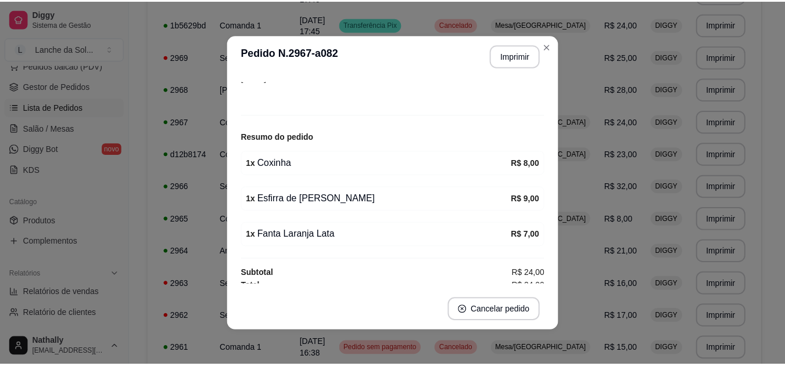
scroll to position [67, 0]
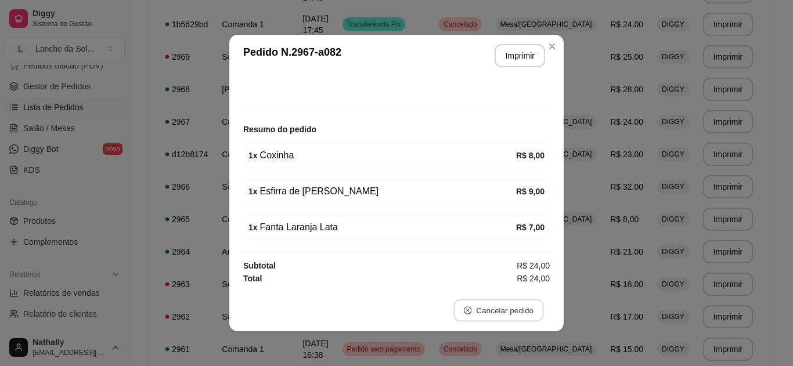
click at [496, 311] on button "Cancelar pedido" at bounding box center [499, 311] width 90 height 23
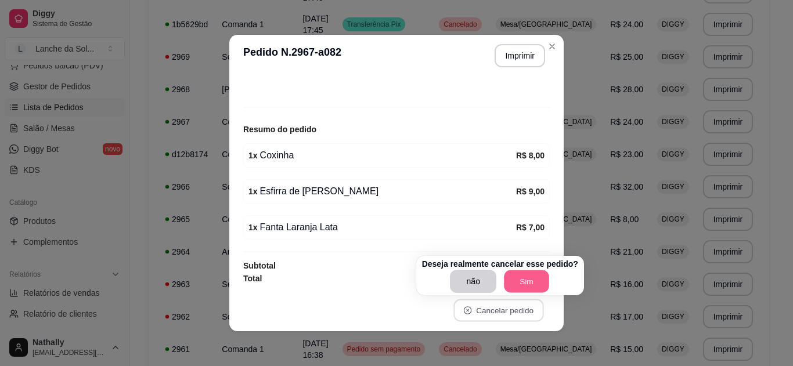
click at [517, 276] on button "Sim" at bounding box center [526, 282] width 45 height 23
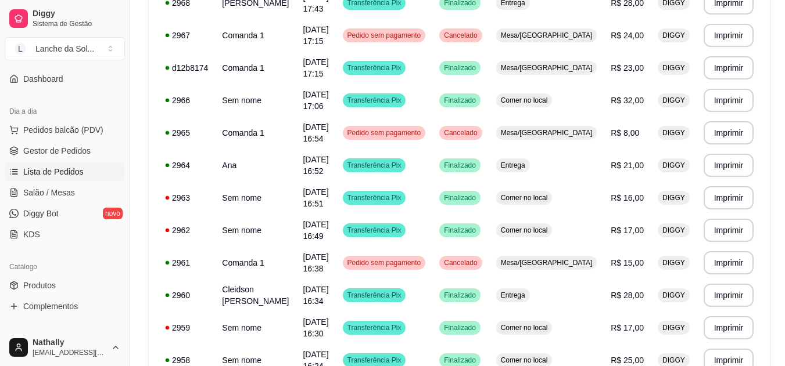
scroll to position [89, 0]
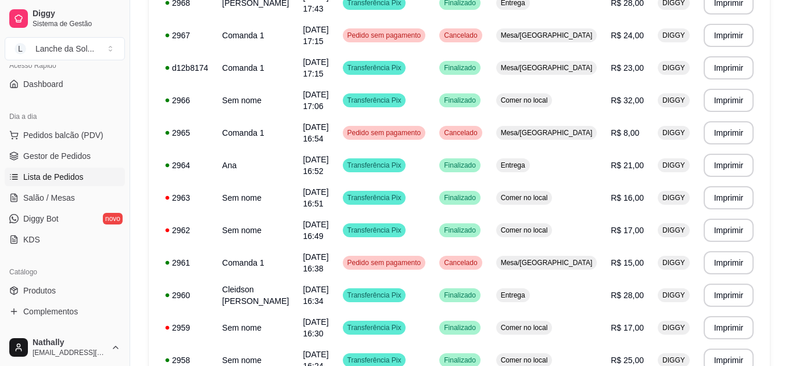
click at [83, 156] on span "Gestor de Pedidos" at bounding box center [56, 156] width 67 height 12
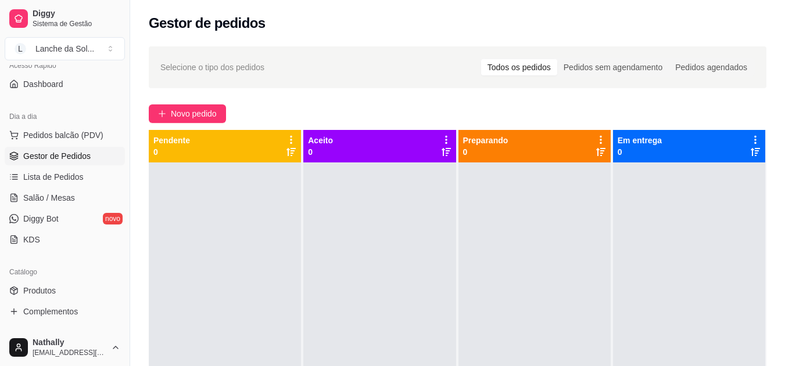
click at [47, 297] on link "Produtos" at bounding box center [65, 291] width 120 height 19
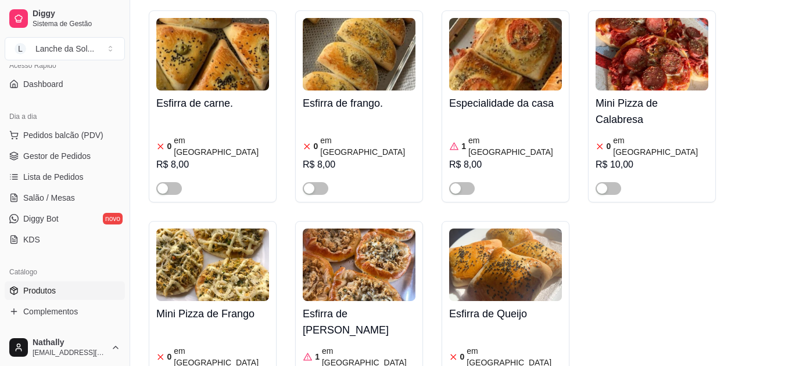
scroll to position [597, 0]
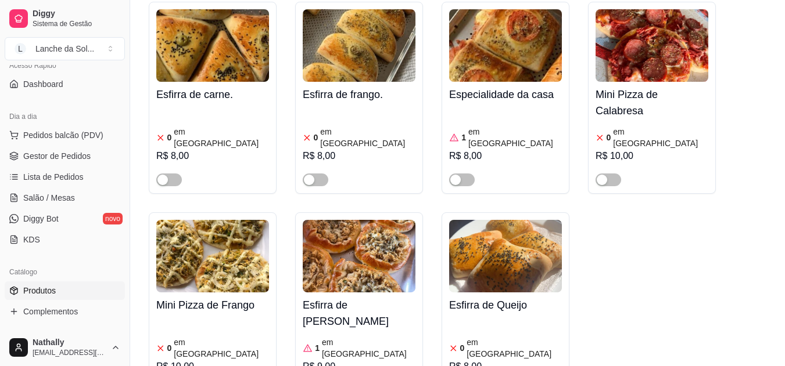
click at [82, 181] on link "Lista de Pedidos" at bounding box center [65, 177] width 120 height 19
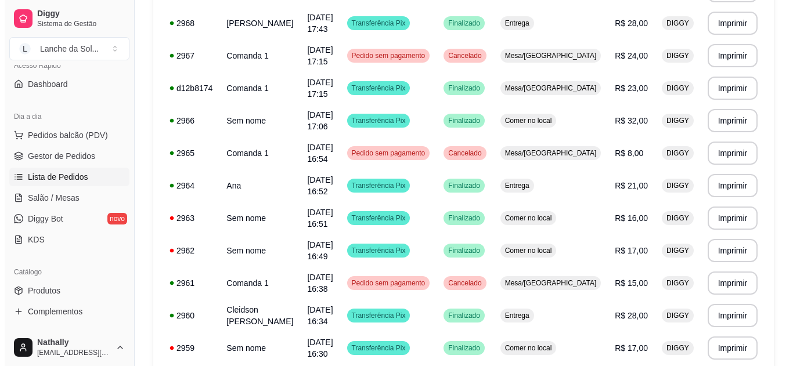
scroll to position [645, 0]
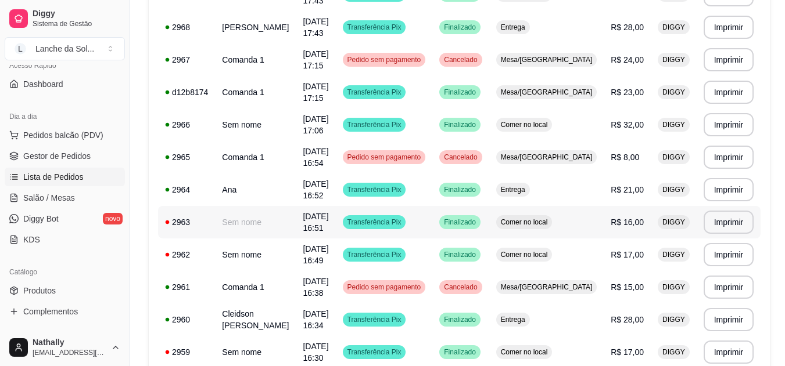
click at [606, 222] on td "R$ 16,00" at bounding box center [626, 222] width 47 height 33
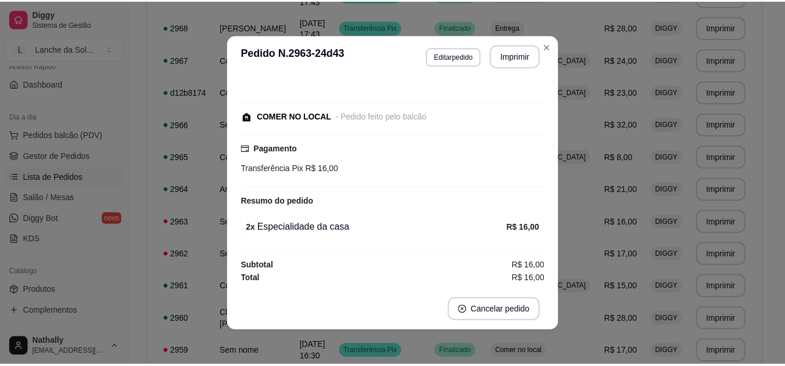
scroll to position [0, 0]
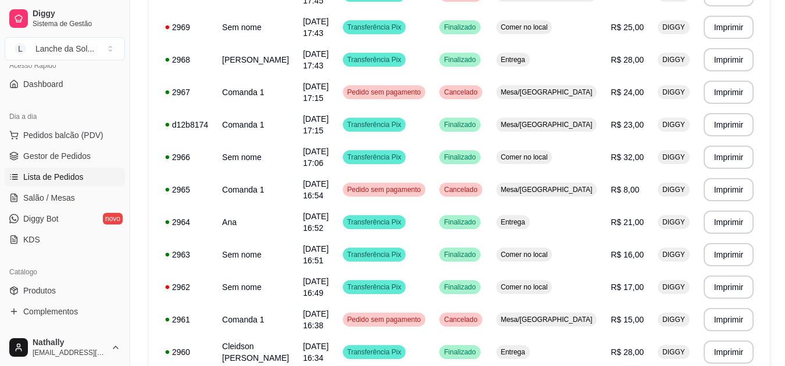
click at [75, 160] on span "Gestor de Pedidos" at bounding box center [56, 156] width 67 height 12
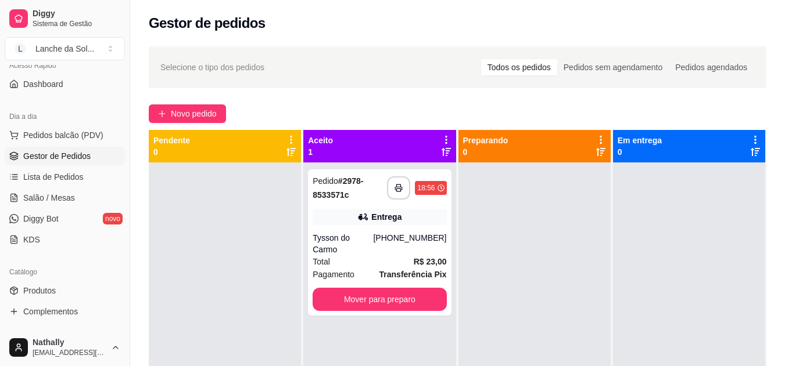
click at [371, 256] on div "Total R$ 23,00" at bounding box center [379, 262] width 134 height 13
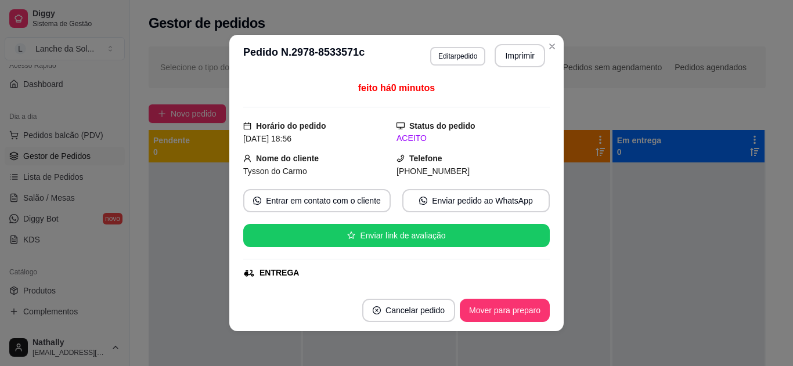
click at [541, 147] on div "feito há 0 minutos Horário do pedido [DATE] 18:56 Status do pedido ACEITO Nome …" at bounding box center [396, 183] width 307 height 204
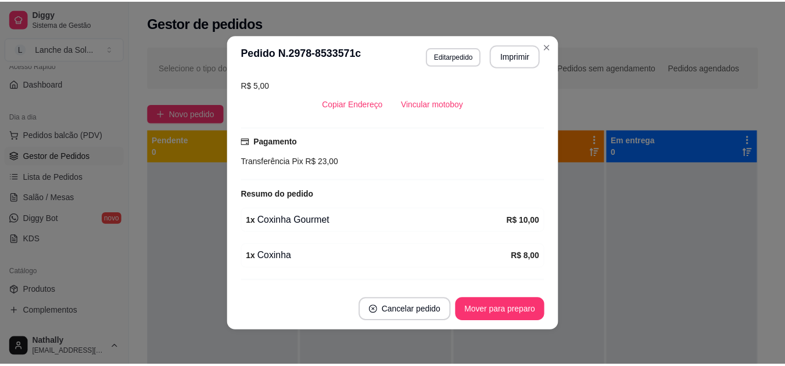
scroll to position [283, 0]
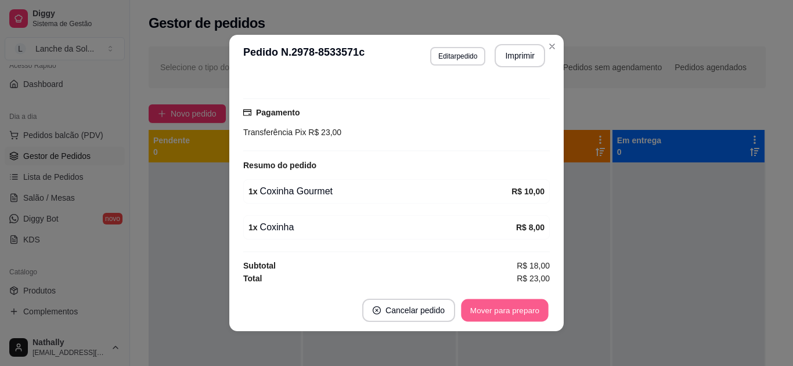
click at [501, 317] on button "Mover para preparo" at bounding box center [504, 311] width 87 height 23
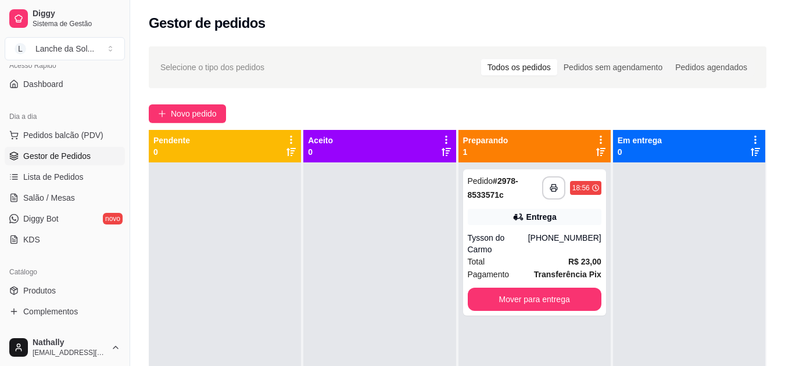
click at [71, 178] on span "Lista de Pedidos" at bounding box center [53, 177] width 60 height 12
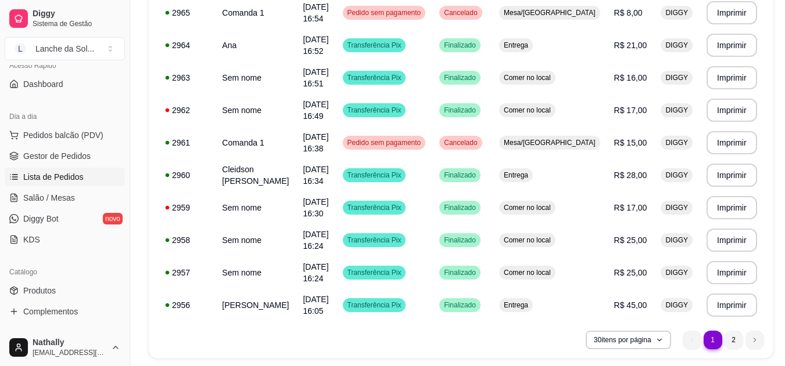
scroll to position [831, 0]
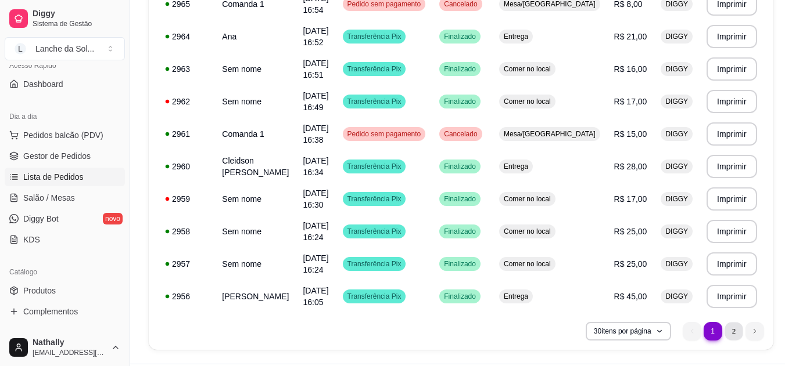
click at [730, 335] on li "2" at bounding box center [733, 331] width 18 height 18
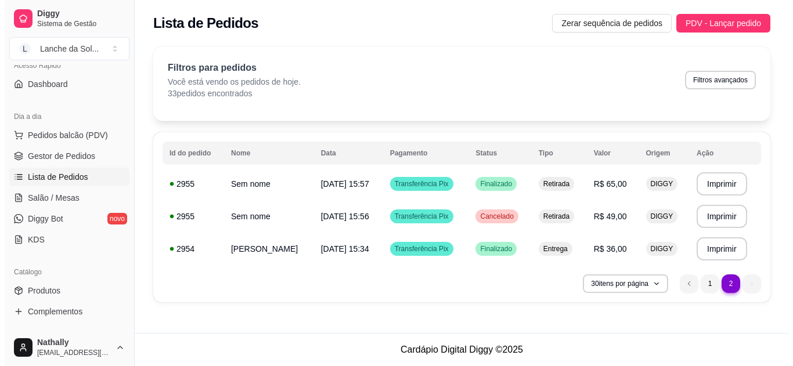
scroll to position [0, 0]
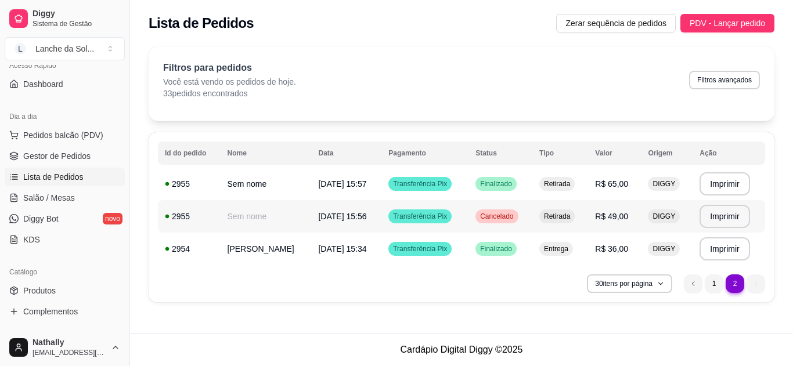
click at [594, 222] on td "R$ 49,00" at bounding box center [614, 216] width 53 height 33
click at [714, 288] on li "1" at bounding box center [714, 284] width 18 height 18
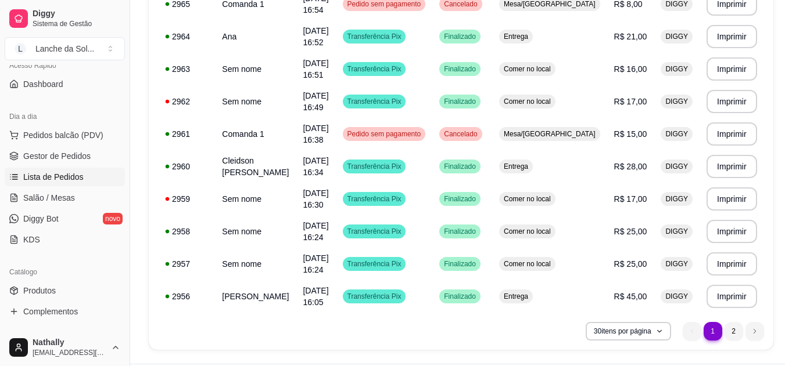
scroll to position [828, 0]
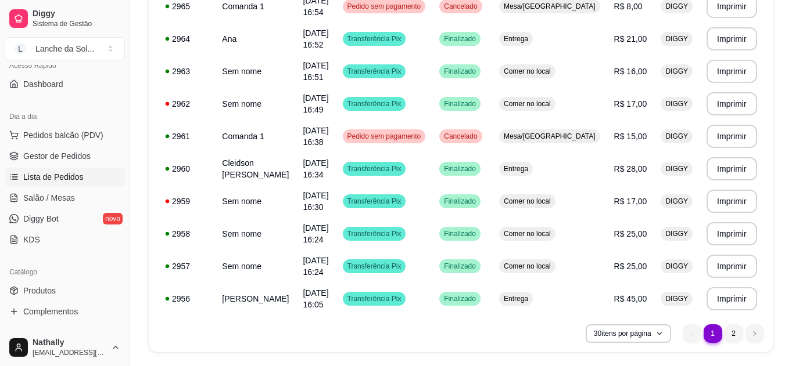
drag, startPoint x: 784, startPoint y: 295, endPoint x: 793, endPoint y: 282, distance: 15.5
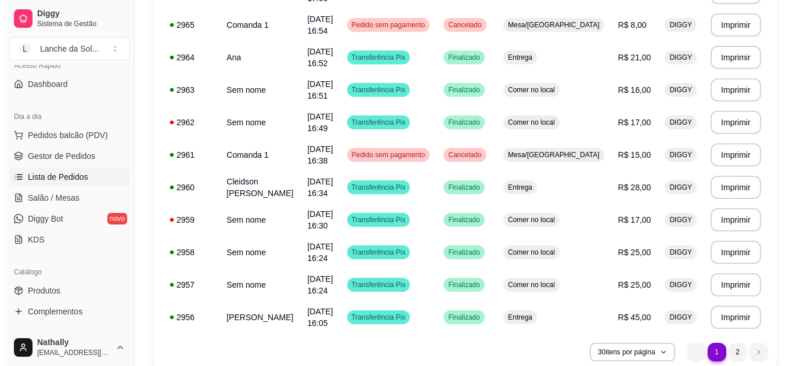
scroll to position [808, 0]
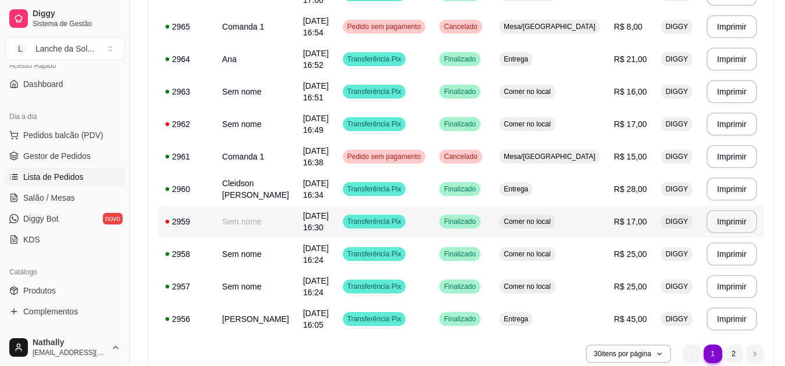
click at [615, 220] on span "R$ 17,00" at bounding box center [630, 221] width 33 height 9
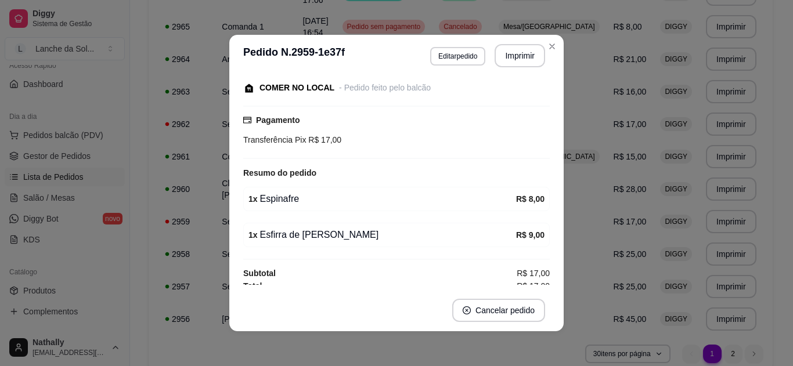
scroll to position [82, 0]
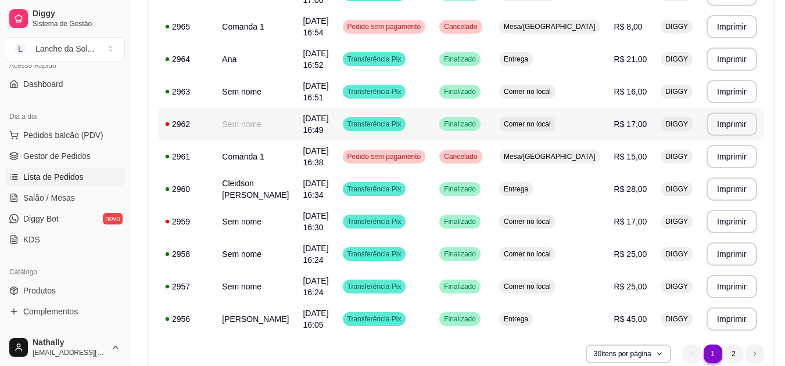
click at [607, 132] on td "R$ 17,00" at bounding box center [630, 124] width 47 height 33
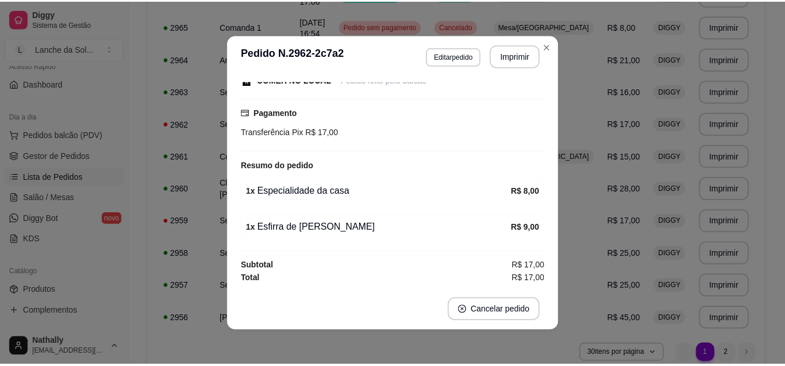
scroll to position [0, 0]
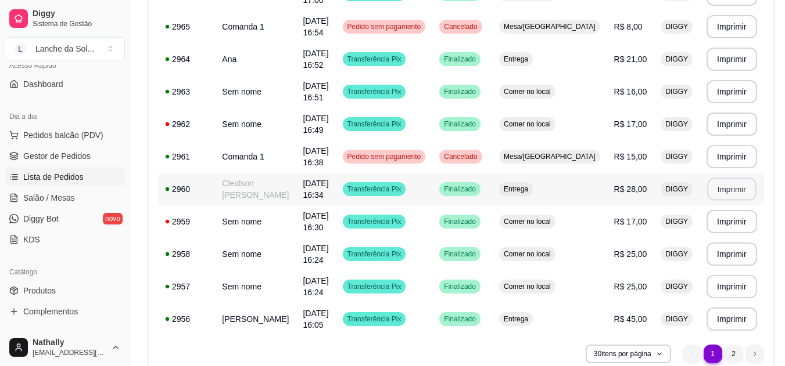
click at [707, 198] on button "Imprimir" at bounding box center [731, 189] width 49 height 23
click at [752, 190] on td "**********" at bounding box center [731, 189] width 64 height 33
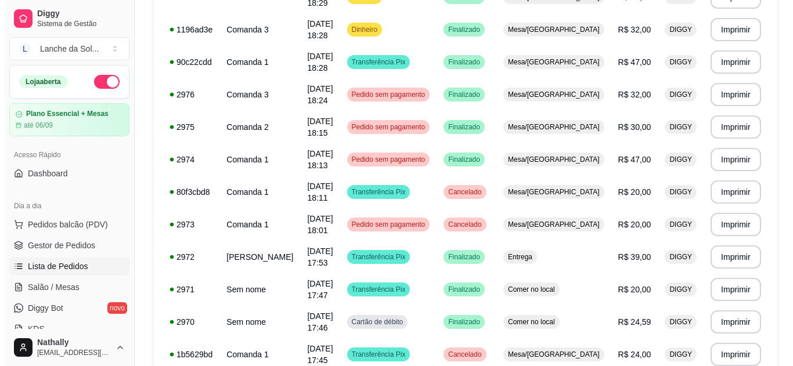
scroll to position [282, 0]
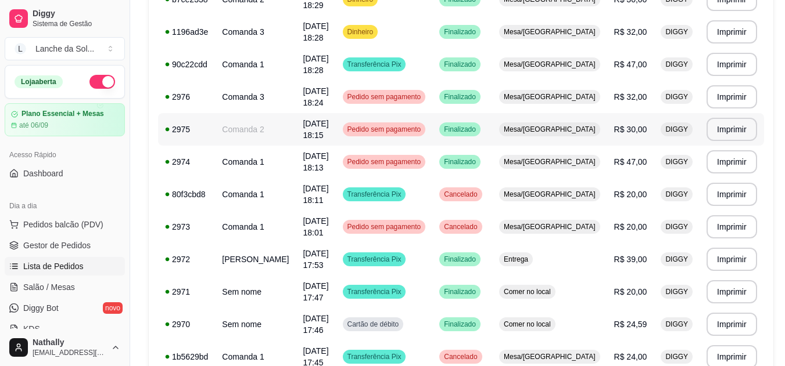
click at [638, 133] on span "R$ 30,00" at bounding box center [630, 129] width 33 height 9
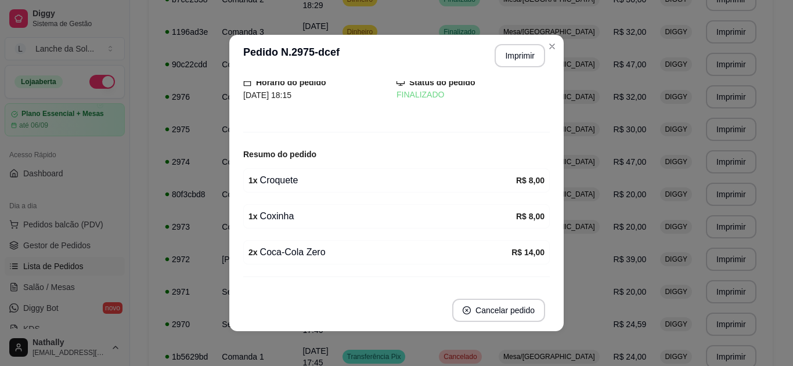
scroll to position [0, 0]
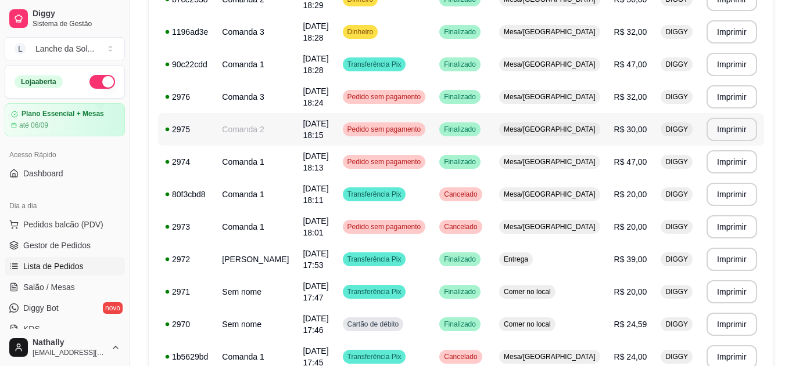
click at [577, 136] on div "Mesa/[GEOGRAPHIC_DATA]" at bounding box center [549, 130] width 101 height 14
click at [492, 132] on td "Finalizado" at bounding box center [462, 129] width 60 height 33
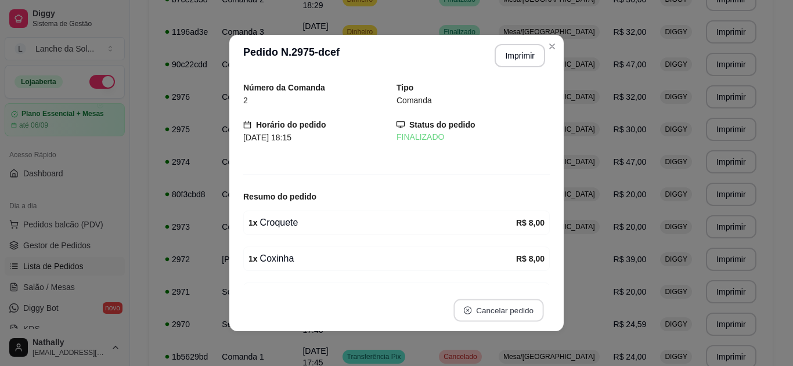
click at [516, 311] on button "Cancelar pedido" at bounding box center [499, 311] width 90 height 23
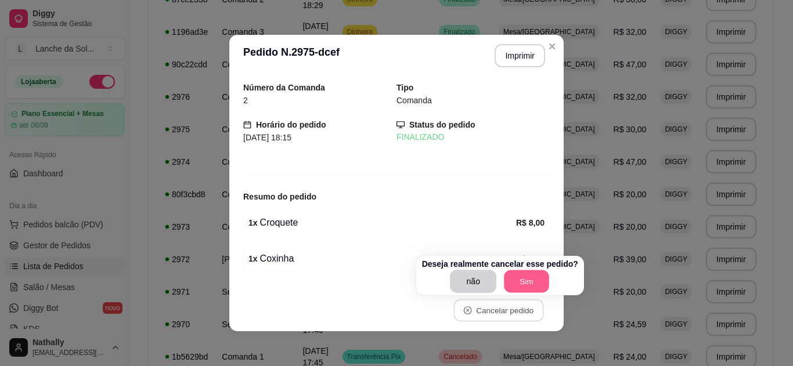
click at [520, 277] on button "Sim" at bounding box center [526, 282] width 45 height 23
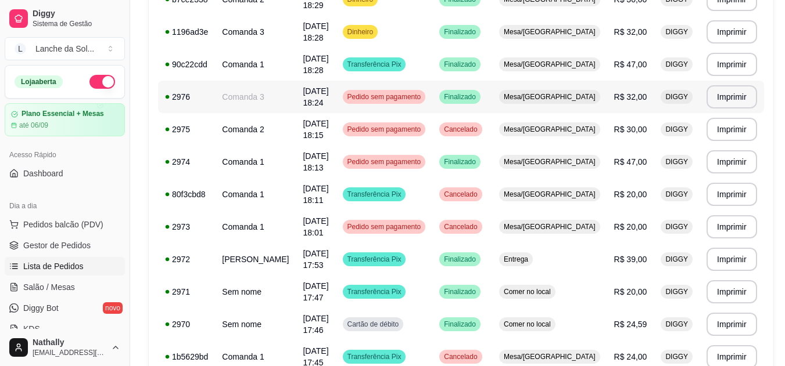
click at [588, 102] on div "Mesa/[GEOGRAPHIC_DATA]" at bounding box center [549, 97] width 101 height 14
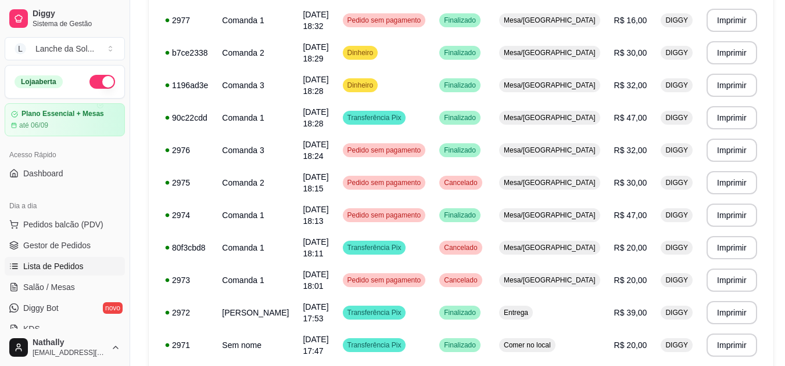
scroll to position [225, 0]
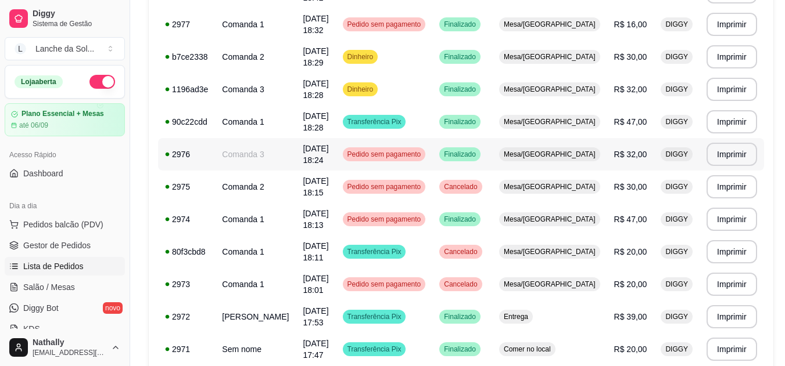
click at [580, 150] on span "Mesa/[GEOGRAPHIC_DATA]" at bounding box center [549, 154] width 96 height 9
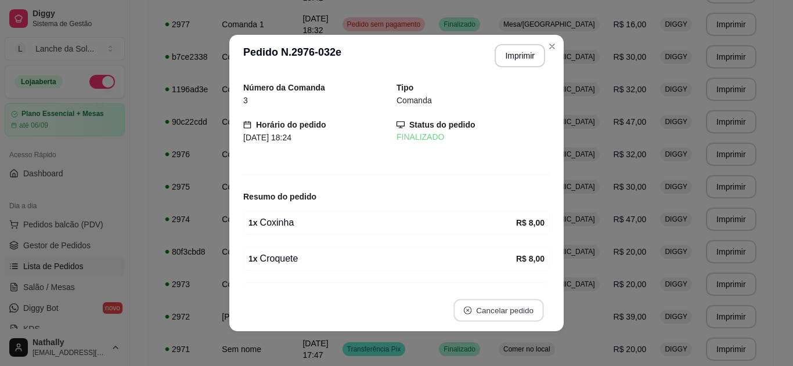
click at [506, 312] on button "Cancelar pedido" at bounding box center [499, 311] width 90 height 23
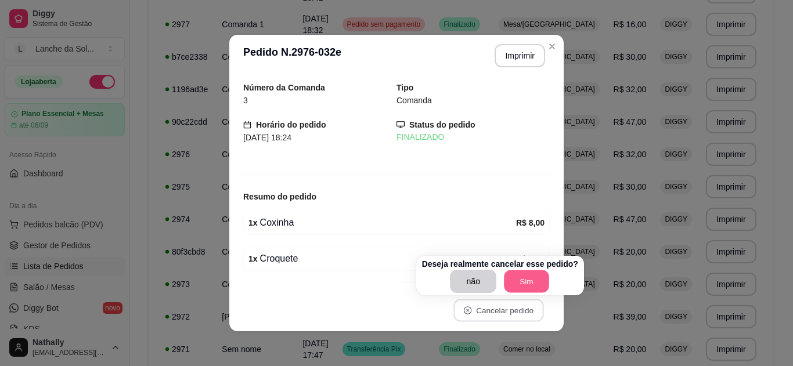
click at [526, 283] on button "Sim" at bounding box center [526, 282] width 45 height 23
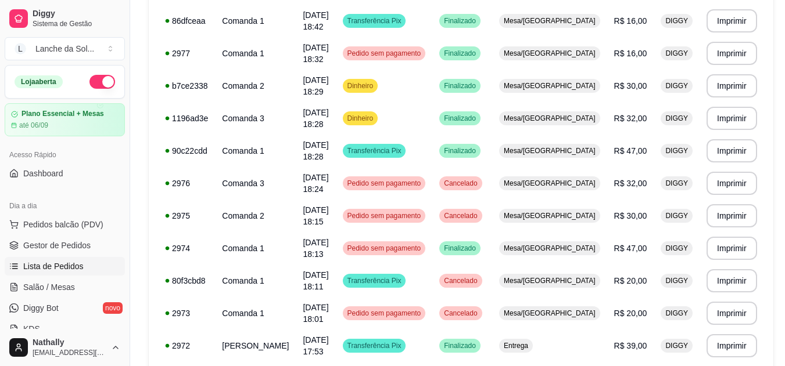
scroll to position [198, 0]
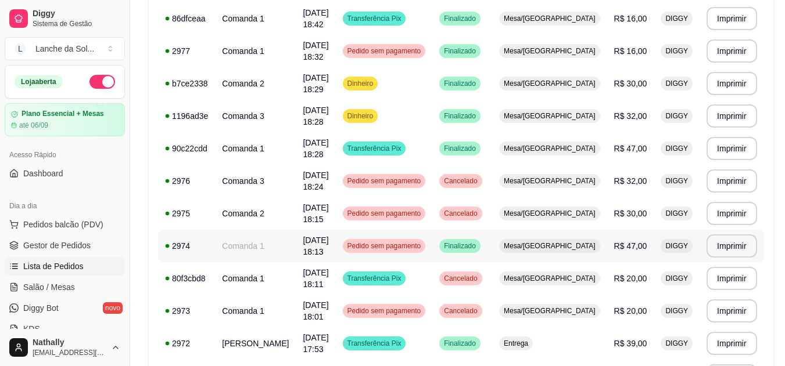
click at [581, 244] on span "Mesa/[GEOGRAPHIC_DATA]" at bounding box center [549, 246] width 96 height 9
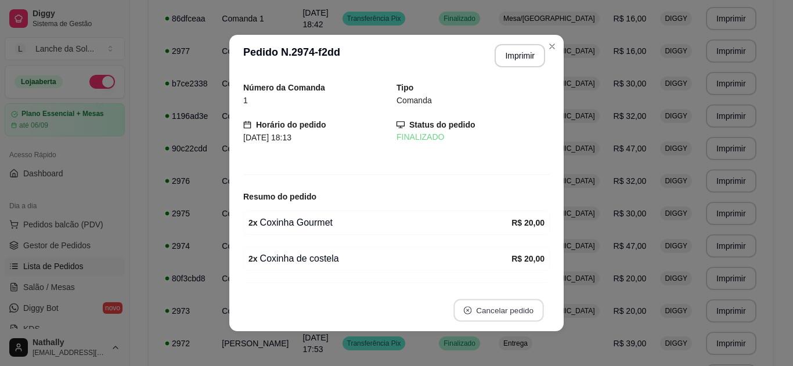
click at [495, 306] on button "Cancelar pedido" at bounding box center [499, 311] width 90 height 23
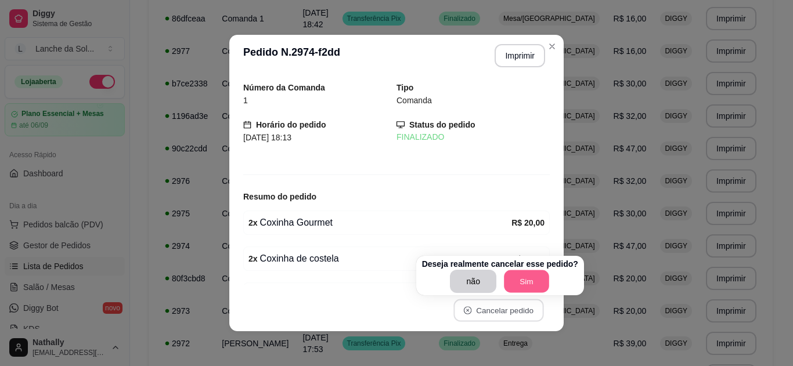
click at [509, 283] on button "Sim" at bounding box center [526, 282] width 45 height 23
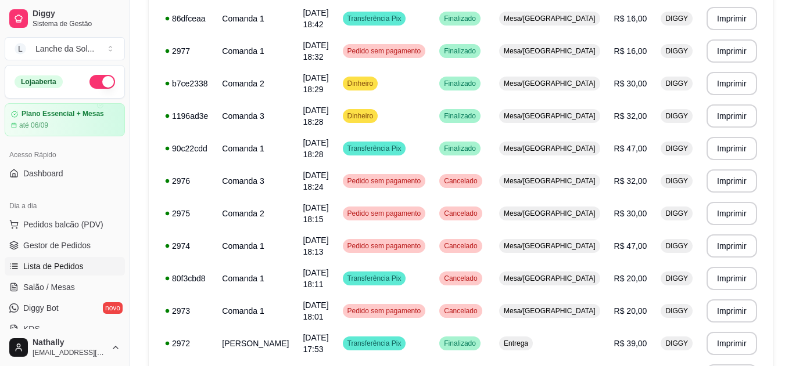
drag, startPoint x: 783, startPoint y: 95, endPoint x: 788, endPoint y: 73, distance: 23.1
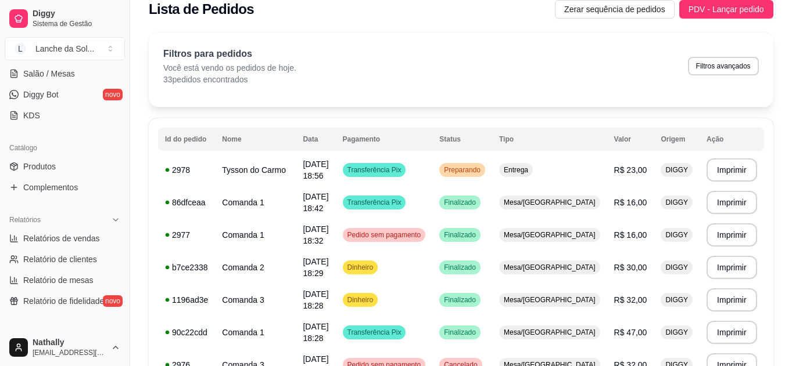
scroll to position [222, 0]
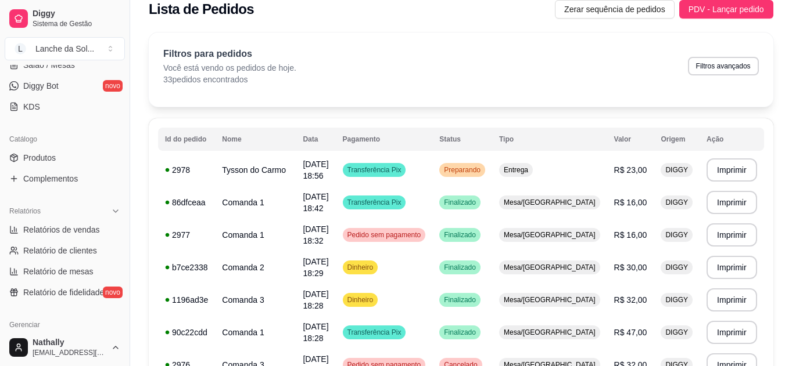
click at [82, 227] on span "Relatórios de vendas" at bounding box center [61, 230] width 77 height 12
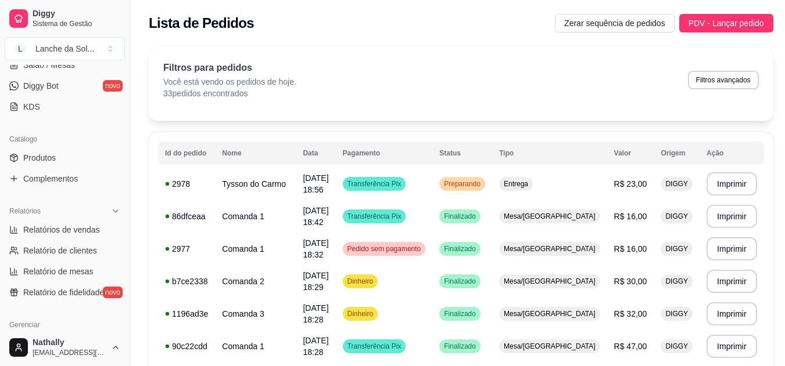
select select "ALL"
select select "0"
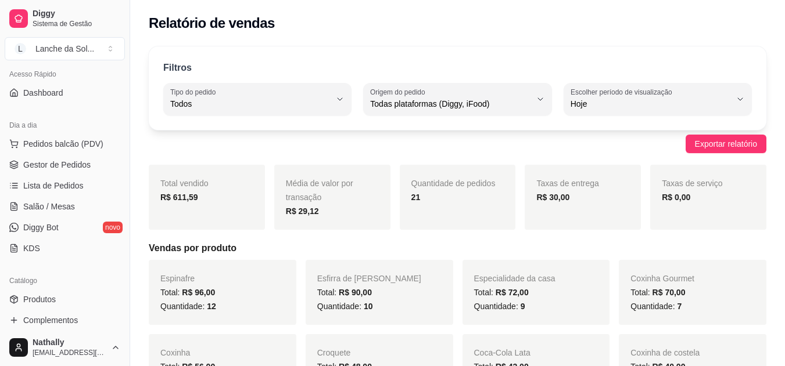
scroll to position [70, 0]
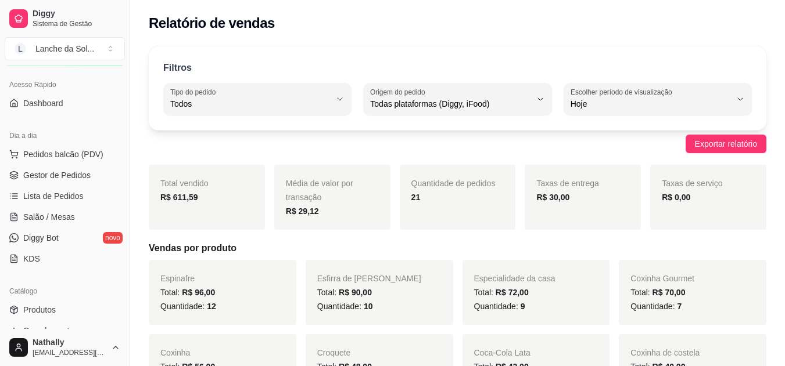
click at [69, 174] on span "Gestor de Pedidos" at bounding box center [56, 176] width 67 height 12
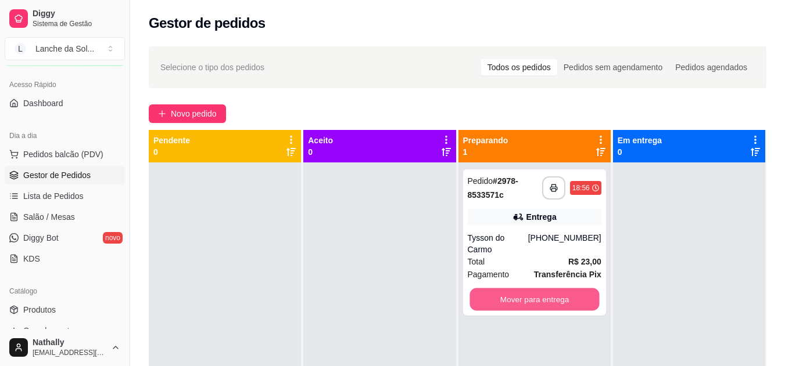
click at [498, 290] on button "Mover para entrega" at bounding box center [534, 300] width 130 height 23
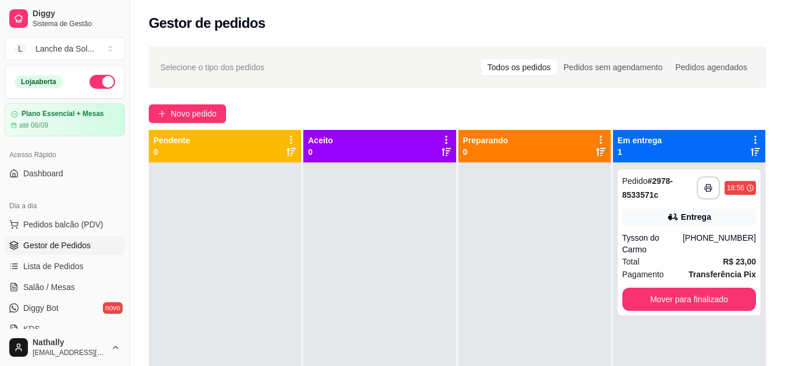
click at [103, 77] on button "button" at bounding box center [102, 82] width 26 height 14
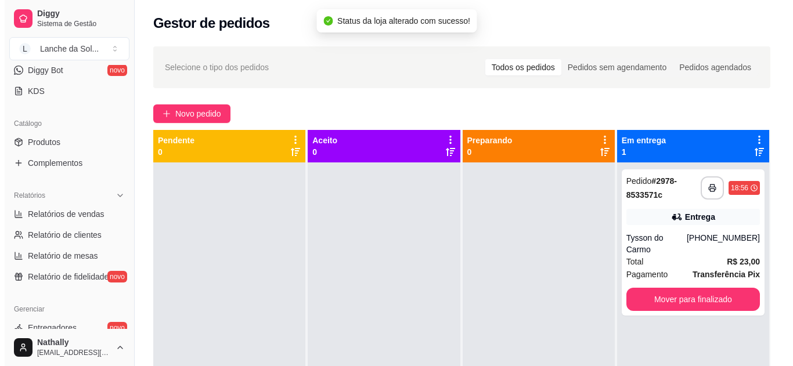
scroll to position [336, 0]
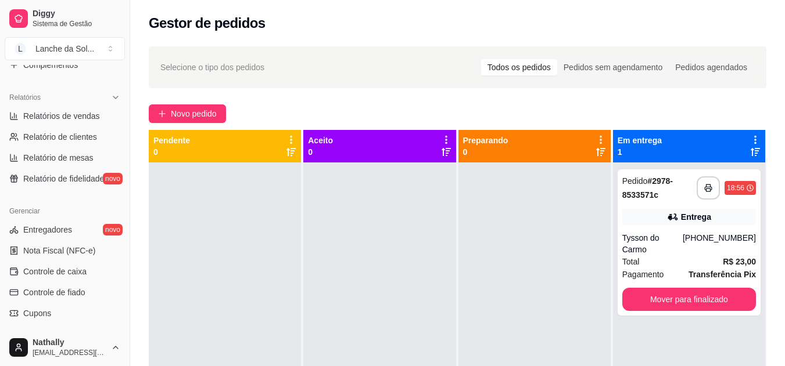
click at [657, 232] on div "**********" at bounding box center [688, 243] width 143 height 146
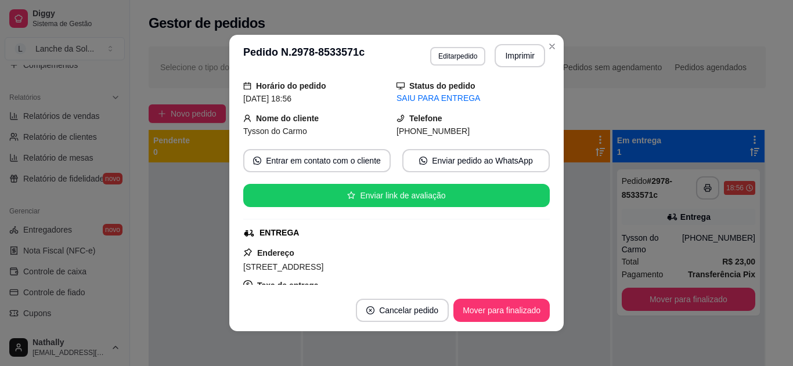
scroll to position [110, 0]
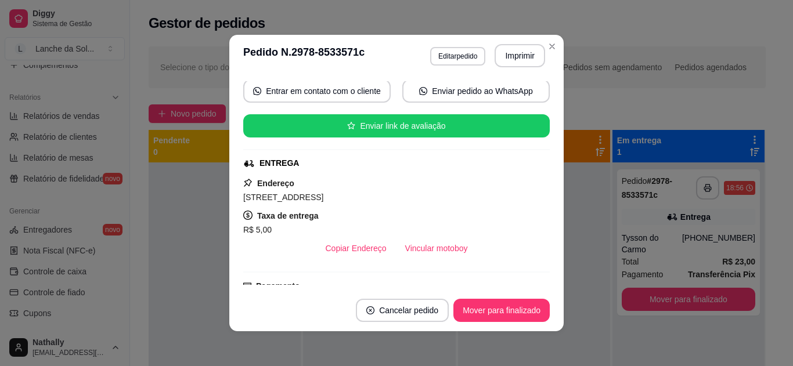
click at [542, 149] on div "feito há 10 minutos Horário do pedido [DATE] 18:56 Status do pedido SAIU PARA E…" at bounding box center [396, 183] width 335 height 213
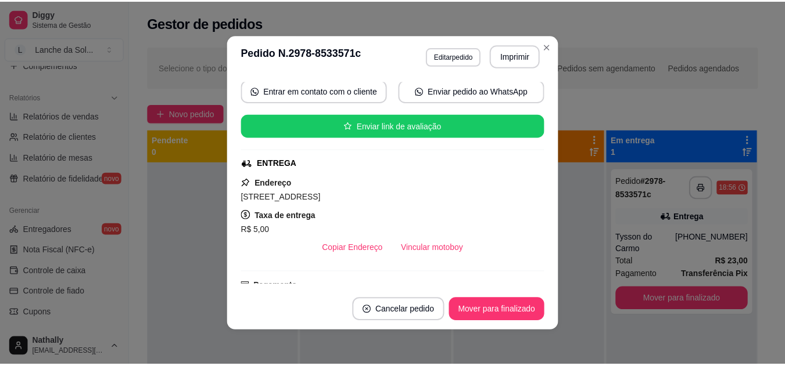
scroll to position [0, 0]
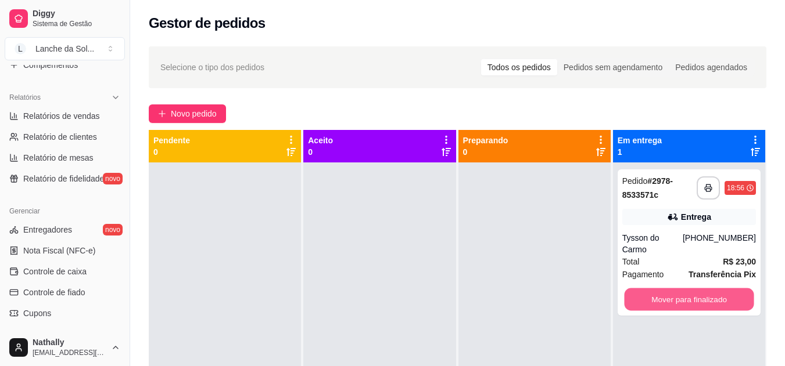
click at [652, 289] on button "Mover para finalizado" at bounding box center [689, 300] width 130 height 23
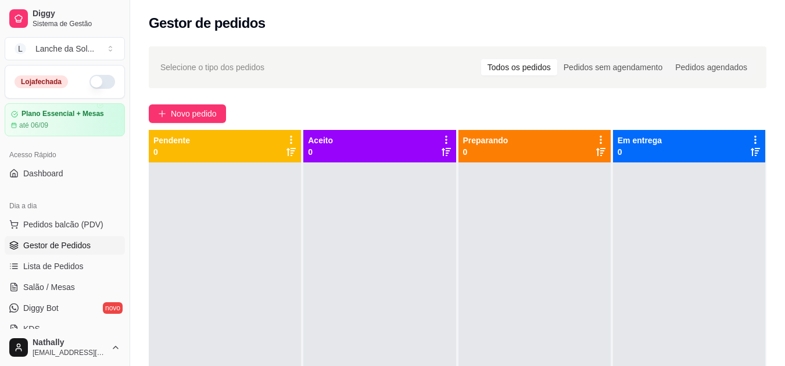
click at [76, 48] on div "Lanche da Sol ..." at bounding box center [64, 49] width 59 height 12
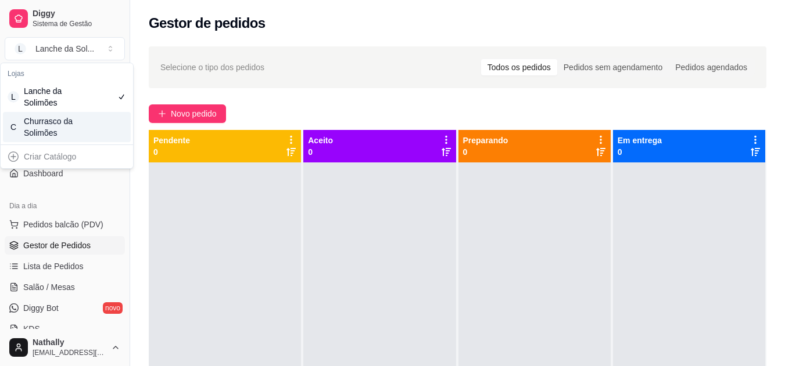
click at [84, 125] on div "C Churrasco da Solimões" at bounding box center [67, 127] width 128 height 30
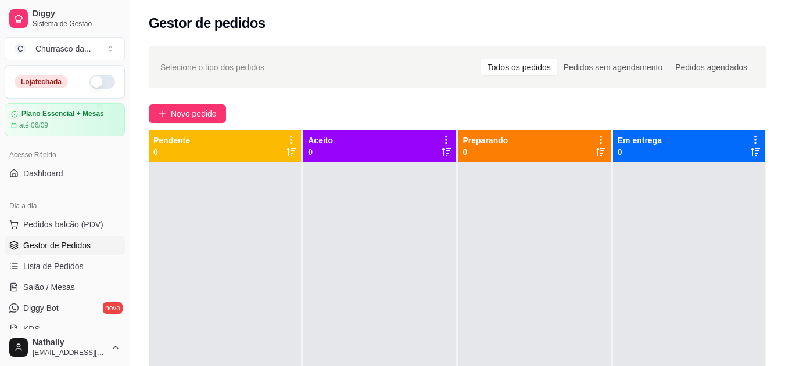
click at [99, 82] on button "button" at bounding box center [102, 82] width 26 height 14
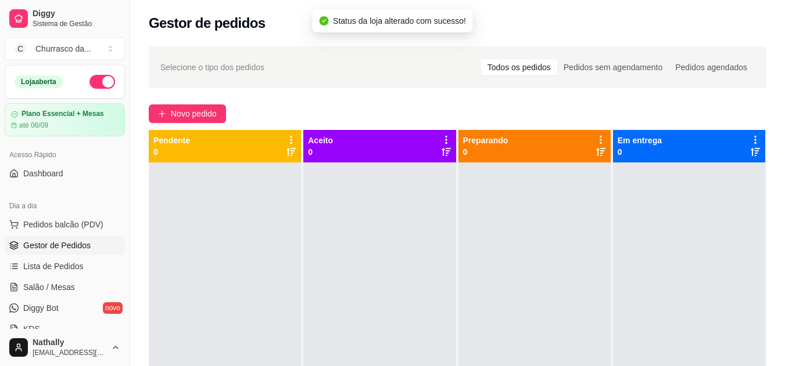
click at [87, 227] on span "Pedidos balcão (PDV)" at bounding box center [63, 225] width 80 height 12
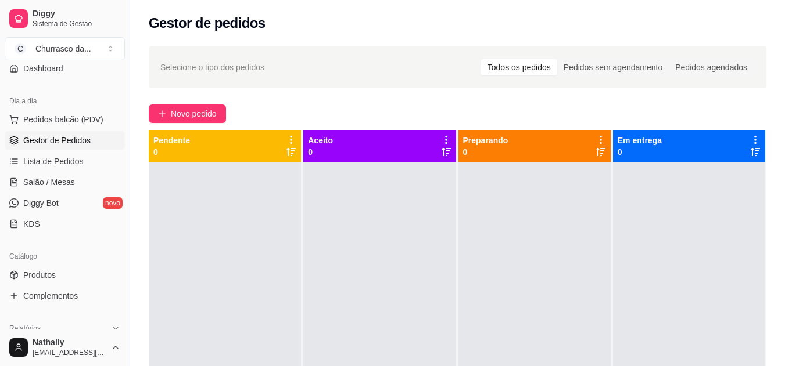
scroll to position [130, 0]
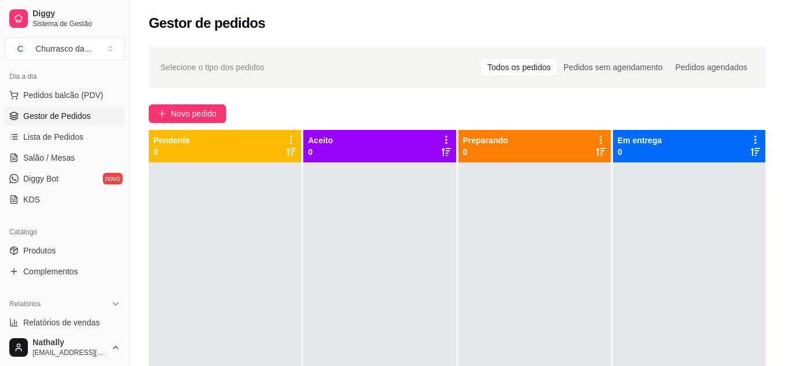
click at [31, 256] on span "Produtos" at bounding box center [39, 251] width 33 height 12
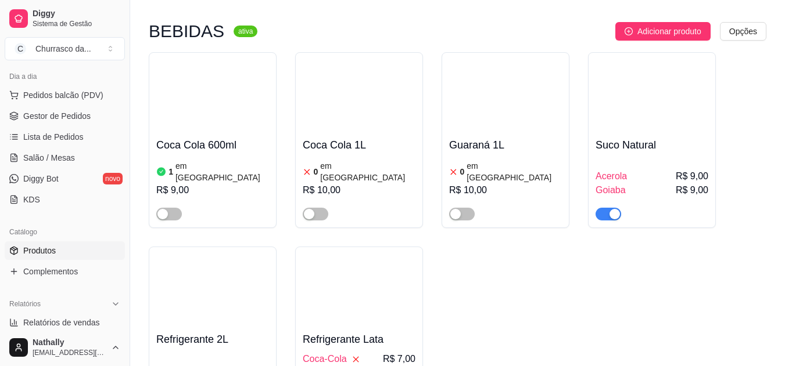
scroll to position [727, 0]
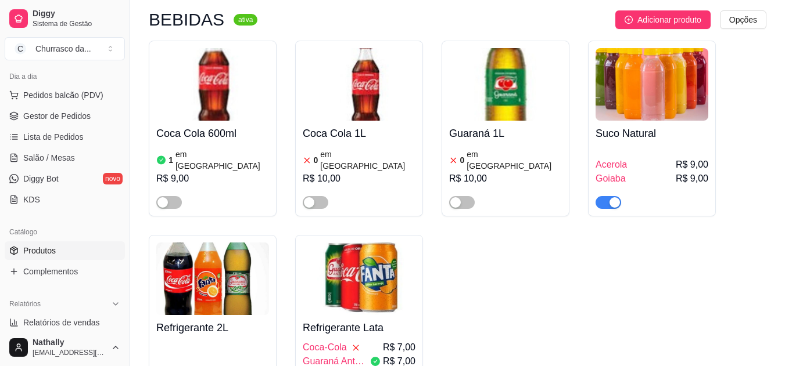
click at [618, 197] on div "button" at bounding box center [614, 202] width 10 height 10
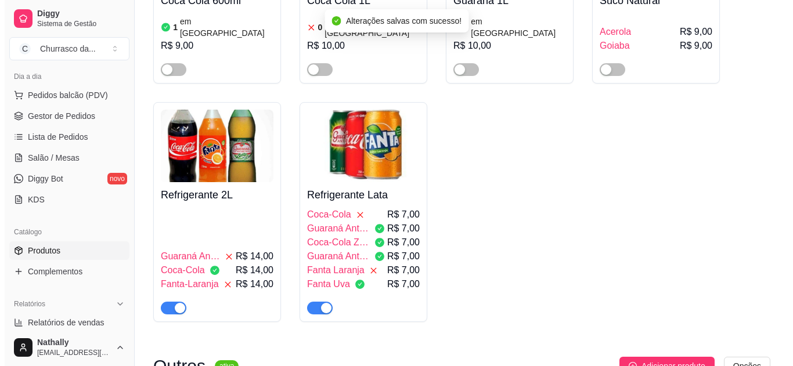
scroll to position [871, 0]
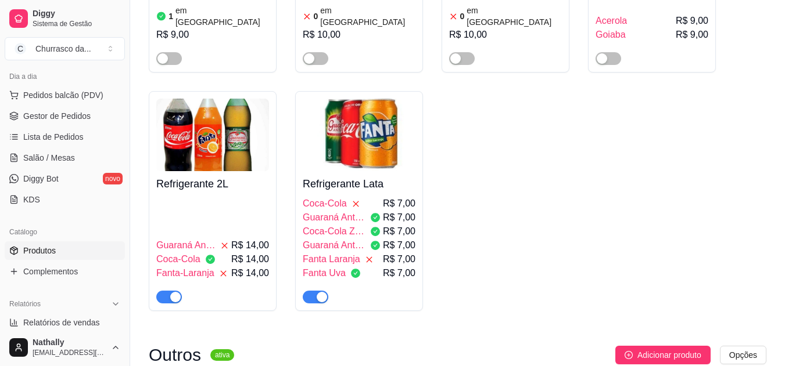
click at [355, 225] on span "Coca-Cola Zero" at bounding box center [334, 232] width 63 height 14
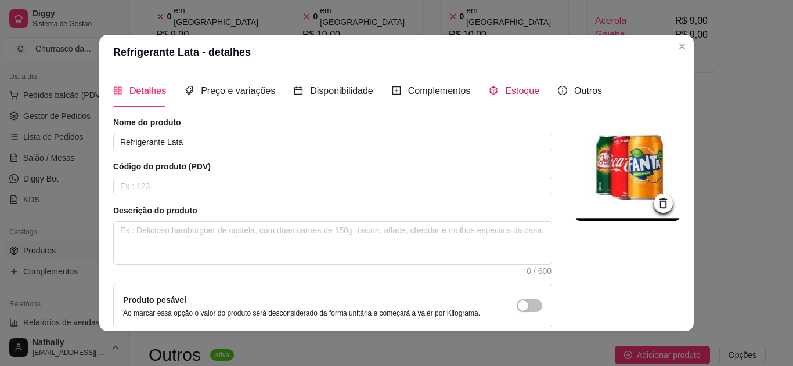
click at [495, 88] on div "Estoque" at bounding box center [514, 91] width 51 height 15
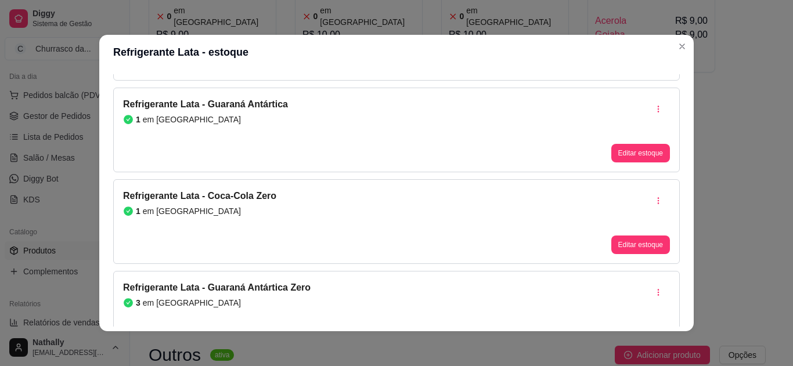
scroll to position [148, 0]
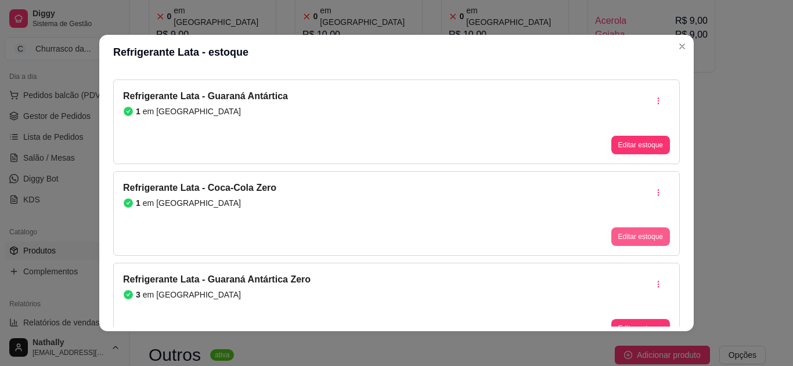
click at [625, 235] on button "Editar estoque" at bounding box center [641, 237] width 59 height 19
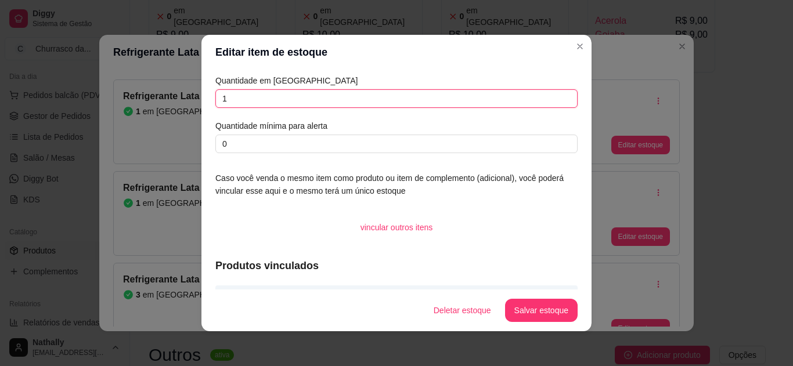
click at [246, 94] on input "1" at bounding box center [396, 98] width 362 height 19
type input "2"
click at [535, 310] on button "Salvar estoque" at bounding box center [541, 311] width 71 height 23
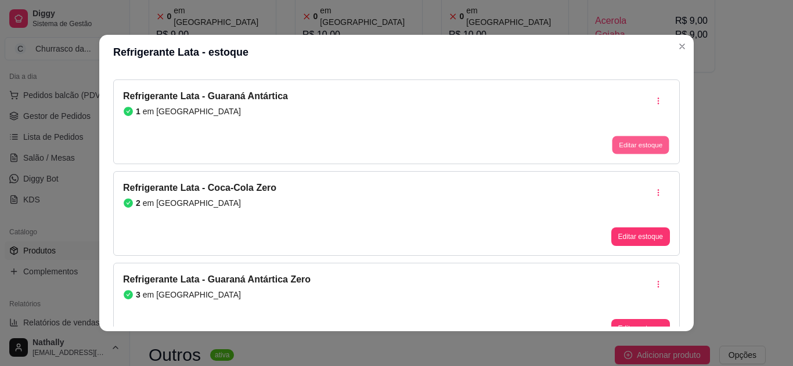
click at [613, 141] on button "Editar estoque" at bounding box center [640, 145] width 57 height 18
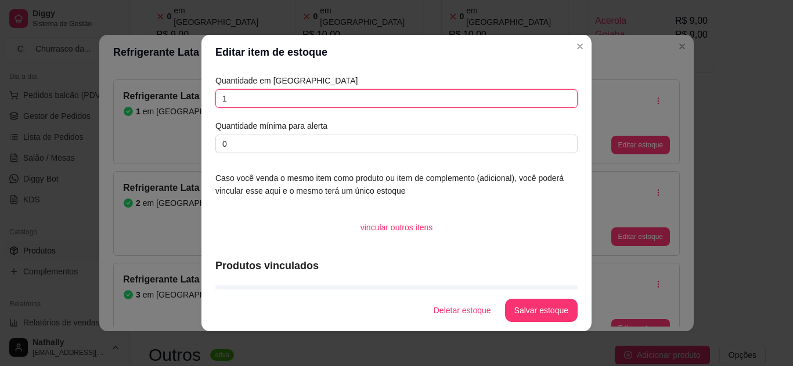
click at [407, 99] on input "1" at bounding box center [396, 98] width 362 height 19
type input "0"
click at [539, 322] on footer "Deletar estoque Salvar estoque" at bounding box center [397, 311] width 390 height 42
click at [538, 317] on button "Salvar estoque" at bounding box center [541, 311] width 71 height 23
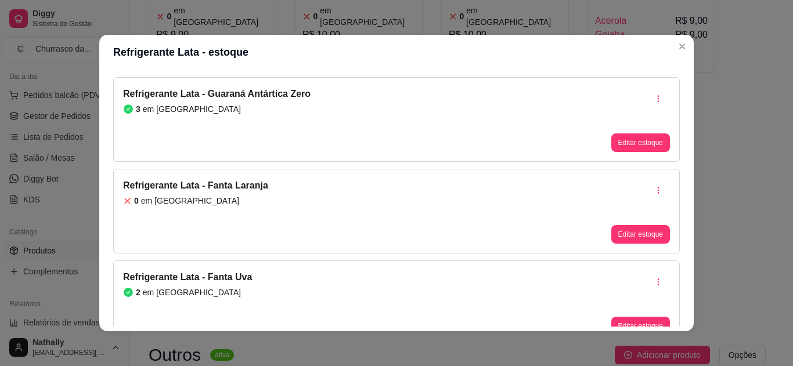
scroll to position [352, 0]
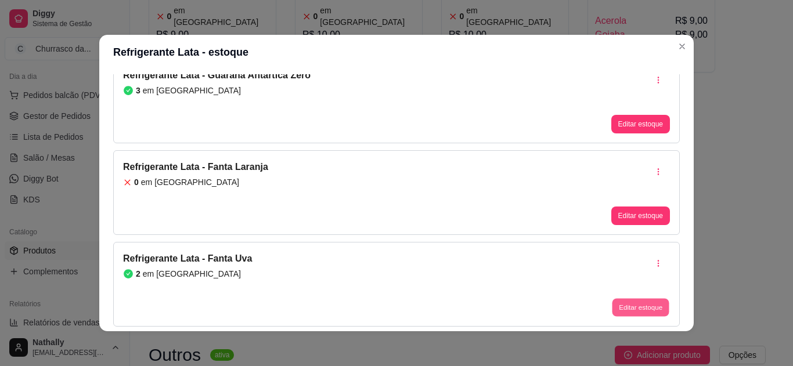
click at [615, 308] on button "Editar estoque" at bounding box center [640, 308] width 57 height 18
click at [630, 308] on button "Editar estoque" at bounding box center [640, 308] width 57 height 18
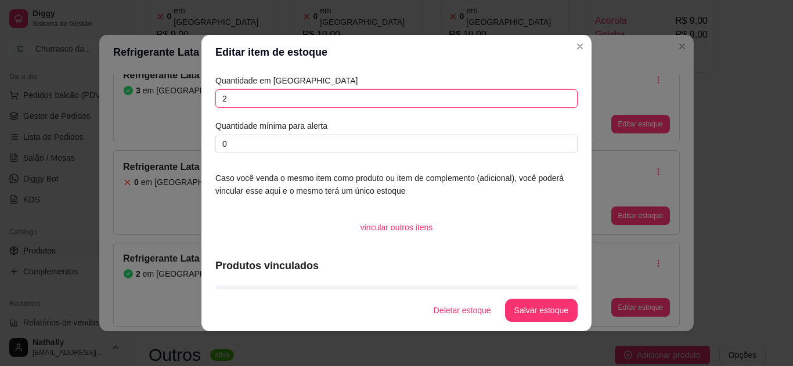
click at [372, 94] on input "2" at bounding box center [396, 98] width 362 height 19
type input "1"
click at [536, 318] on button "Salvar estoque" at bounding box center [541, 311] width 71 height 23
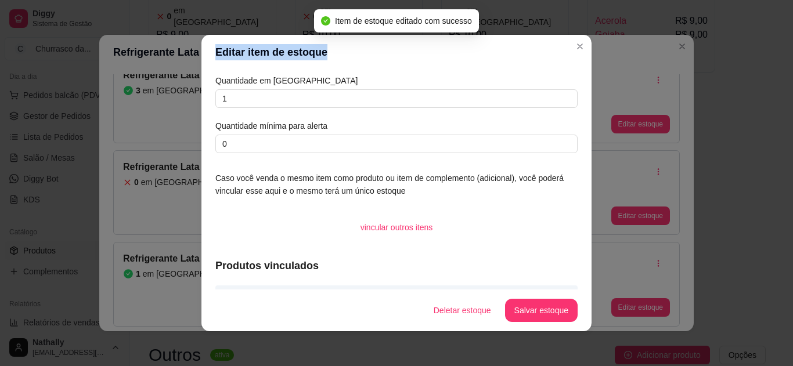
drag, startPoint x: 570, startPoint y: 55, endPoint x: 571, endPoint y: 45, distance: 9.4
click at [571, 45] on section "Editar item de estoque Quantidade em estoque 1 Quantidade mínima para alerta 0 …" at bounding box center [397, 183] width 390 height 297
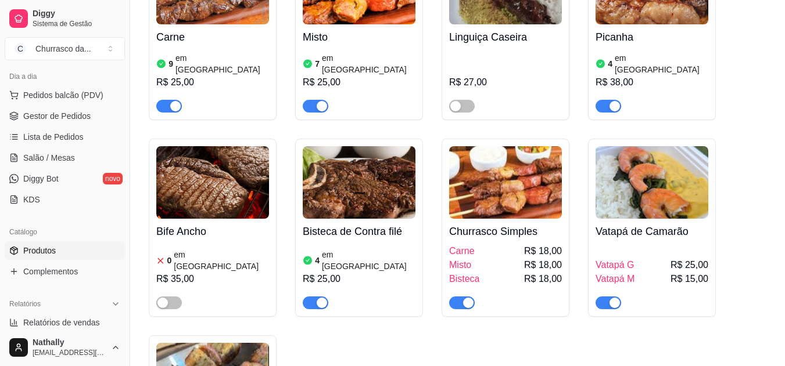
scroll to position [175, 0]
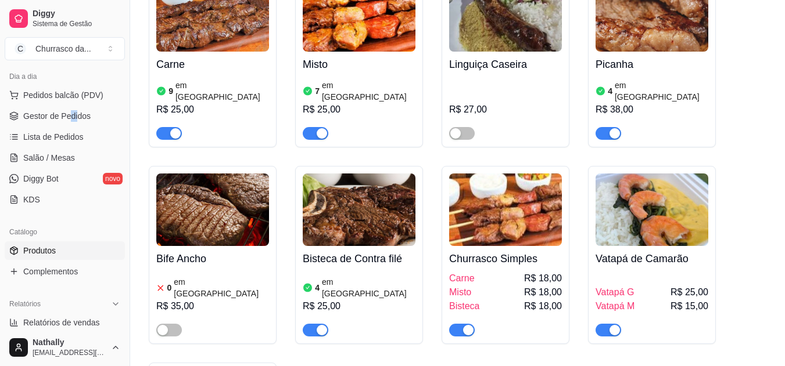
drag, startPoint x: 77, startPoint y: 125, endPoint x: 69, endPoint y: 107, distance: 19.8
click at [69, 107] on ul "Pedidos balcão (PDV) Gestor de Pedidos Lista de Pedidos Salão / Mesas Diggy Bot…" at bounding box center [65, 147] width 120 height 123
click at [68, 112] on span "Gestor de Pedidos" at bounding box center [56, 116] width 67 height 12
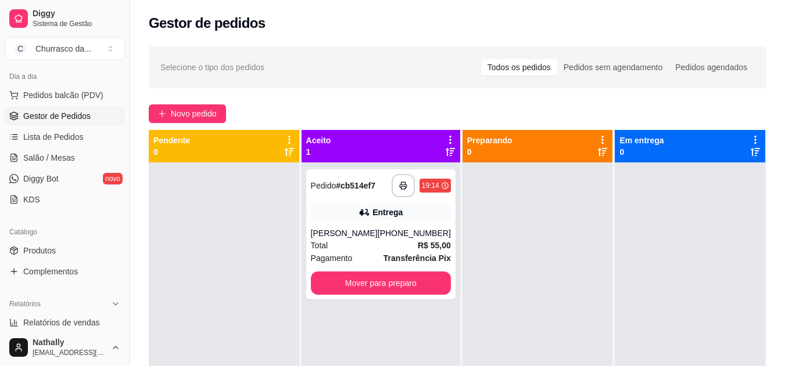
click at [366, 233] on div "[PERSON_NAME]" at bounding box center [344, 234] width 67 height 12
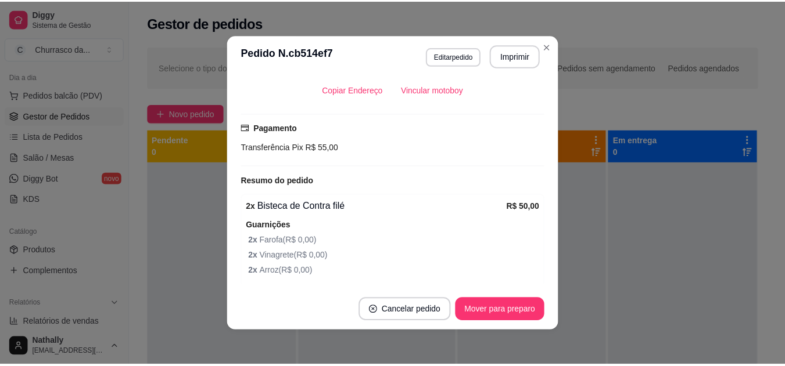
scroll to position [345, 0]
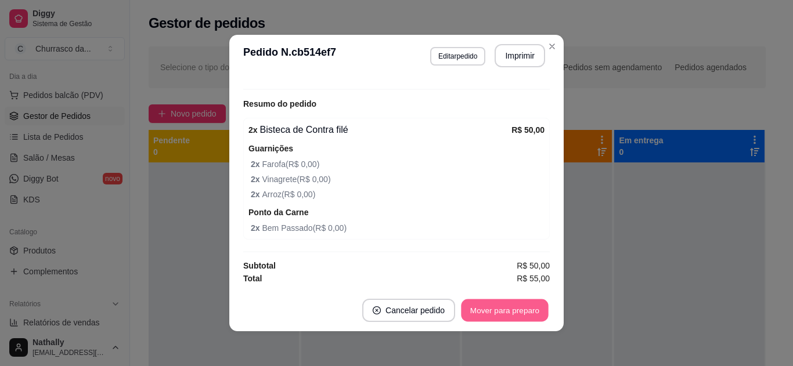
click at [489, 317] on button "Mover para preparo" at bounding box center [504, 311] width 87 height 23
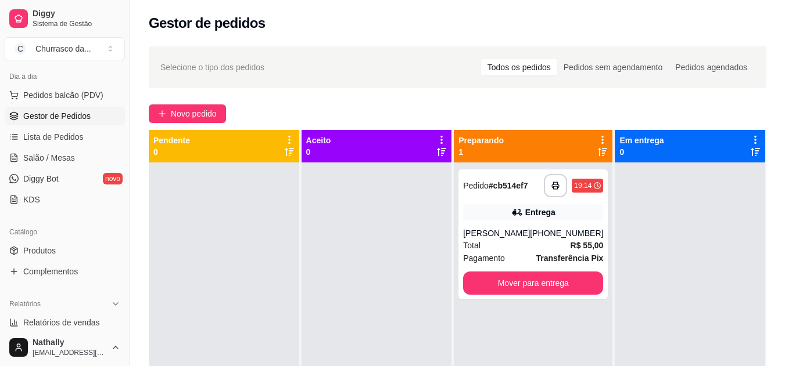
click at [71, 94] on span "Pedidos balcão (PDV)" at bounding box center [63, 95] width 80 height 12
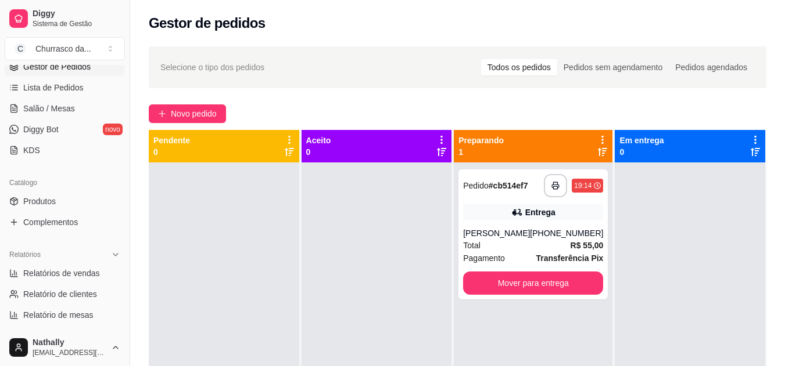
scroll to position [168, 0]
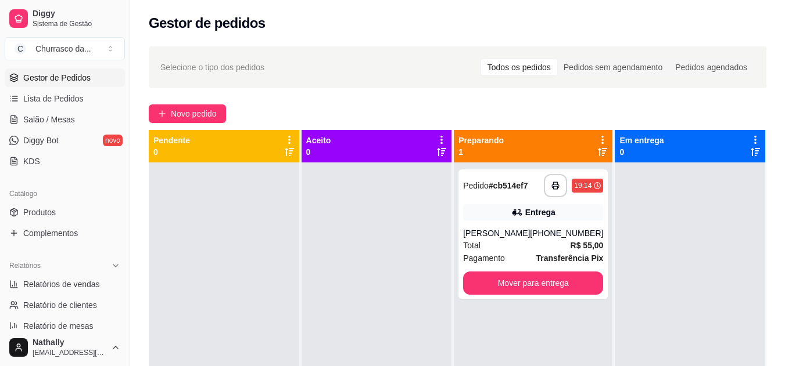
click at [47, 211] on span "Produtos" at bounding box center [39, 213] width 33 height 12
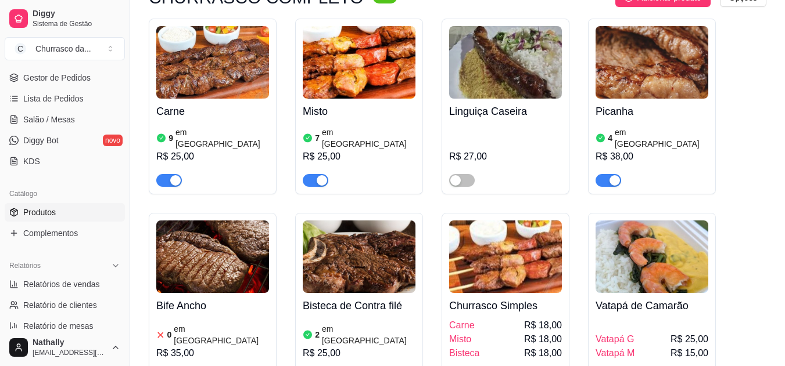
scroll to position [130, 0]
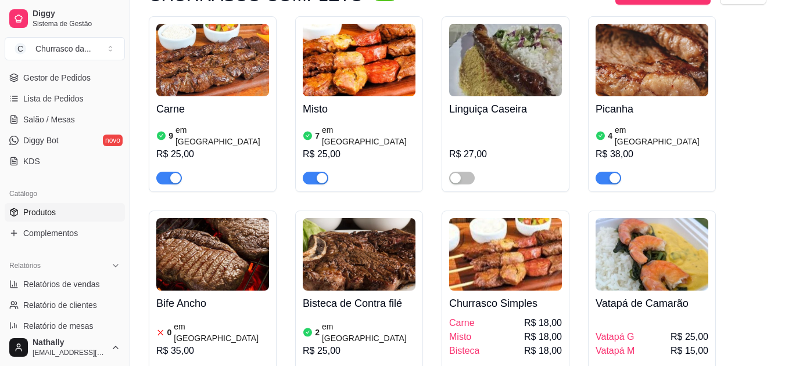
click at [64, 81] on span "Gestor de Pedidos" at bounding box center [56, 78] width 67 height 12
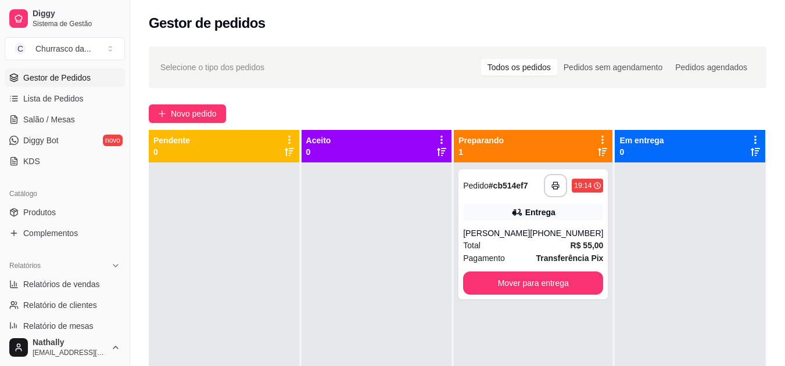
click at [547, 218] on div "Entrega" at bounding box center [540, 213] width 30 height 12
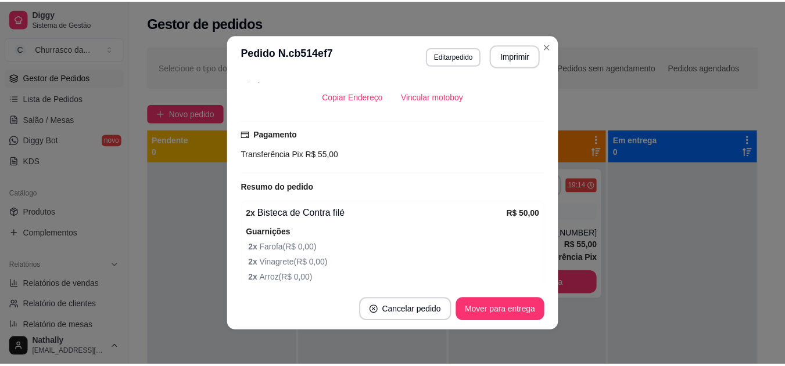
scroll to position [345, 0]
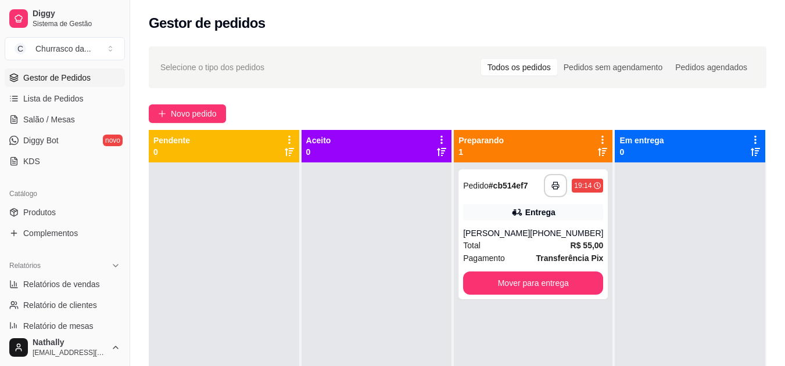
click at [56, 213] on link "Produtos" at bounding box center [65, 212] width 120 height 19
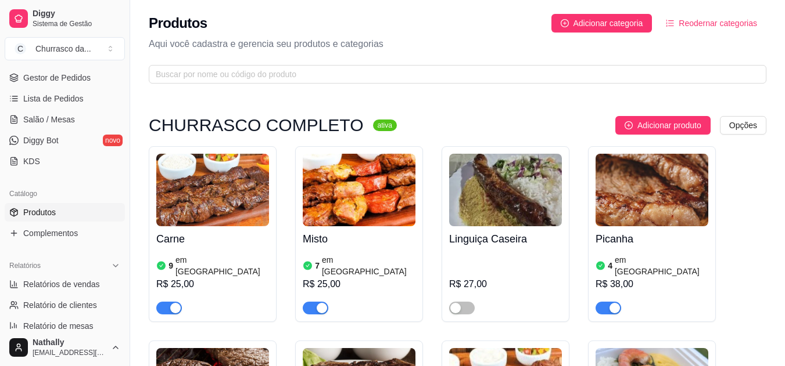
click at [250, 247] on h4 "Carne" at bounding box center [212, 239] width 113 height 16
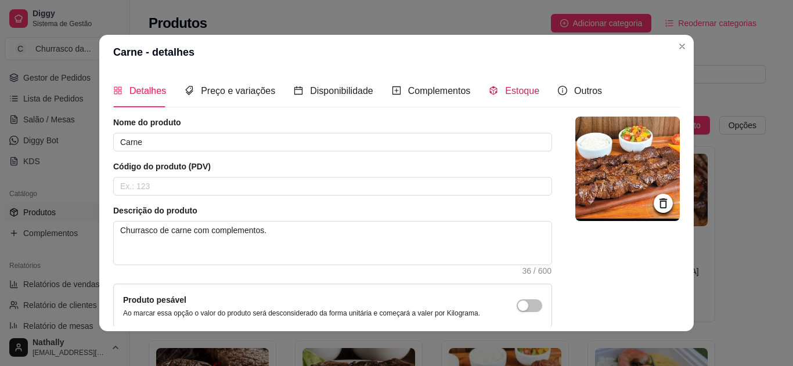
click at [513, 86] on span "Estoque" at bounding box center [522, 91] width 34 height 10
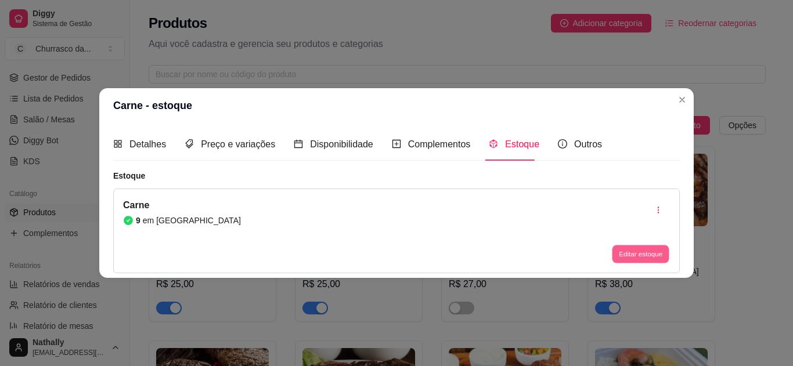
click at [629, 260] on button "Editar estoque" at bounding box center [640, 255] width 57 height 18
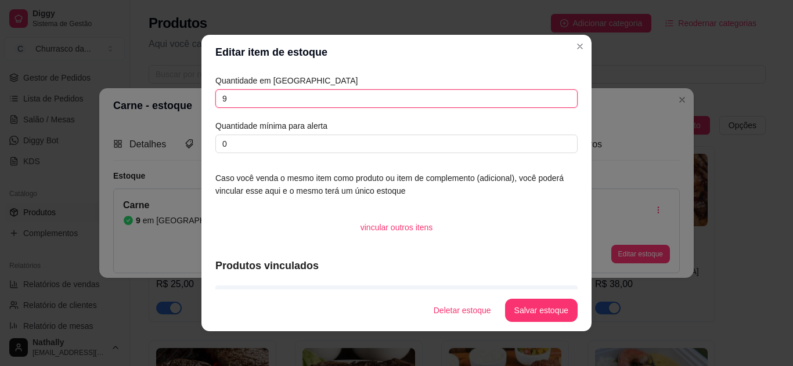
click at [274, 104] on input "9" at bounding box center [396, 98] width 362 height 19
type input "10"
click at [527, 313] on button "Salvar estoque" at bounding box center [541, 311] width 71 height 23
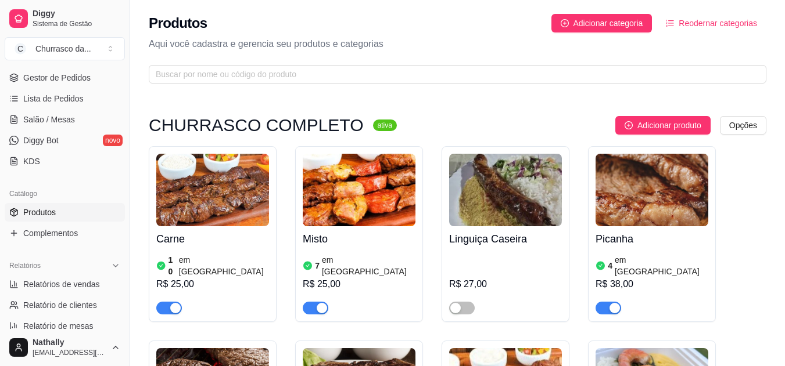
click at [332, 278] on div "R$ 25,00" at bounding box center [359, 285] width 113 height 14
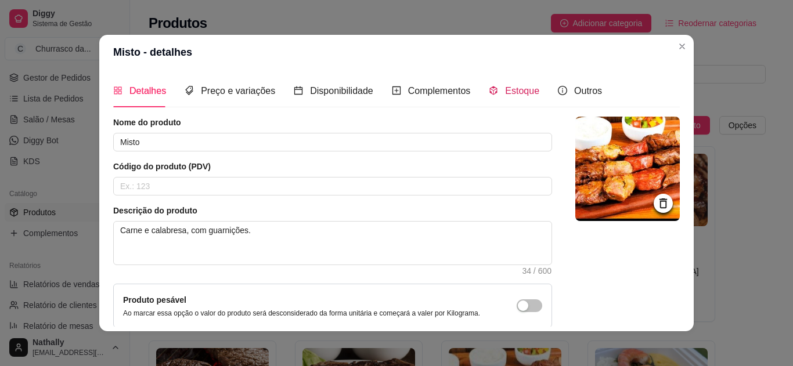
click at [505, 93] on span "Estoque" at bounding box center [522, 91] width 34 height 10
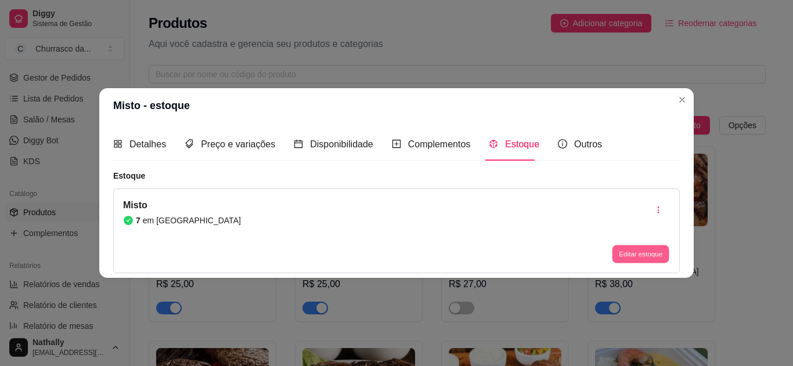
click at [626, 252] on button "Editar estoque" at bounding box center [640, 255] width 57 height 18
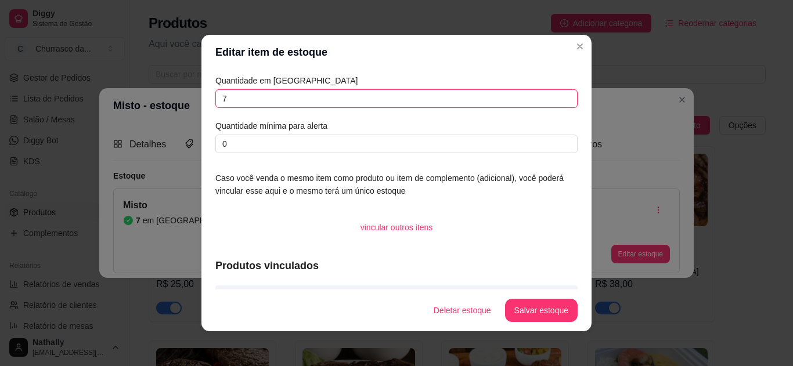
click at [233, 102] on input "7" at bounding box center [396, 98] width 362 height 19
type input "10"
click at [543, 312] on button "Salvar estoque" at bounding box center [541, 311] width 71 height 23
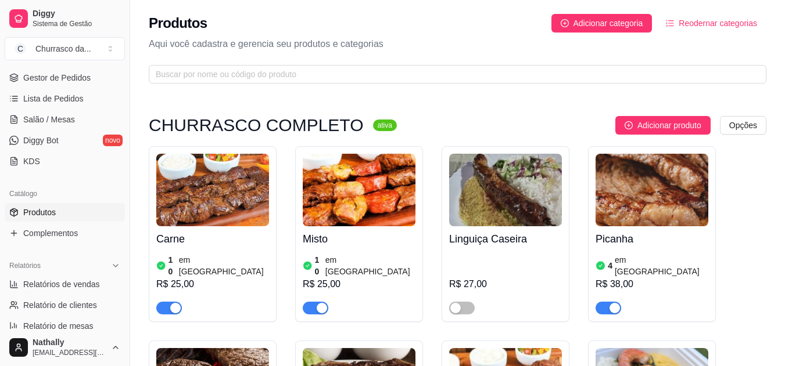
click at [641, 251] on div "Picanha 4 em estoque R$ 38,00" at bounding box center [651, 271] width 113 height 88
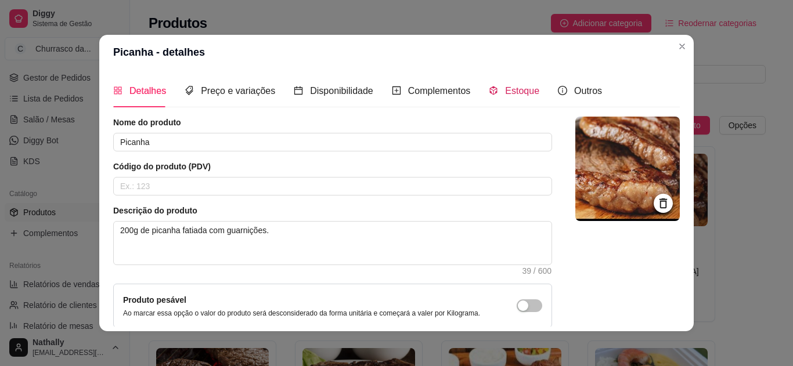
click at [494, 96] on div "Estoque" at bounding box center [514, 91] width 51 height 15
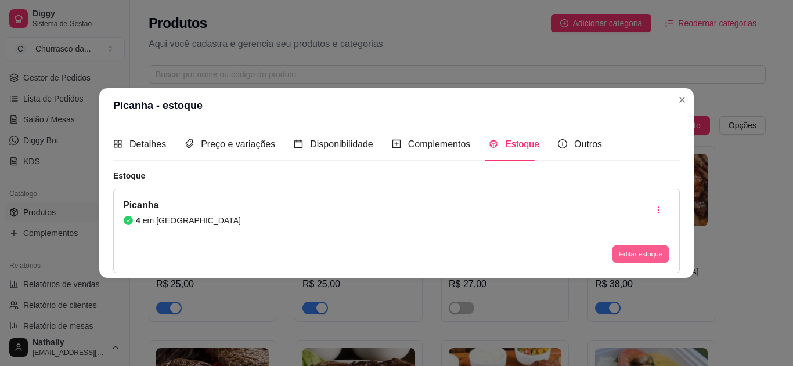
click at [619, 256] on button "Editar estoque" at bounding box center [640, 255] width 57 height 18
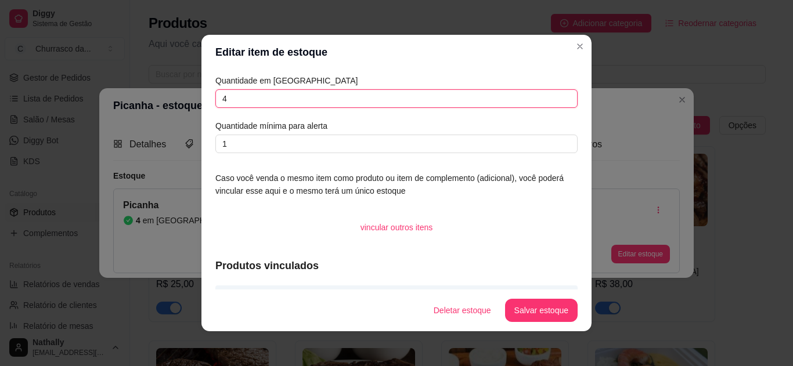
click at [284, 95] on input "4" at bounding box center [396, 98] width 362 height 19
type input "10"
click at [542, 318] on button "Salvar estoque" at bounding box center [541, 311] width 71 height 23
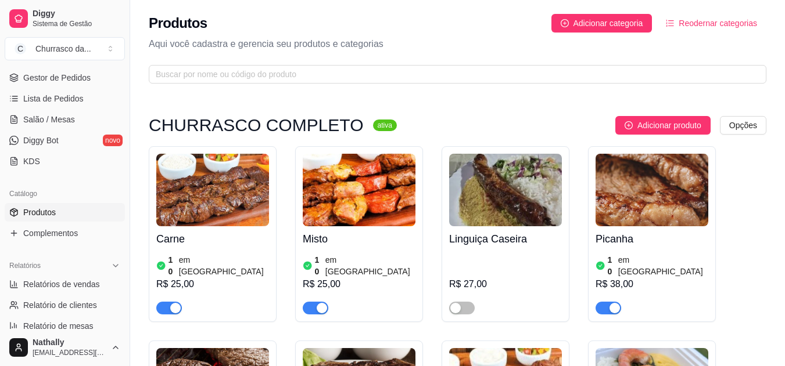
click at [340, 251] on div "Misto 10 em estoque R$ 25,00" at bounding box center [359, 271] width 113 height 88
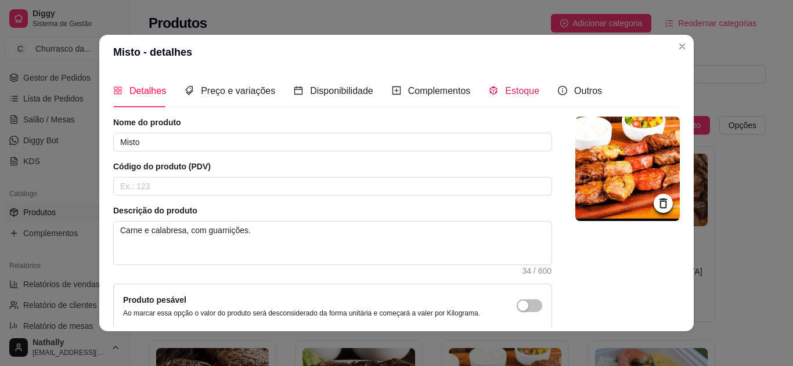
click at [491, 92] on div "Estoque" at bounding box center [514, 91] width 51 height 15
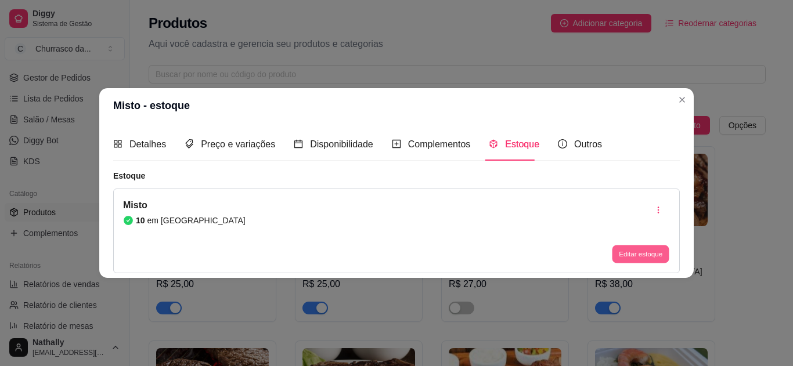
click at [631, 263] on button "Editar estoque" at bounding box center [640, 255] width 57 height 18
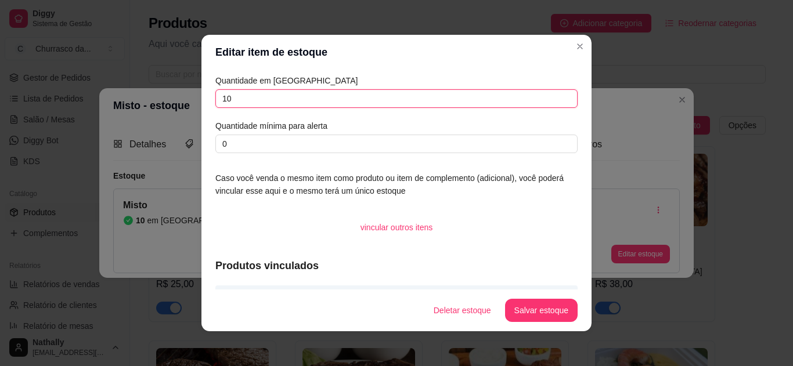
click at [360, 91] on input "10" at bounding box center [396, 98] width 362 height 19
type input "7"
click at [524, 311] on button "Salvar estoque" at bounding box center [541, 311] width 71 height 23
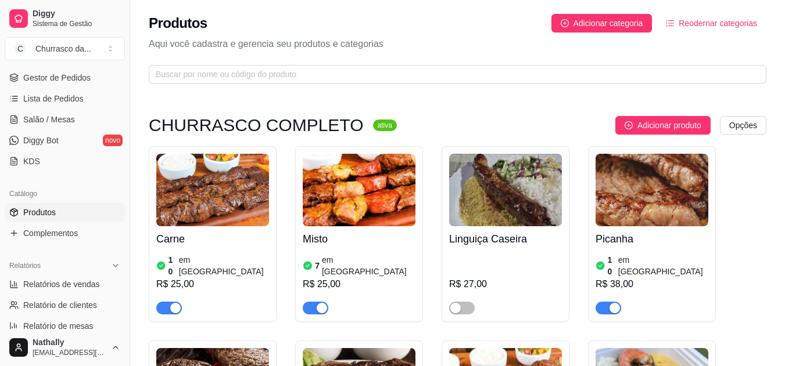
click at [188, 249] on div "Carne 10 em estoque R$ 25,00" at bounding box center [212, 271] width 113 height 88
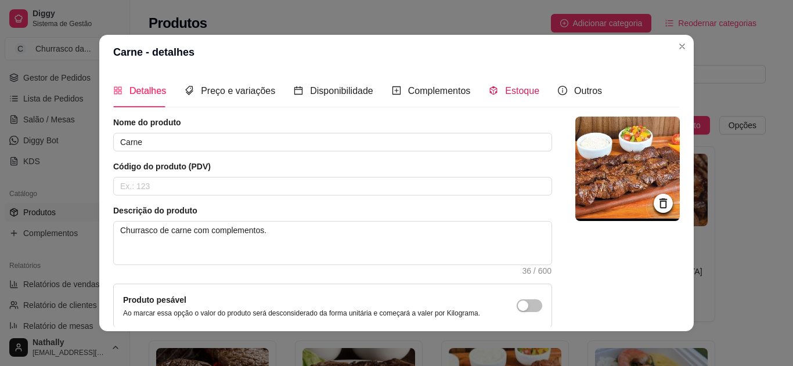
click at [520, 88] on span "Estoque" at bounding box center [522, 91] width 34 height 10
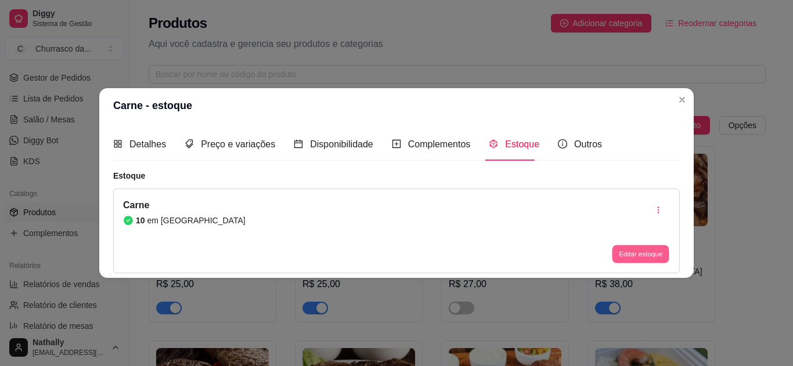
click at [630, 251] on button "Editar estoque" at bounding box center [640, 255] width 57 height 18
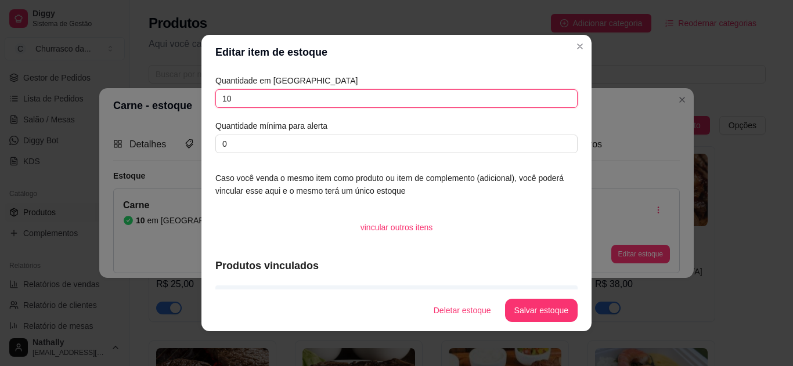
click at [319, 104] on input "10" at bounding box center [396, 98] width 362 height 19
type input "11"
click at [522, 301] on button "Salvar estoque" at bounding box center [541, 311] width 71 height 23
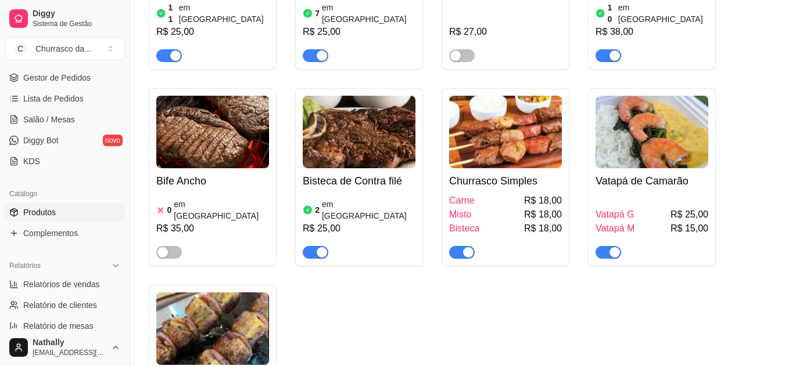
scroll to position [255, 0]
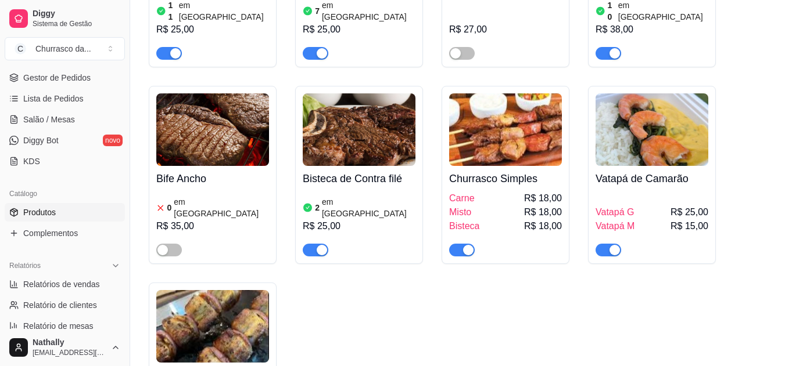
click at [360, 192] on div "2 em estoque R$ 25,00" at bounding box center [359, 224] width 113 height 65
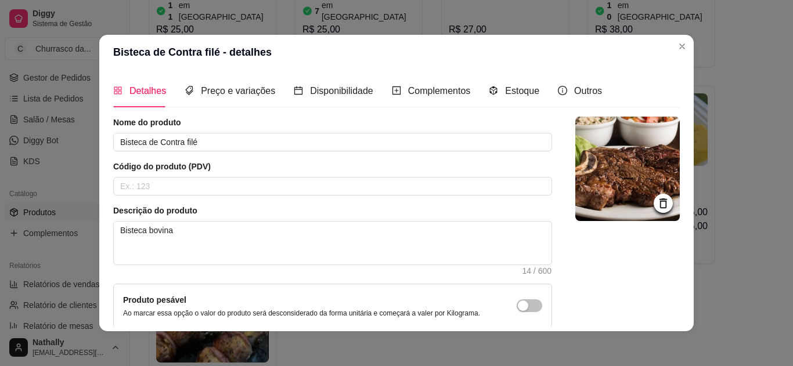
click at [494, 99] on div "Estoque" at bounding box center [514, 90] width 51 height 33
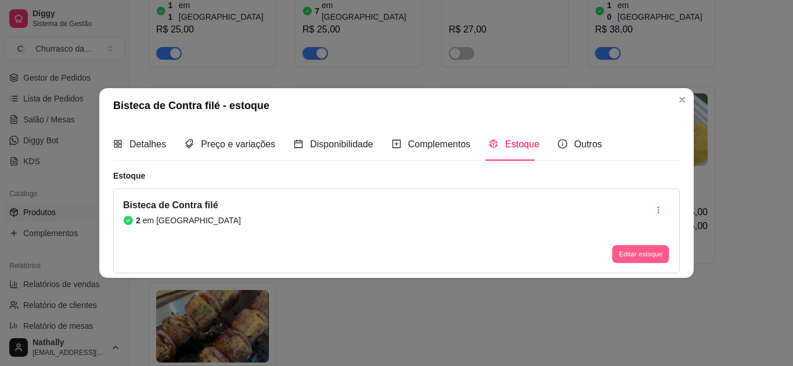
click at [621, 258] on button "Editar estoque" at bounding box center [640, 255] width 57 height 18
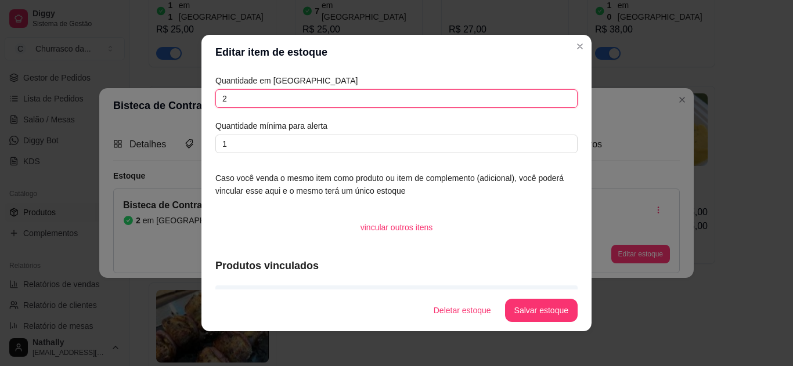
click at [286, 93] on input "2" at bounding box center [396, 98] width 362 height 19
type input "8"
click at [520, 308] on button "Salvar estoque" at bounding box center [541, 311] width 71 height 23
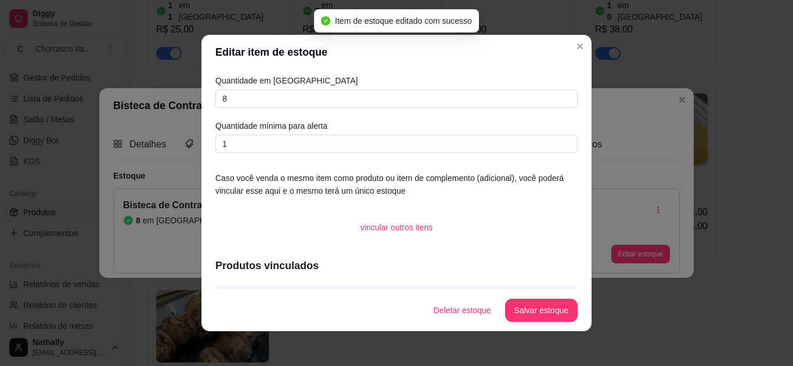
click at [567, 41] on header "Editar item de estoque" at bounding box center [397, 52] width 390 height 35
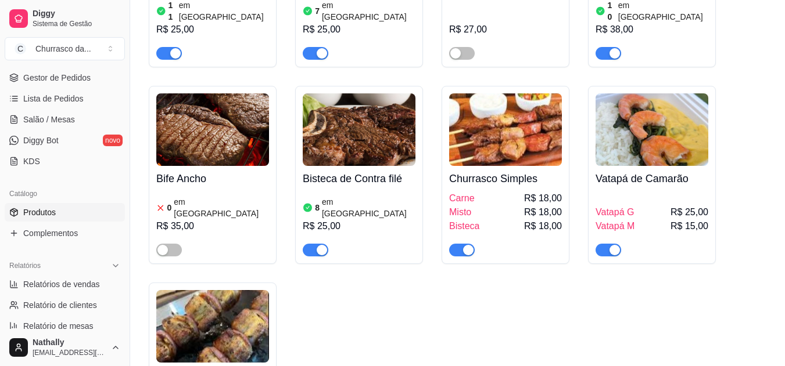
click at [609, 245] on div "button" at bounding box center [614, 250] width 10 height 10
click at [41, 77] on span "Gestor de Pedidos" at bounding box center [56, 78] width 67 height 12
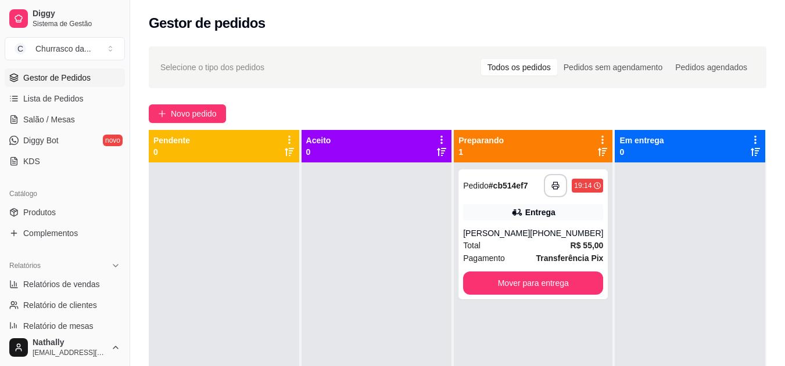
click at [306, 282] on div at bounding box center [376, 346] width 150 height 366
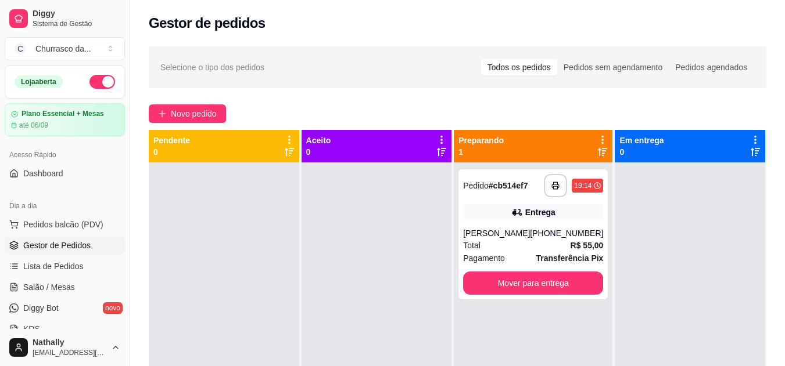
click at [85, 220] on span "Pedidos balcão (PDV)" at bounding box center [63, 225] width 80 height 12
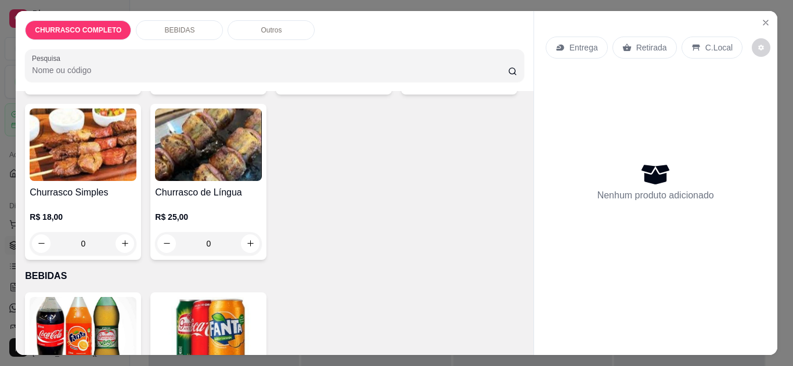
scroll to position [256, 0]
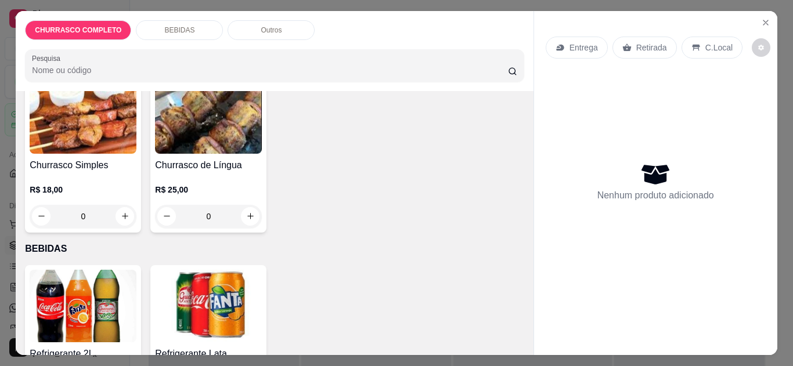
click at [136, 207] on div "0" at bounding box center [83, 216] width 107 height 23
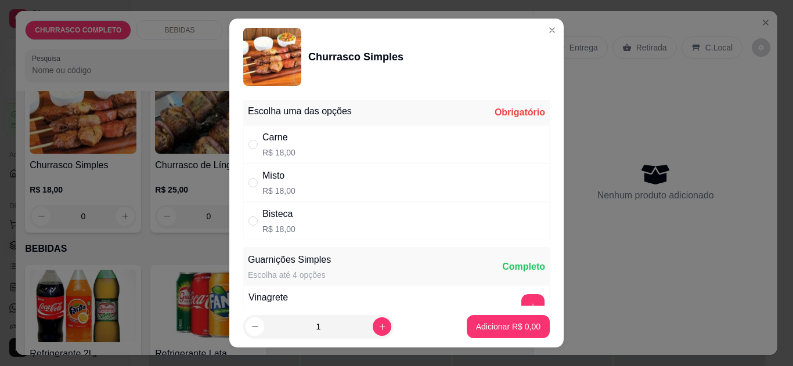
click at [322, 147] on div "Carne R$ 18,00" at bounding box center [396, 144] width 307 height 38
radio input "true"
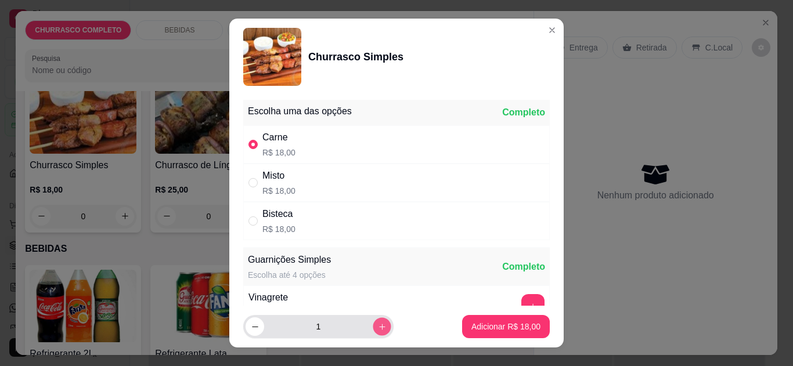
click at [378, 324] on icon "increase-product-quantity" at bounding box center [382, 327] width 9 height 9
type input "2"
click at [547, 299] on section "Churrasco Simples Escolha uma das opções Completo Carne R$ 18,00 Misto R$ 18,00…" at bounding box center [396, 184] width 335 height 330
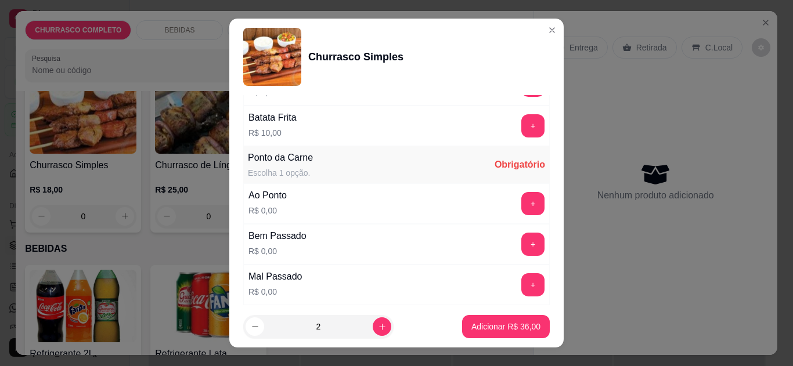
scroll to position [325, 0]
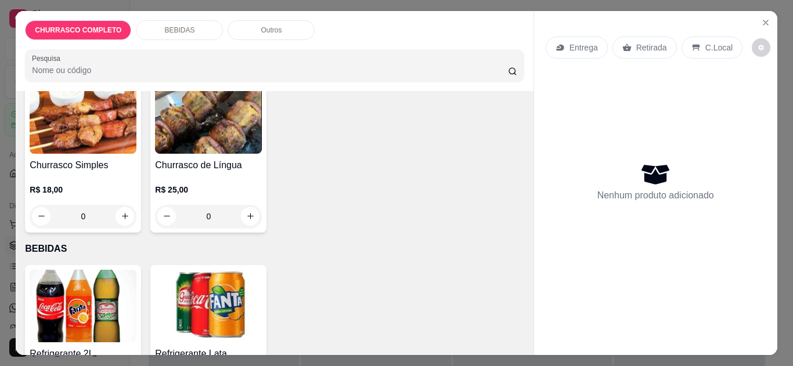
click at [136, 209] on div "0" at bounding box center [83, 216] width 107 height 23
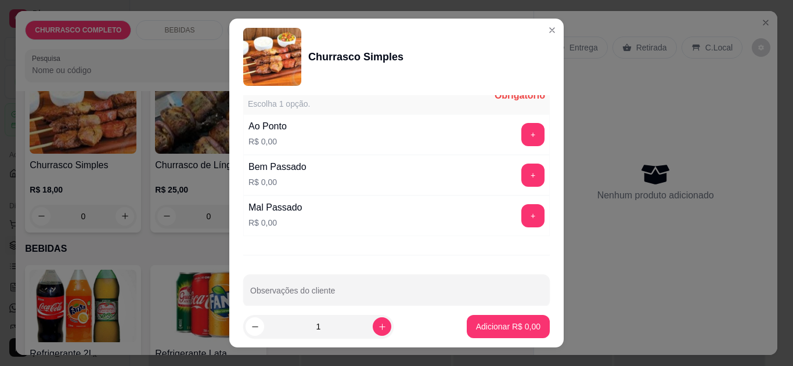
scroll to position [372, 0]
click at [522, 173] on button "+" at bounding box center [533, 174] width 23 height 23
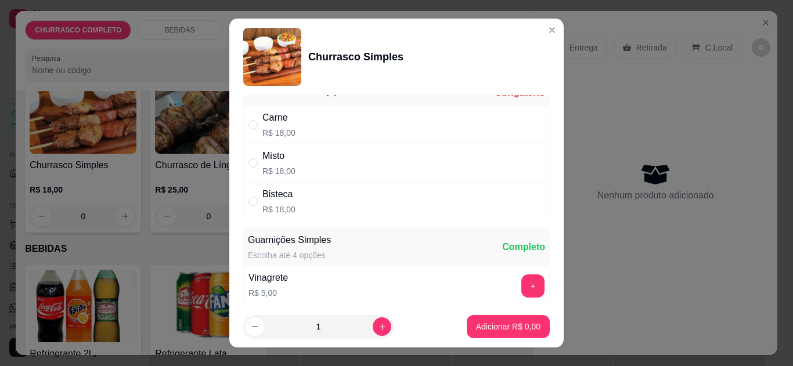
scroll to position [0, 0]
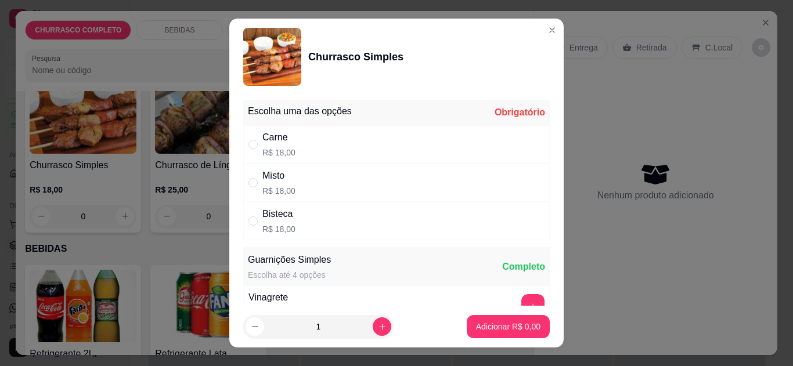
click at [459, 144] on div "Carne R$ 18,00" at bounding box center [396, 144] width 307 height 38
radio input "true"
click at [476, 328] on p "Adicionar R$ 18,00" at bounding box center [506, 327] width 67 height 11
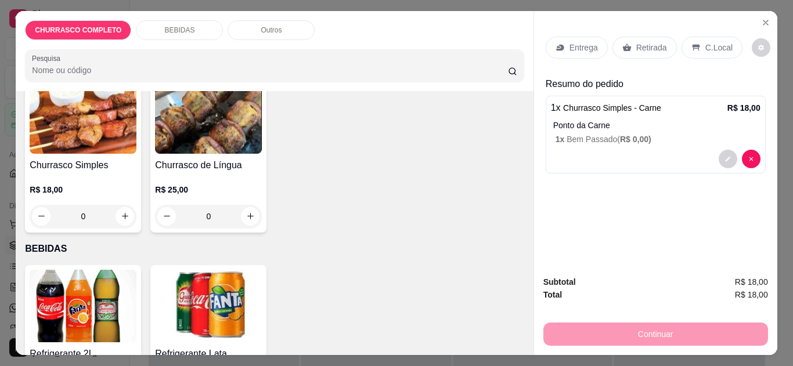
click at [136, 214] on div "0" at bounding box center [83, 216] width 107 height 23
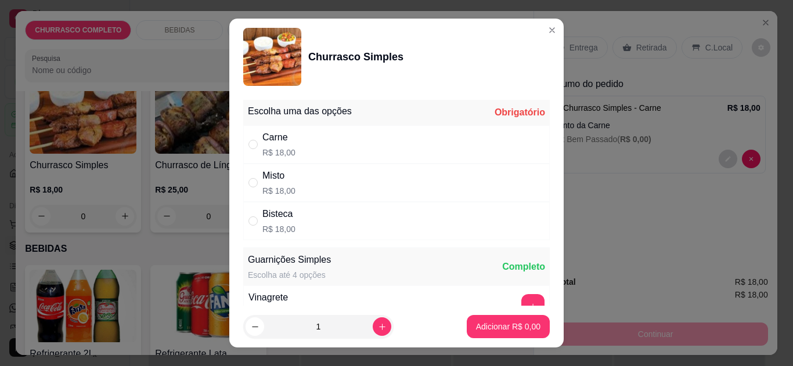
click at [432, 155] on div "Carne R$ 18,00" at bounding box center [396, 144] width 307 height 38
radio input "true"
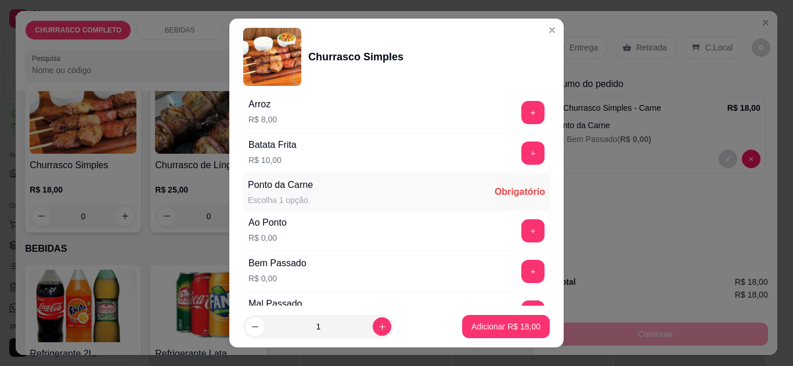
scroll to position [279, 0]
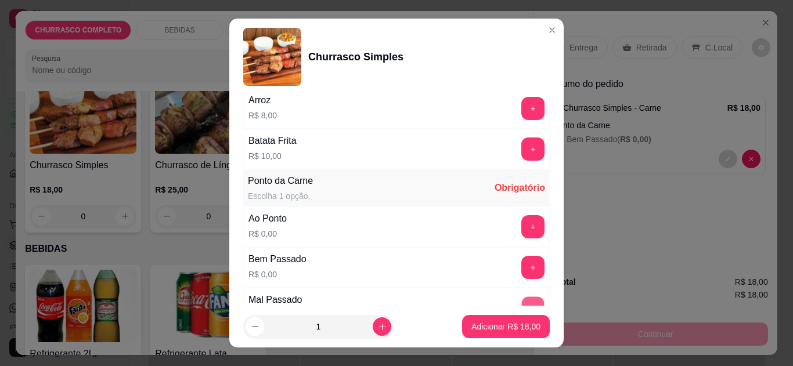
click at [522, 300] on button "+" at bounding box center [533, 308] width 23 height 23
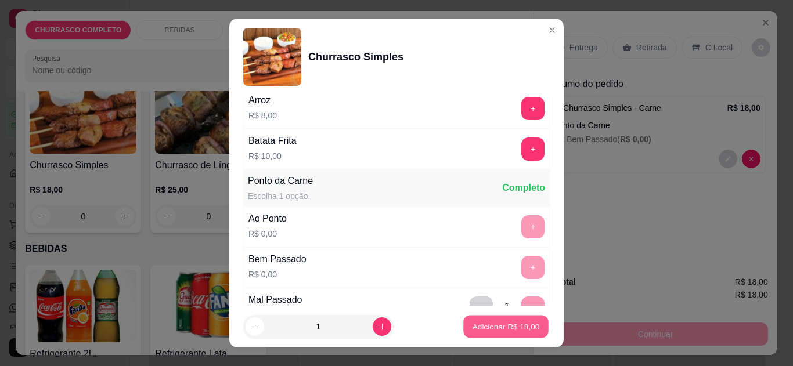
click at [508, 325] on p "Adicionar R$ 18,00" at bounding box center [506, 327] width 67 height 11
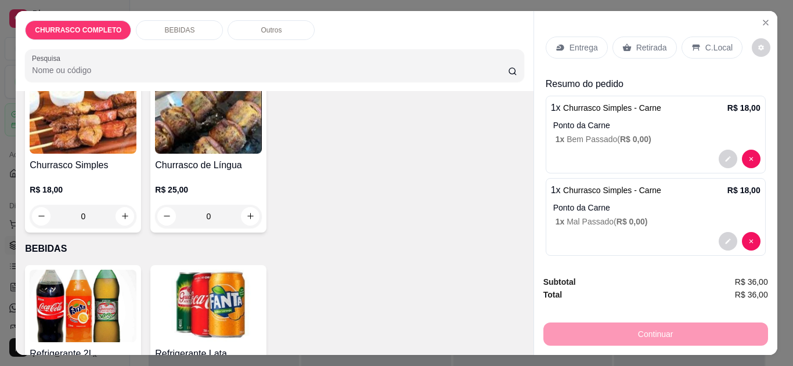
click at [406, 63] on div "0" at bounding box center [459, 50] width 107 height 23
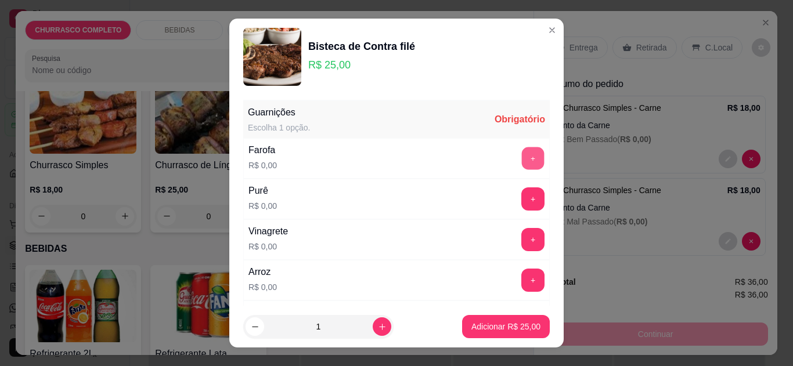
click at [522, 161] on button "+" at bounding box center [533, 158] width 23 height 23
click at [522, 199] on button "+" at bounding box center [533, 199] width 23 height 23
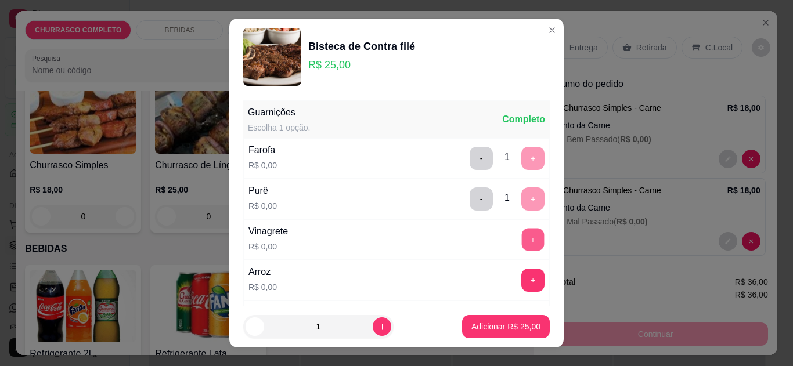
click at [522, 243] on button "+" at bounding box center [533, 239] width 23 height 23
click at [522, 278] on button "+" at bounding box center [533, 280] width 23 height 23
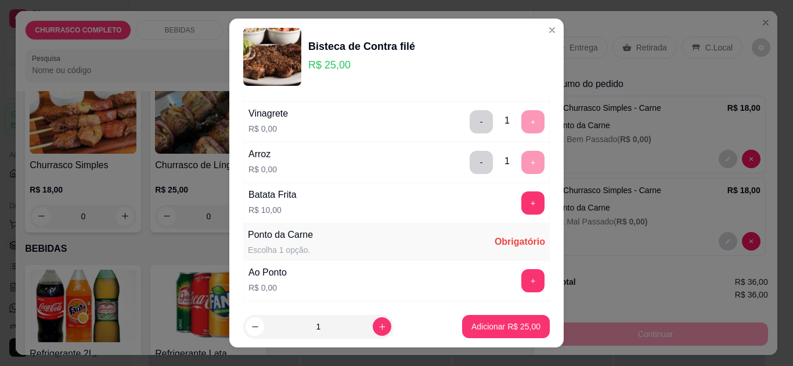
scroll to position [139, 0]
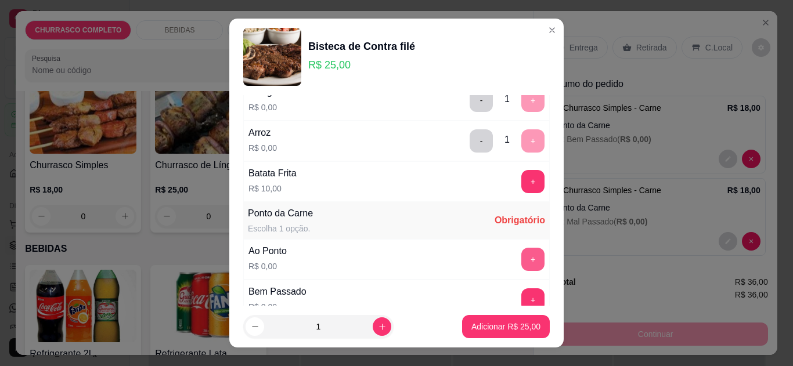
click at [522, 252] on button "+" at bounding box center [533, 259] width 23 height 23
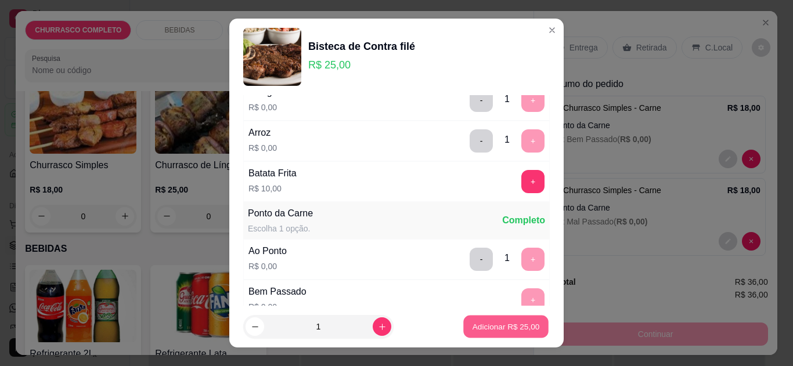
click at [488, 330] on p "Adicionar R$ 25,00" at bounding box center [506, 327] width 67 height 11
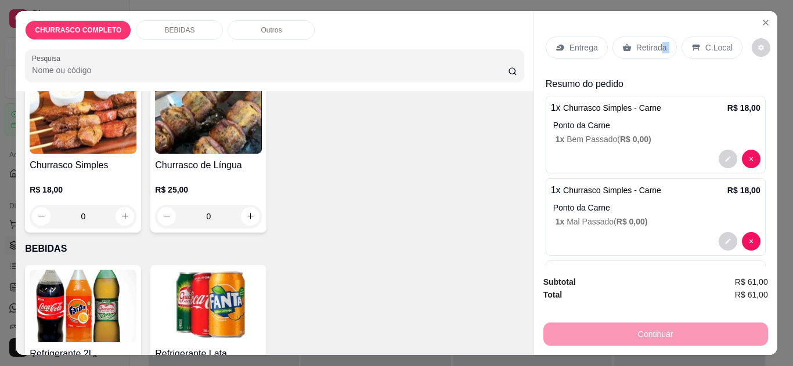
drag, startPoint x: 688, startPoint y: 37, endPoint x: 657, endPoint y: 41, distance: 30.6
click at [657, 41] on div "Entrega Retirada C.Local" at bounding box center [644, 48] width 197 height 22
click at [657, 42] on p "Retirada" at bounding box center [652, 48] width 31 height 12
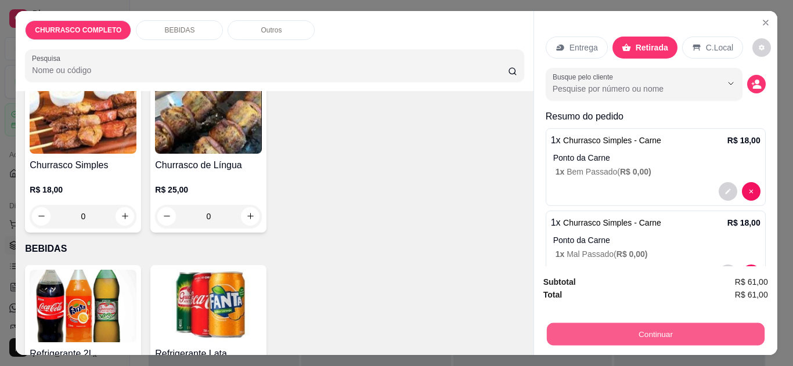
click at [568, 324] on button "Continuar" at bounding box center [656, 335] width 218 height 23
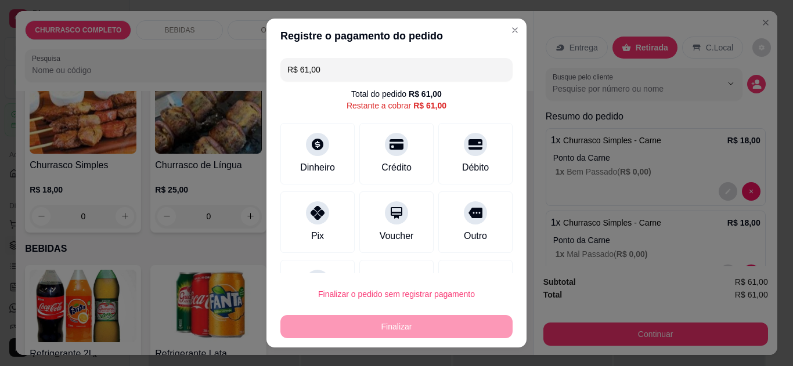
click at [313, 209] on icon at bounding box center [318, 213] width 14 height 14
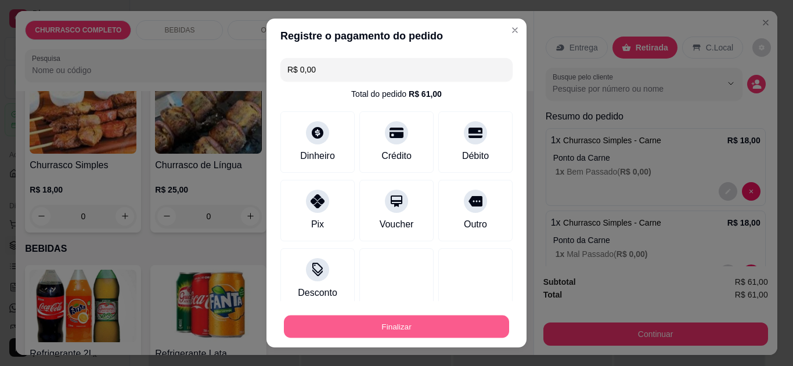
click at [381, 329] on button "Finalizar" at bounding box center [396, 327] width 225 height 23
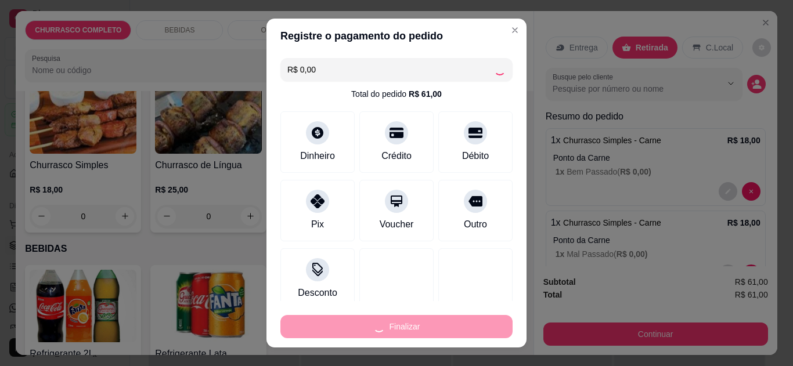
type input "-R$ 61,00"
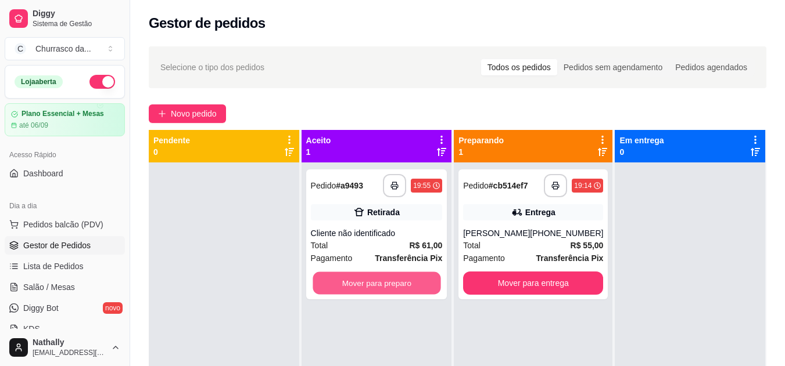
click at [419, 282] on button "Mover para preparo" at bounding box center [376, 283] width 128 height 23
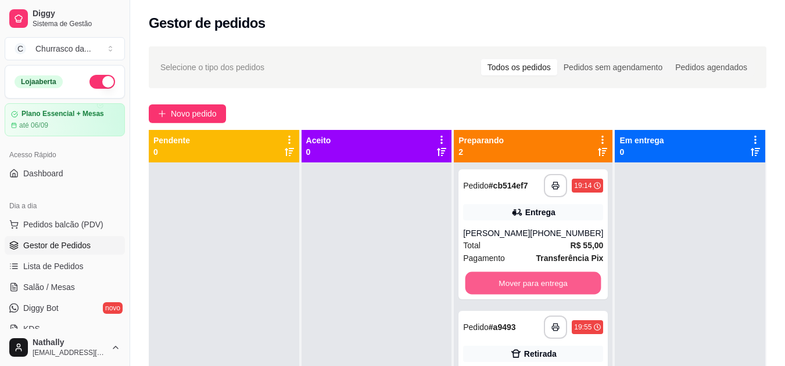
click at [567, 274] on button "Mover para entrega" at bounding box center [533, 283] width 136 height 23
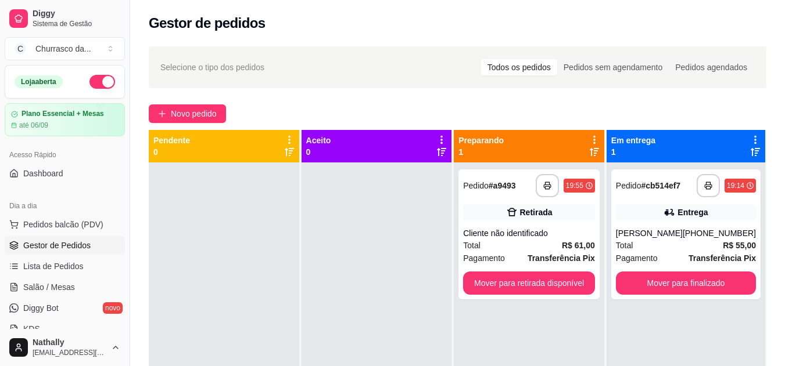
click at [693, 235] on div "[PHONE_NUMBER]" at bounding box center [718, 234] width 73 height 12
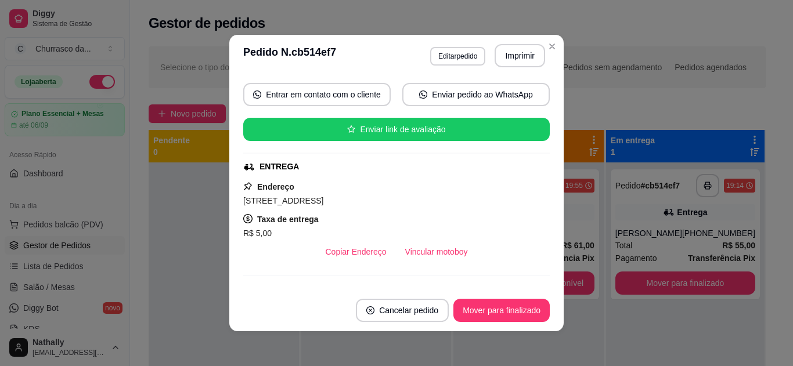
scroll to position [116, 0]
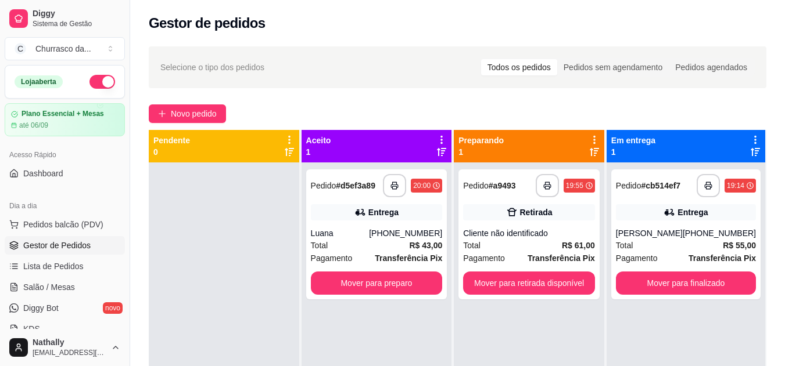
click at [415, 217] on div "Entrega" at bounding box center [377, 212] width 132 height 16
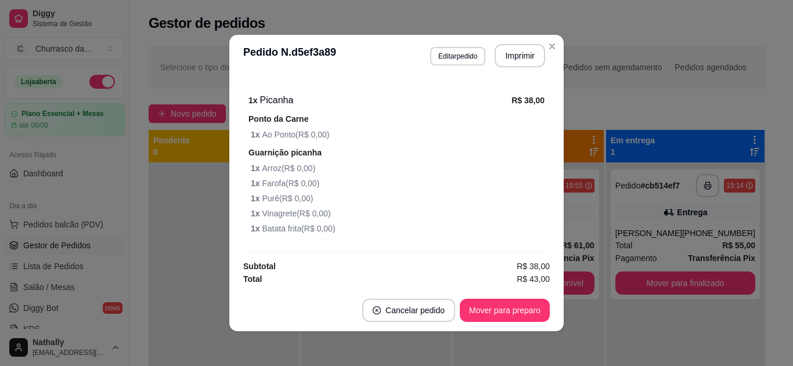
scroll to position [375, 0]
click at [511, 303] on button "Mover para preparo" at bounding box center [504, 311] width 87 height 23
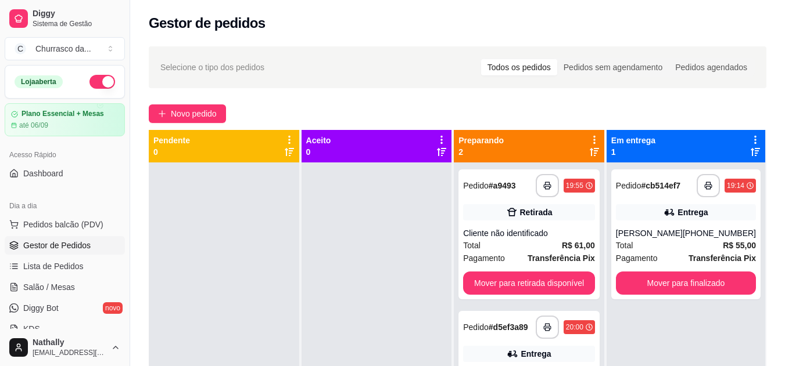
click at [91, 222] on span "Pedidos balcão (PDV)" at bounding box center [63, 225] width 80 height 12
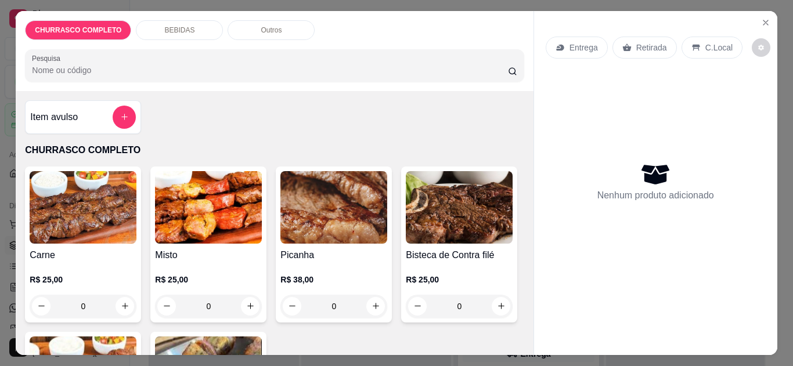
click at [375, 300] on div "0" at bounding box center [334, 306] width 107 height 23
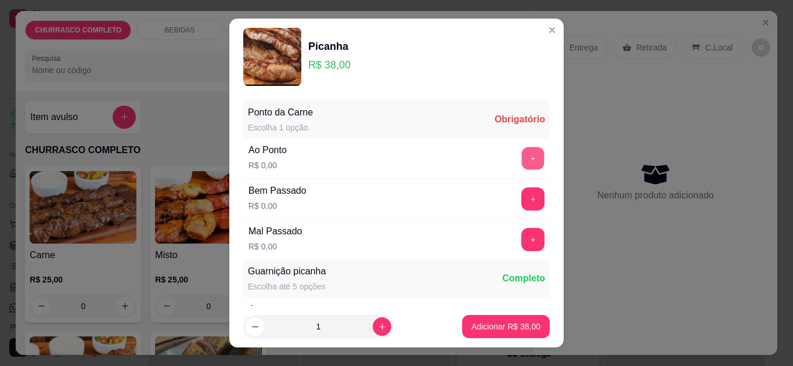
click at [522, 159] on button "+" at bounding box center [533, 158] width 23 height 23
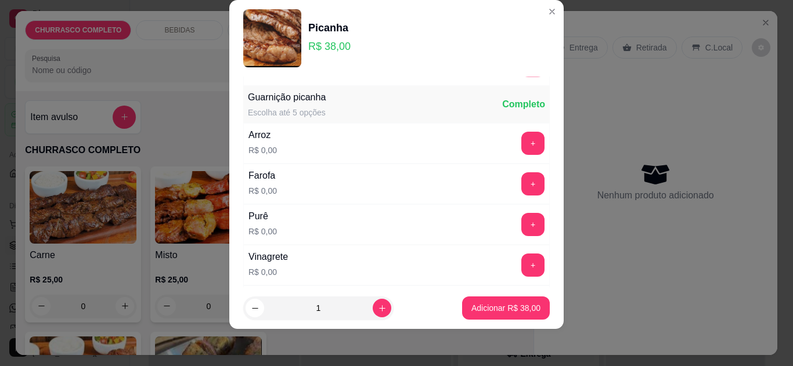
scroll to position [165, 0]
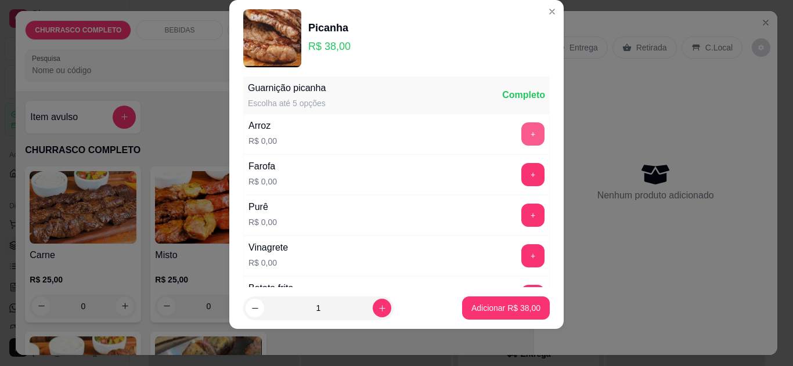
click at [522, 134] on button "+" at bounding box center [533, 134] width 23 height 23
click at [522, 169] on button "+" at bounding box center [533, 174] width 23 height 23
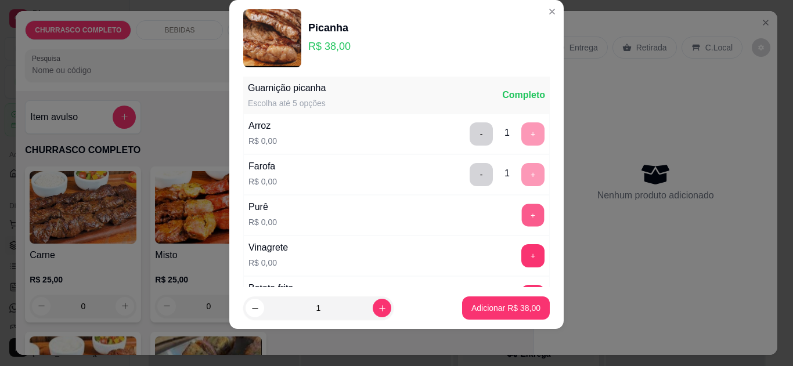
click at [522, 217] on button "+" at bounding box center [533, 215] width 23 height 23
click at [522, 256] on button "+" at bounding box center [533, 256] width 23 height 23
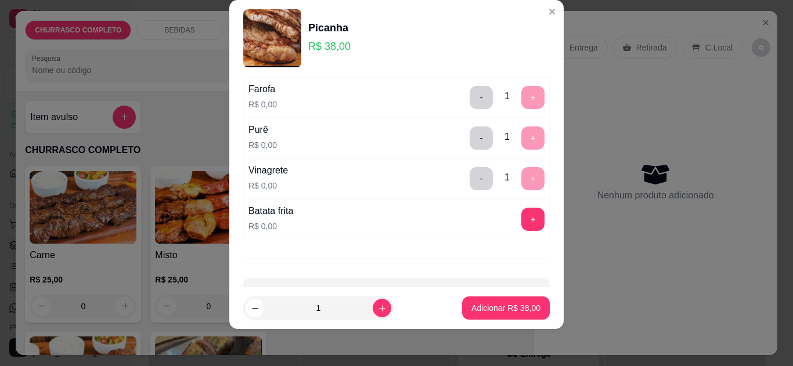
scroll to position [258, 0]
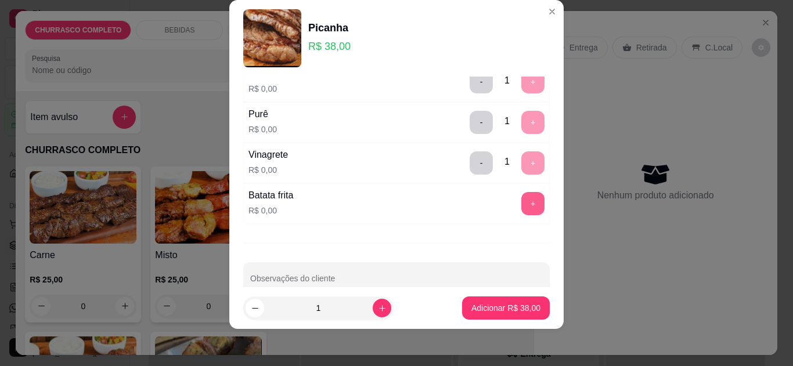
click at [522, 212] on button "+" at bounding box center [533, 203] width 23 height 23
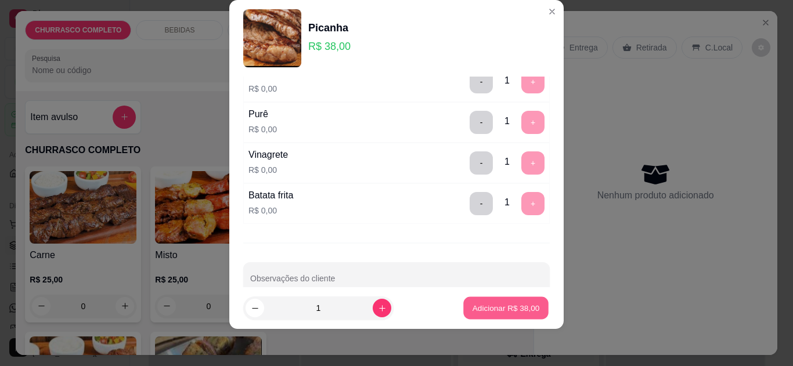
click at [508, 306] on p "Adicionar R$ 38,00" at bounding box center [506, 308] width 67 height 11
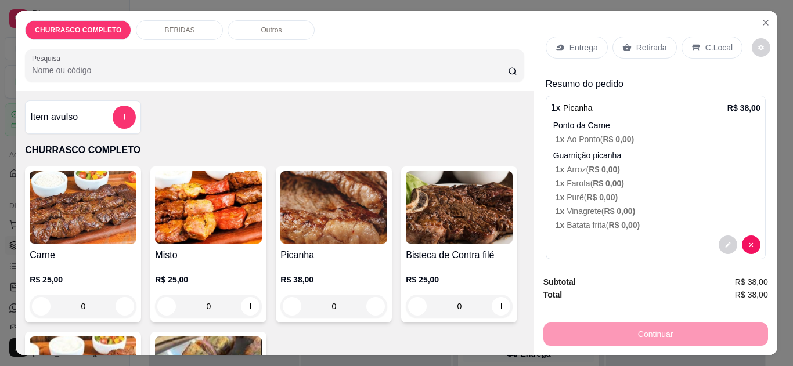
click at [645, 42] on p "Retirada" at bounding box center [652, 48] width 31 height 12
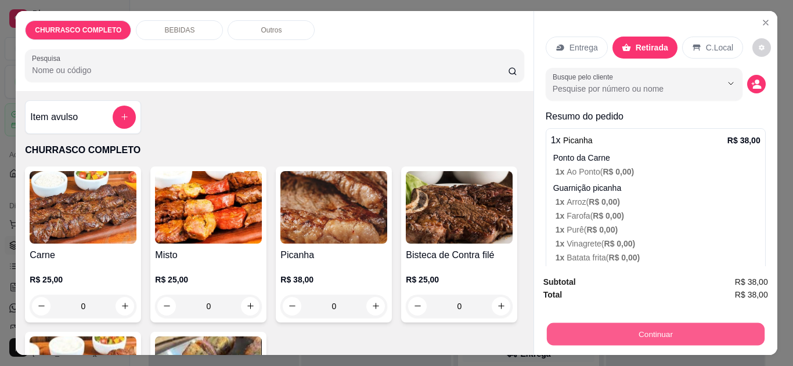
click at [616, 326] on button "Continuar" at bounding box center [656, 335] width 218 height 23
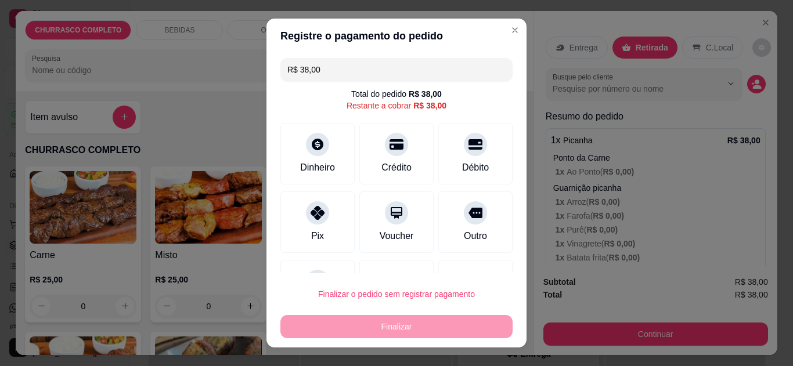
click at [314, 215] on icon at bounding box center [318, 213] width 14 height 14
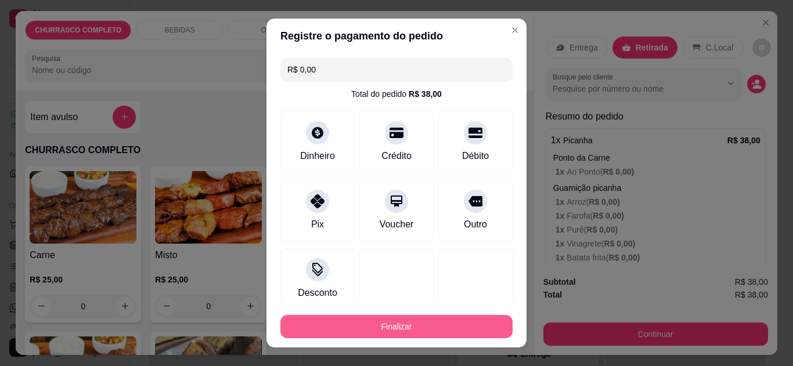
click at [336, 324] on button "Finalizar" at bounding box center [397, 326] width 232 height 23
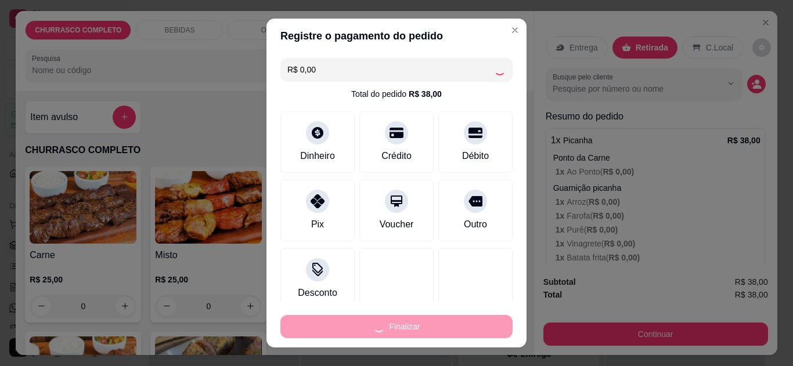
type input "-R$ 38,00"
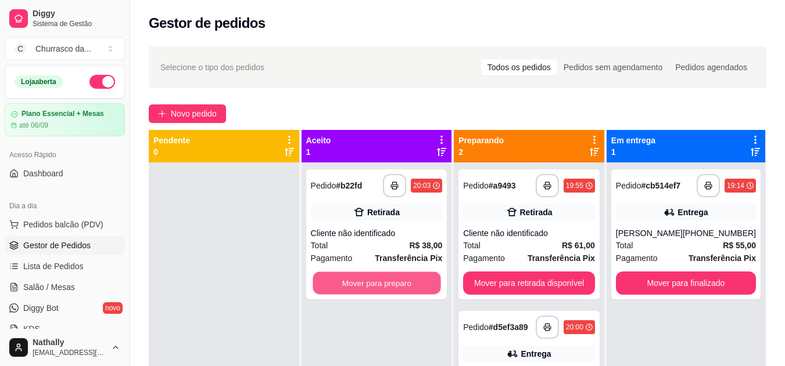
click at [384, 285] on button "Mover para preparo" at bounding box center [376, 283] width 128 height 23
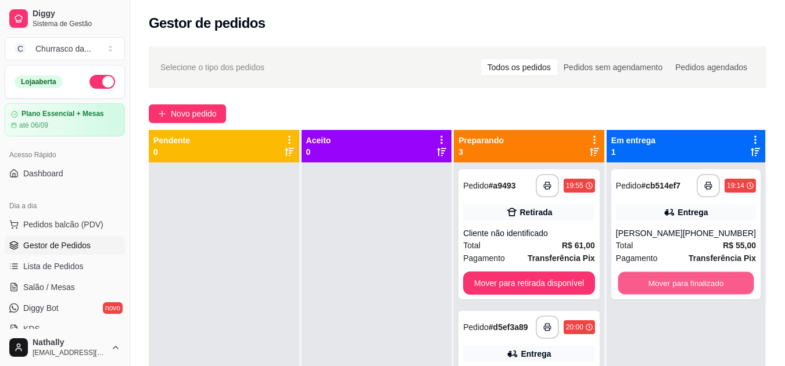
click at [663, 283] on button "Mover para finalizado" at bounding box center [685, 283] width 136 height 23
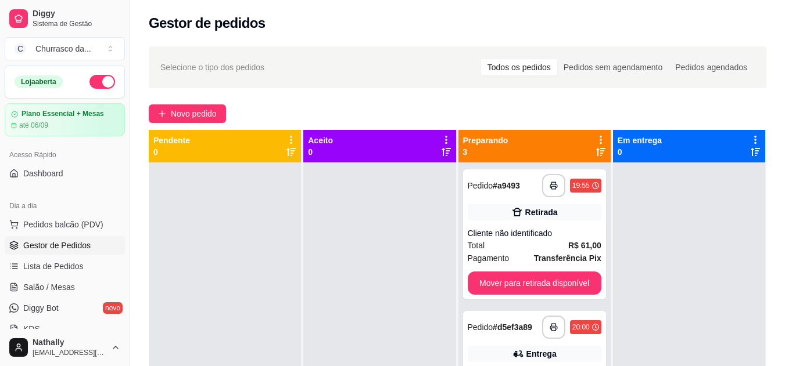
click at [568, 243] on strong "R$ 61,00" at bounding box center [584, 245] width 33 height 9
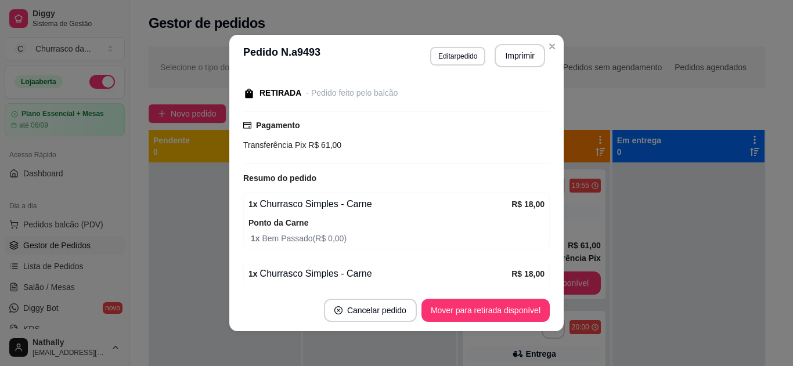
scroll to position [139, 0]
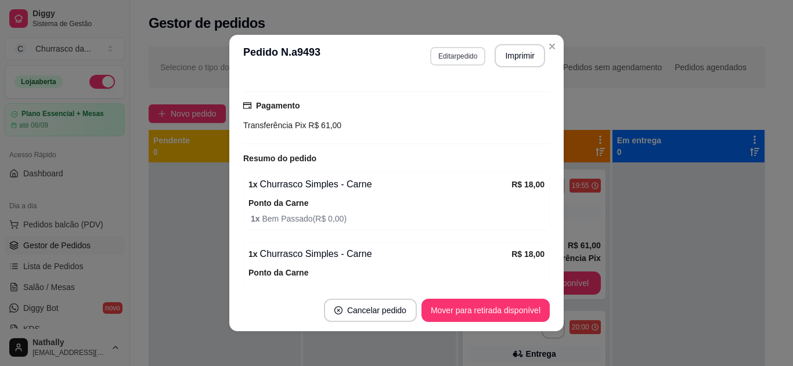
click at [441, 54] on button "Editar pedido" at bounding box center [457, 56] width 55 height 19
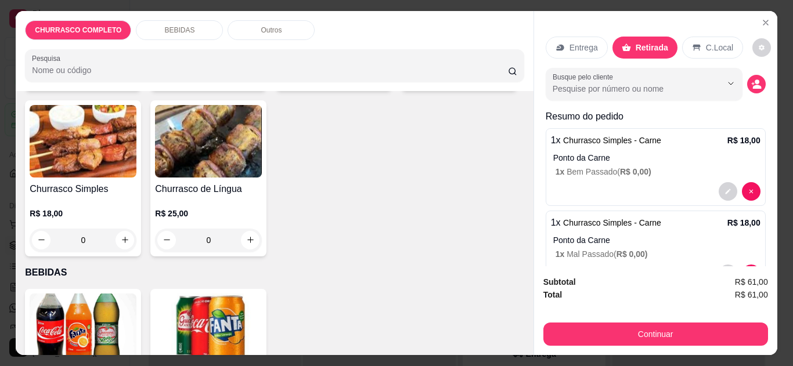
scroll to position [463, 0]
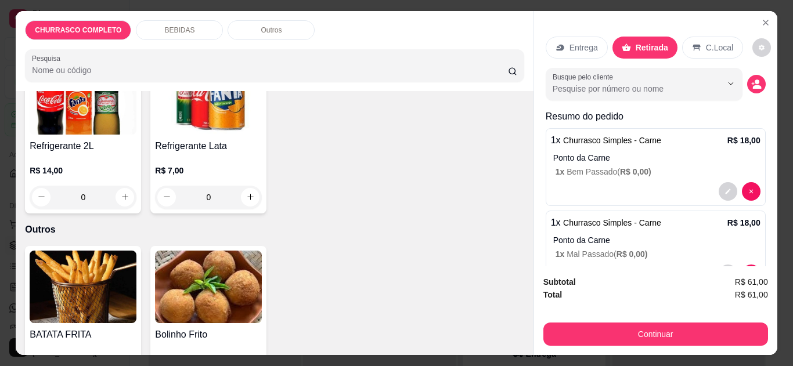
click at [245, 186] on div "0" at bounding box center [208, 197] width 107 height 23
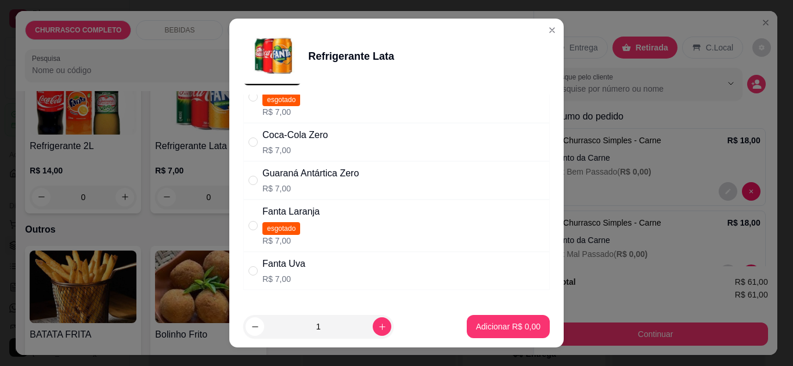
scroll to position [116, 0]
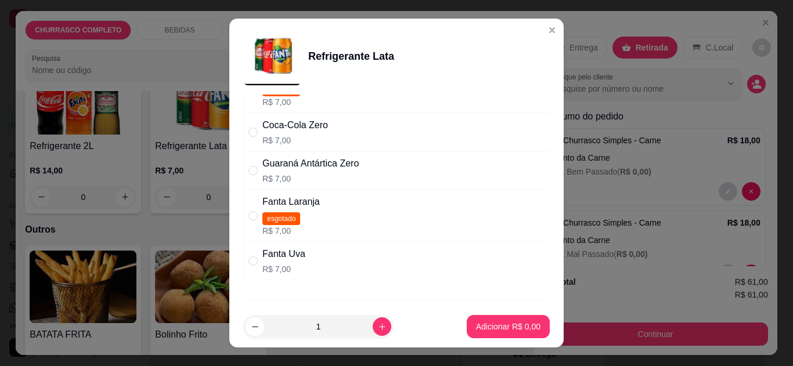
click at [285, 124] on div "Coca-Cola Zero" at bounding box center [296, 125] width 66 height 14
click at [286, 267] on p "R$ 7,00" at bounding box center [284, 270] width 43 height 12
radio input "false"
radio input "true"
click at [358, 130] on div "Coca-Cola Zero R$ 7,00" at bounding box center [396, 132] width 307 height 38
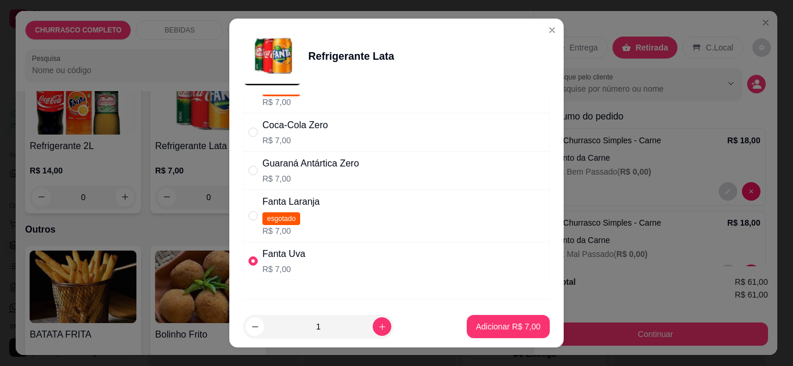
radio input "true"
radio input "false"
click at [479, 326] on p "Adicionar R$ 7,00" at bounding box center [508, 327] width 64 height 12
type input "1"
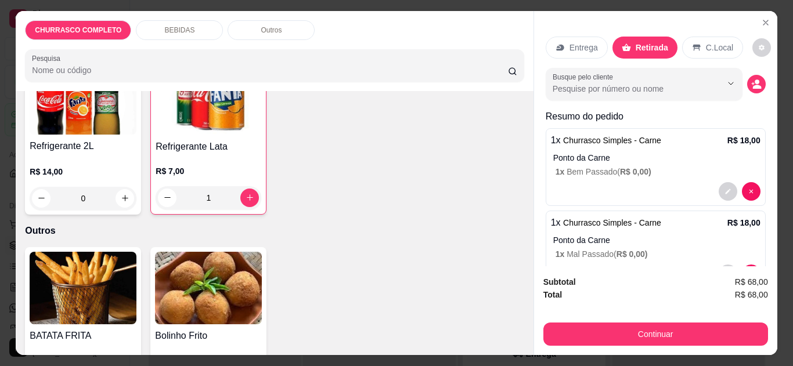
click at [240, 194] on div "1" at bounding box center [209, 197] width 106 height 23
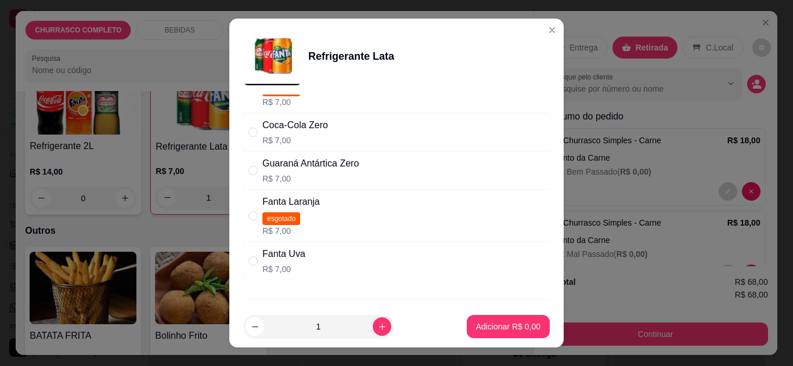
click at [408, 265] on div "Fanta Uva R$ 7,00" at bounding box center [396, 261] width 307 height 38
radio input "true"
click at [479, 326] on p "Adicionar R$ 7,00" at bounding box center [508, 327] width 63 height 11
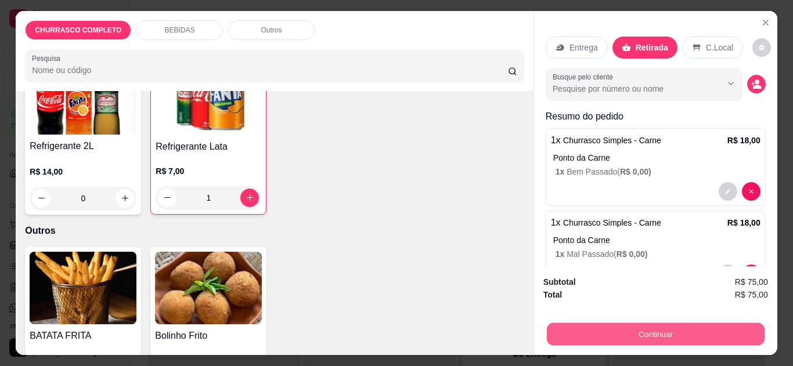
click at [583, 325] on button "Continuar" at bounding box center [656, 335] width 218 height 23
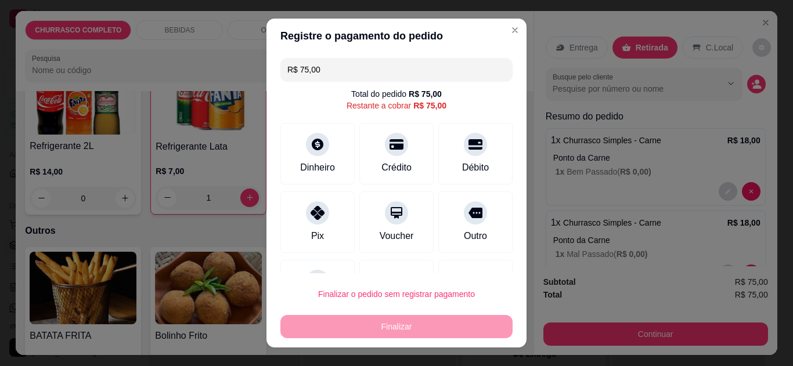
click at [292, 232] on div "Pix" at bounding box center [318, 223] width 74 height 62
type input "R$ 0,00"
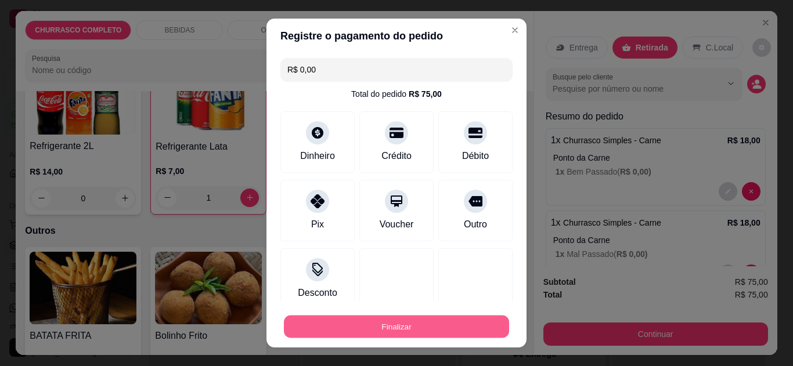
click at [328, 332] on button "Finalizar" at bounding box center [396, 327] width 225 height 23
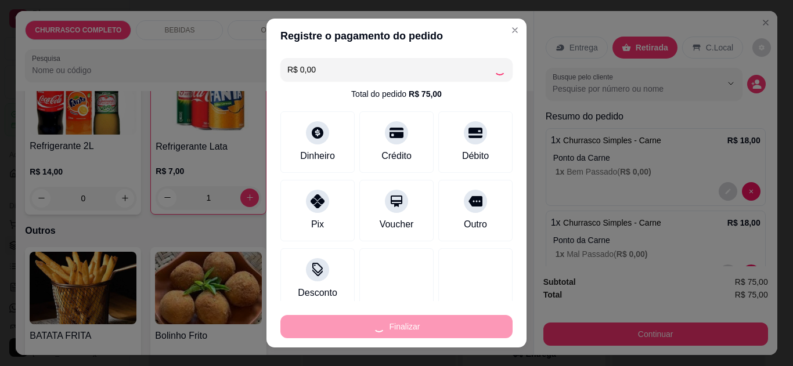
type input "0"
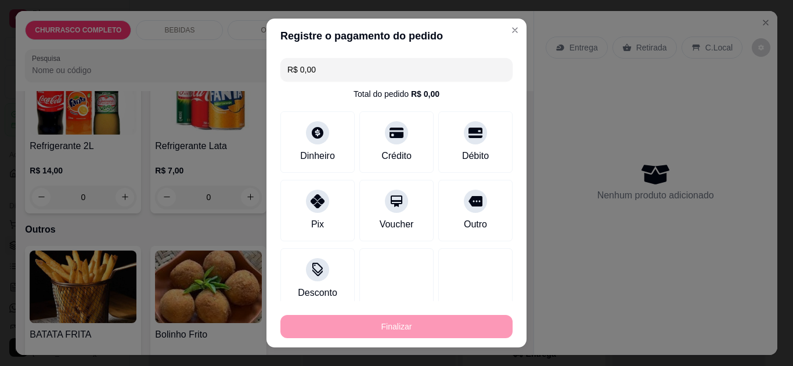
type input "-R$ 75,00"
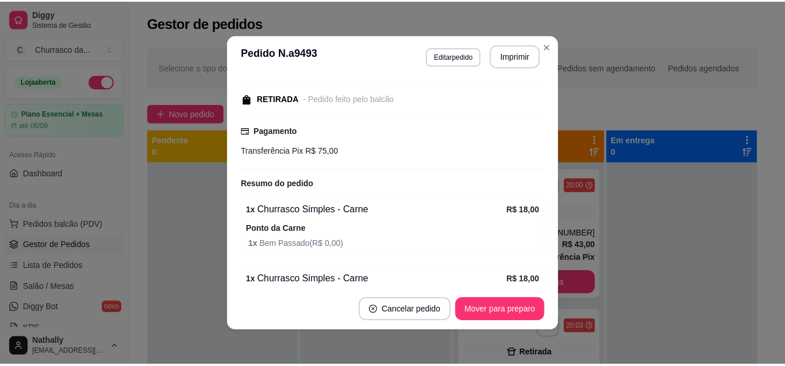
scroll to position [165, 0]
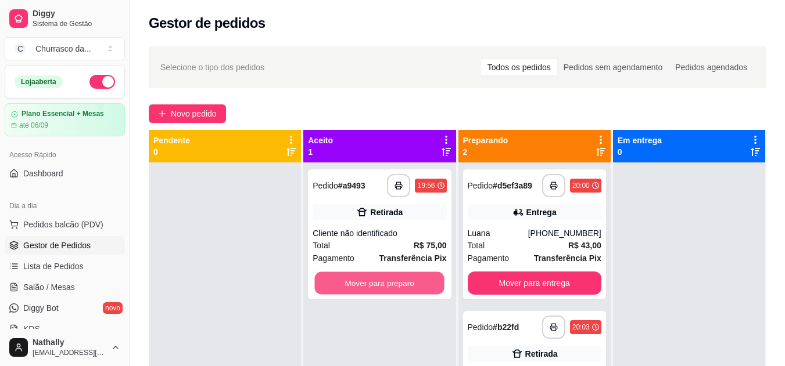
click at [419, 286] on button "Mover para preparo" at bounding box center [380, 283] width 130 height 23
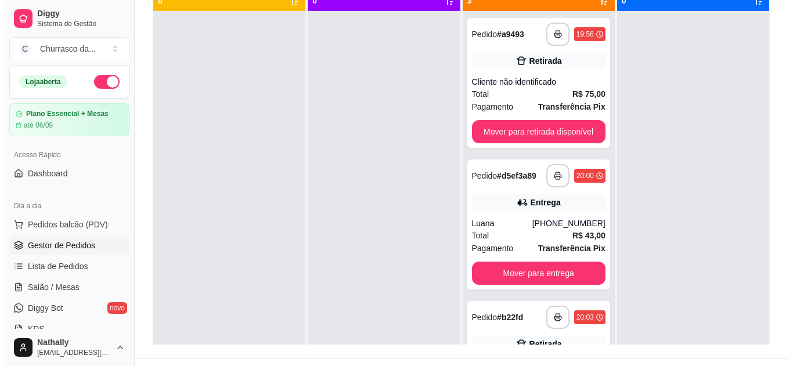
scroll to position [163, 0]
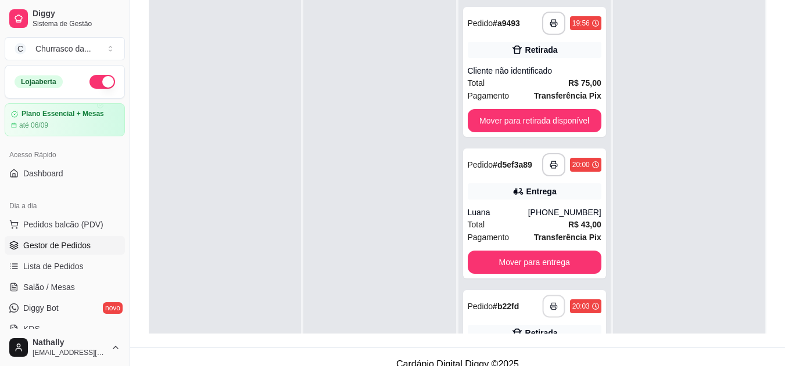
click at [551, 315] on div "**********" at bounding box center [571, 306] width 59 height 23
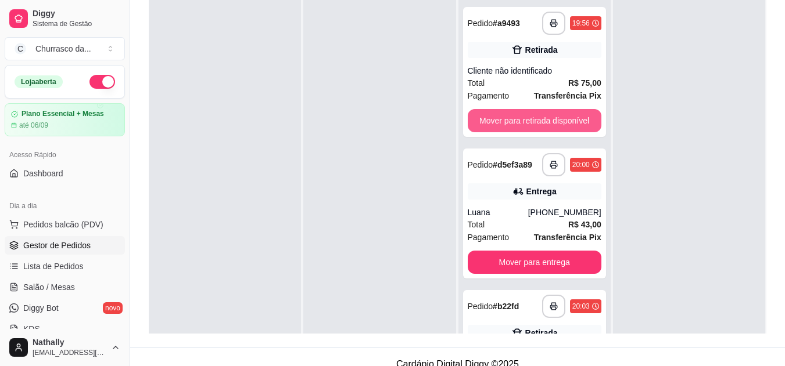
click at [570, 125] on button "Mover para retirada disponível" at bounding box center [535, 120] width 134 height 23
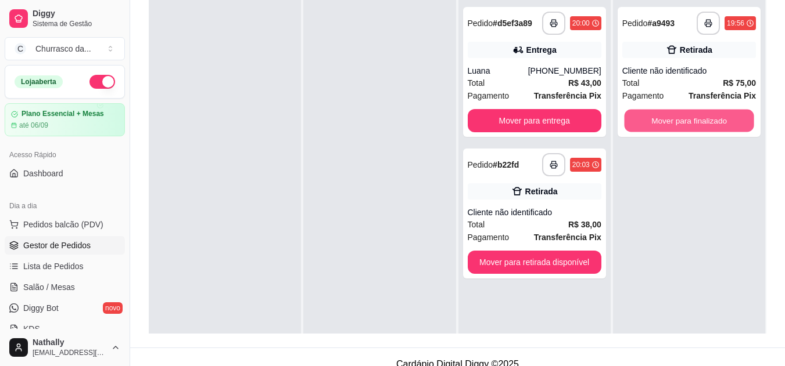
click at [674, 118] on button "Mover para finalizado" at bounding box center [689, 121] width 130 height 23
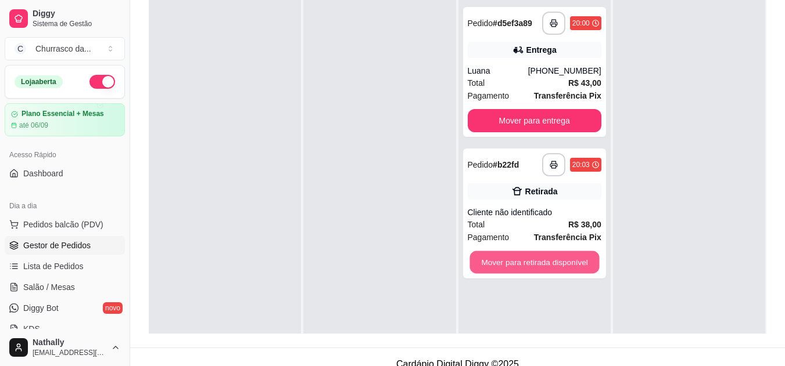
click at [557, 261] on button "Mover para retirada disponível" at bounding box center [534, 262] width 130 height 23
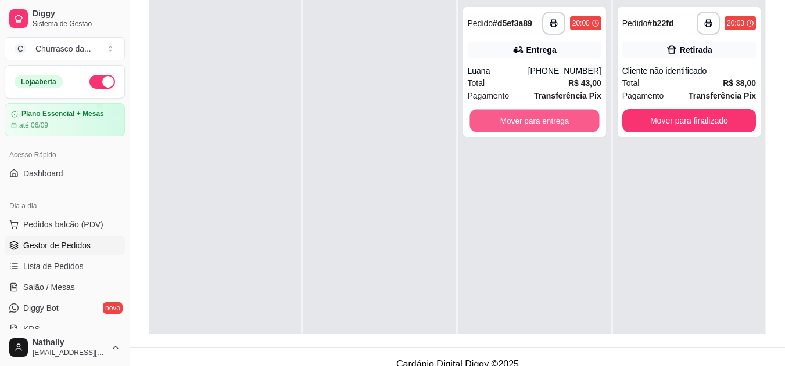
click at [518, 123] on button "Mover para entrega" at bounding box center [534, 121] width 130 height 23
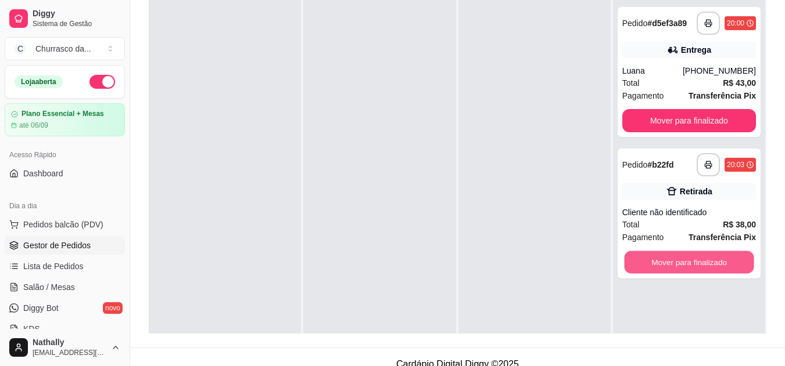
click at [738, 265] on button "Mover para finalizado" at bounding box center [689, 262] width 130 height 23
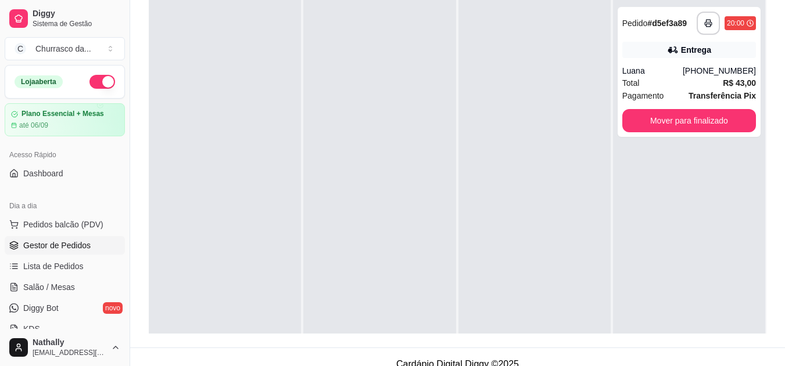
click at [680, 73] on div "Luana" at bounding box center [652, 71] width 60 height 12
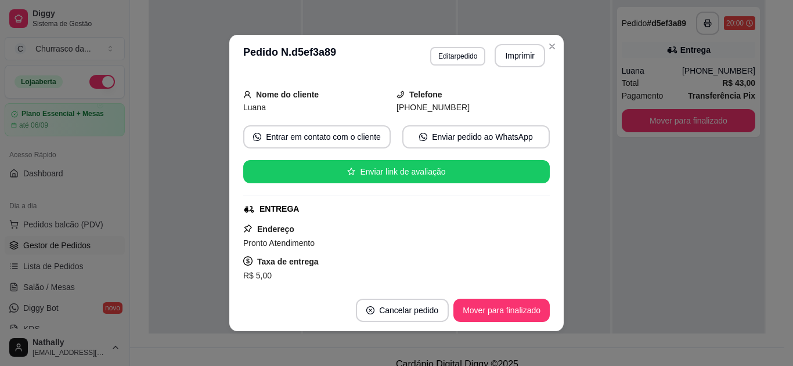
scroll to position [70, 0]
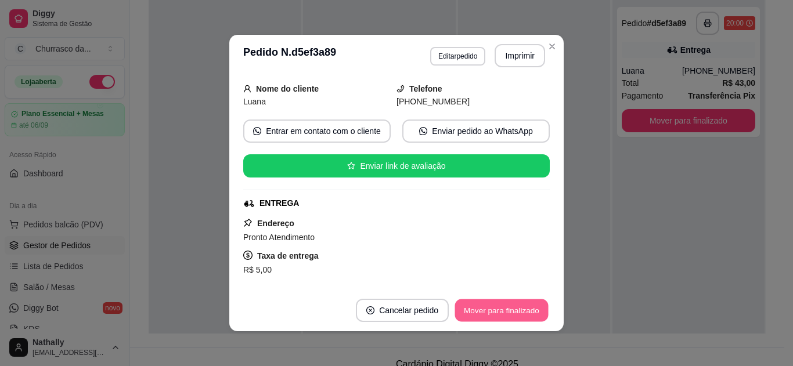
click at [520, 314] on button "Mover para finalizado" at bounding box center [502, 311] width 94 height 23
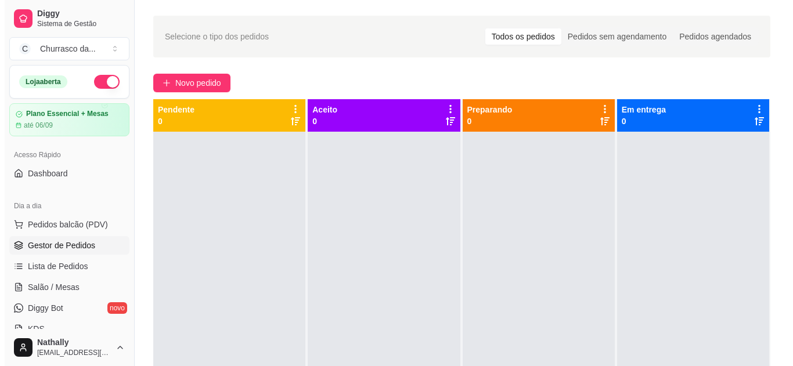
scroll to position [0, 0]
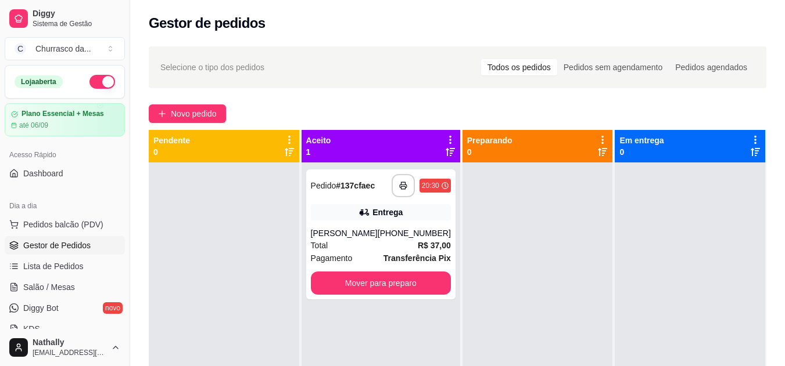
click at [366, 247] on div "Total R$ 37,00" at bounding box center [381, 245] width 140 height 13
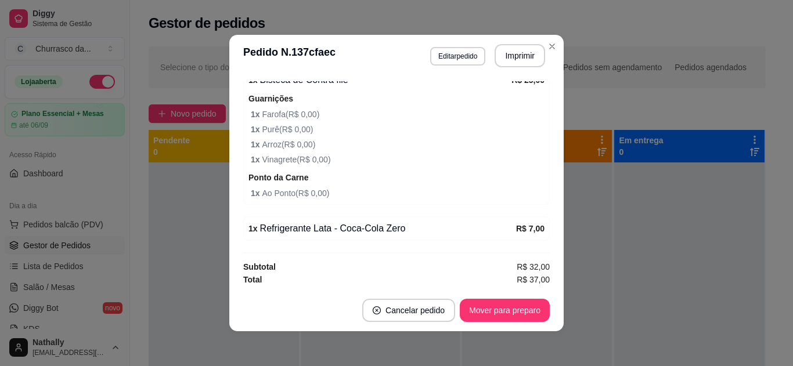
scroll to position [396, 0]
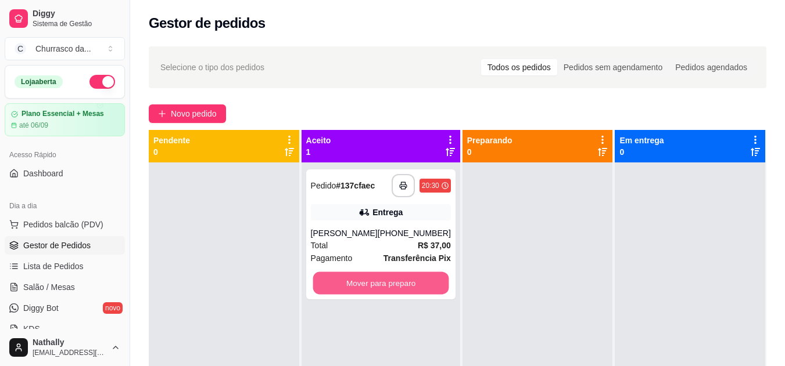
click at [391, 288] on button "Mover para preparo" at bounding box center [380, 283] width 136 height 23
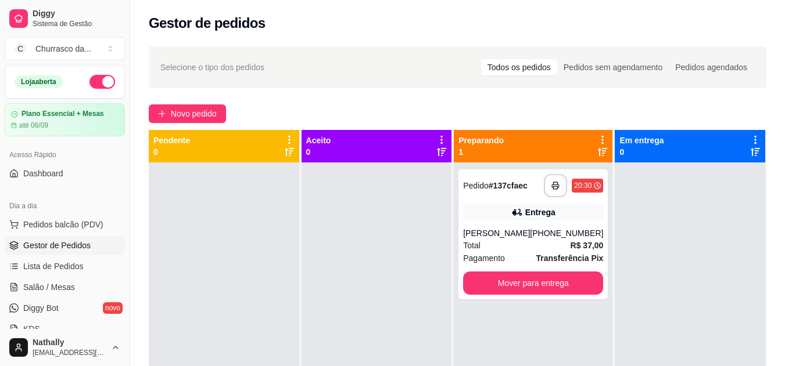
click at [80, 226] on span "Pedidos balcão (PDV)" at bounding box center [63, 225] width 80 height 12
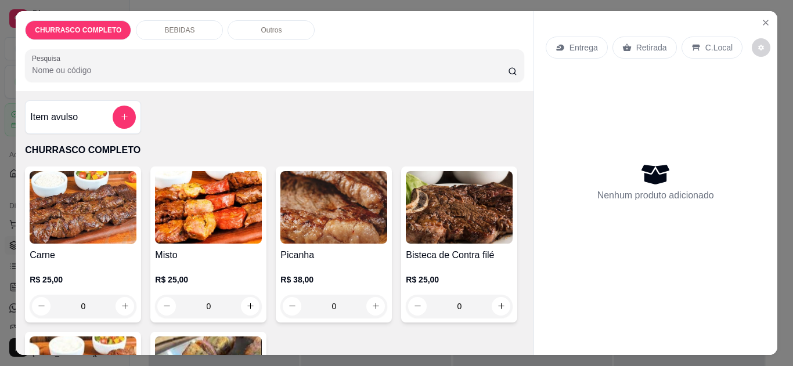
click at [123, 300] on div "0" at bounding box center [83, 306] width 107 height 23
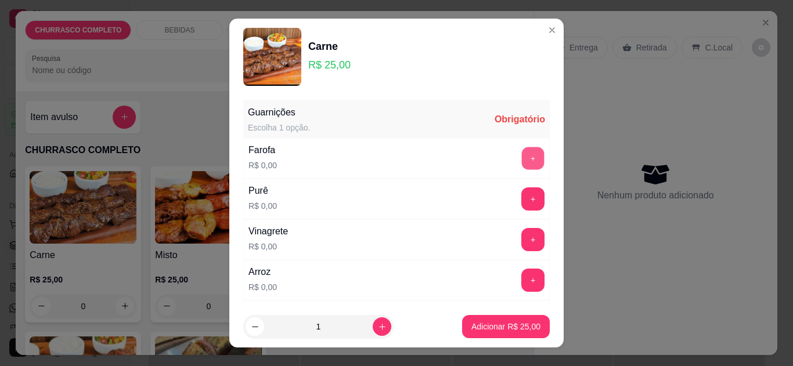
click at [522, 156] on button "+" at bounding box center [533, 158] width 23 height 23
click at [522, 198] on button "+" at bounding box center [533, 199] width 23 height 23
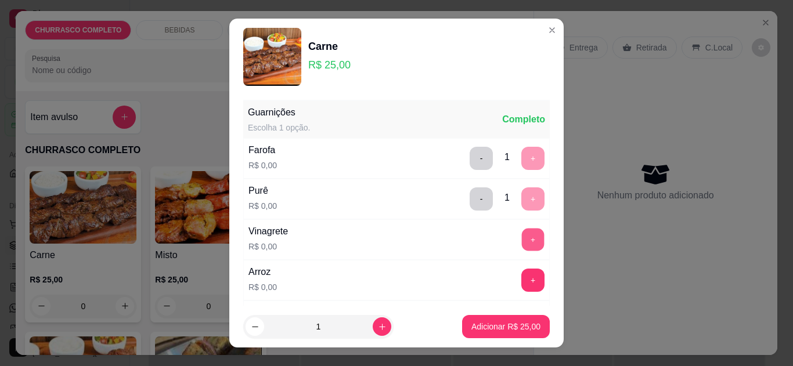
click at [522, 245] on button "+" at bounding box center [533, 239] width 23 height 23
click at [522, 291] on button "+" at bounding box center [533, 280] width 23 height 23
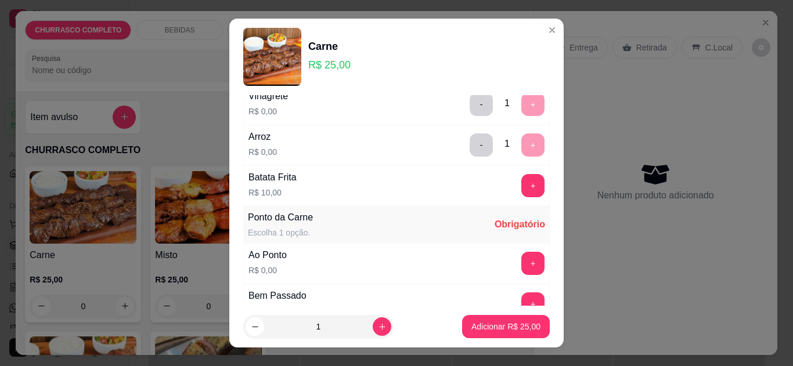
scroll to position [139, 0]
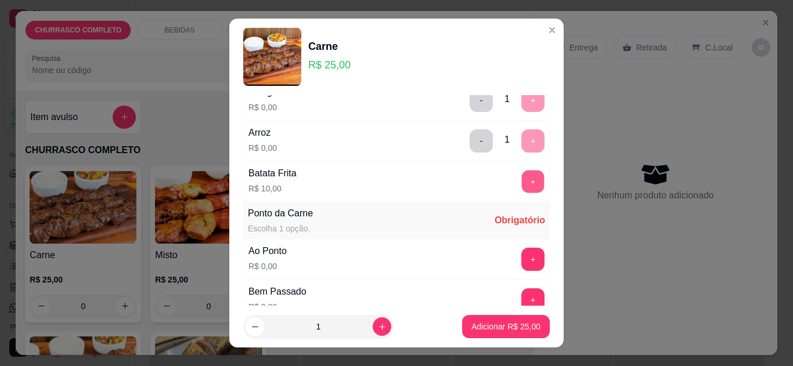
click at [522, 185] on button "+" at bounding box center [533, 181] width 23 height 23
click at [522, 264] on button "+" at bounding box center [533, 259] width 23 height 23
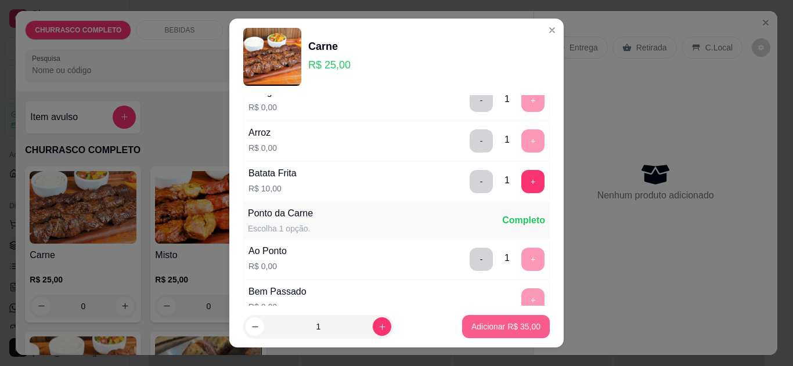
click at [501, 324] on p "Adicionar R$ 35,00" at bounding box center [506, 327] width 69 height 12
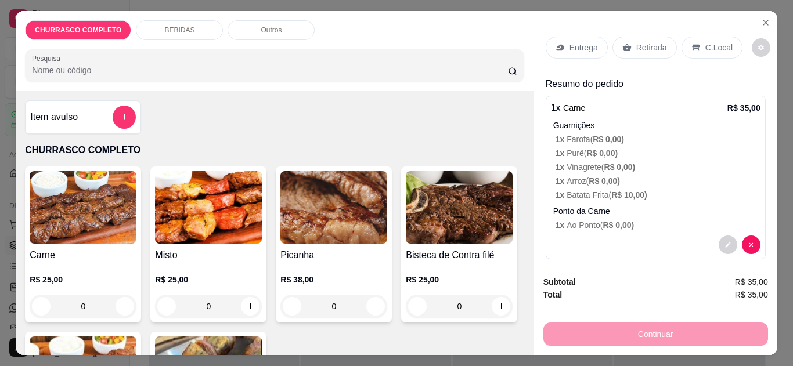
click at [580, 42] on p "Entrega" at bounding box center [584, 48] width 28 height 12
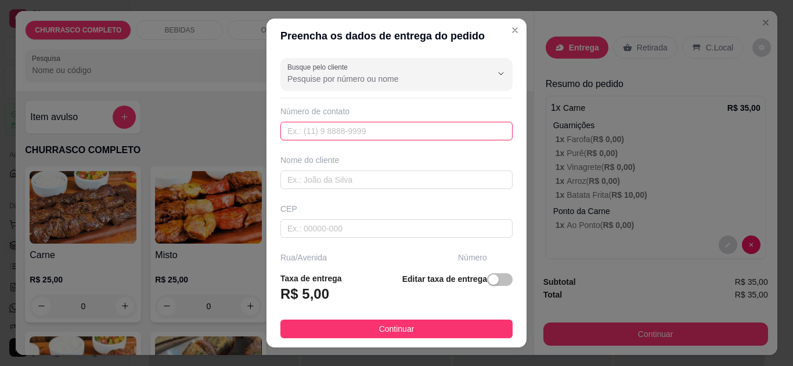
click at [311, 136] on input "text" at bounding box center [397, 131] width 232 height 19
type input "[PHONE_NUMBER]"
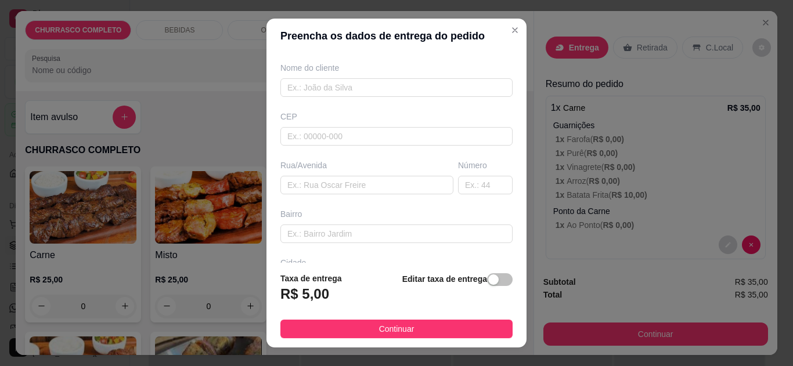
scroll to position [93, 0]
click at [396, 182] on input "text" at bounding box center [367, 184] width 173 height 19
type input "alojamento pajurá"
click at [467, 182] on input "text" at bounding box center [485, 184] width 55 height 19
type input "07"
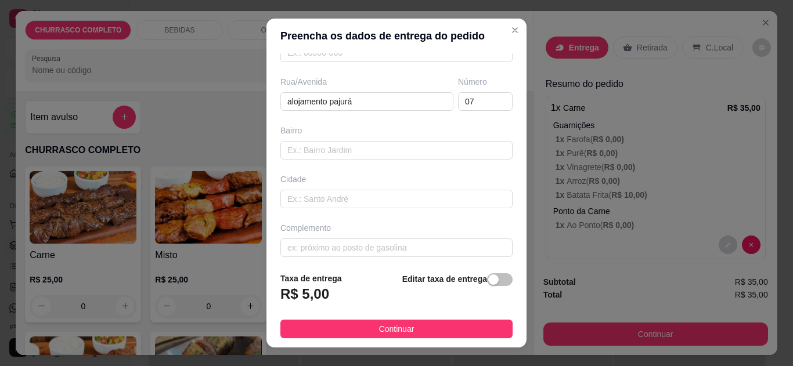
scroll to position [181, 0]
click at [397, 328] on span "Continuar" at bounding box center [396, 329] width 35 height 13
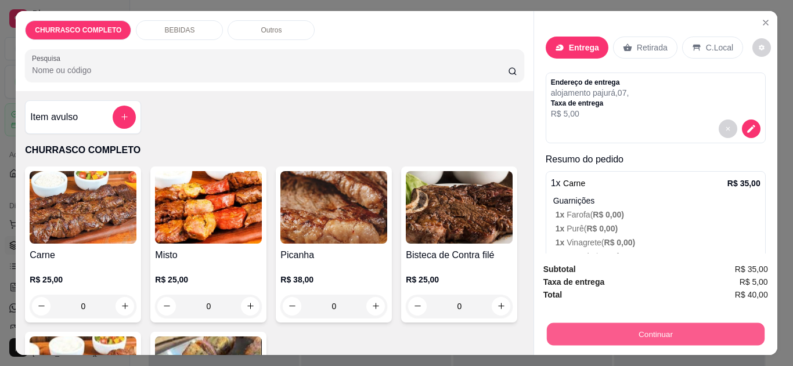
click at [596, 333] on button "Continuar" at bounding box center [656, 335] width 218 height 23
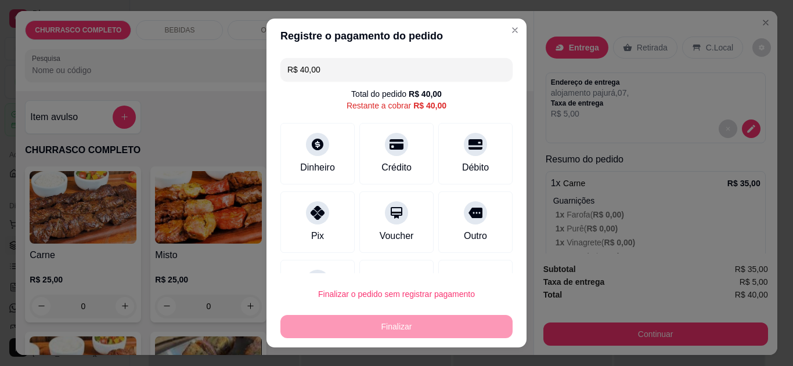
click at [321, 227] on div "Pix" at bounding box center [318, 223] width 74 height 62
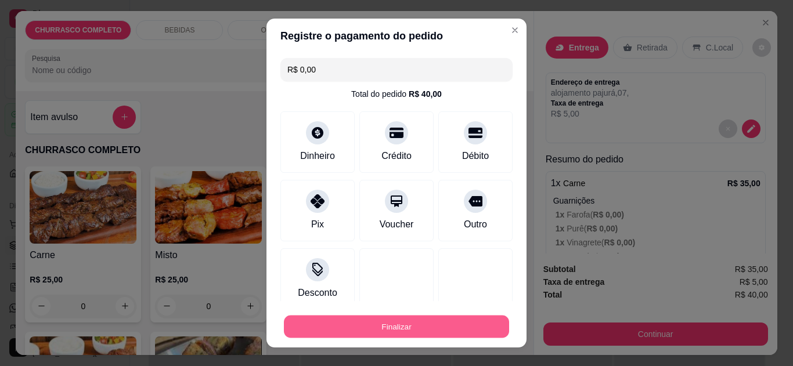
click at [376, 325] on button "Finalizar" at bounding box center [396, 327] width 225 height 23
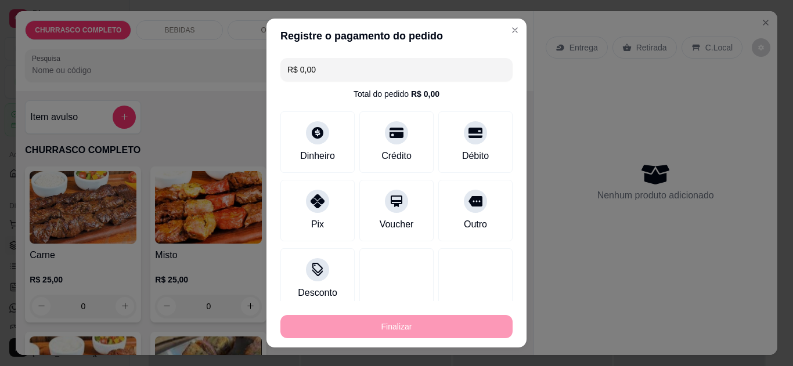
type input "-R$ 40,00"
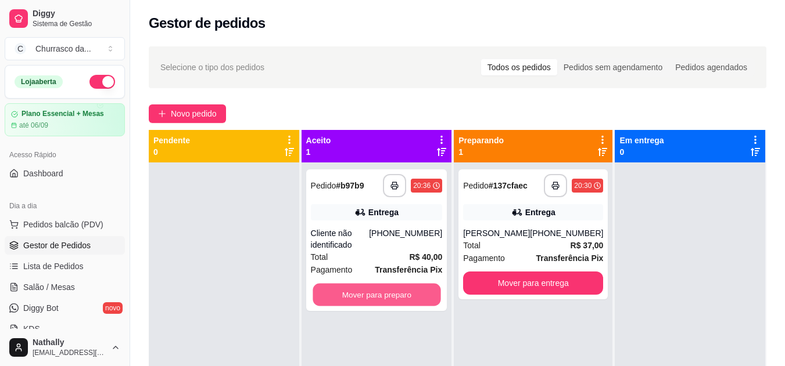
click at [425, 297] on button "Mover para preparo" at bounding box center [376, 295] width 128 height 23
click at [518, 242] on div "Total R$ 37,00" at bounding box center [533, 245] width 140 height 13
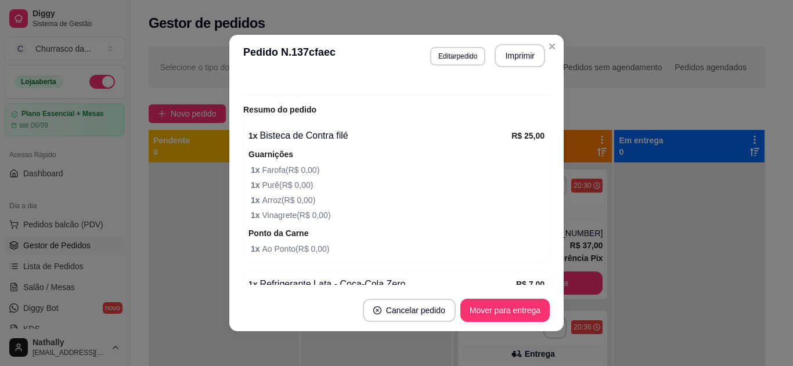
scroll to position [348, 0]
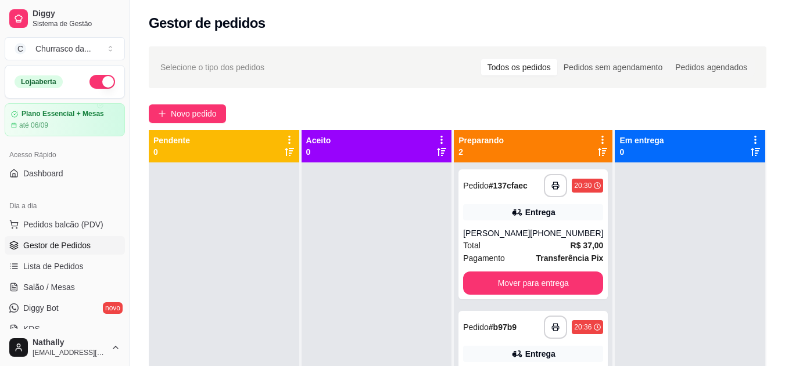
click at [483, 228] on div "[PERSON_NAME]" at bounding box center [496, 234] width 67 height 12
click at [495, 222] on div "**********" at bounding box center [532, 235] width 149 height 130
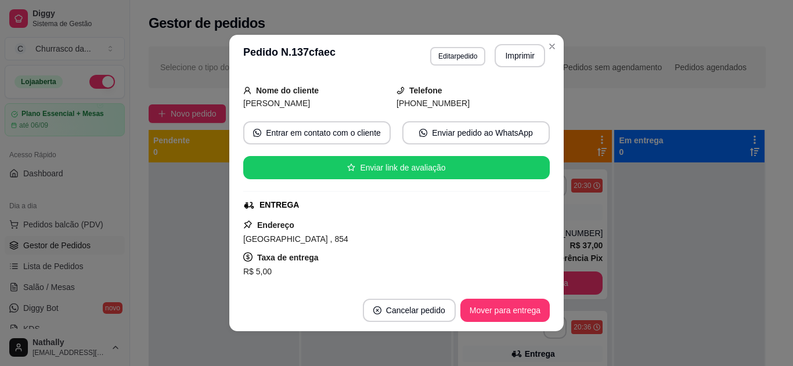
scroll to position [116, 0]
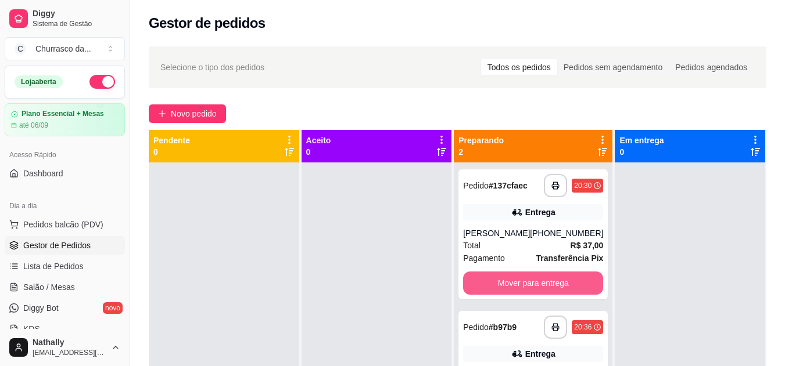
click at [560, 285] on button "Mover para entrega" at bounding box center [533, 283] width 140 height 23
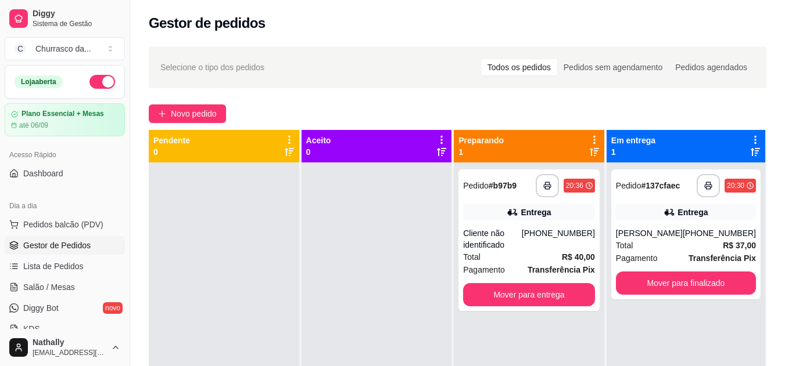
click at [522, 241] on div "Cliente não identificado" at bounding box center [492, 239] width 59 height 23
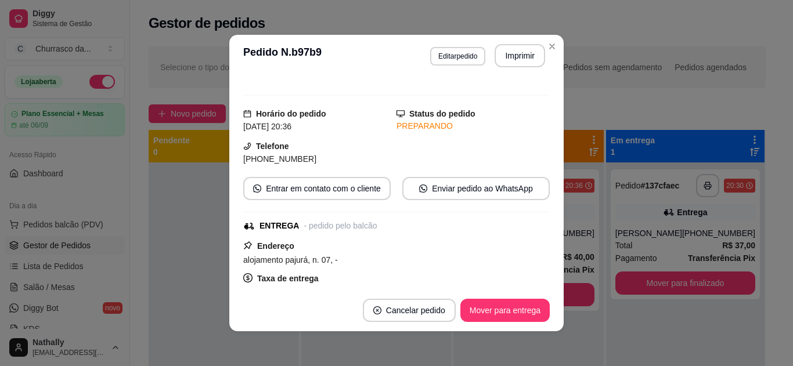
scroll to position [23, 0]
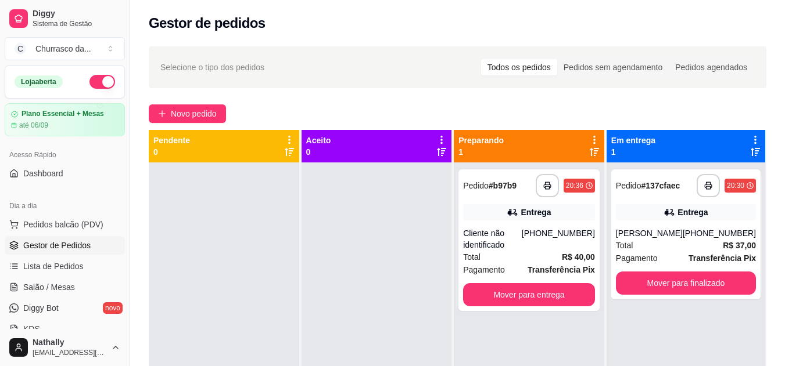
click at [549, 41] on div "**********" at bounding box center [457, 274] width 655 height 471
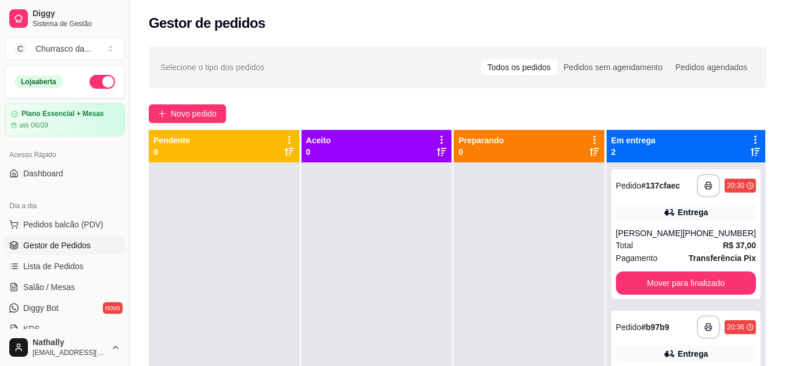
click at [670, 251] on div "Total R$ 37,00" at bounding box center [686, 245] width 140 height 13
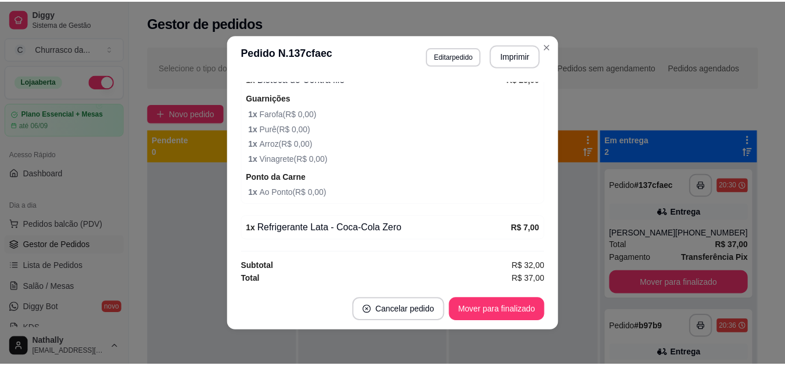
scroll to position [396, 0]
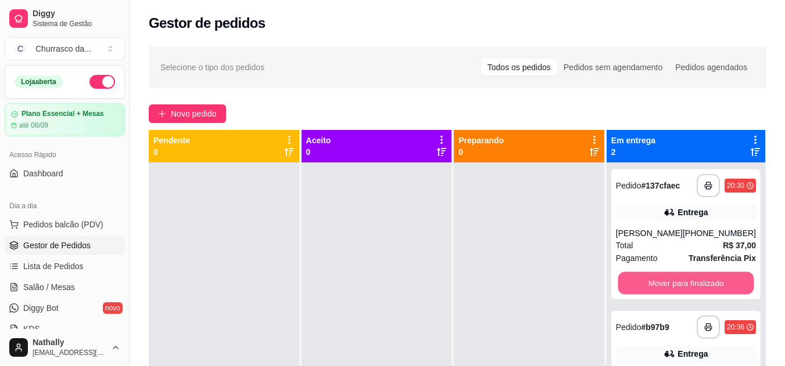
click at [716, 274] on button "Mover para finalizado" at bounding box center [685, 283] width 136 height 23
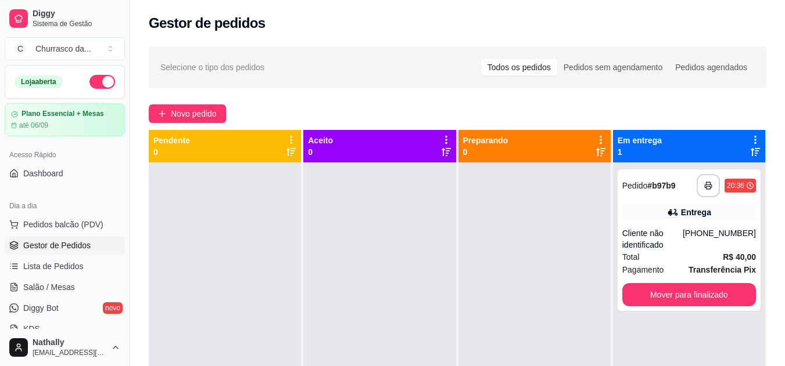
click at [716, 274] on strong "Transferência Pix" at bounding box center [721, 269] width 67 height 9
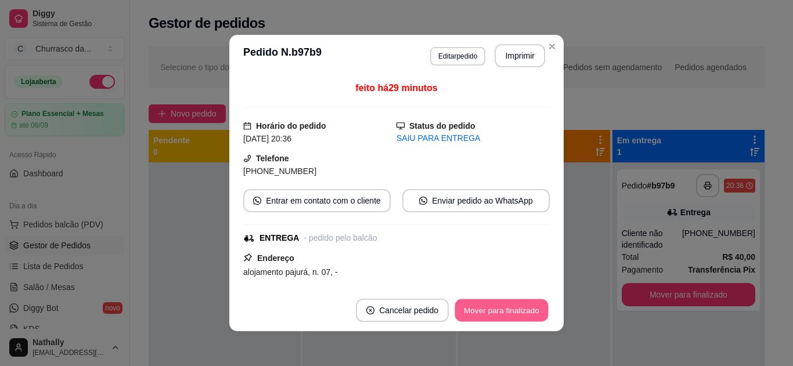
click at [500, 310] on button "Mover para finalizado" at bounding box center [502, 311] width 94 height 23
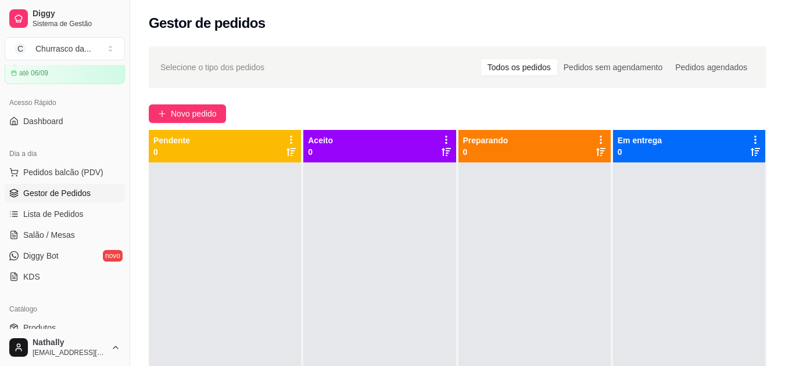
scroll to position [72, 0]
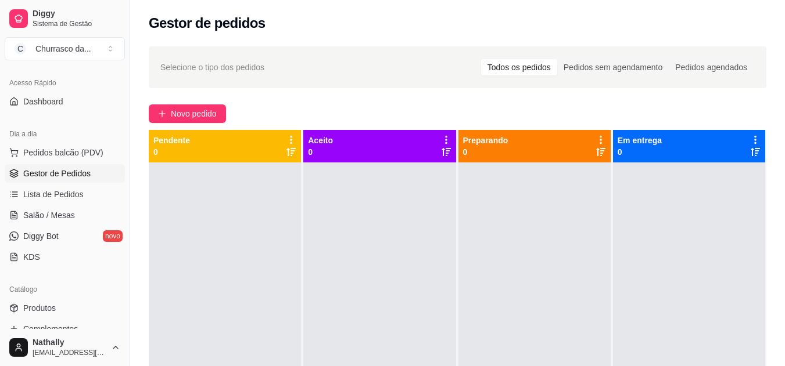
click at [69, 192] on span "Lista de Pedidos" at bounding box center [53, 195] width 60 height 12
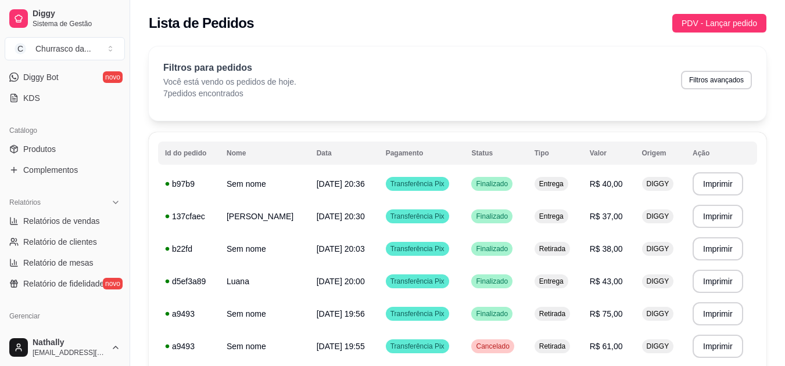
scroll to position [238, 0]
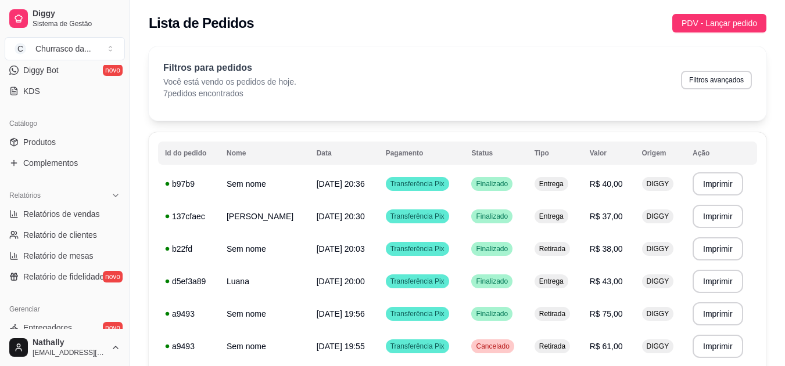
click at [62, 213] on span "Relatórios de vendas" at bounding box center [61, 215] width 77 height 12
select select "ALL"
select select "0"
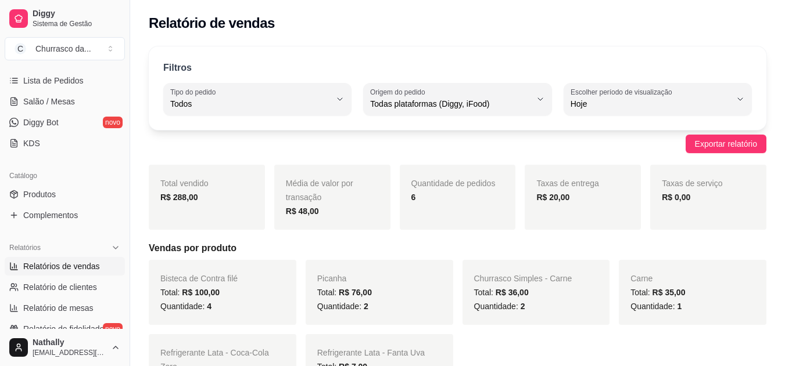
scroll to position [170, 0]
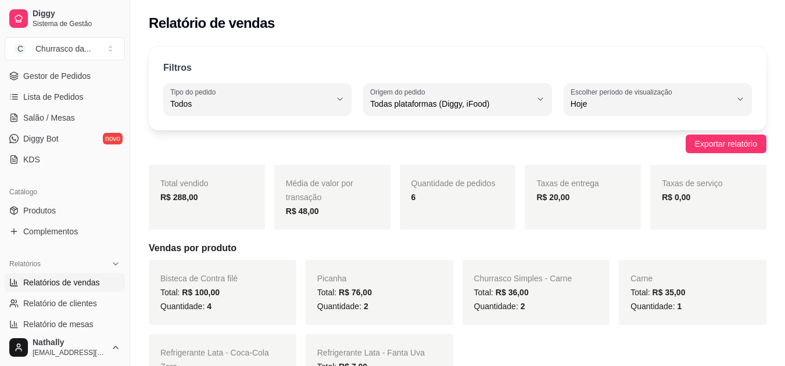
click at [44, 206] on span "Produtos" at bounding box center [39, 211] width 33 height 12
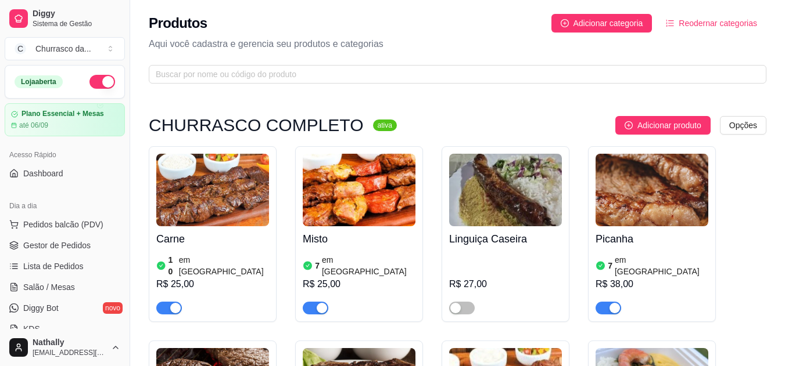
click at [53, 241] on span "Gestor de Pedidos" at bounding box center [56, 246] width 67 height 12
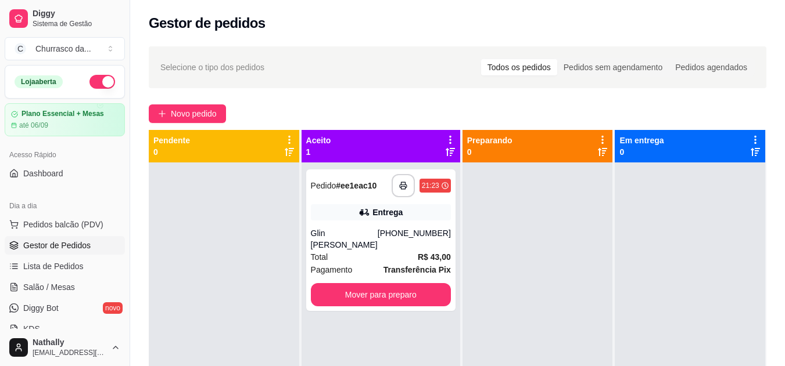
click at [353, 238] on div "Glin [PERSON_NAME]" at bounding box center [344, 239] width 67 height 23
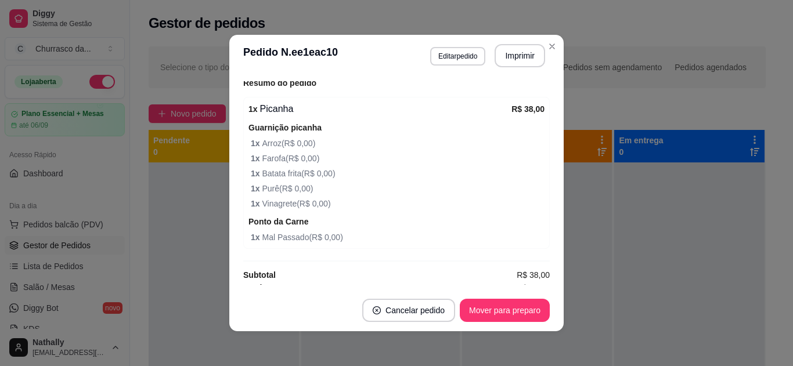
scroll to position [375, 0]
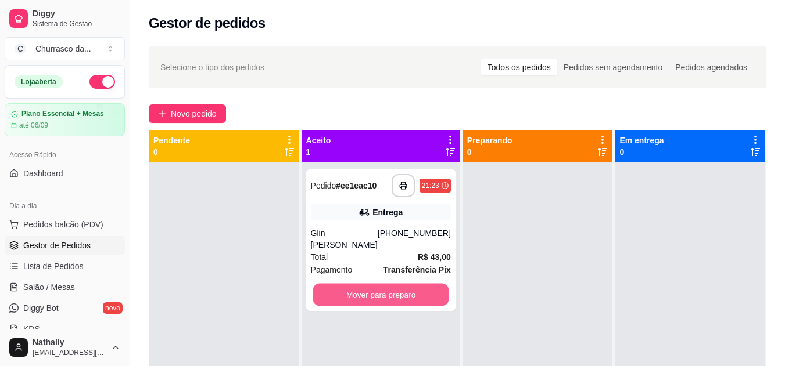
click at [414, 286] on button "Mover para preparo" at bounding box center [380, 295] width 136 height 23
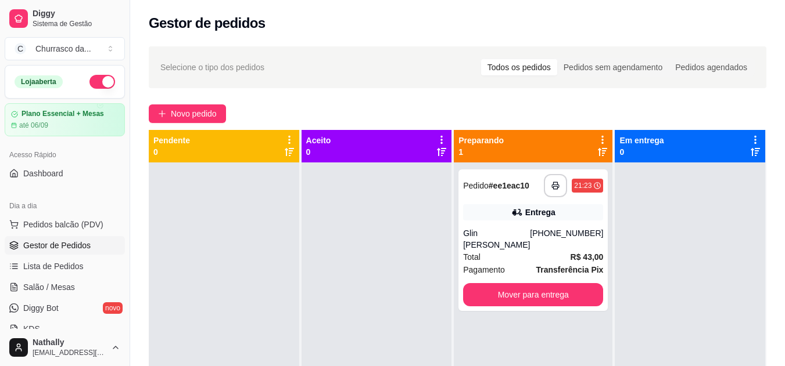
click at [491, 238] on div "Glin [PERSON_NAME]" at bounding box center [496, 239] width 67 height 23
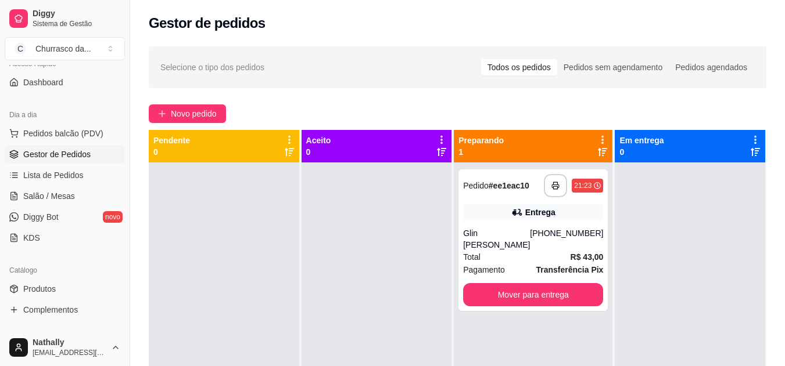
scroll to position [93, 0]
click at [81, 281] on link "Produtos" at bounding box center [65, 287] width 120 height 19
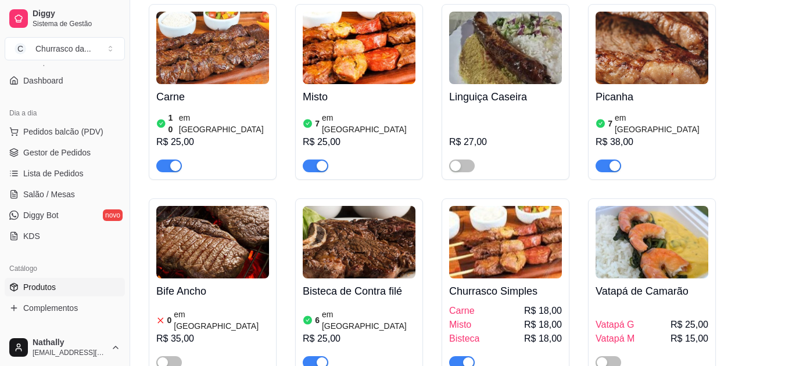
scroll to position [150, 0]
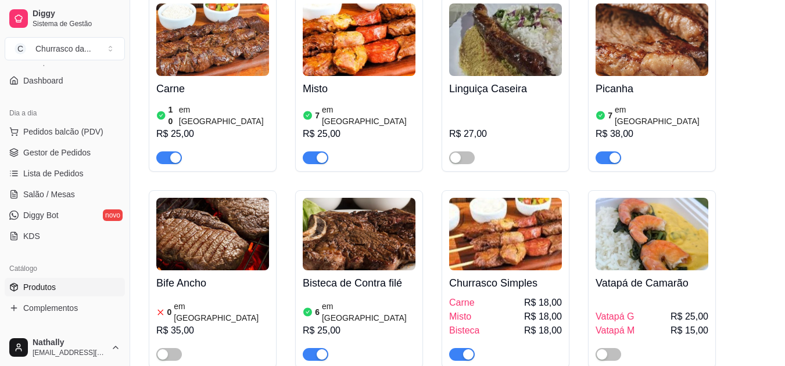
click at [523, 198] on img at bounding box center [505, 234] width 113 height 73
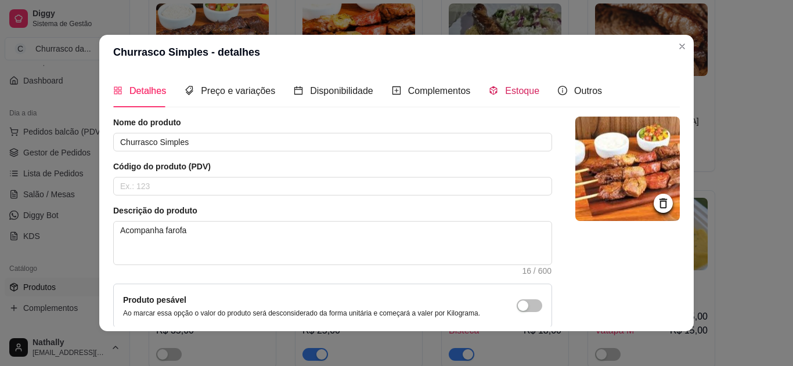
click at [517, 93] on span "Estoque" at bounding box center [522, 91] width 34 height 10
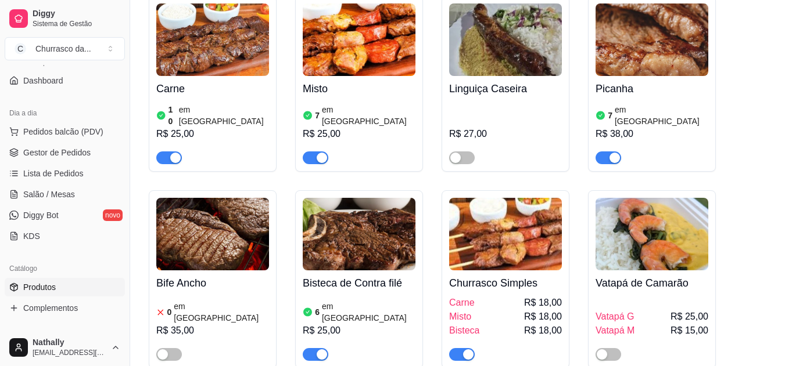
click at [210, 69] on img at bounding box center [212, 39] width 113 height 73
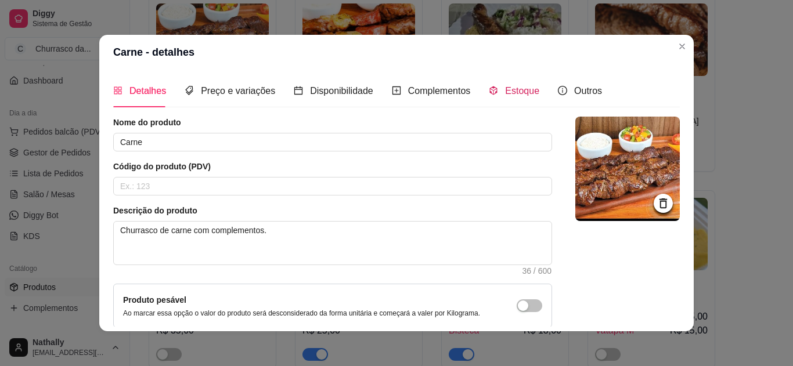
click at [505, 87] on span "Estoque" at bounding box center [522, 91] width 34 height 10
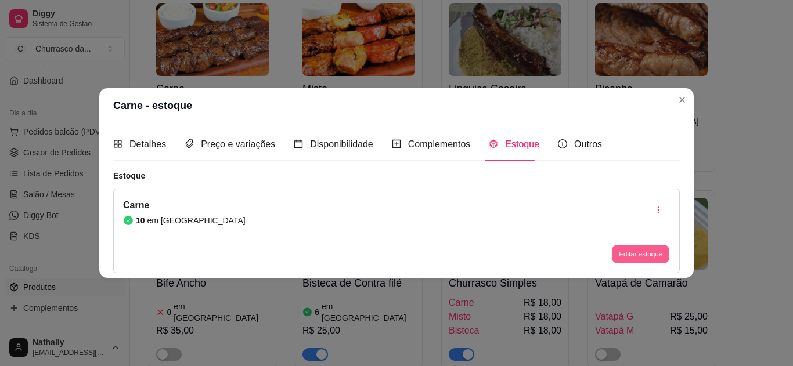
click at [618, 256] on button "Editar estoque" at bounding box center [640, 255] width 57 height 18
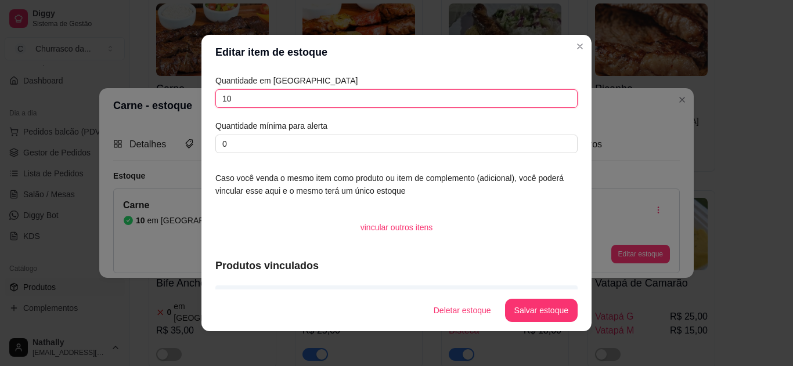
click at [515, 92] on input "10" at bounding box center [396, 98] width 362 height 19
type input "1"
type input "8"
click at [519, 301] on button "Salvar estoque" at bounding box center [541, 311] width 71 height 23
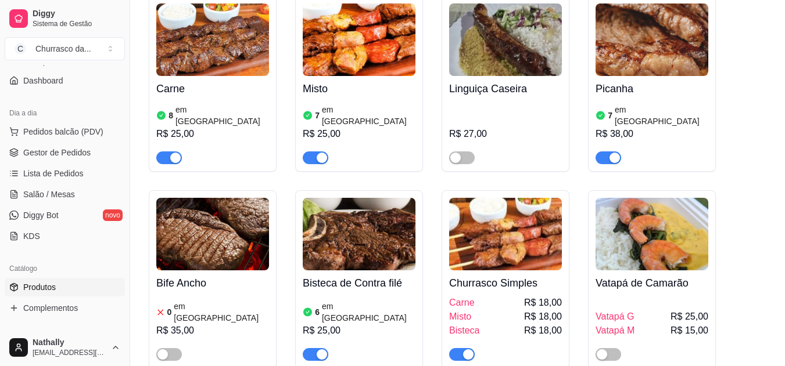
click at [66, 148] on span "Gestor de Pedidos" at bounding box center [56, 153] width 67 height 12
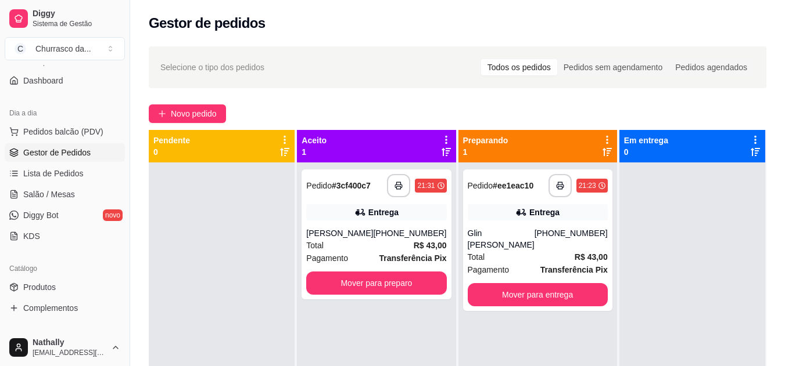
click at [336, 213] on div "Entrega" at bounding box center [376, 212] width 140 height 16
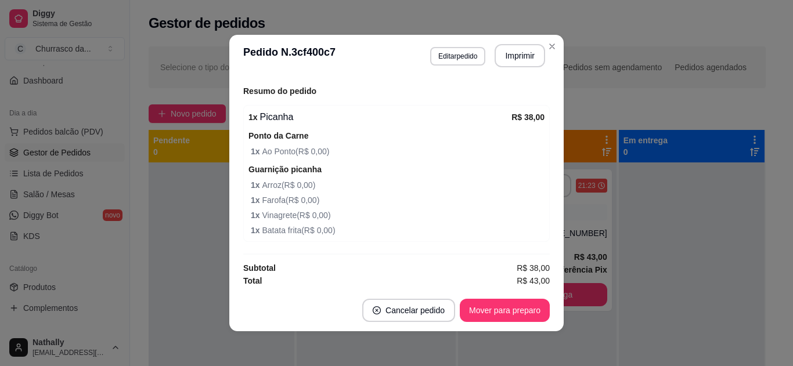
scroll to position [360, 0]
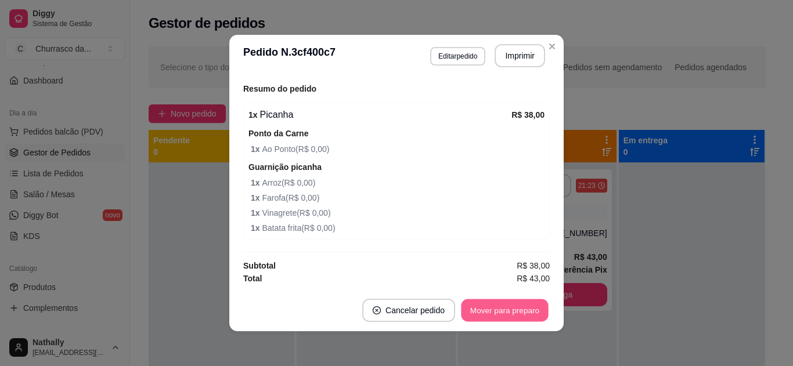
click at [529, 308] on button "Mover para preparo" at bounding box center [504, 311] width 87 height 23
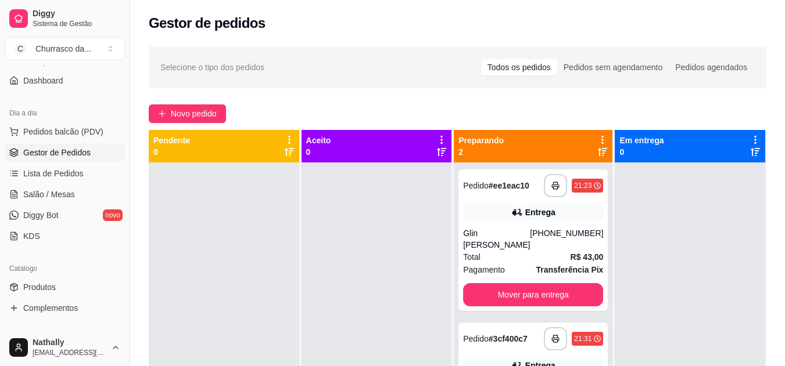
click at [490, 251] on div "Total R$ 43,00" at bounding box center [533, 257] width 140 height 13
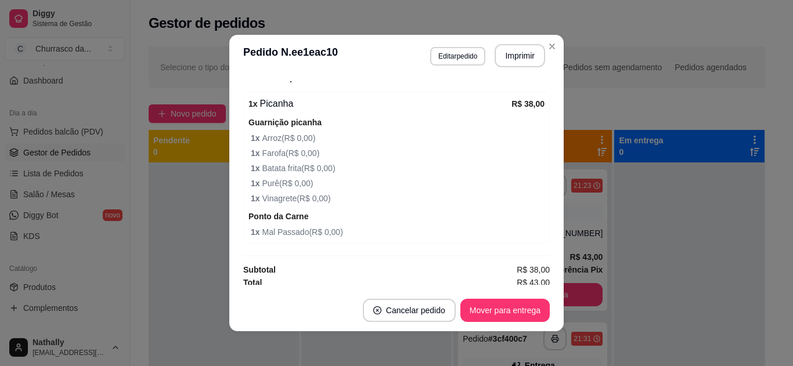
scroll to position [372, 0]
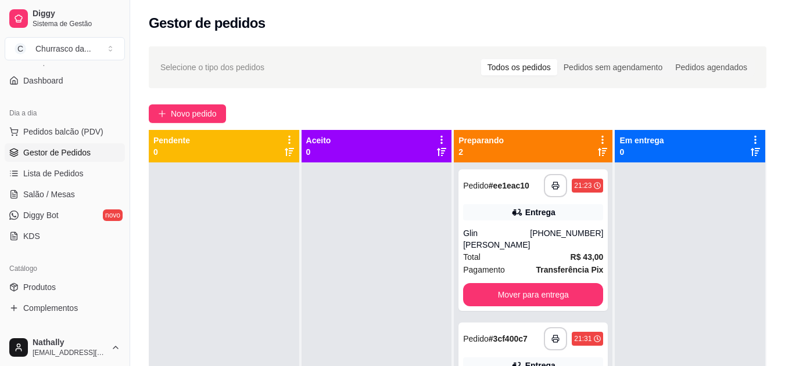
click at [520, 251] on div "Total R$ 43,00" at bounding box center [533, 257] width 140 height 13
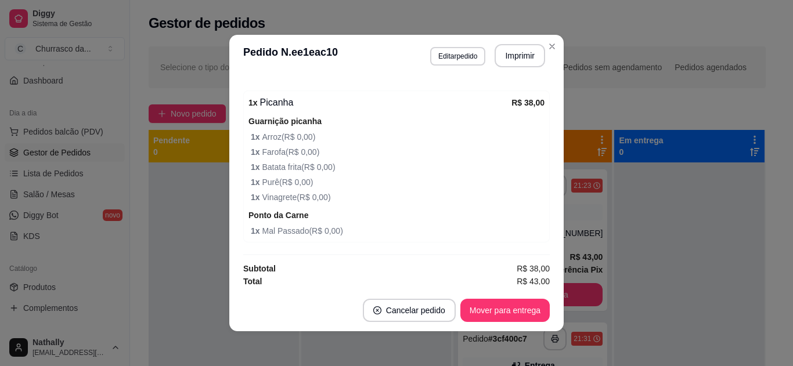
scroll to position [375, 0]
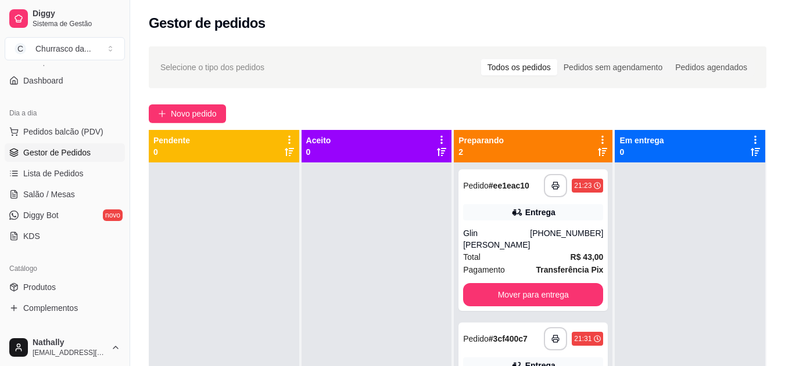
click at [74, 124] on button "Pedidos balcão (PDV)" at bounding box center [65, 132] width 120 height 19
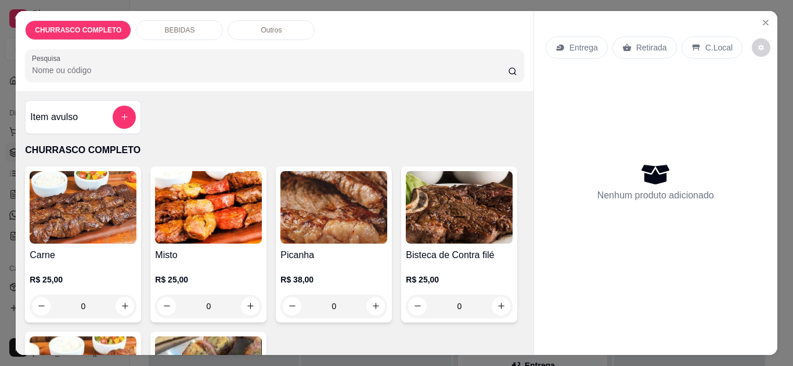
click at [373, 302] on div "0" at bounding box center [334, 306] width 107 height 23
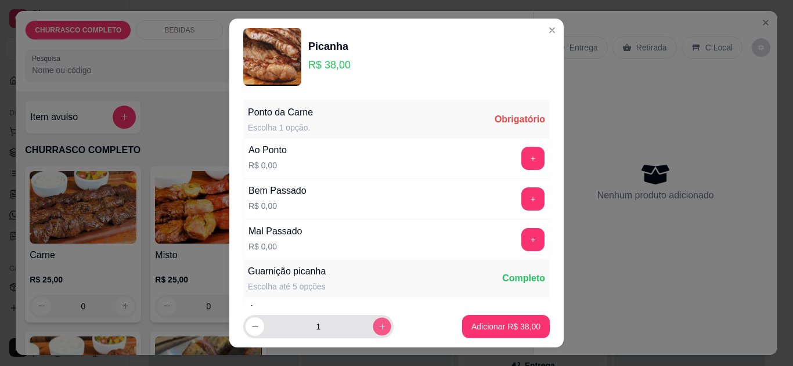
click at [378, 325] on icon "increase-product-quantity" at bounding box center [382, 327] width 9 height 9
type input "2"
click at [522, 159] on button "+" at bounding box center [533, 158] width 23 height 23
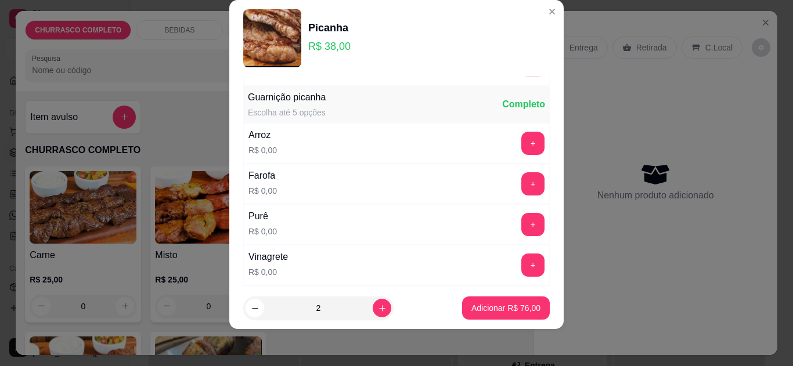
scroll to position [165, 0]
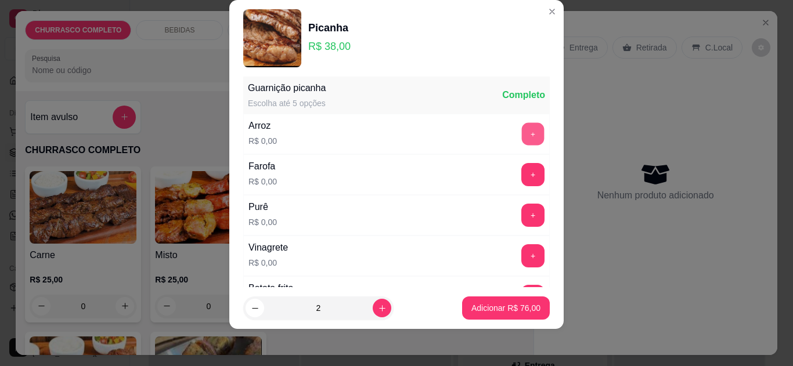
click at [522, 128] on button "+" at bounding box center [533, 134] width 23 height 23
click at [522, 178] on button "+" at bounding box center [533, 174] width 23 height 23
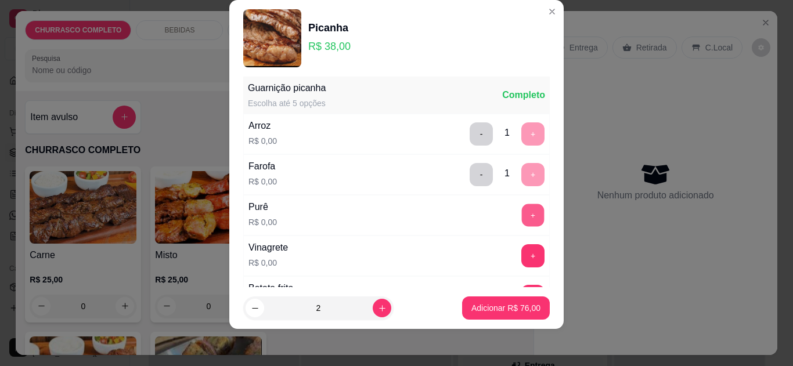
click at [522, 218] on button "+" at bounding box center [533, 215] width 23 height 23
click at [522, 253] on button "+" at bounding box center [533, 256] width 23 height 23
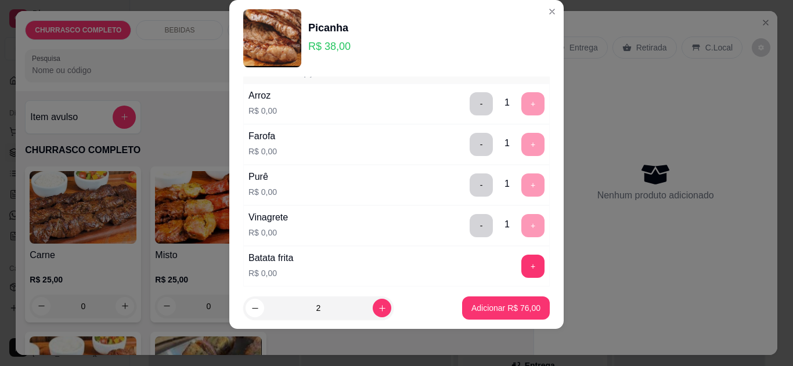
scroll to position [211, 0]
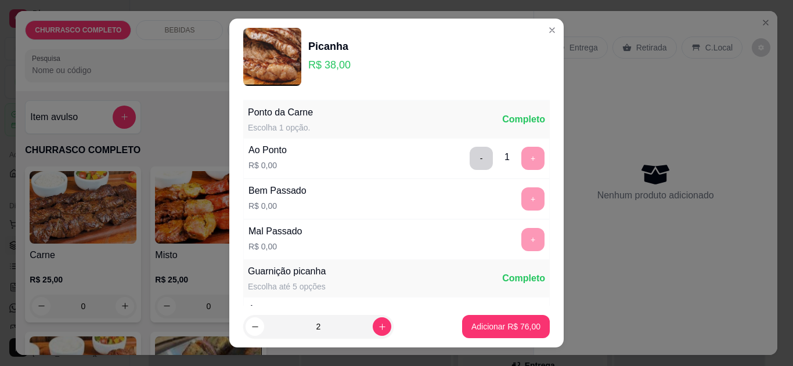
scroll to position [281, 0]
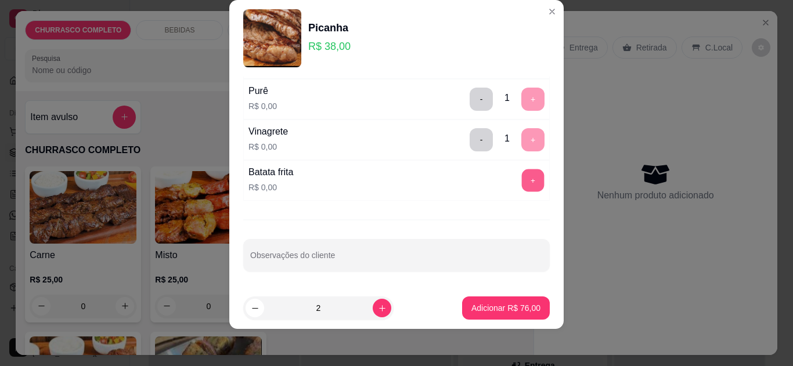
click at [522, 176] on button "+" at bounding box center [533, 180] width 23 height 23
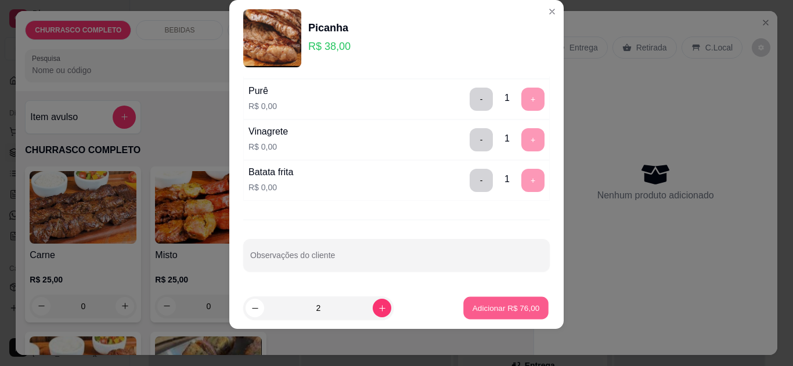
click at [501, 305] on p "Adicionar R$ 76,00" at bounding box center [506, 308] width 67 height 11
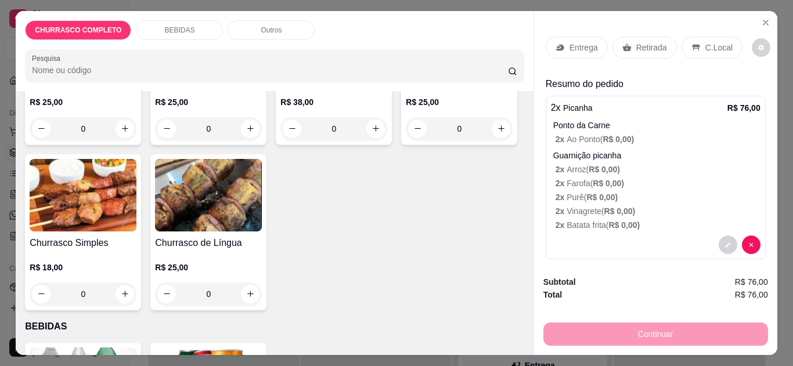
scroll to position [232, 0]
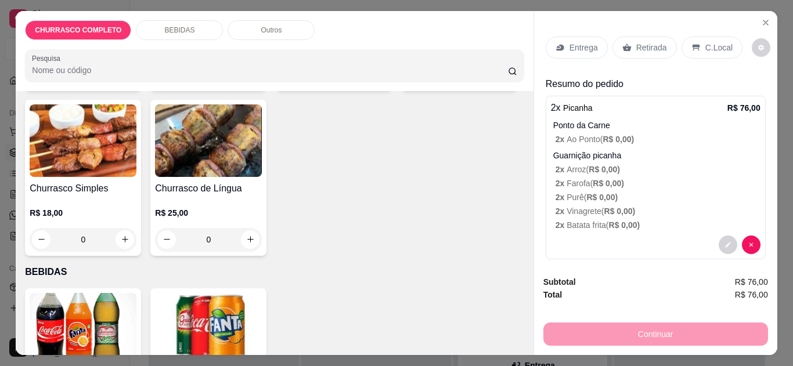
click at [262, 237] on div "0" at bounding box center [208, 239] width 107 height 23
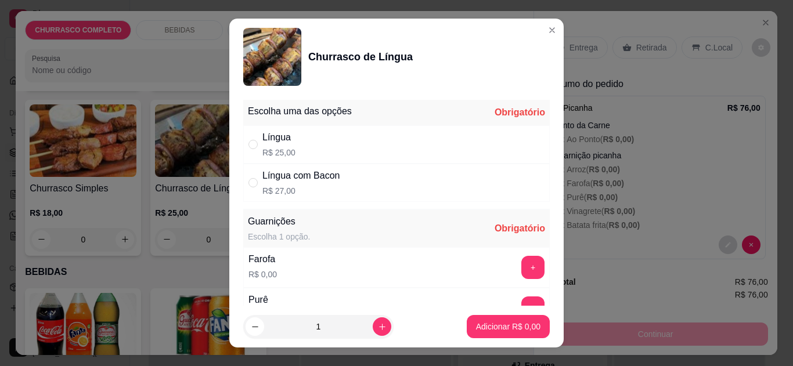
click at [429, 145] on div "Língua R$ 25,00" at bounding box center [396, 144] width 307 height 38
radio input "true"
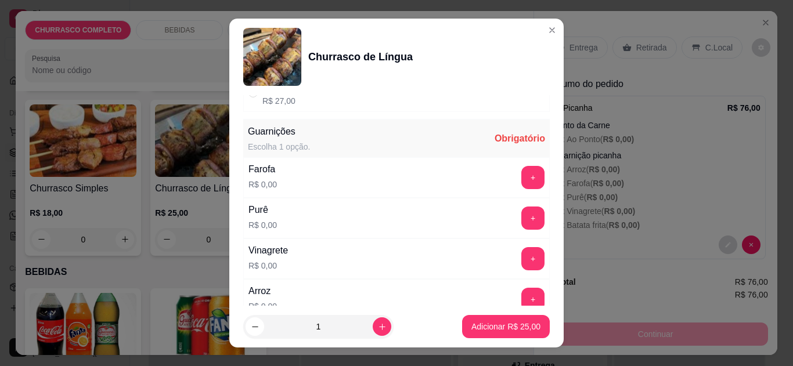
scroll to position [93, 0]
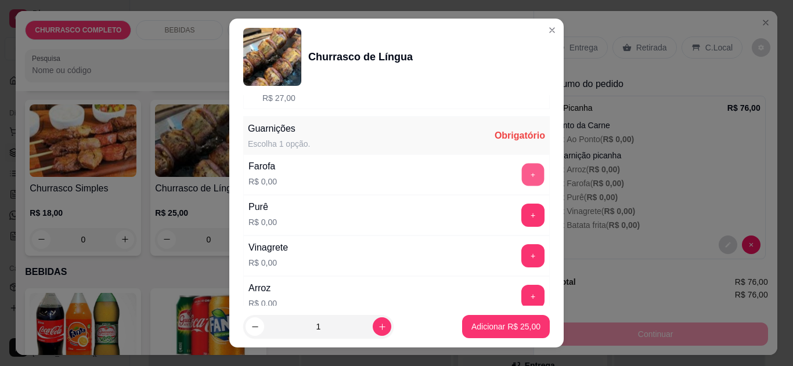
click at [522, 168] on button "+" at bounding box center [533, 174] width 23 height 23
click at [522, 207] on button "+" at bounding box center [533, 215] width 23 height 23
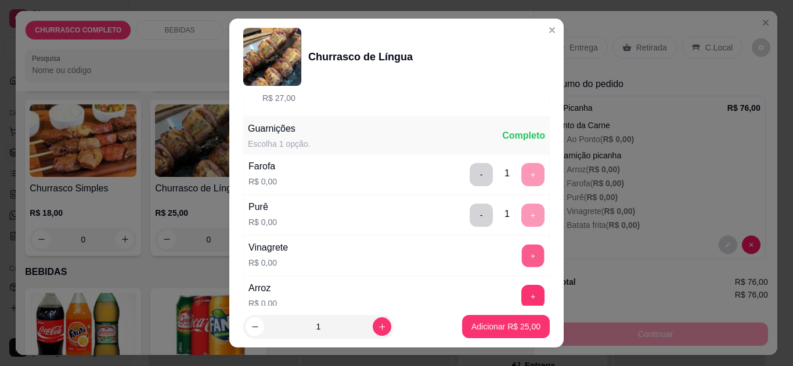
click at [522, 259] on button "+" at bounding box center [533, 256] width 23 height 23
click at [522, 288] on button "+" at bounding box center [533, 296] width 23 height 23
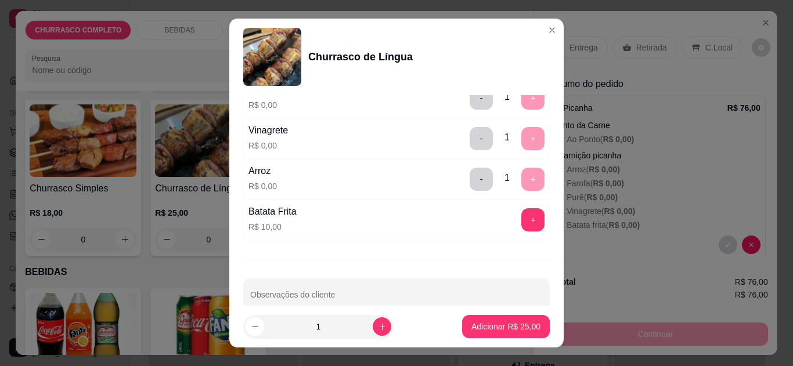
scroll to position [231, 0]
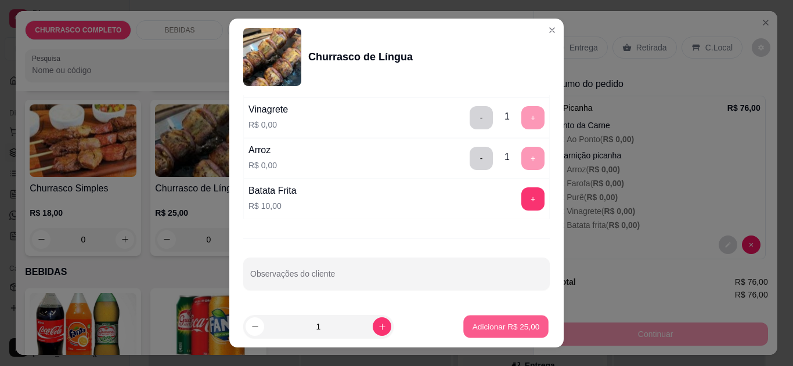
click at [508, 325] on p "Adicionar R$ 25,00" at bounding box center [506, 327] width 67 height 11
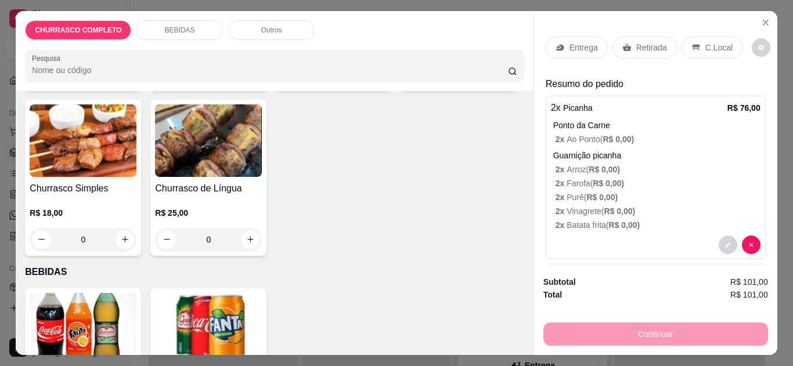
click at [573, 45] on p "Entrega" at bounding box center [584, 48] width 28 height 12
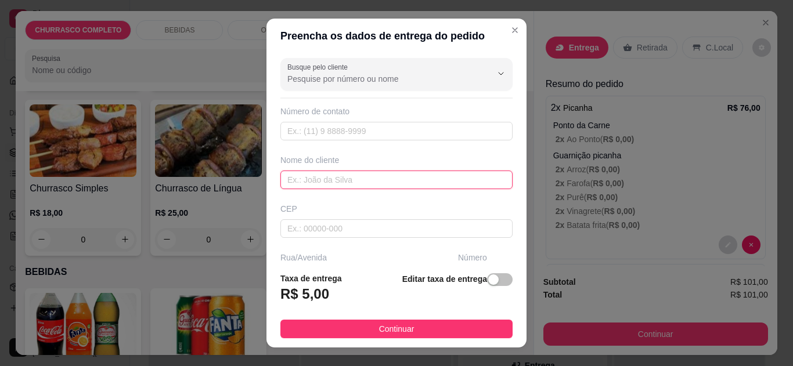
click at [414, 177] on input "text" at bounding box center [397, 180] width 232 height 19
type input "helen"
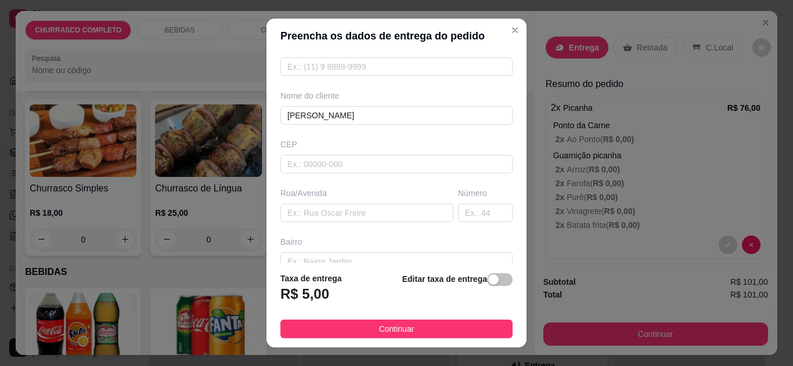
scroll to position [70, 0]
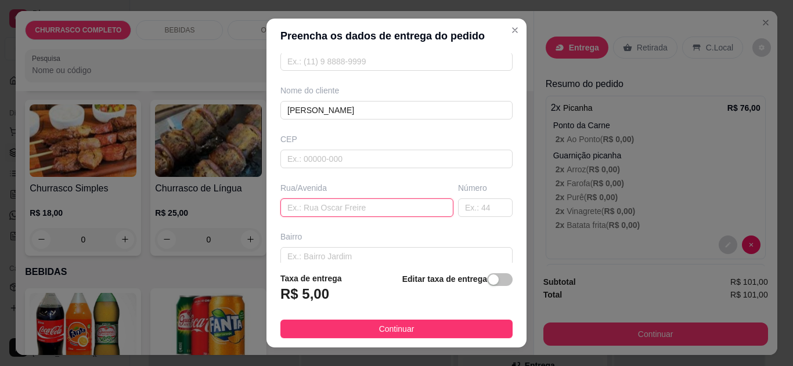
click at [409, 212] on input "text" at bounding box center [367, 208] width 173 height 19
type input "rua cairé"
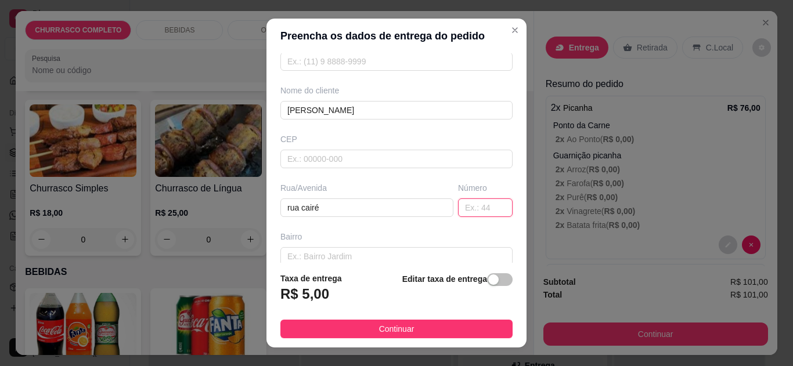
click at [462, 211] on input "text" at bounding box center [485, 208] width 55 height 19
type input "304"
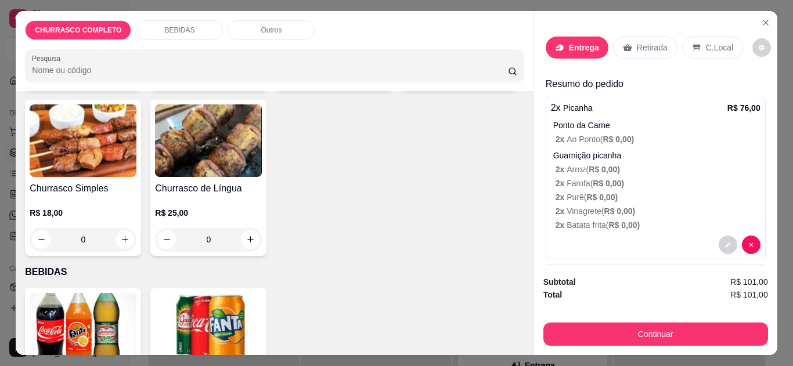
click at [761, 18] on icon "Close" at bounding box center [765, 22] width 9 height 9
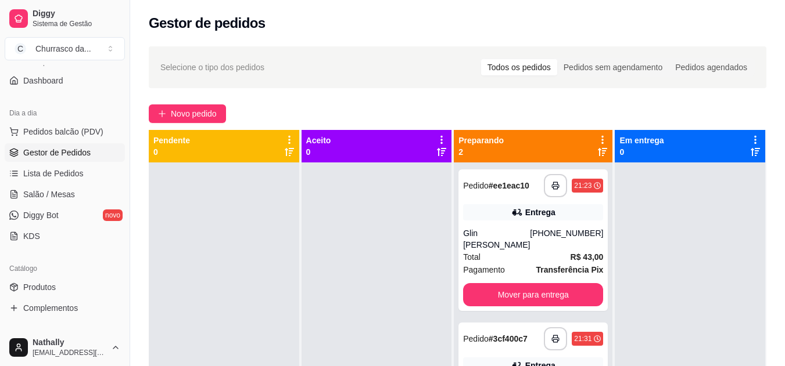
click at [564, 229] on div "[PHONE_NUMBER]" at bounding box center [566, 239] width 73 height 23
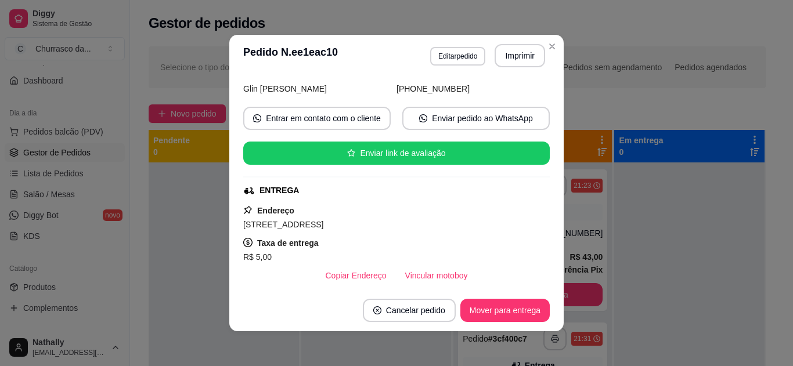
scroll to position [93, 0]
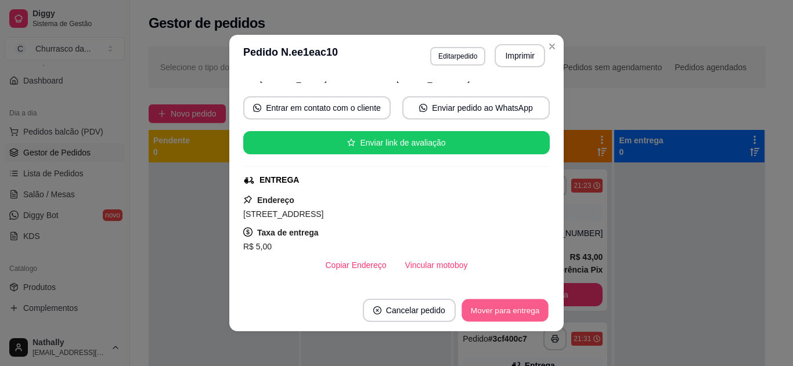
click at [520, 306] on button "Mover para entrega" at bounding box center [505, 311] width 87 height 23
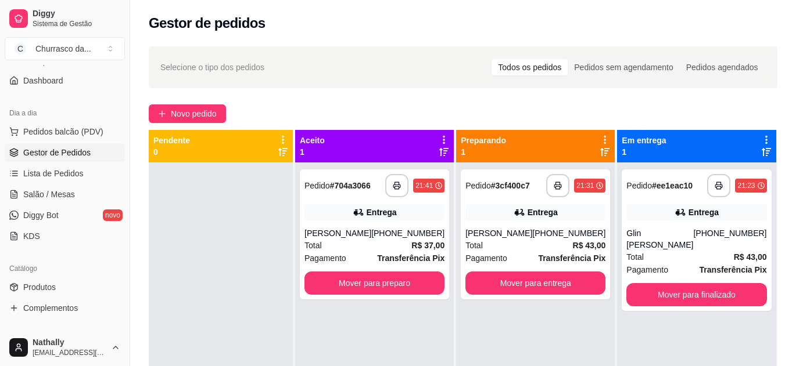
click at [386, 240] on div "Total R$ 37,00" at bounding box center [374, 245] width 140 height 13
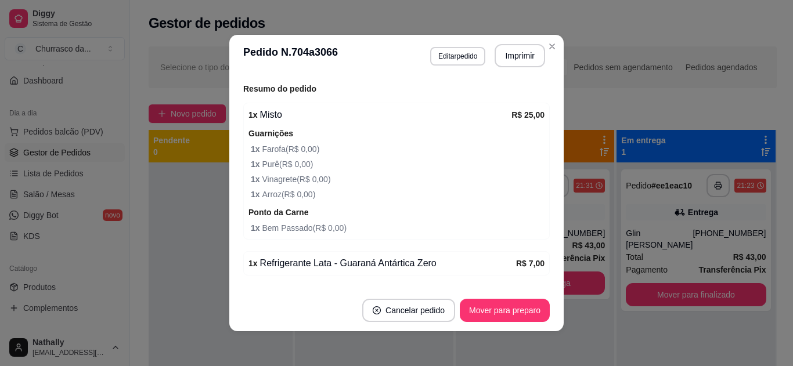
scroll to position [372, 0]
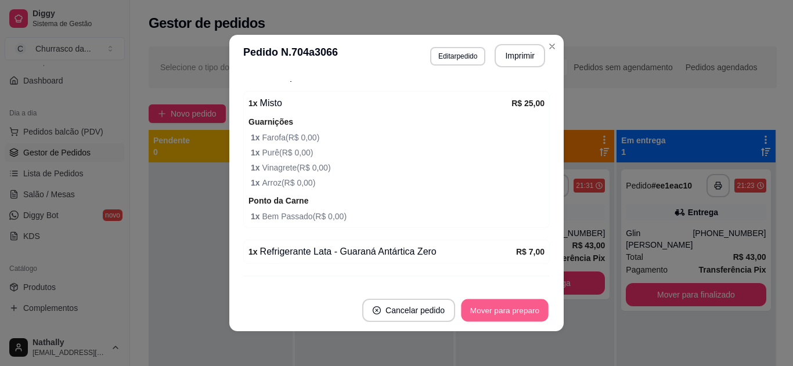
click at [485, 304] on button "Mover para preparo" at bounding box center [504, 311] width 87 height 23
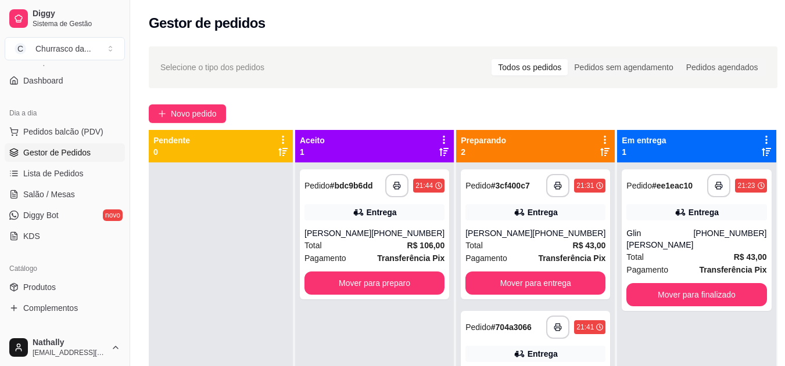
click at [412, 243] on strong "R$ 106,00" at bounding box center [426, 245] width 38 height 9
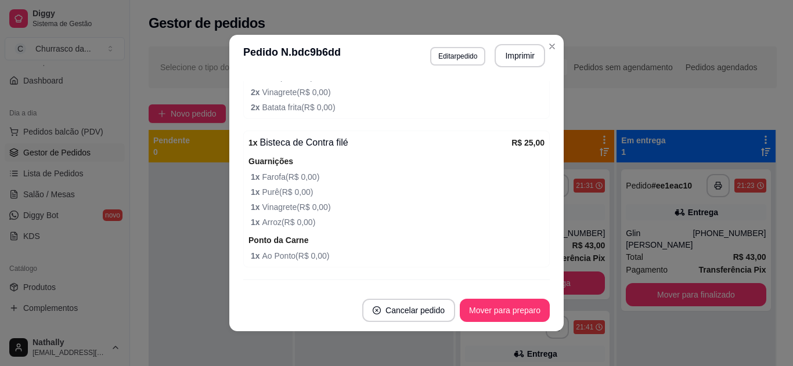
scroll to position [524, 0]
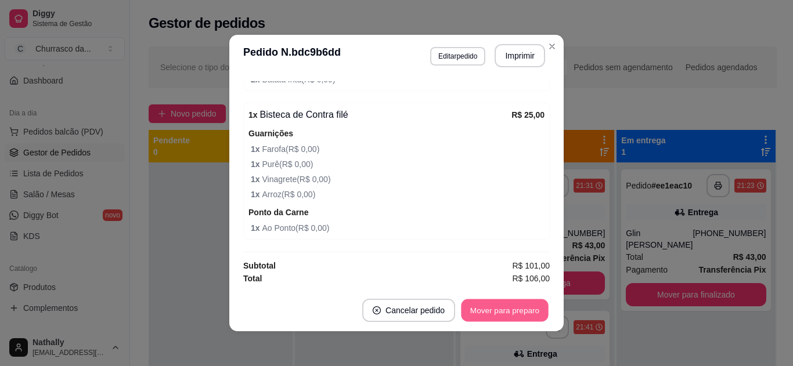
click at [532, 307] on button "Mover para preparo" at bounding box center [504, 311] width 87 height 23
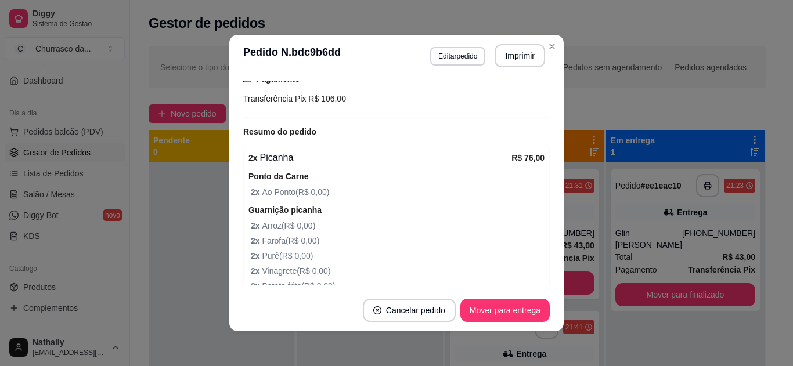
scroll to position [315, 0]
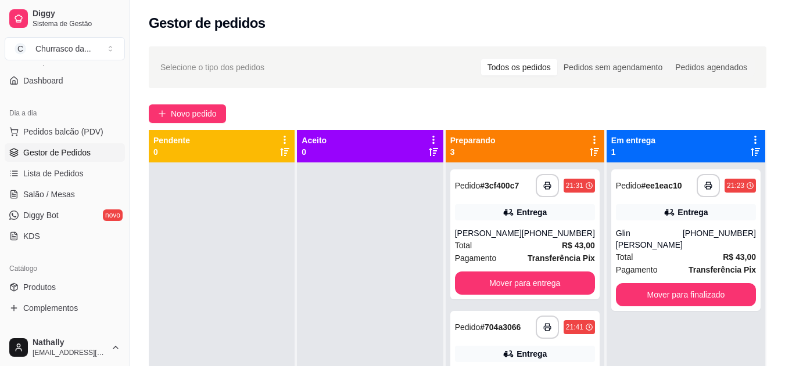
click at [513, 239] on div "[PERSON_NAME]" at bounding box center [488, 234] width 67 height 12
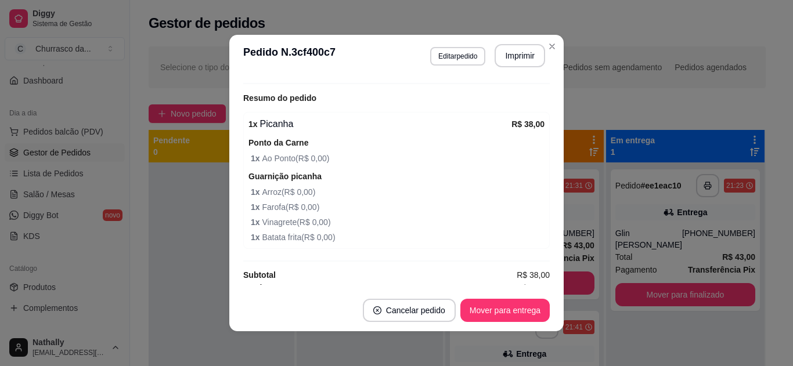
scroll to position [360, 0]
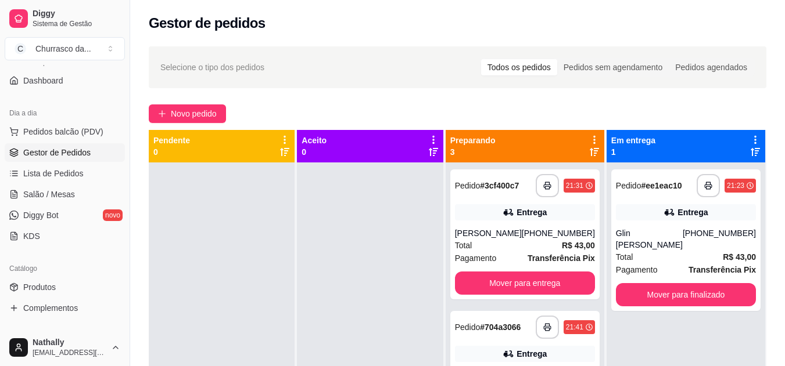
click at [505, 335] on div "Pedido # 704a3066" at bounding box center [488, 328] width 66 height 14
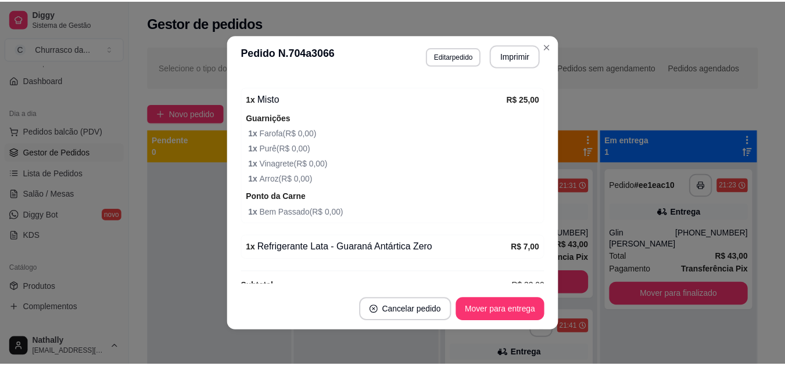
scroll to position [395, 0]
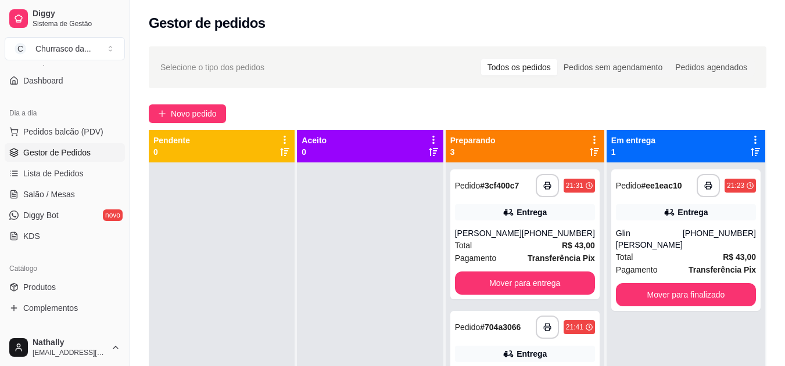
click at [60, 284] on link "Produtos" at bounding box center [65, 287] width 120 height 19
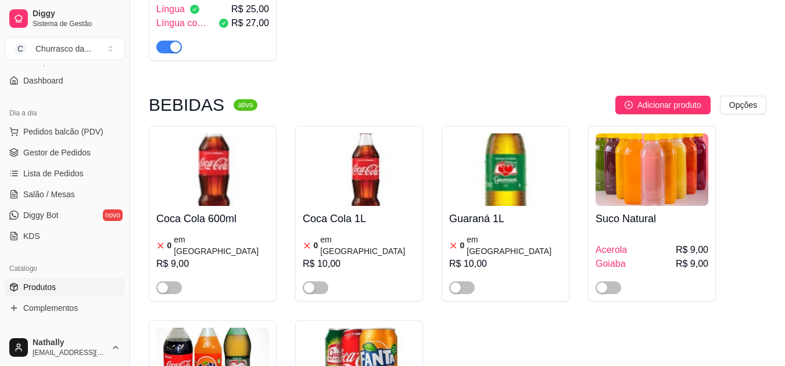
scroll to position [962, 0]
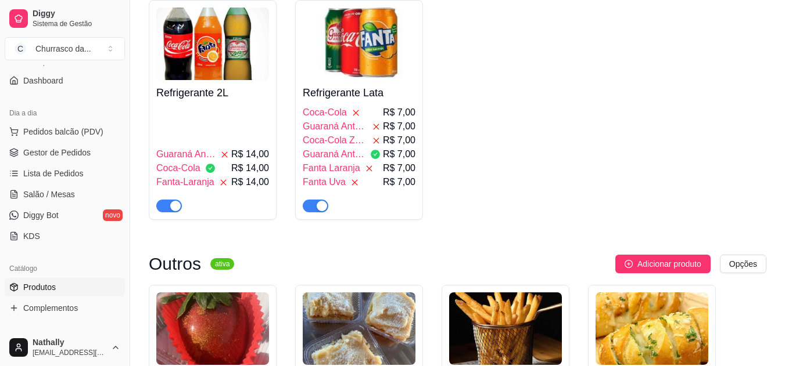
click at [239, 106] on div "Guaraná Antártica R$ 14,00 Coca-Cola R$ 14,00 Fanta-Laranja R$ 14,00" at bounding box center [212, 159] width 113 height 107
click at [171, 201] on div "button" at bounding box center [175, 206] width 10 height 10
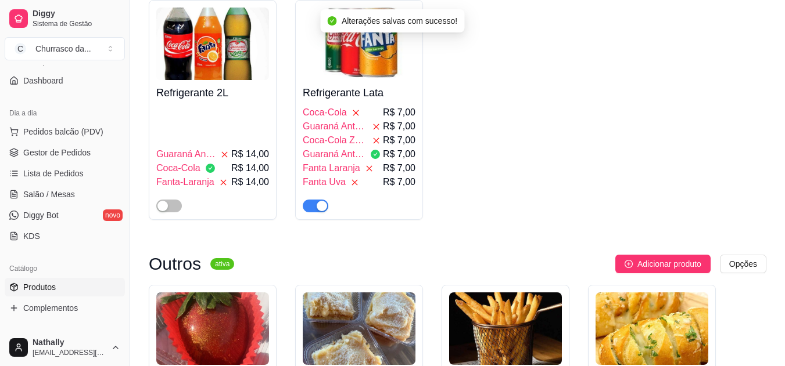
click at [95, 143] on link "Gestor de Pedidos" at bounding box center [65, 152] width 120 height 19
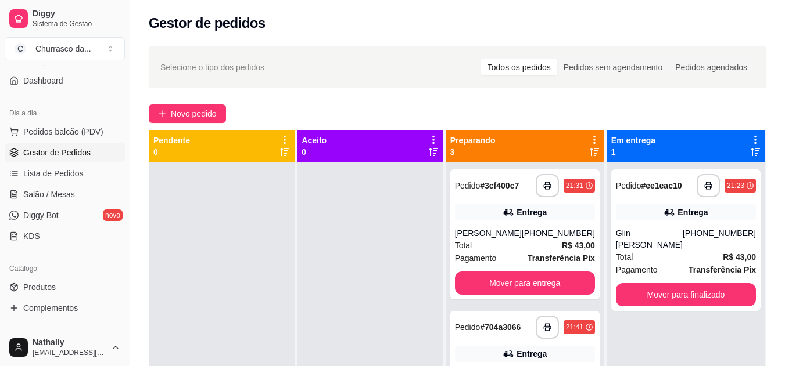
click at [492, 239] on div "[PERSON_NAME]" at bounding box center [488, 234] width 67 height 12
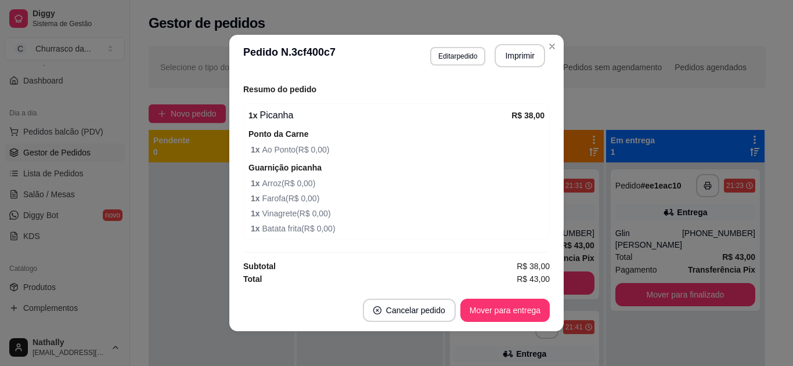
scroll to position [360, 0]
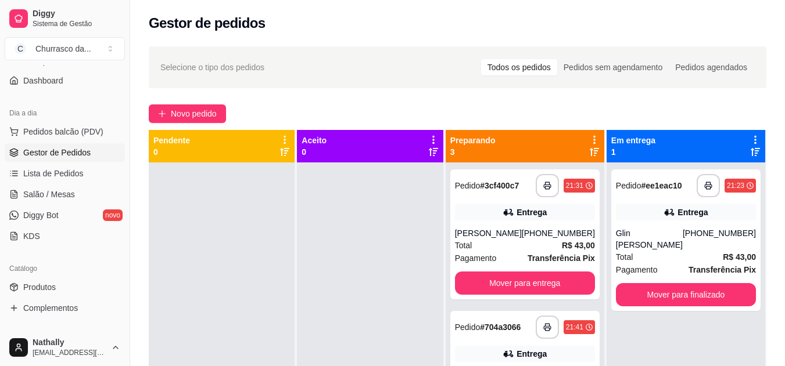
click at [514, 335] on div "Pedido # 704a3066" at bounding box center [488, 328] width 66 height 14
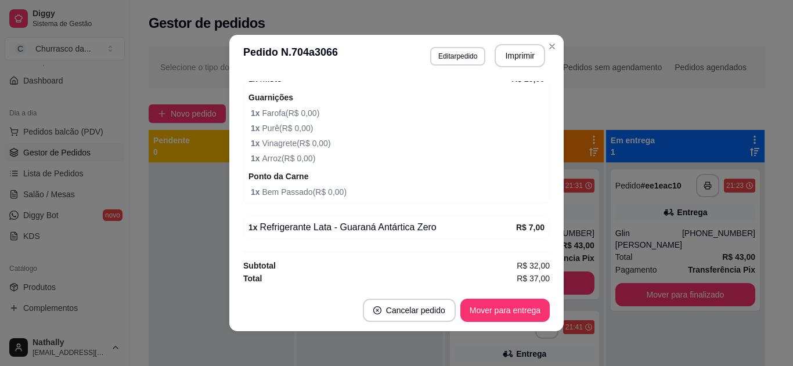
scroll to position [373, 0]
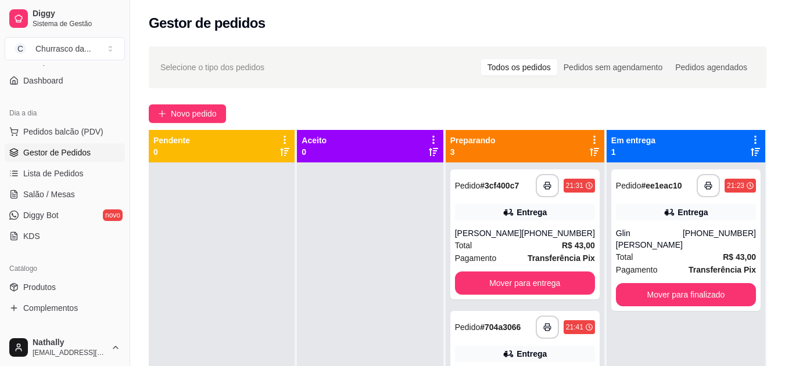
click at [481, 252] on div "Total R$ 43,00" at bounding box center [525, 245] width 140 height 13
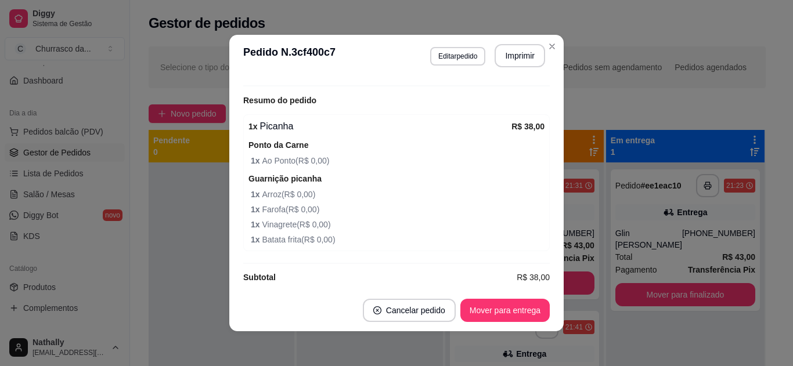
scroll to position [360, 0]
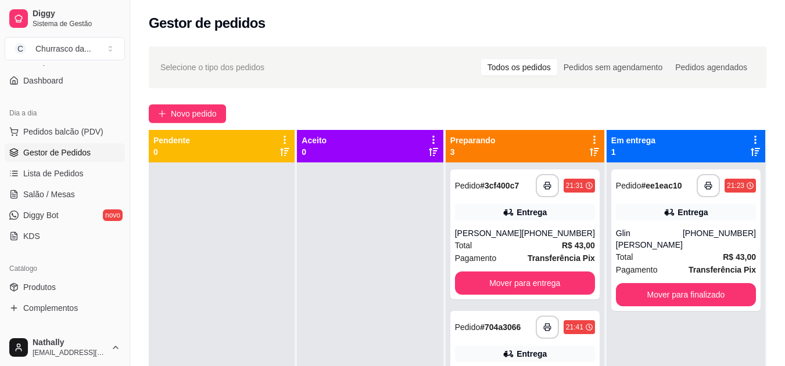
click at [509, 238] on div "[PERSON_NAME]" at bounding box center [488, 234] width 67 height 12
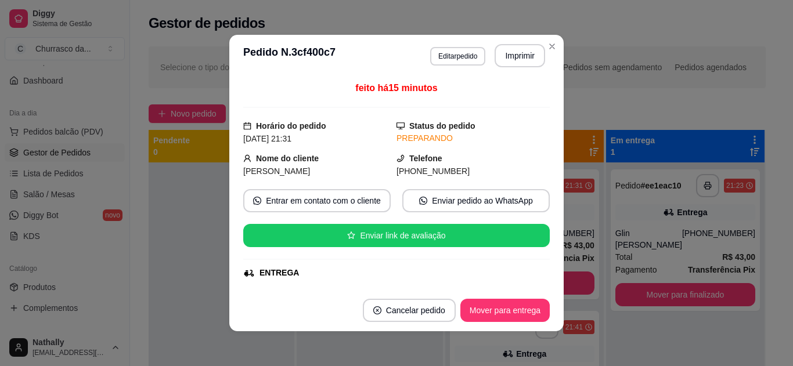
click at [536, 278] on div "ENTREGA" at bounding box center [396, 273] width 307 height 12
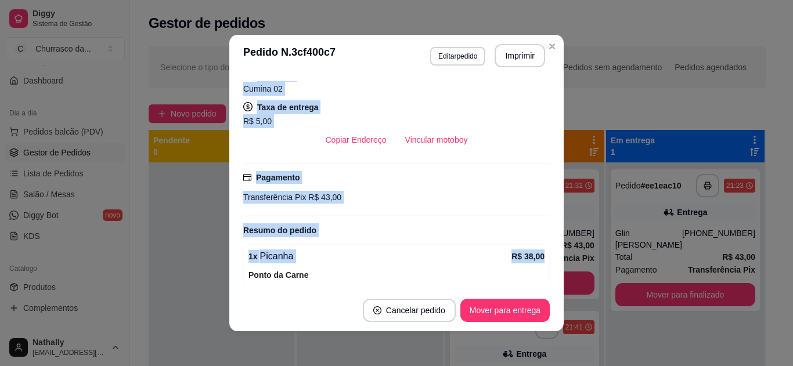
click at [540, 279] on div "feito há 15 minutos Horário do pedido 30/08/2025 21:31 Status do pedido PREPARA…" at bounding box center [396, 183] width 307 height 204
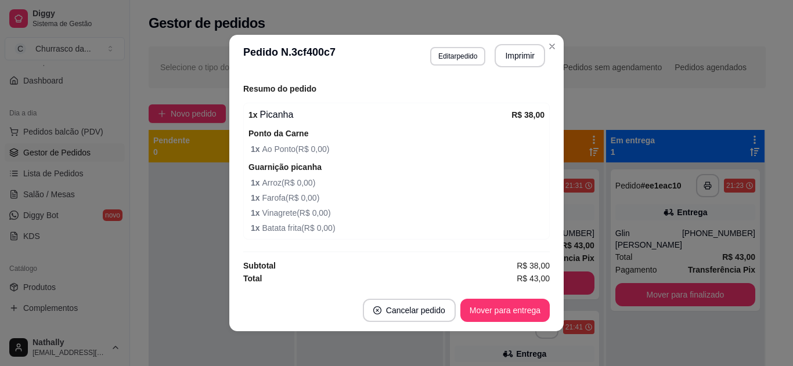
click at [495, 183] on span "1 x Arroz ( R$ 0,00 )" at bounding box center [398, 183] width 294 height 13
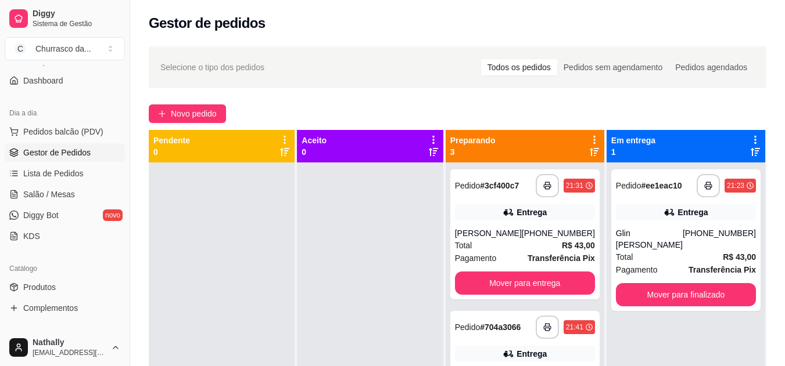
click at [509, 335] on div "Pedido # 704a3066" at bounding box center [488, 328] width 66 height 14
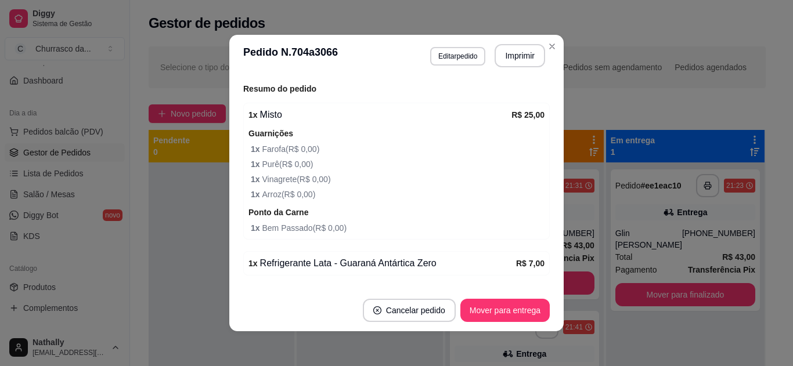
scroll to position [350, 0]
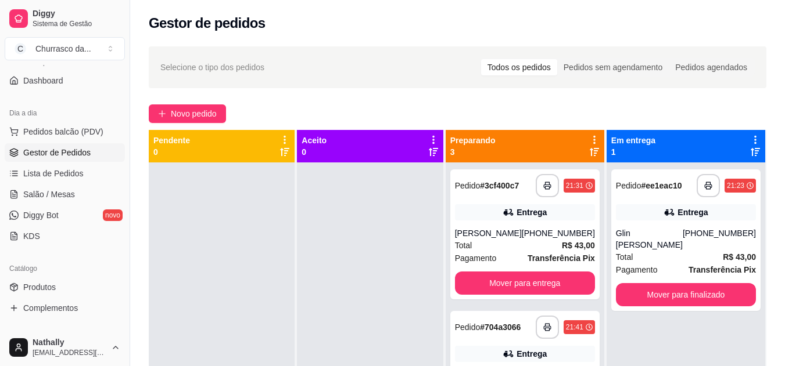
click at [511, 228] on div "**********" at bounding box center [524, 235] width 149 height 130
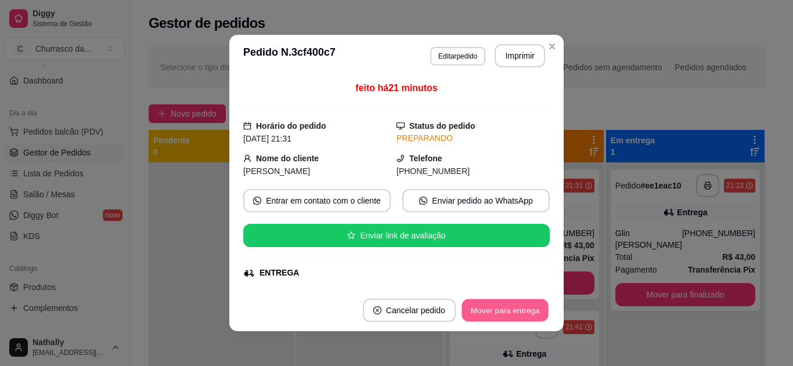
click at [529, 306] on button "Mover para entrega" at bounding box center [505, 311] width 87 height 23
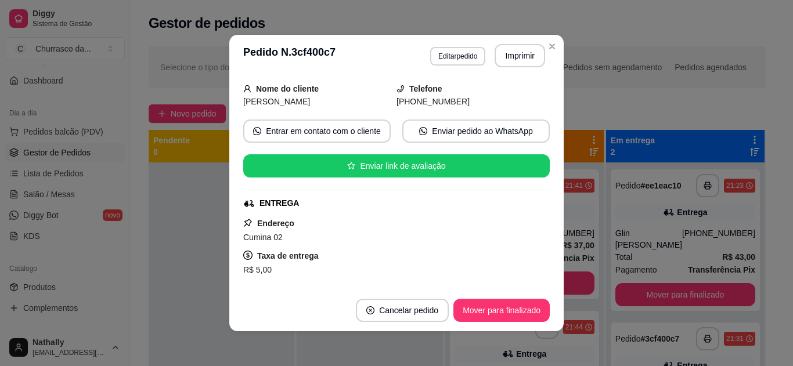
scroll to position [93, 0]
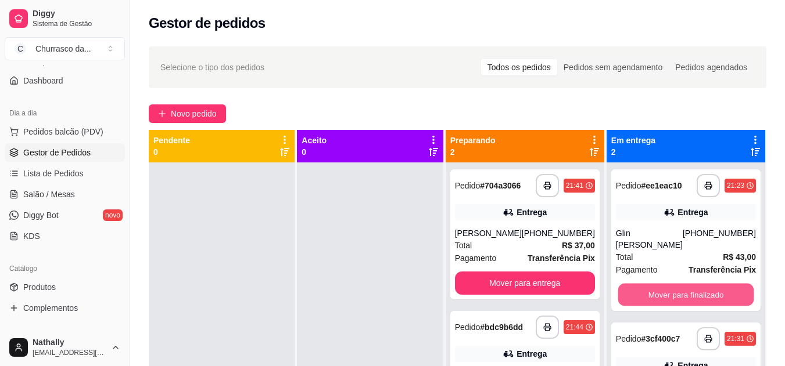
click at [665, 284] on button "Mover para finalizado" at bounding box center [685, 295] width 136 height 23
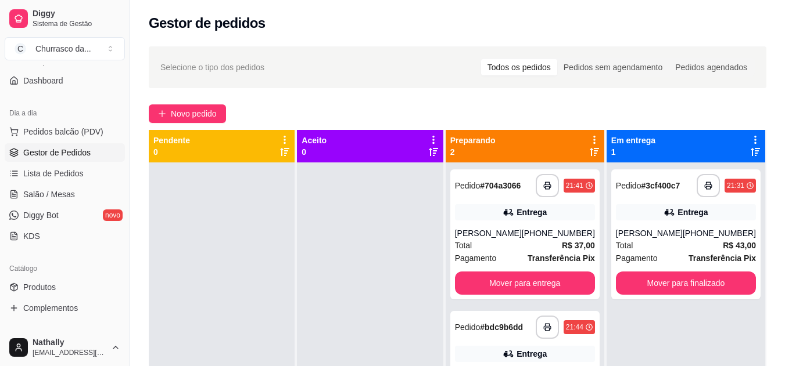
click at [523, 332] on strong "# bdc9b6dd" at bounding box center [501, 327] width 43 height 9
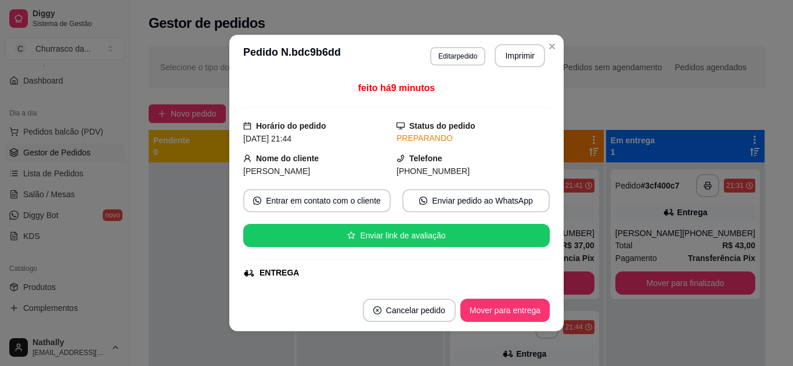
click at [598, 104] on div "**********" at bounding box center [396, 183] width 793 height 366
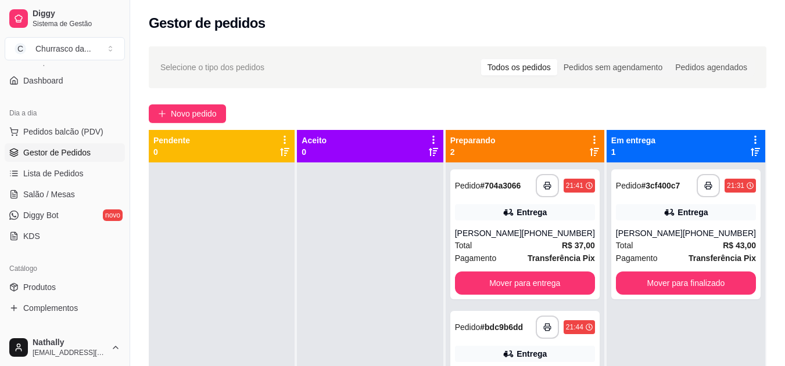
click at [498, 238] on div "Érica Leal" at bounding box center [488, 234] width 67 height 12
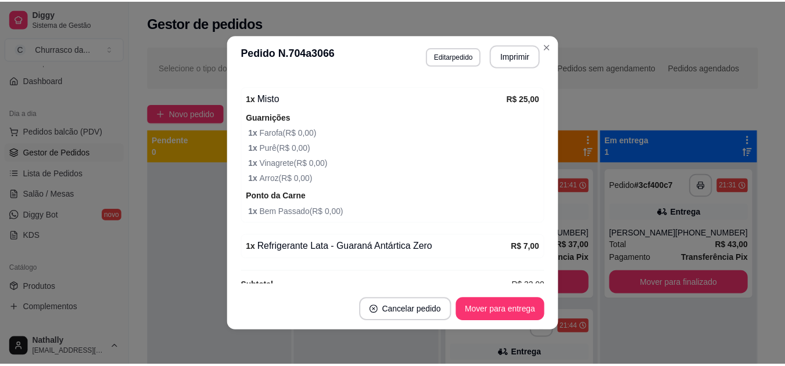
scroll to position [396, 0]
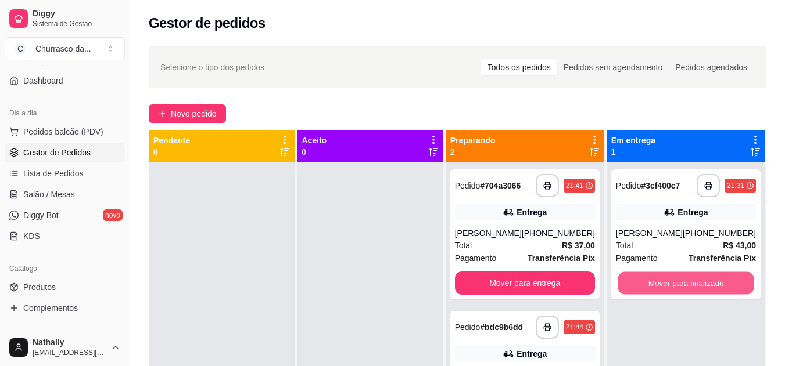
click at [698, 276] on button "Mover para finalizado" at bounding box center [685, 283] width 136 height 23
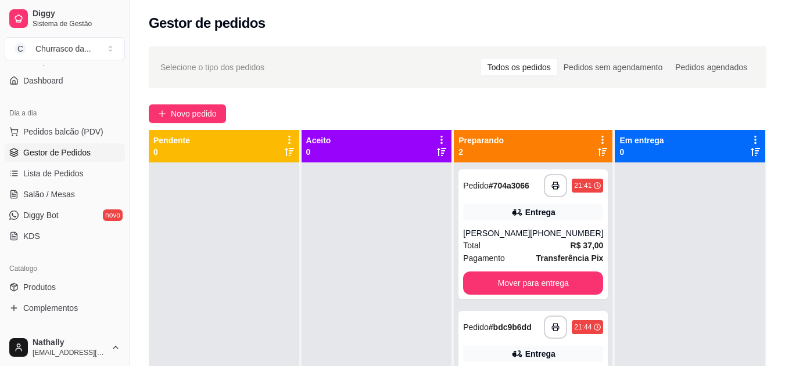
click at [577, 332] on div "21:44" at bounding box center [587, 328] width 31 height 14
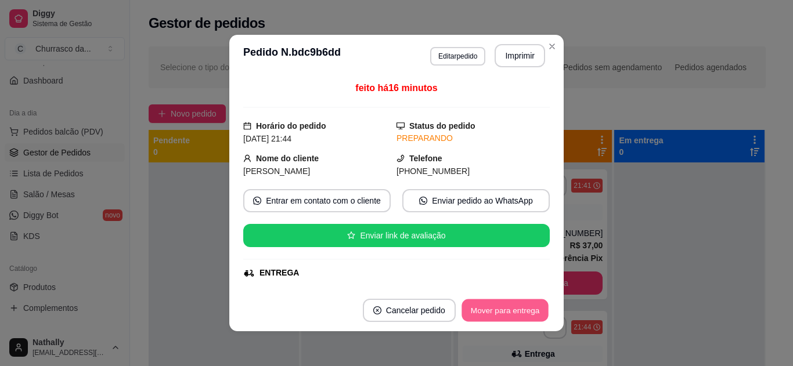
click at [526, 306] on button "Mover para entrega" at bounding box center [505, 311] width 87 height 23
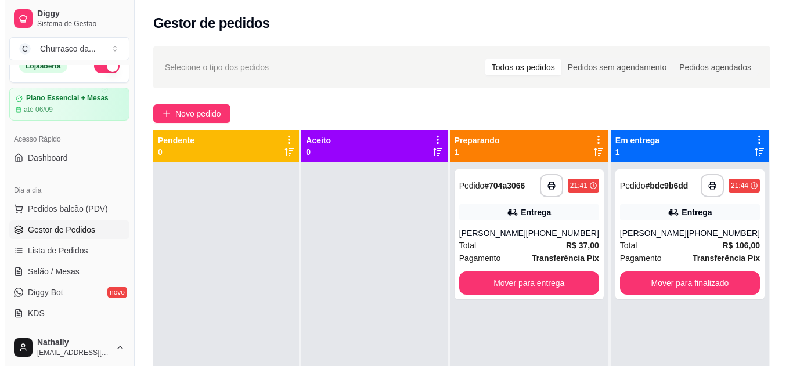
scroll to position [0, 0]
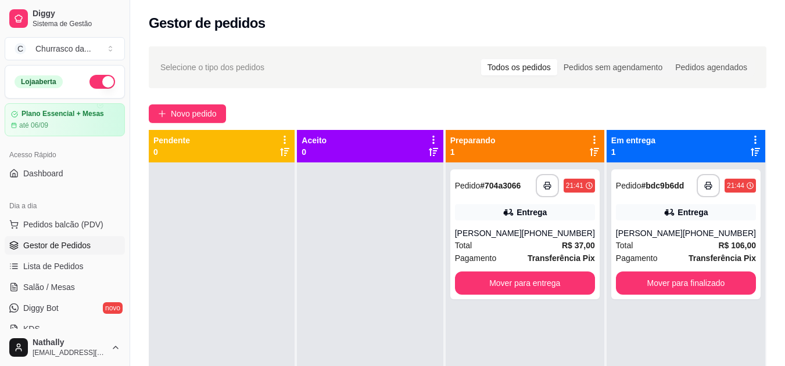
click at [99, 80] on button "button" at bounding box center [102, 82] width 26 height 14
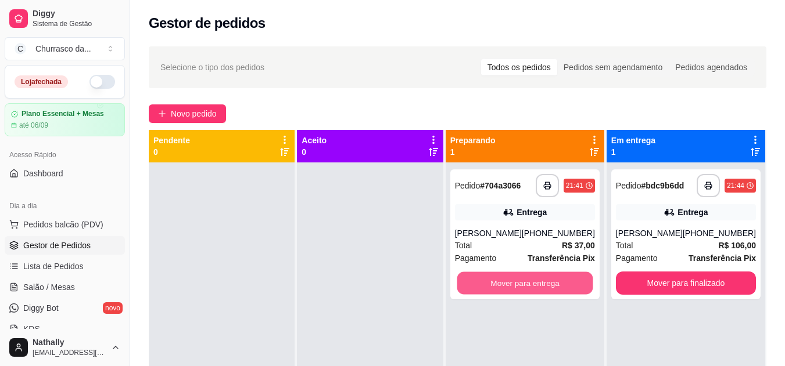
click at [556, 291] on button "Mover para entrega" at bounding box center [525, 283] width 136 height 23
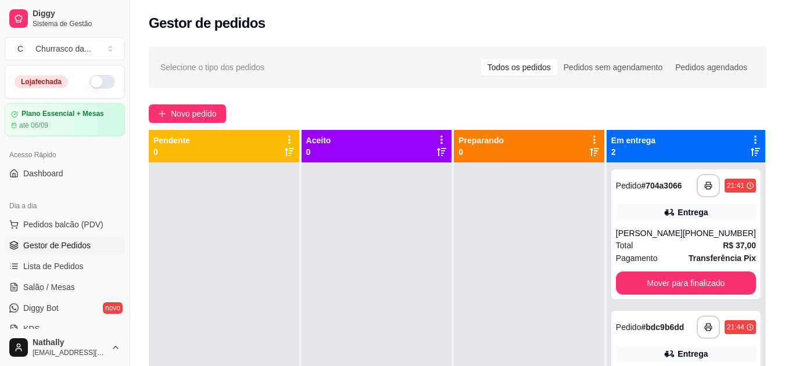
click at [652, 326] on strong "# bdc9b6dd" at bounding box center [662, 327] width 43 height 9
click at [621, 221] on div "**********" at bounding box center [685, 235] width 149 height 130
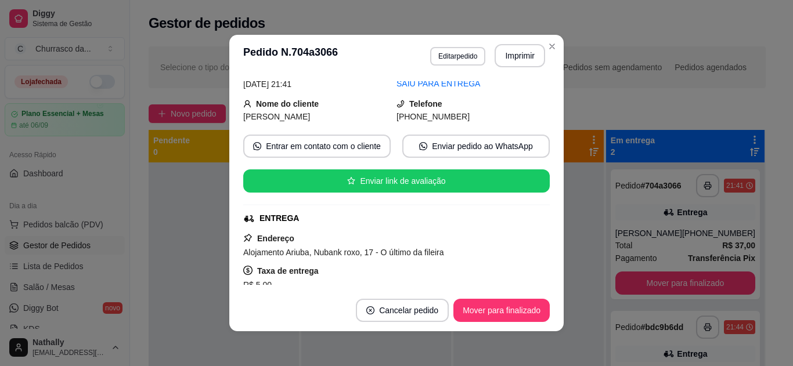
scroll to position [70, 0]
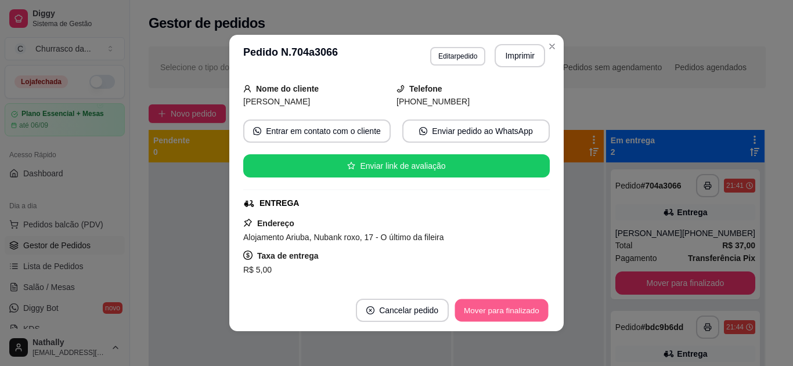
click at [511, 306] on button "Mover para finalizado" at bounding box center [502, 311] width 94 height 23
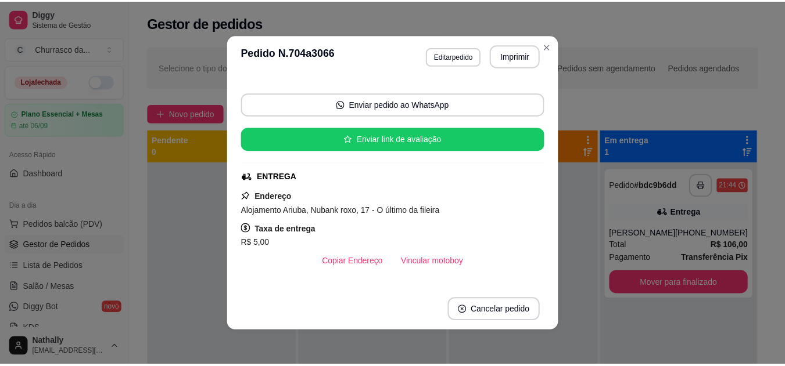
scroll to position [43, 0]
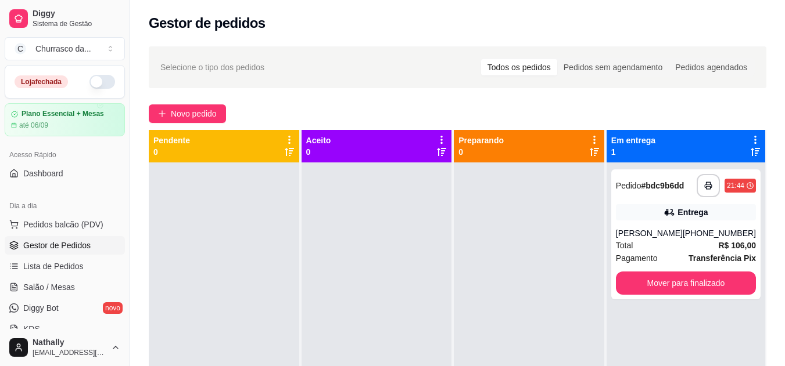
click at [638, 270] on div "**********" at bounding box center [685, 235] width 149 height 130
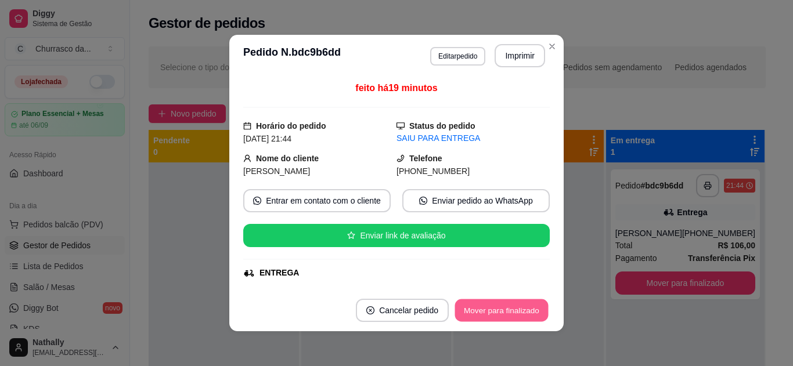
click at [531, 321] on button "Mover para finalizado" at bounding box center [502, 311] width 94 height 23
